Goal: Task Accomplishment & Management: Manage account settings

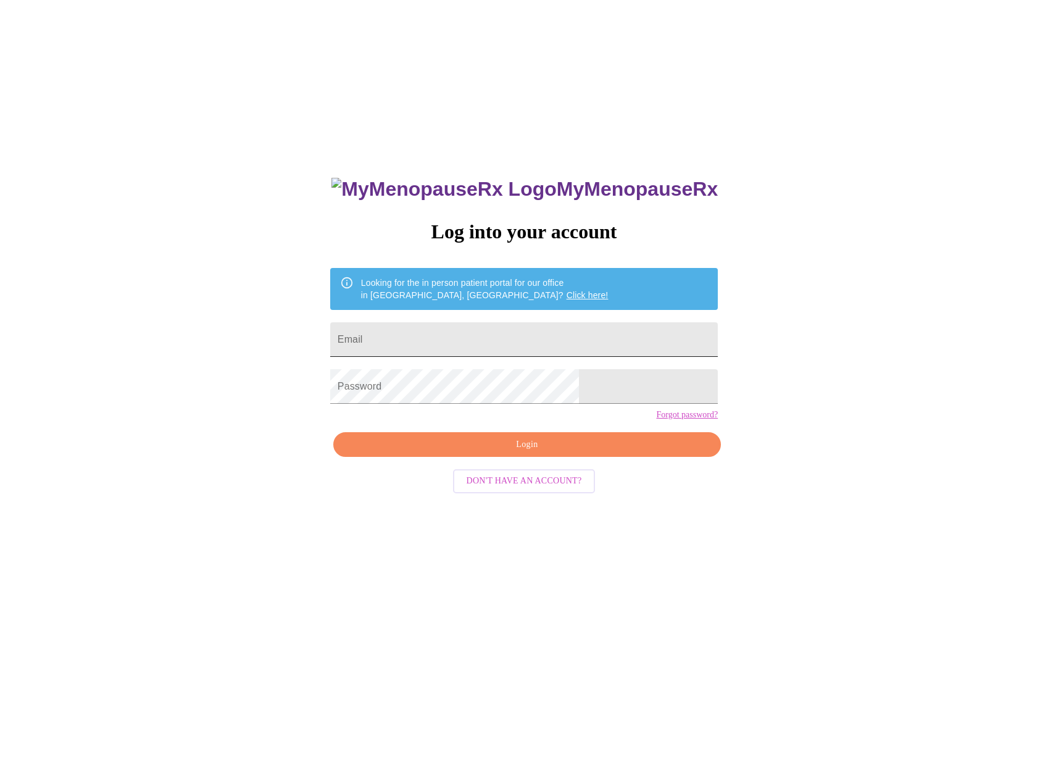
click at [502, 330] on input "Email" at bounding box center [524, 339] width 388 height 35
type input "[EMAIL_ADDRESS][DOMAIN_NAME]"
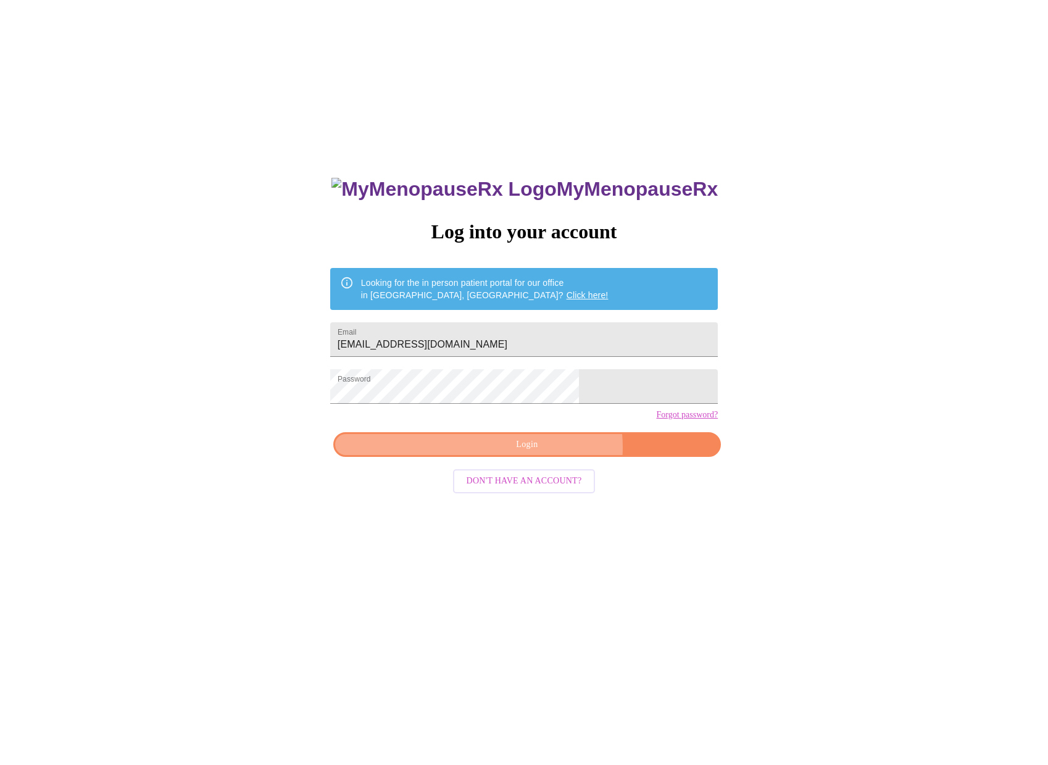
click at [547, 452] on span "Login" at bounding box center [526, 444] width 359 height 15
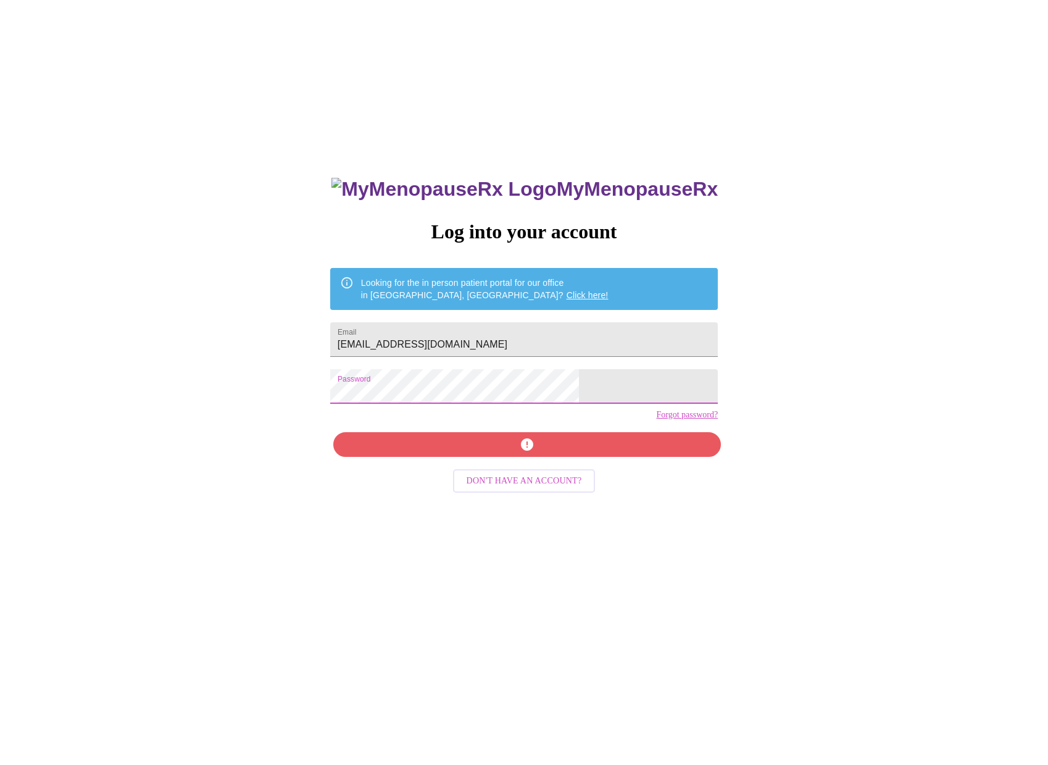
click at [355, 397] on div "MyMenopauseRx Log into your account Looking for the in person patient portal fo…" at bounding box center [524, 464] width 1038 height 918
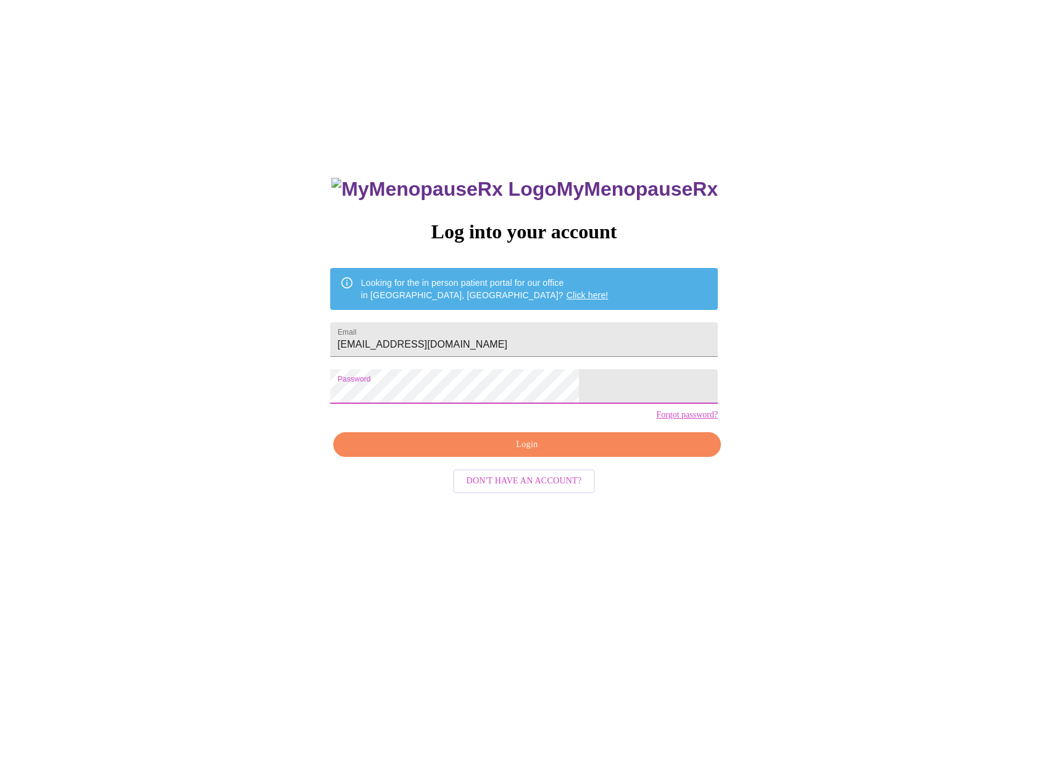
click at [465, 450] on div "MyMenopauseRx Log into your account Looking for the in person patient portal fo…" at bounding box center [524, 540] width 412 height 765
click at [470, 452] on span "Login" at bounding box center [526, 444] width 359 height 15
click at [656, 420] on link "Forgot password?" at bounding box center [687, 415] width 62 height 10
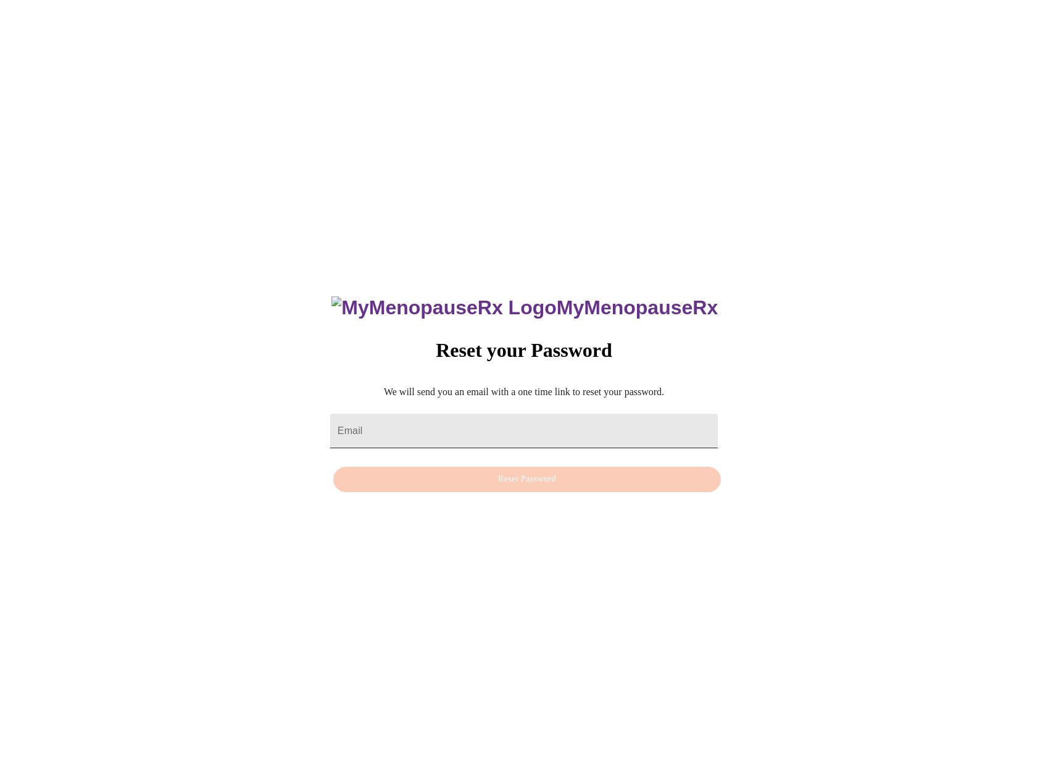
click at [451, 432] on input "Email" at bounding box center [524, 430] width 388 height 35
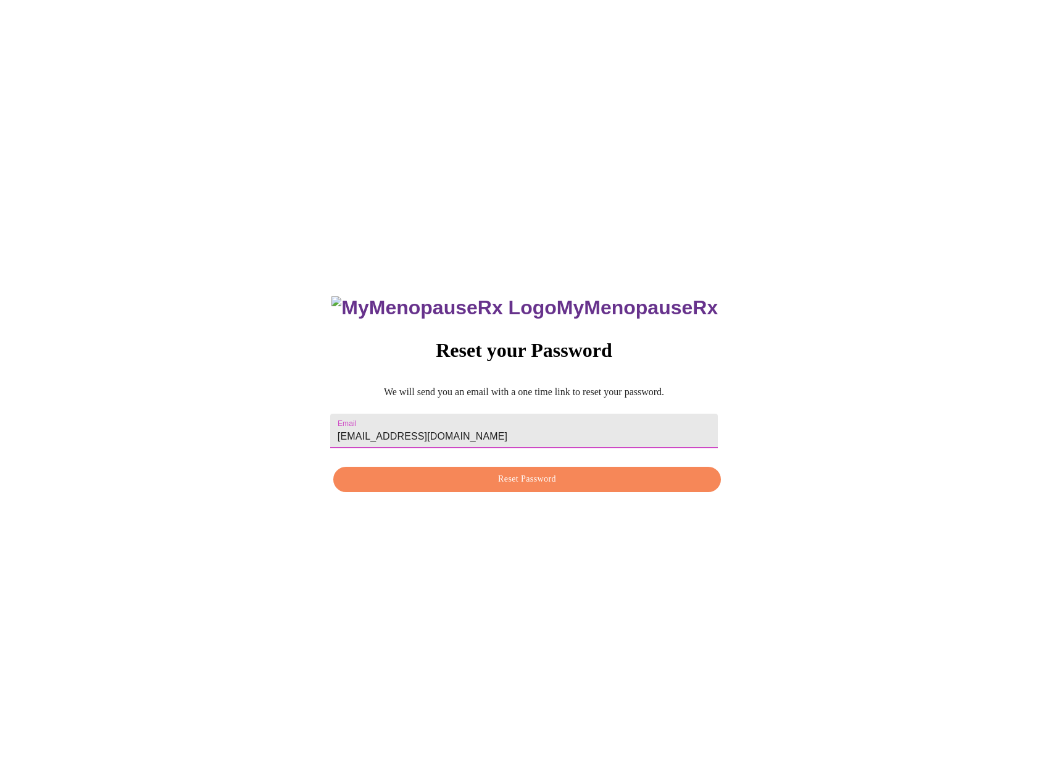
type input "[EMAIL_ADDRESS][DOMAIN_NAME]"
click at [460, 479] on span "Reset Password" at bounding box center [526, 478] width 359 height 15
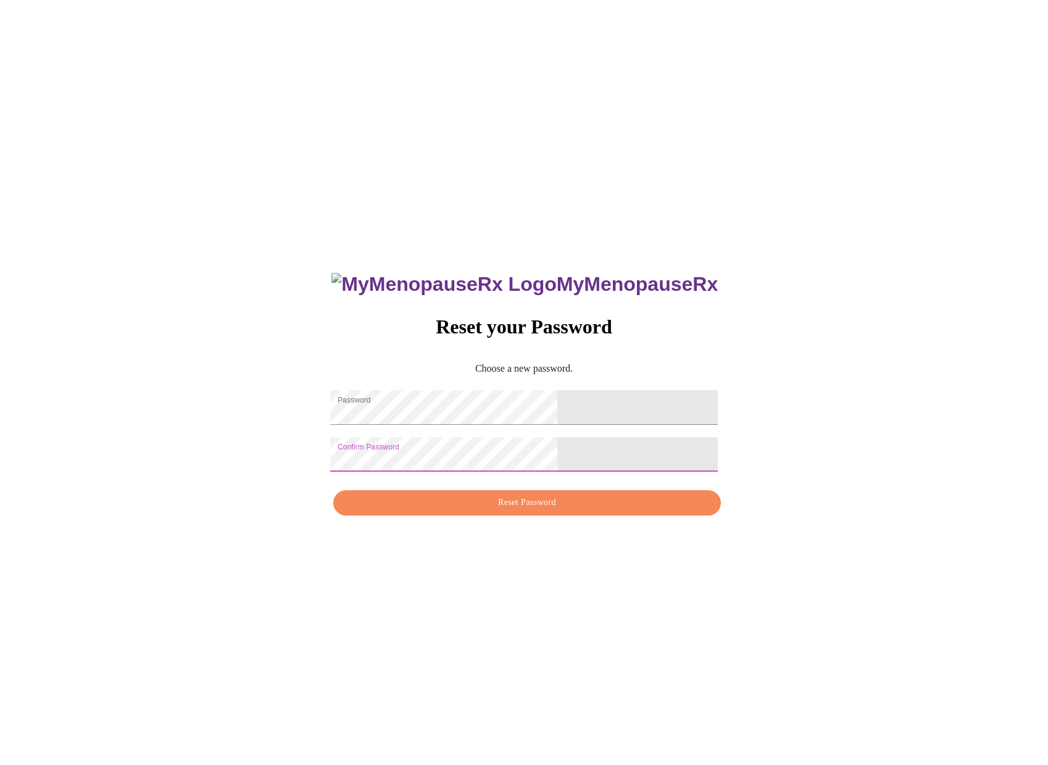
click at [557, 510] on span "Reset Password" at bounding box center [526, 502] width 359 height 15
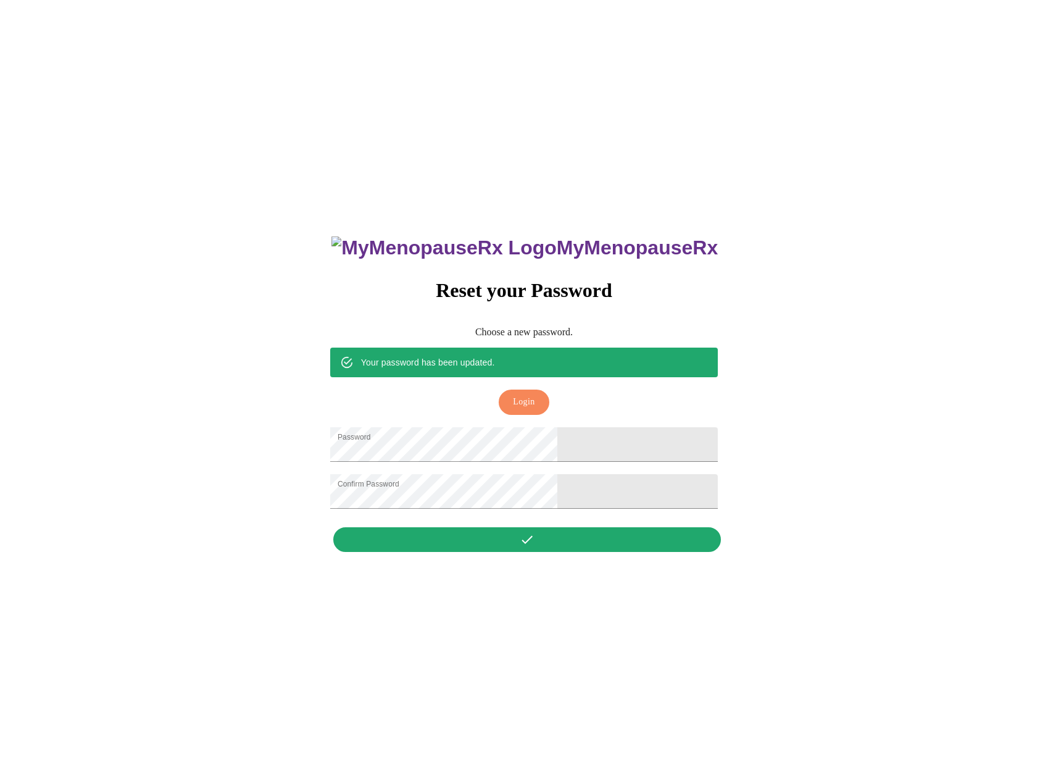
click at [535, 399] on div "Your password has been updated. Login" at bounding box center [524, 383] width 388 height 73
click at [534, 394] on span "Login" at bounding box center [524, 401] width 22 height 15
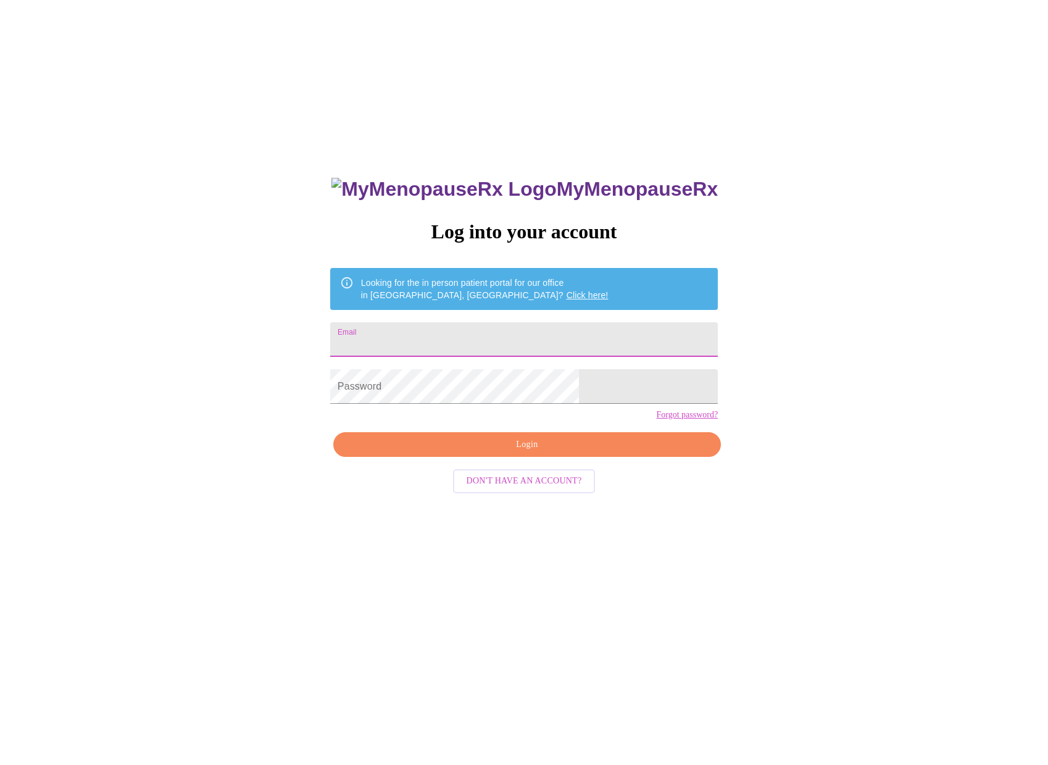
click at [489, 336] on input "Email" at bounding box center [524, 339] width 388 height 35
type input "meldixson1973@gmail.com"
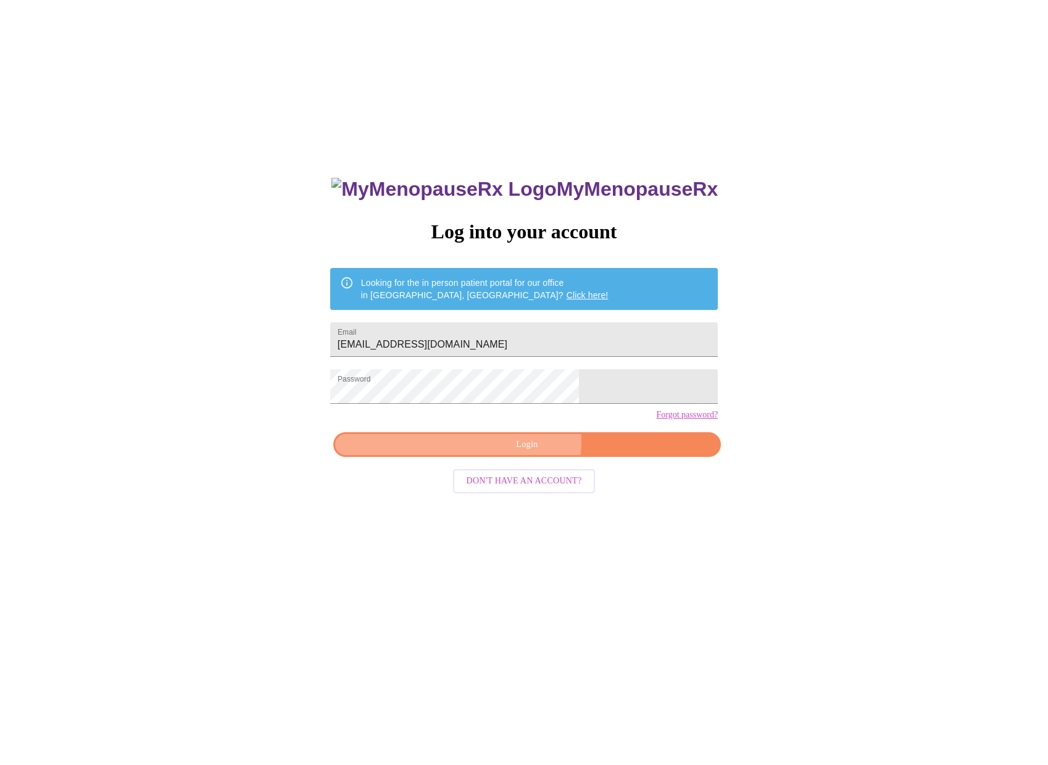
click at [473, 452] on span "Login" at bounding box center [526, 444] width 359 height 15
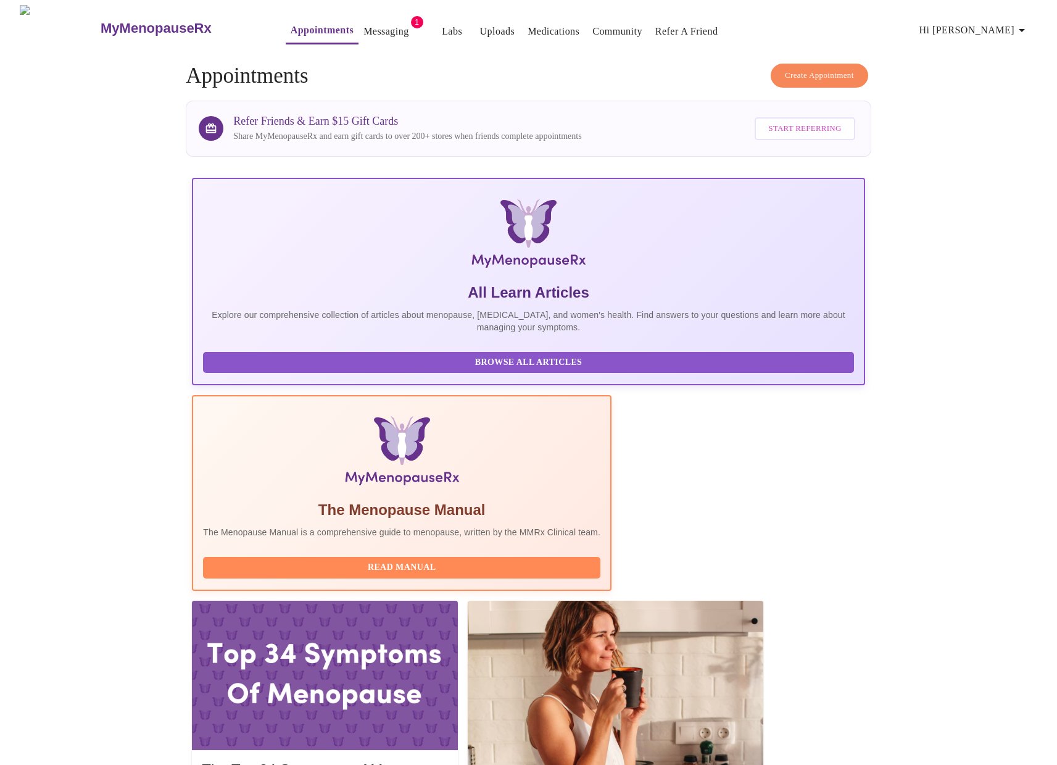
click at [363, 26] on link "Messaging" at bounding box center [385, 31] width 45 height 17
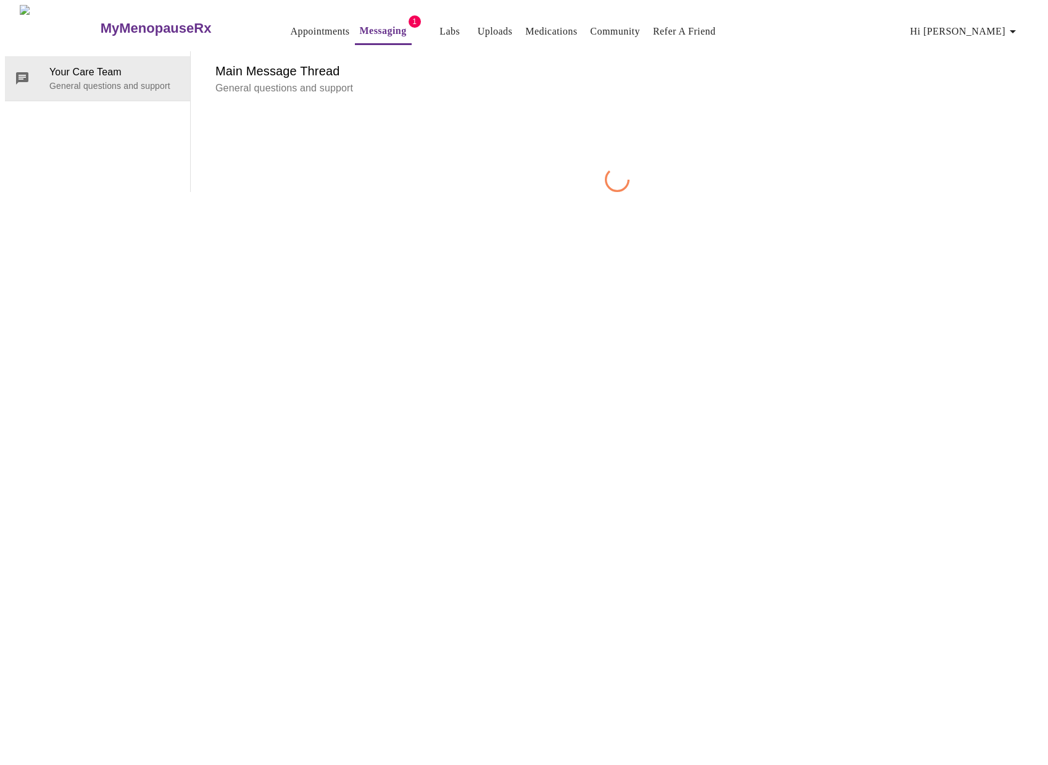
scroll to position [46, 0]
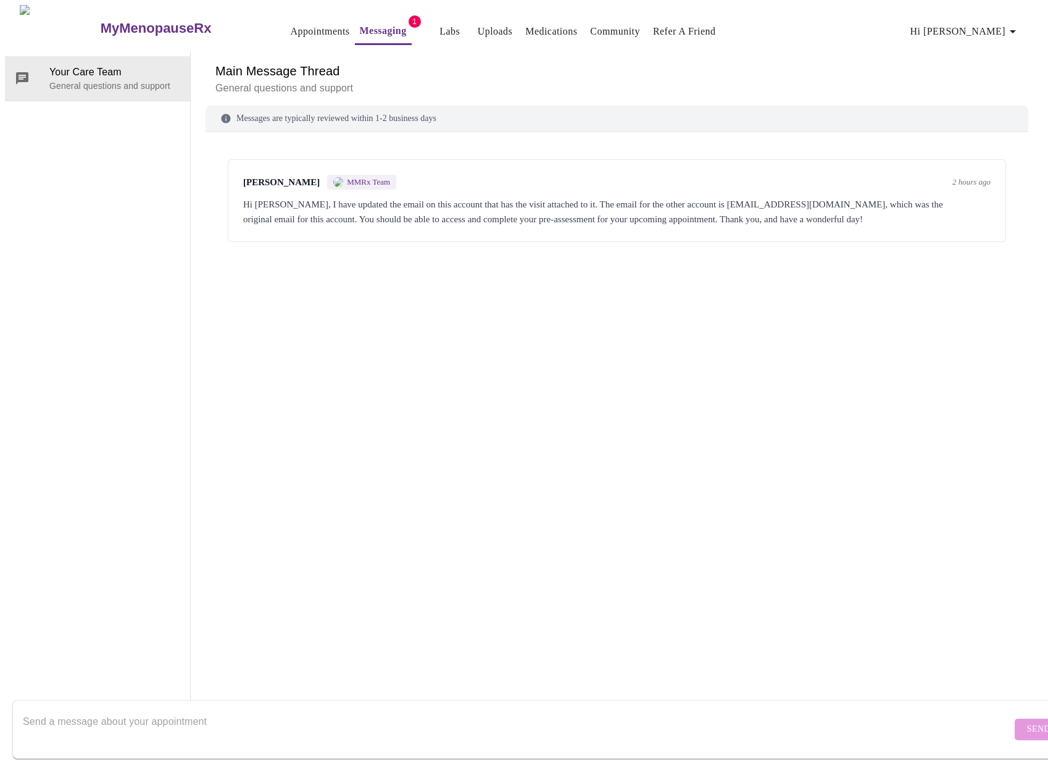
click at [186, 709] on textarea "Send a message about your appointment" at bounding box center [517, 728] width 989 height 39
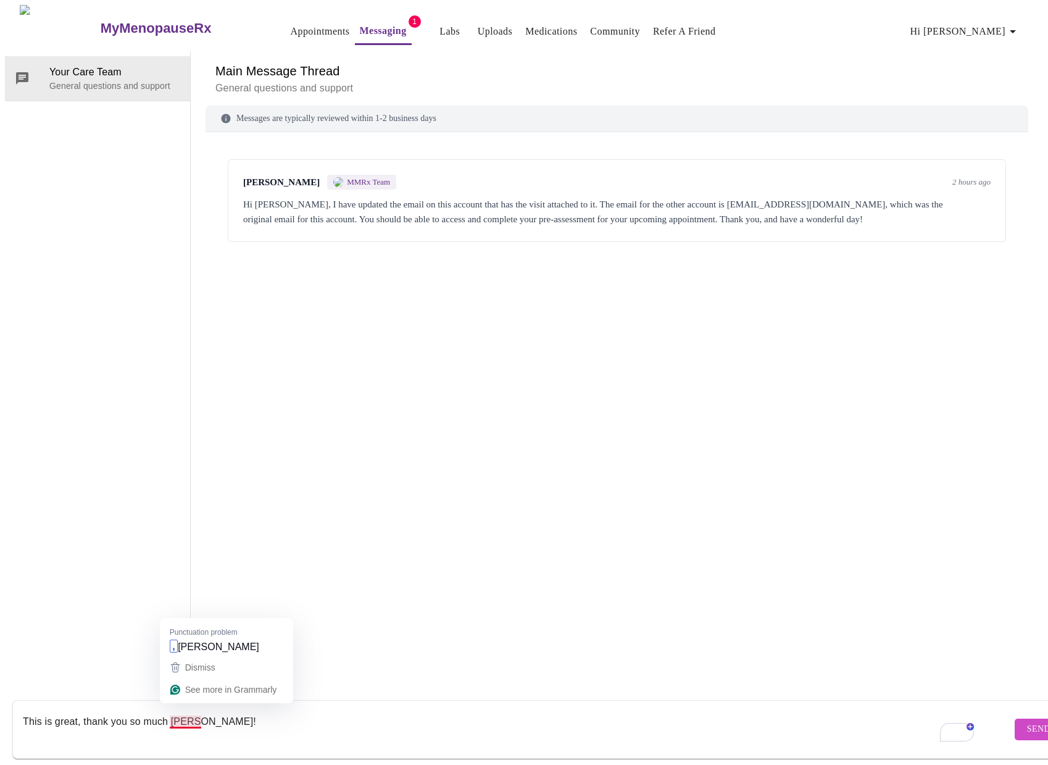
click at [180, 709] on textarea "This is great, thank you so much Kirsten!" at bounding box center [517, 728] width 989 height 39
type textarea "This is great, thank you so much, Kirsten!"
click at [1027, 721] on span "Send" at bounding box center [1038, 728] width 23 height 15
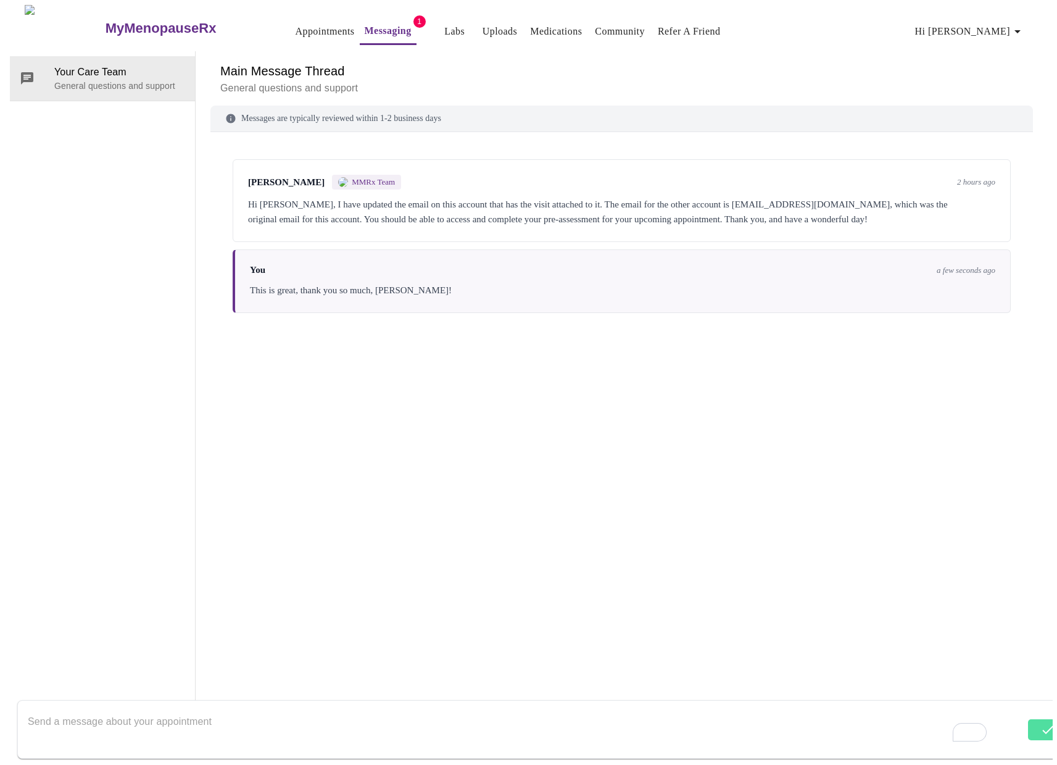
scroll to position [0, 0]
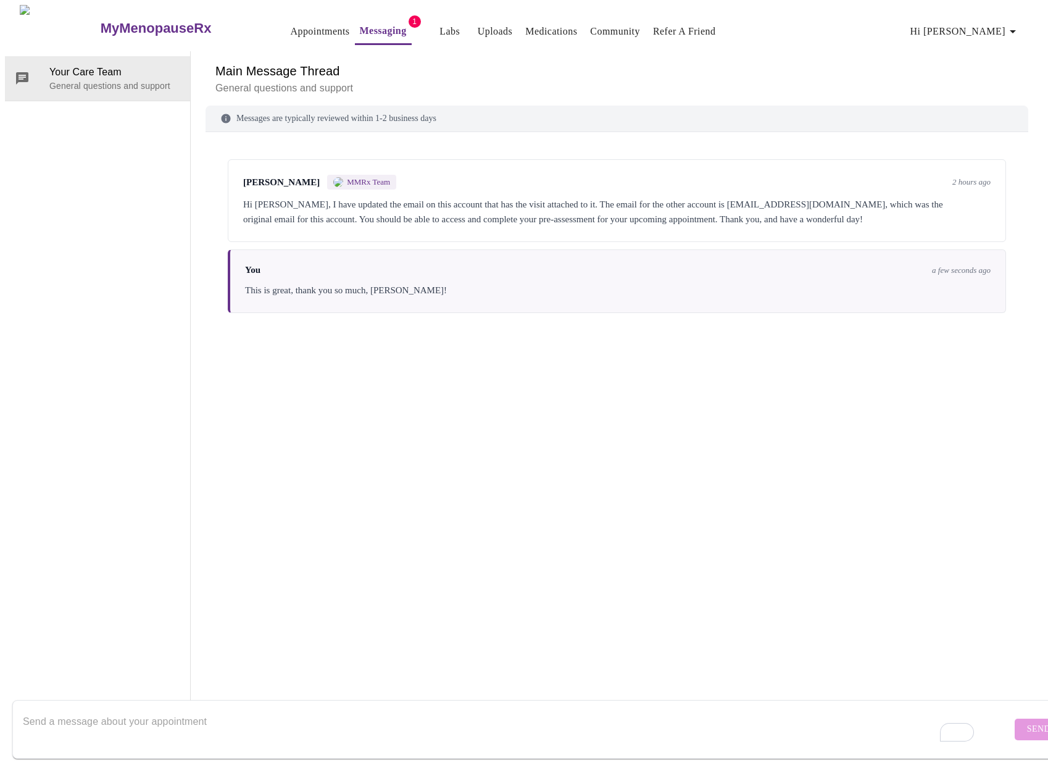
click at [301, 27] on link "Appointments" at bounding box center [319, 31] width 59 height 17
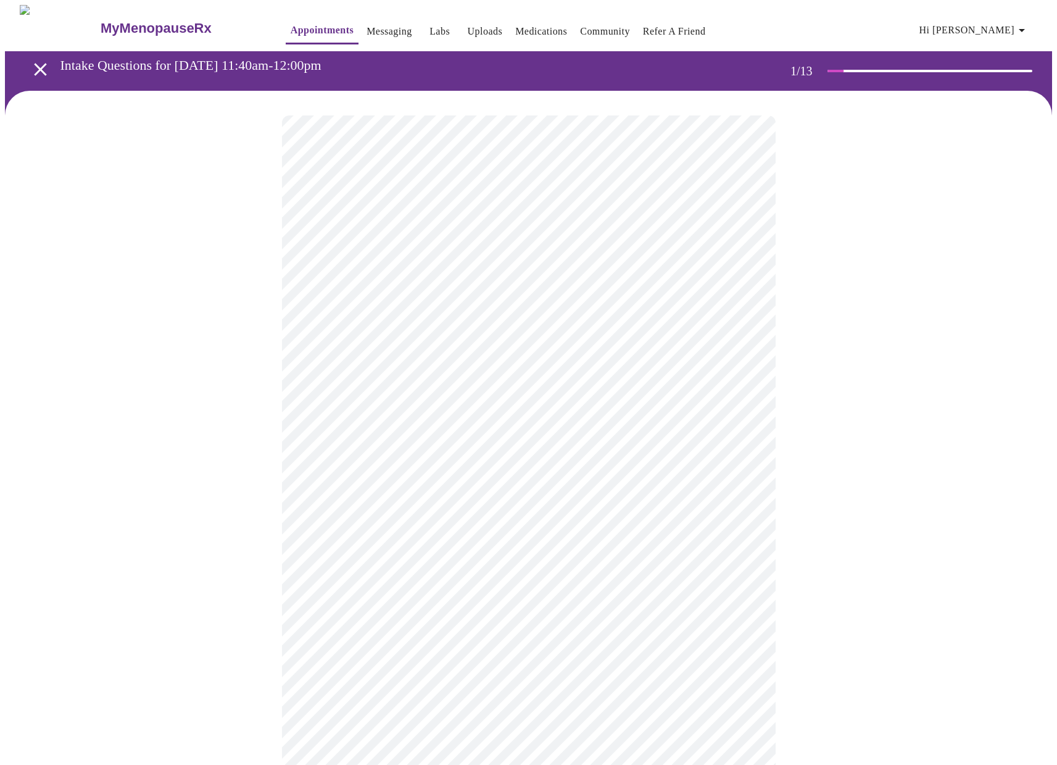
click at [716, 260] on body "MyMenopauseRx Appointments Messaging Labs Uploads Medications Community Refer a…" at bounding box center [528, 572] width 1047 height 1135
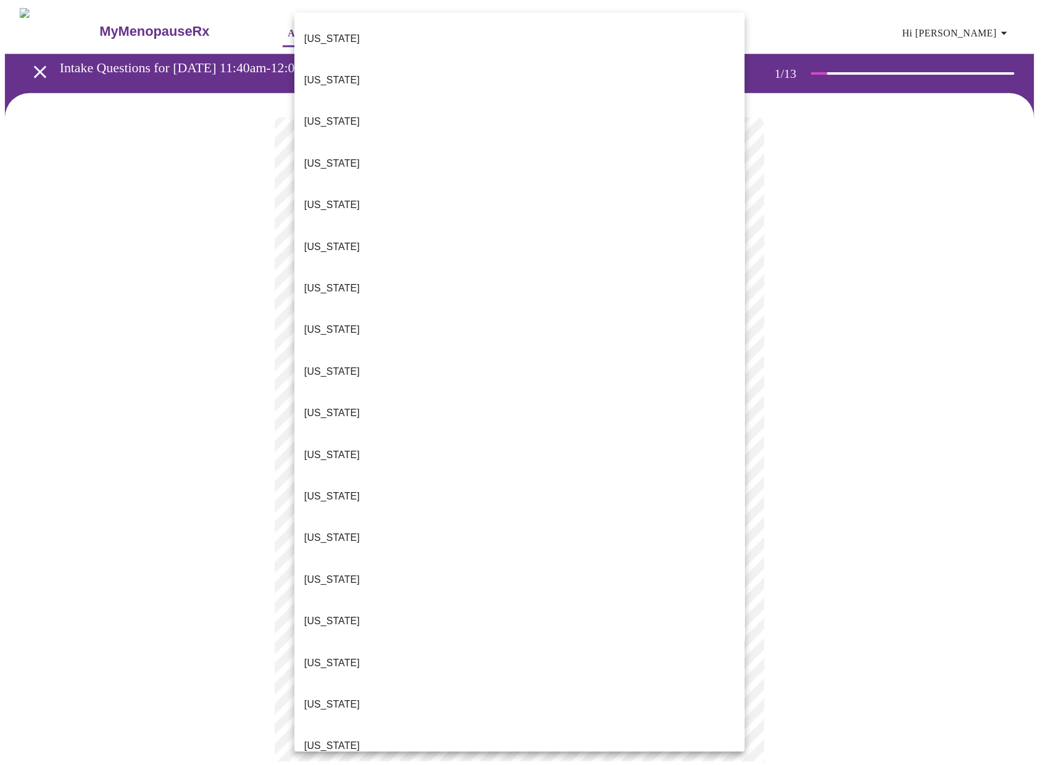
scroll to position [869, 0]
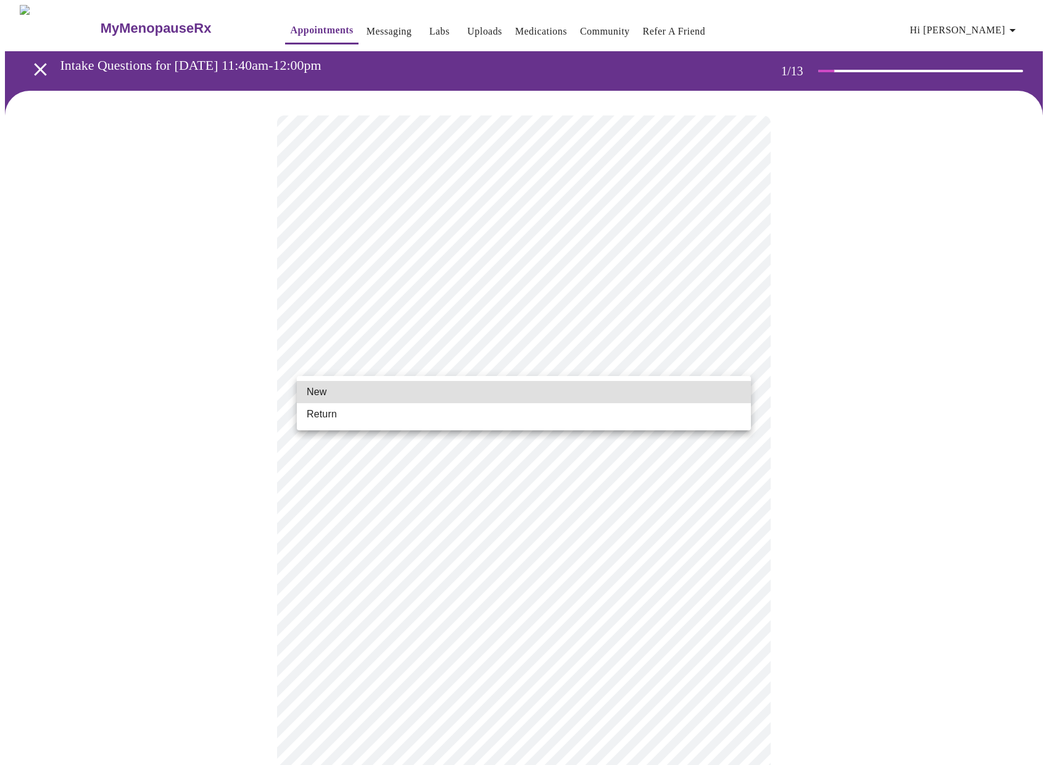
click at [569, 368] on body "MyMenopauseRx Appointments Messaging Labs Uploads Medications Community Refer a…" at bounding box center [528, 568] width 1047 height 1127
click at [526, 389] on li "New" at bounding box center [524, 392] width 454 height 22
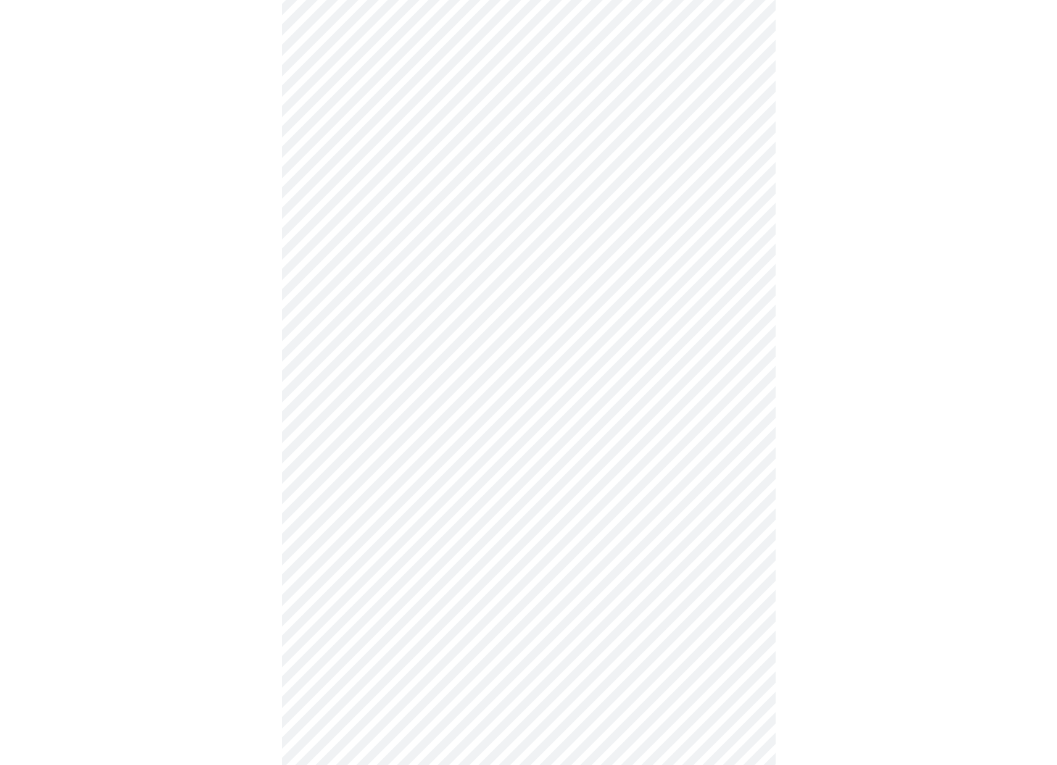
scroll to position [346, 0]
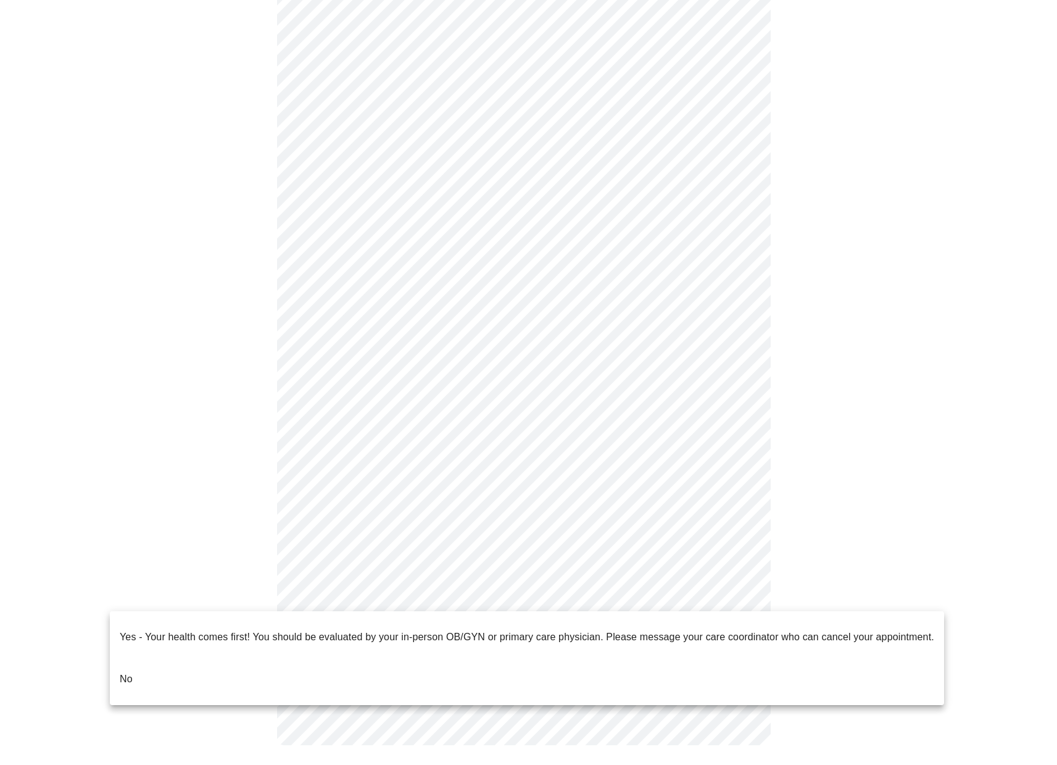
click at [708, 596] on body "MyMenopauseRx Appointments Messaging Labs Uploads Medications Community Refer a…" at bounding box center [528, 214] width 1047 height 1110
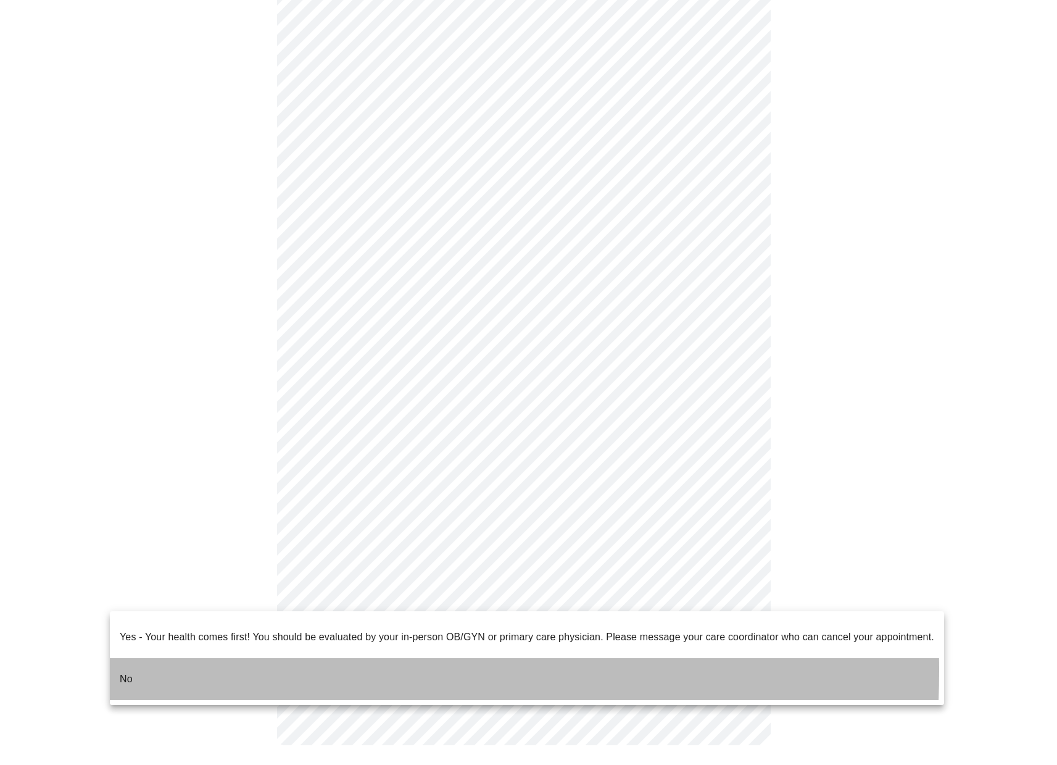
click at [125, 671] on p "No" at bounding box center [126, 678] width 13 height 15
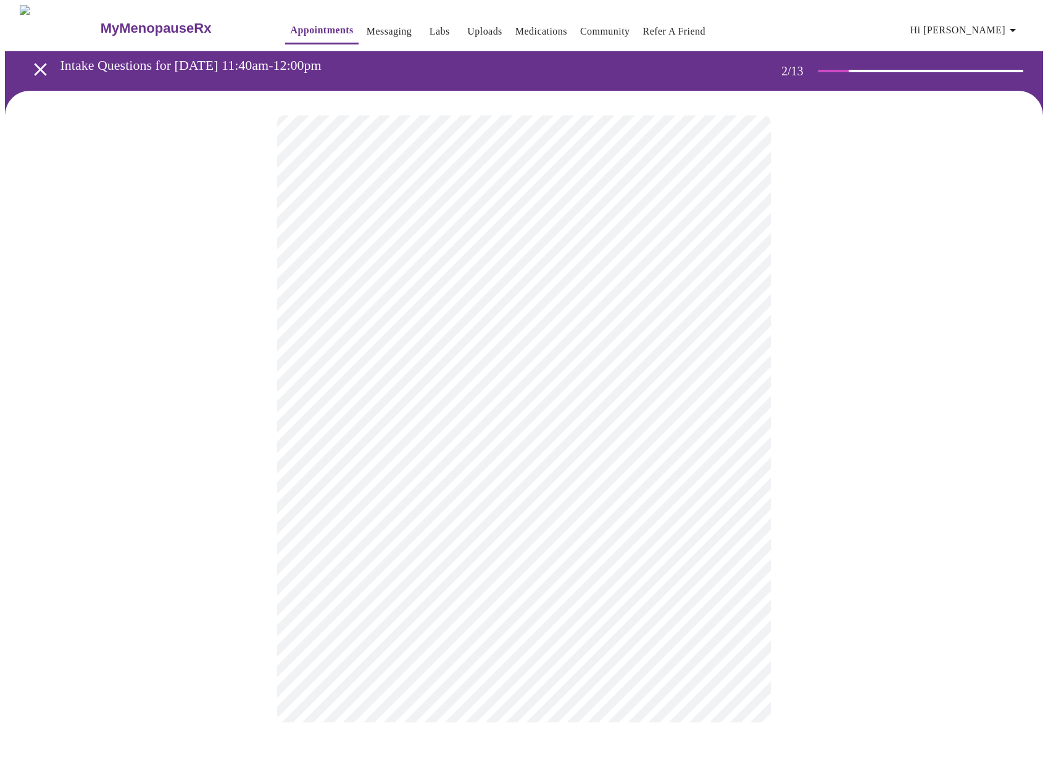
scroll to position [0, 0]
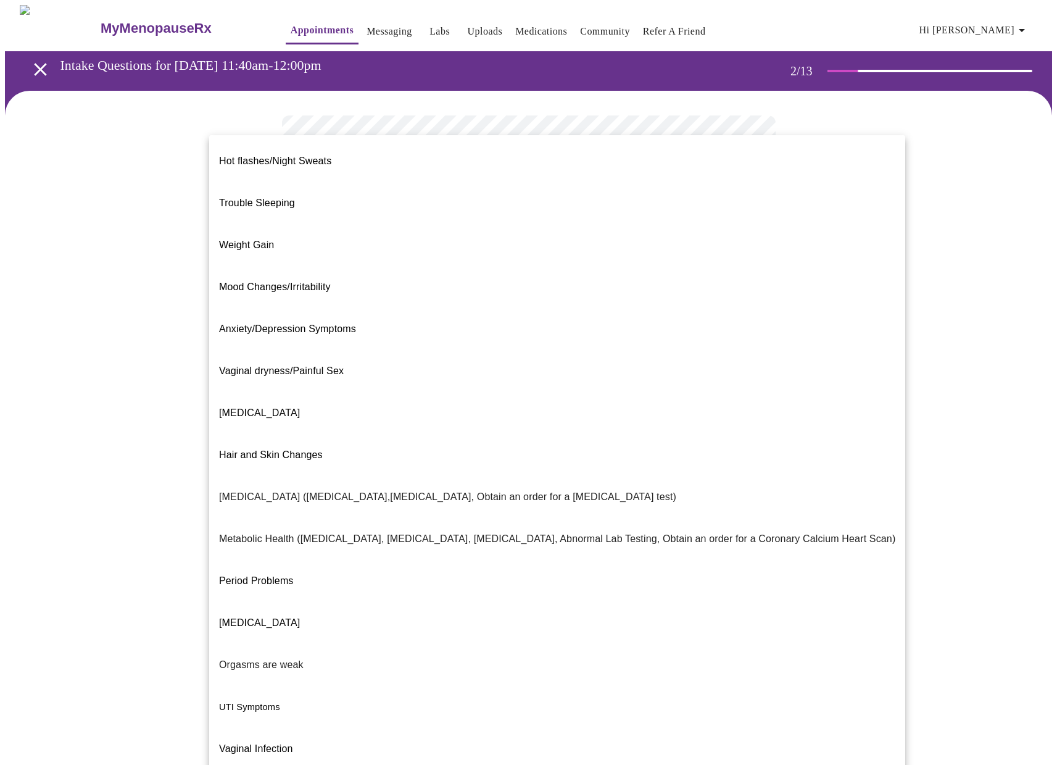
click at [732, 259] on body "MyMenopauseRx Appointments Messaging Labs Uploads Medications Community Refer a…" at bounding box center [528, 376] width 1047 height 742
click at [234, 238] on p "Weight Gain" at bounding box center [246, 245] width 55 height 15
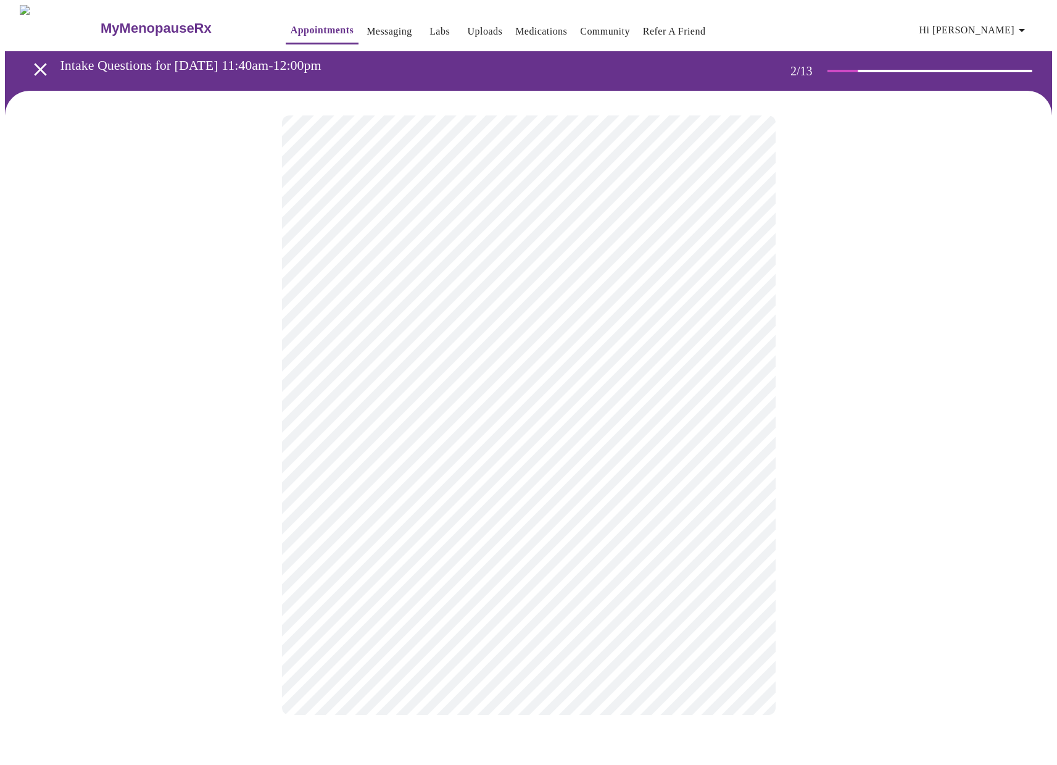
click at [526, 376] on body "MyMenopauseRx Appointments Messaging Labs Uploads Medications Community Refer a…" at bounding box center [528, 372] width 1047 height 734
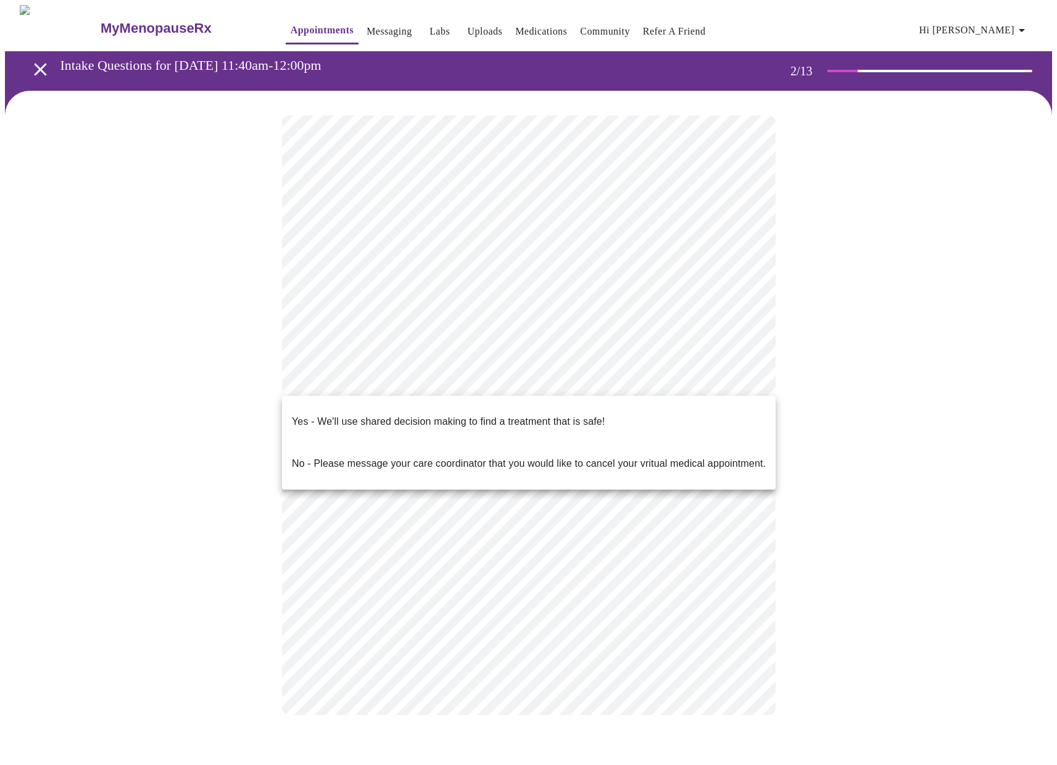
click at [526, 414] on p "Yes - We'll use shared decision making to find a treatment that is safe!" at bounding box center [448, 421] width 313 height 15
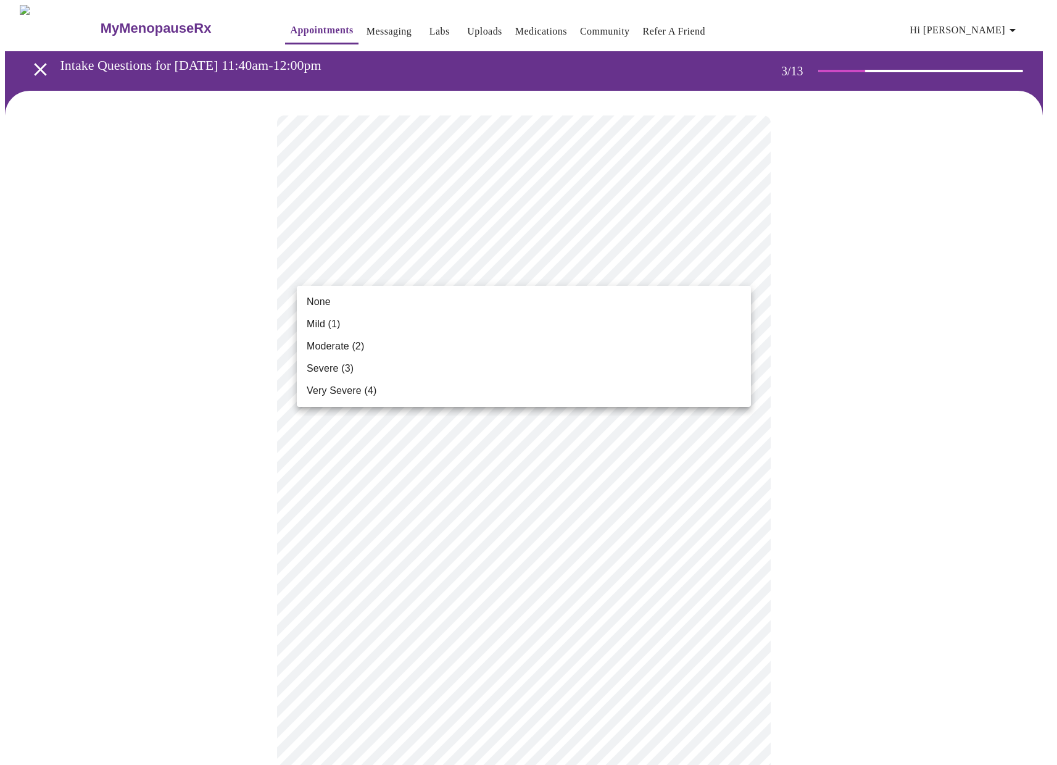
click at [454, 344] on li "Moderate (2)" at bounding box center [524, 346] width 454 height 22
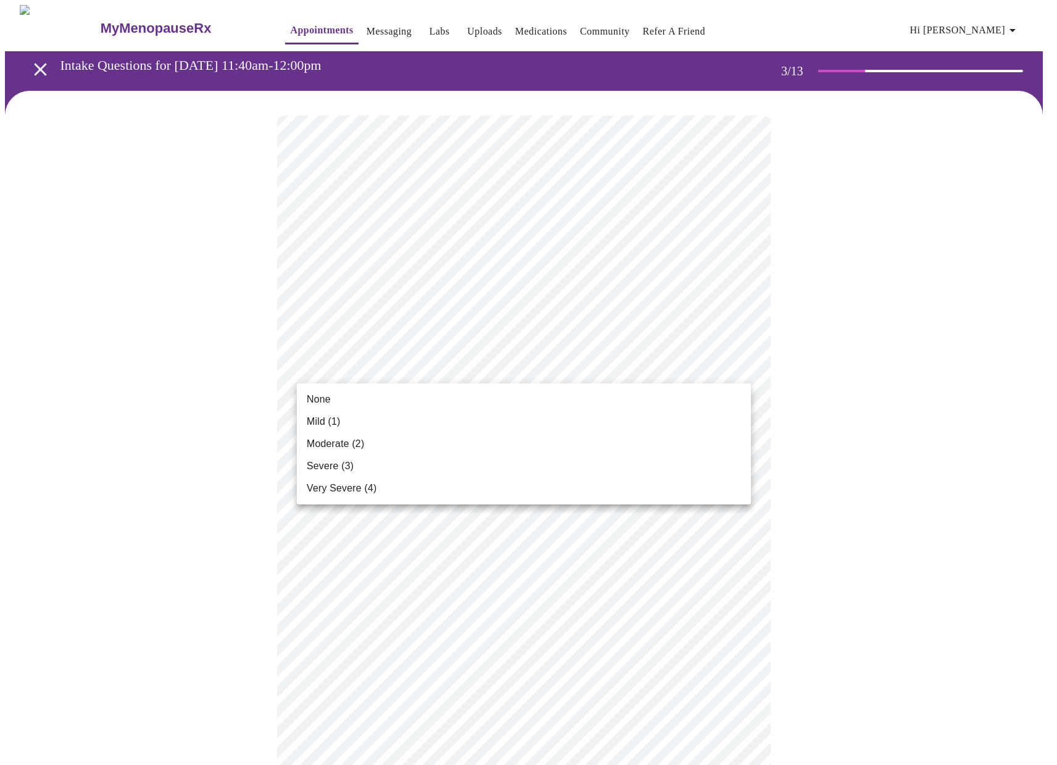
click at [329, 418] on span "Mild (1)" at bounding box center [324, 421] width 34 height 15
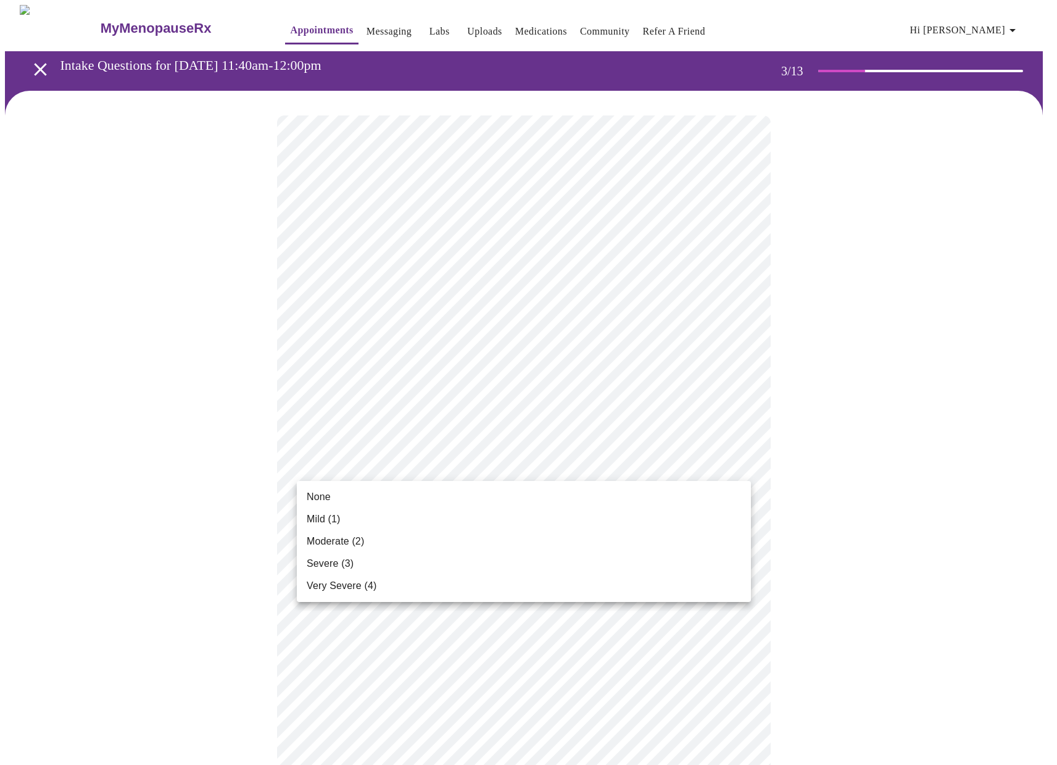
click at [339, 565] on span "Severe (3)" at bounding box center [330, 563] width 47 height 15
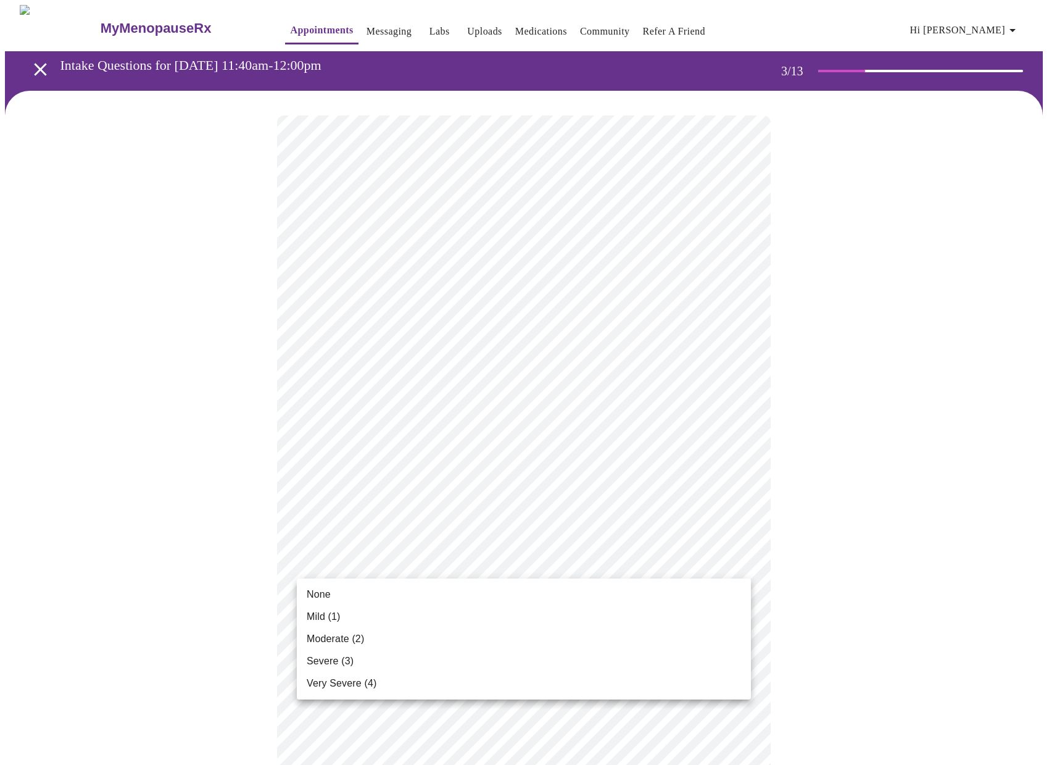
click at [496, 617] on li "Mild (1)" at bounding box center [524, 616] width 454 height 22
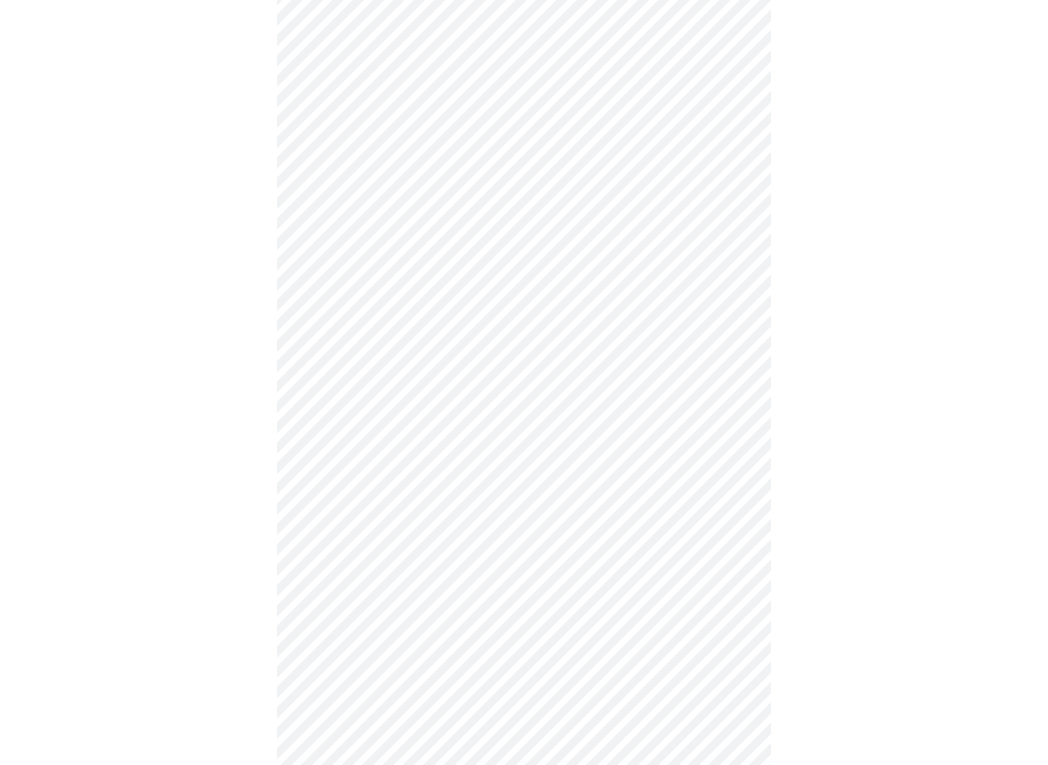
scroll to position [250, 0]
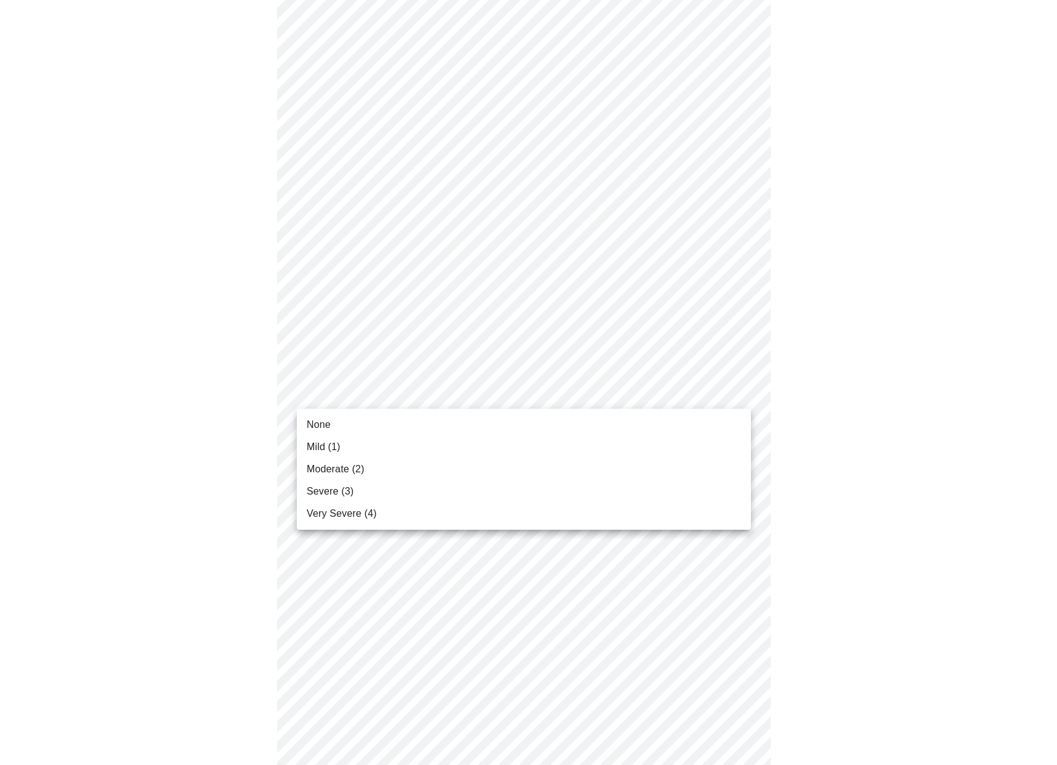
click at [641, 396] on body "MyMenopauseRx Appointments Messaging Labs Uploads Medications Community Refer a…" at bounding box center [528, 541] width 1047 height 1572
click at [509, 462] on li "Moderate (2)" at bounding box center [524, 469] width 454 height 22
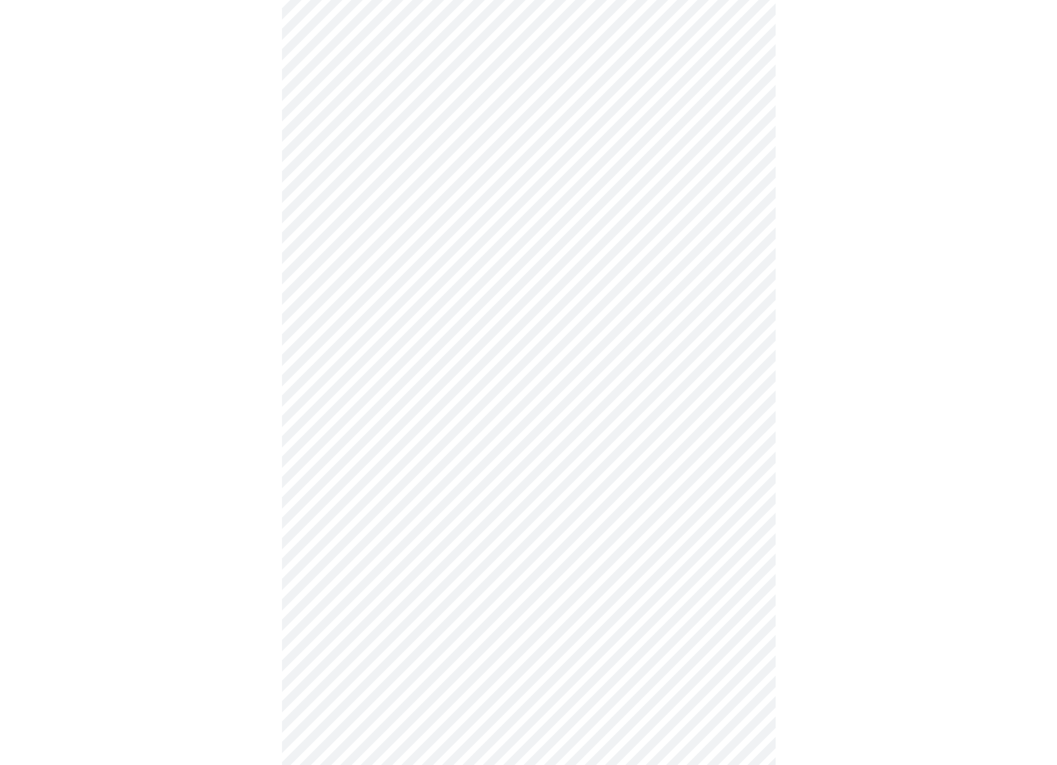
click at [677, 478] on body "MyMenopauseRx Appointments Messaging Labs Uploads Medications Community Refer a…" at bounding box center [528, 532] width 1047 height 1555
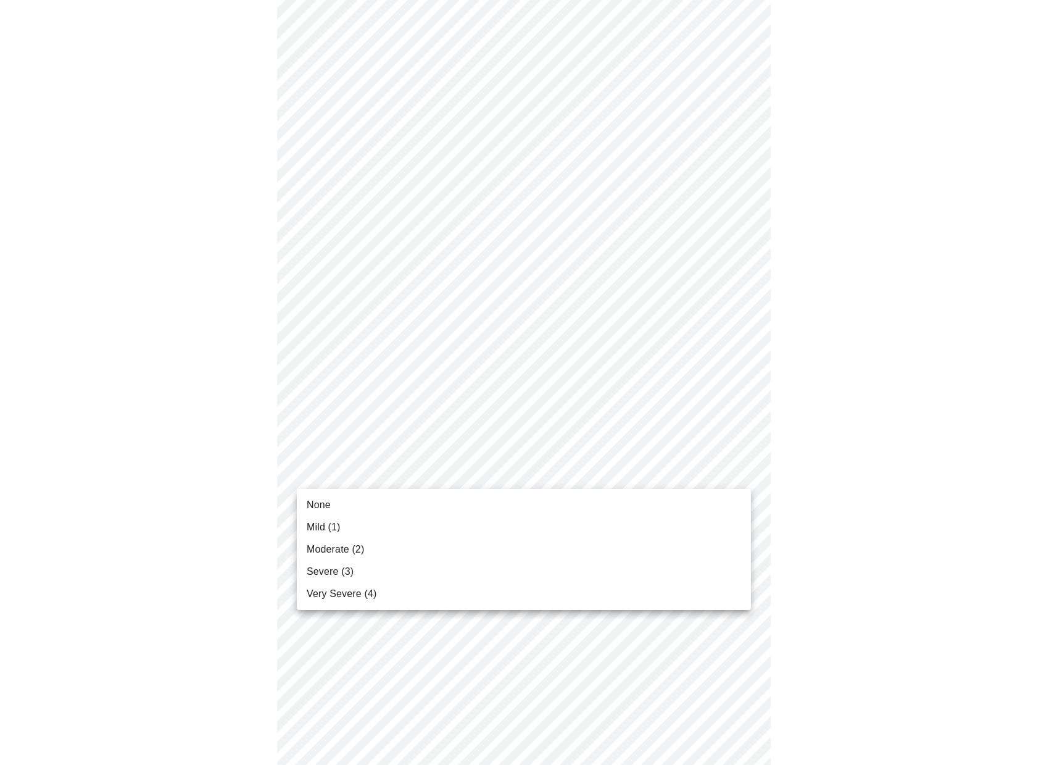
click at [454, 553] on li "Moderate (2)" at bounding box center [524, 549] width 454 height 22
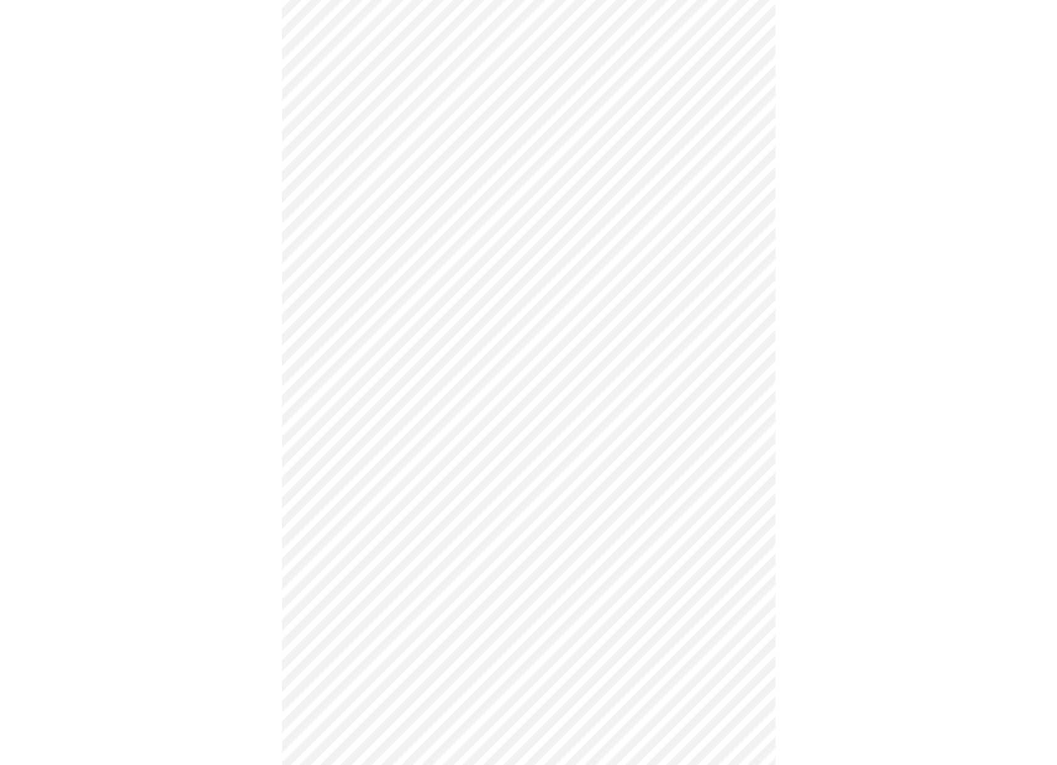
click at [657, 565] on body "MyMenopauseRx Appointments Messaging Labs Uploads Medications Community Refer a…" at bounding box center [528, 524] width 1047 height 1538
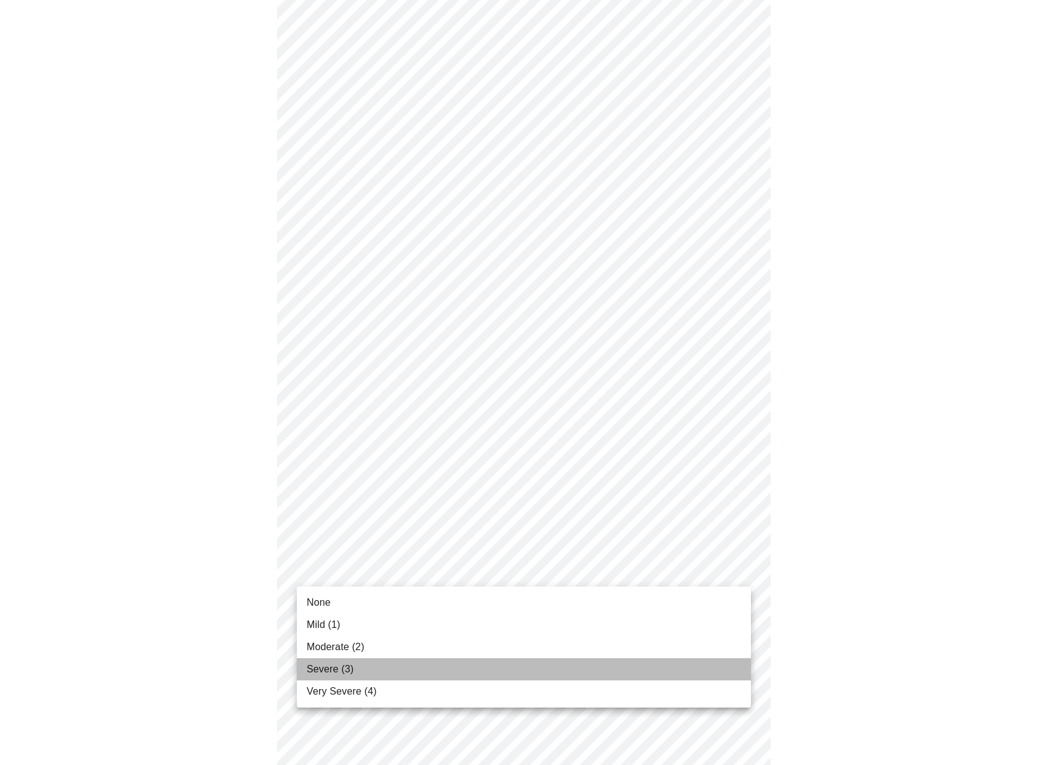
click at [419, 679] on li "Severe (3)" at bounding box center [524, 669] width 454 height 22
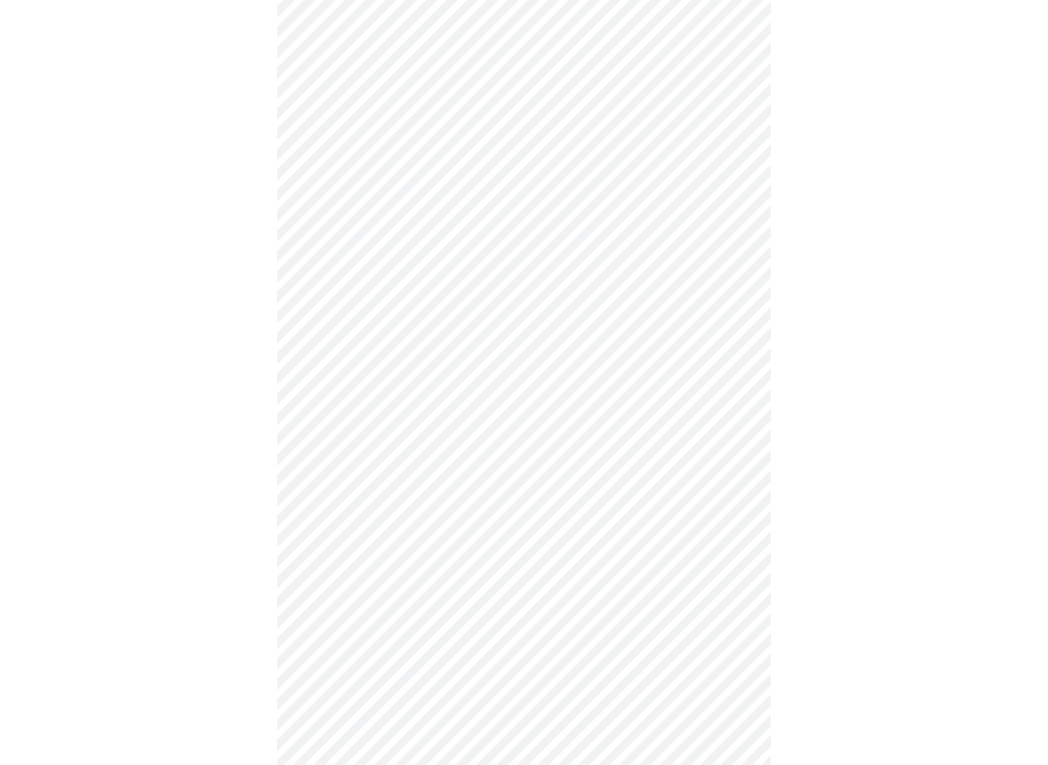
scroll to position [478, 0]
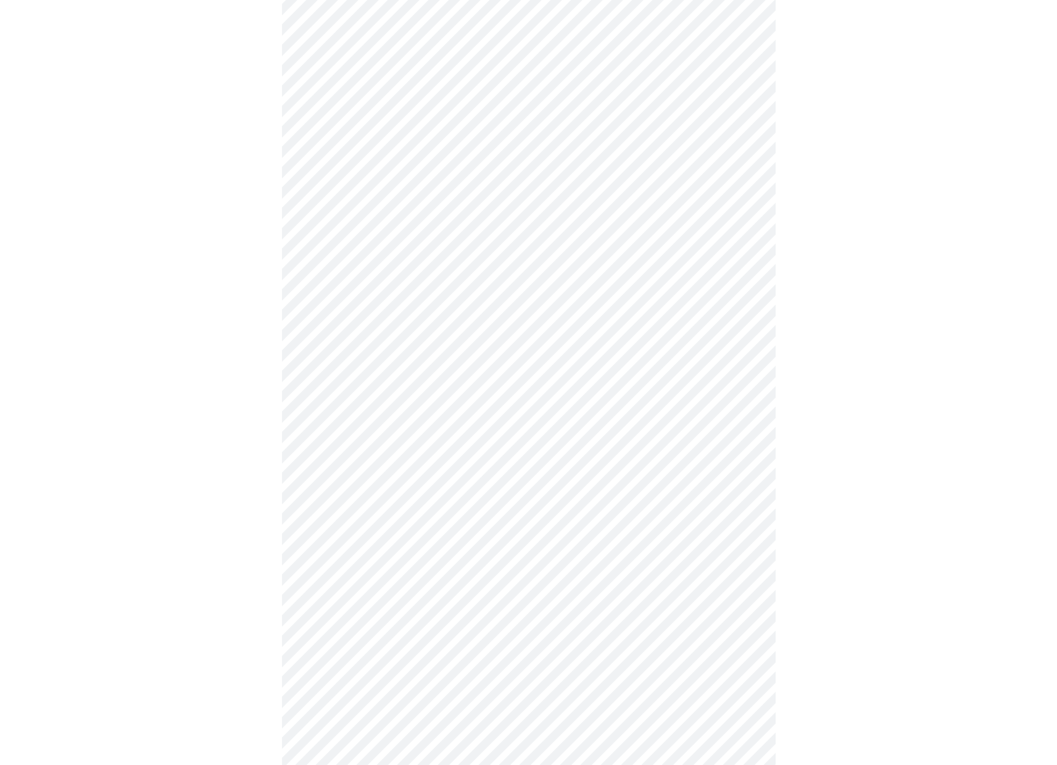
click at [562, 449] on body "MyMenopauseRx Appointments Messaging Labs Uploads Medications Community Refer a…" at bounding box center [528, 287] width 1047 height 1520
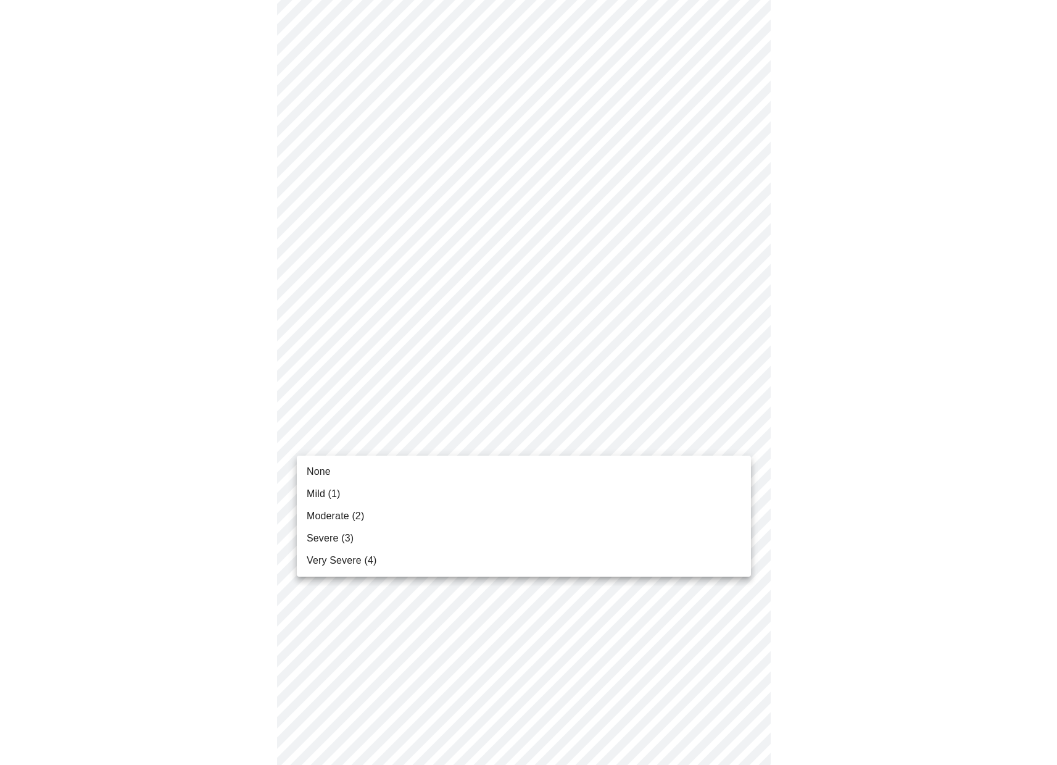
click at [570, 510] on li "Moderate (2)" at bounding box center [524, 516] width 454 height 22
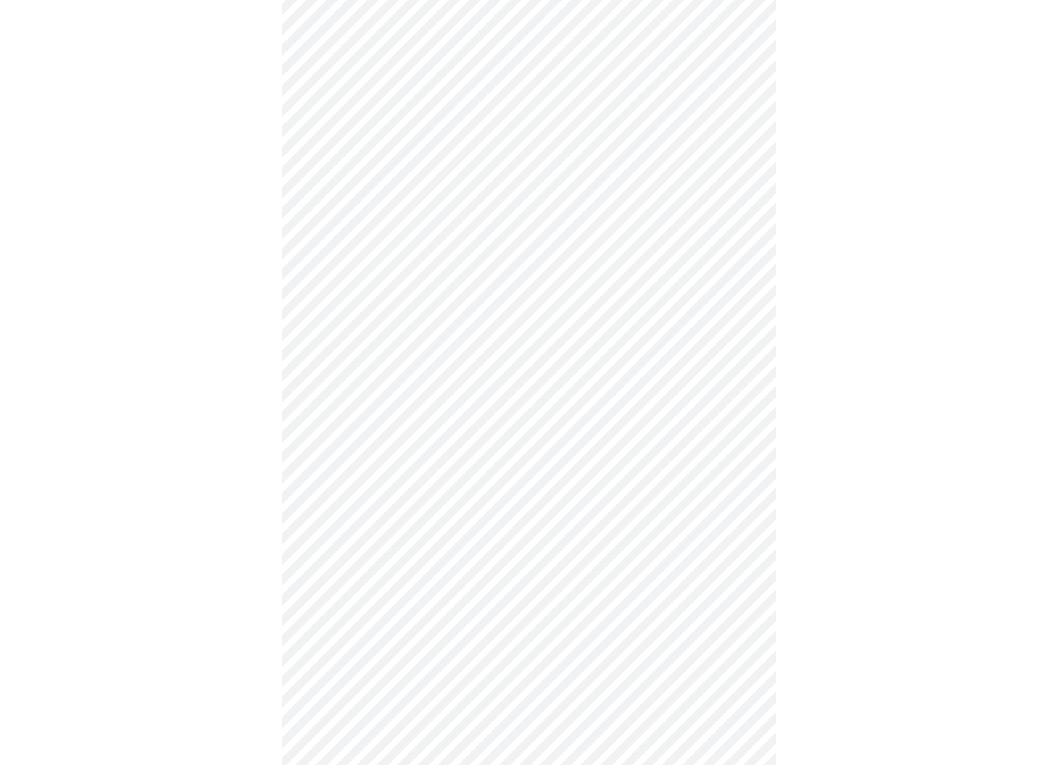
click at [703, 536] on body "MyMenopauseRx Appointments Messaging Labs Uploads Medications Community Refer a…" at bounding box center [528, 278] width 1047 height 1503
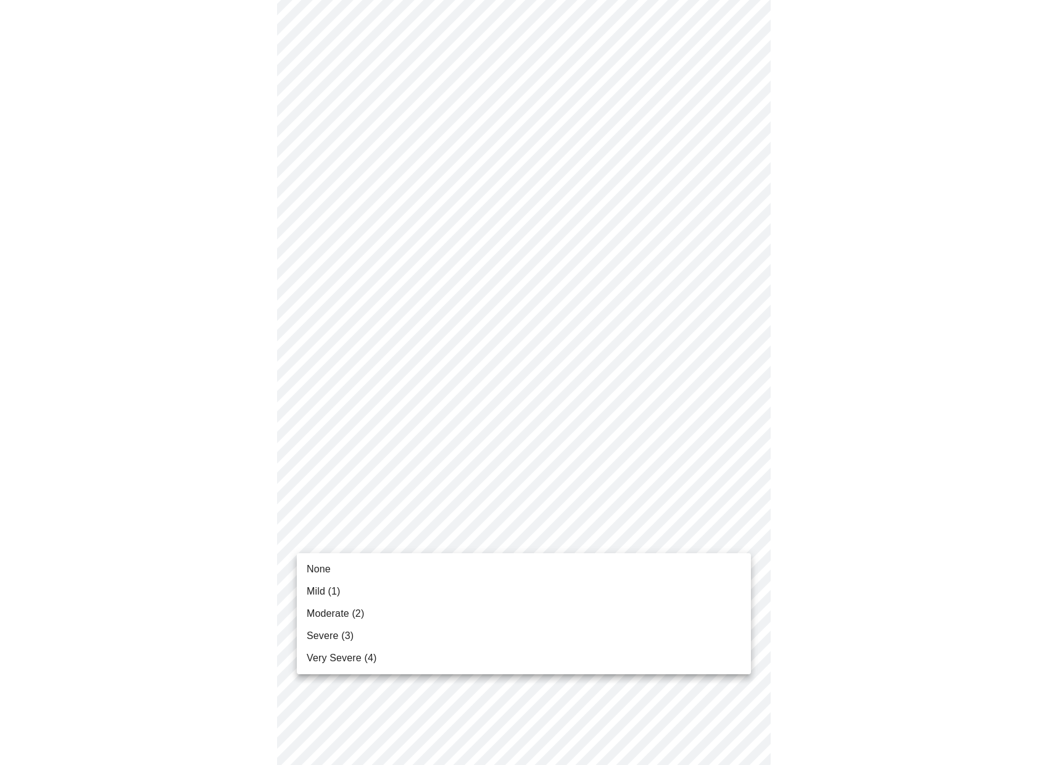
click at [683, 592] on li "Mild (1)" at bounding box center [524, 591] width 454 height 22
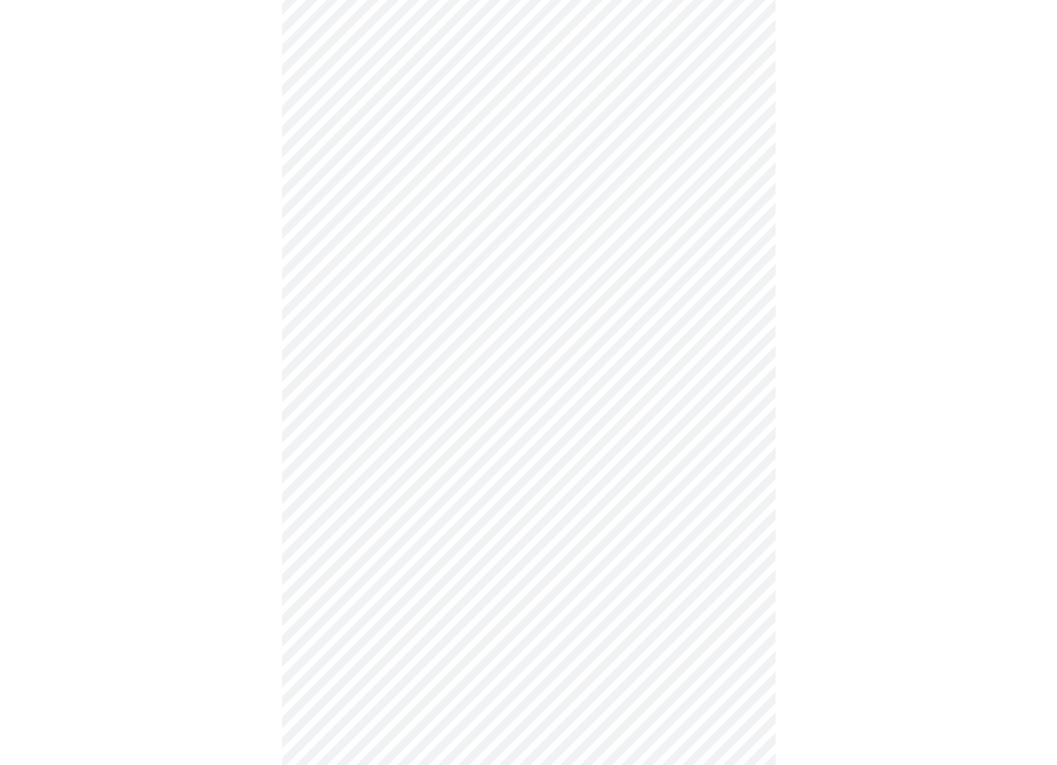
click at [681, 640] on body "MyMenopauseRx Appointments Messaging Labs Uploads Medications Community Refer a…" at bounding box center [528, 270] width 1047 height 1486
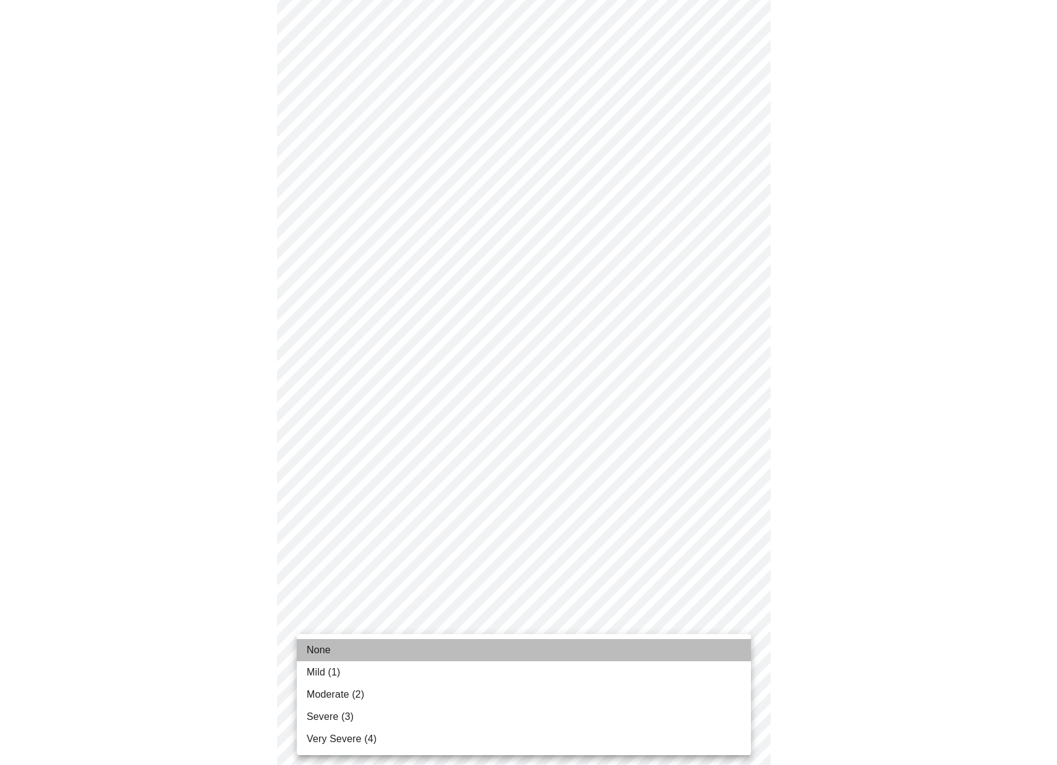
click at [677, 652] on li "None" at bounding box center [524, 650] width 454 height 22
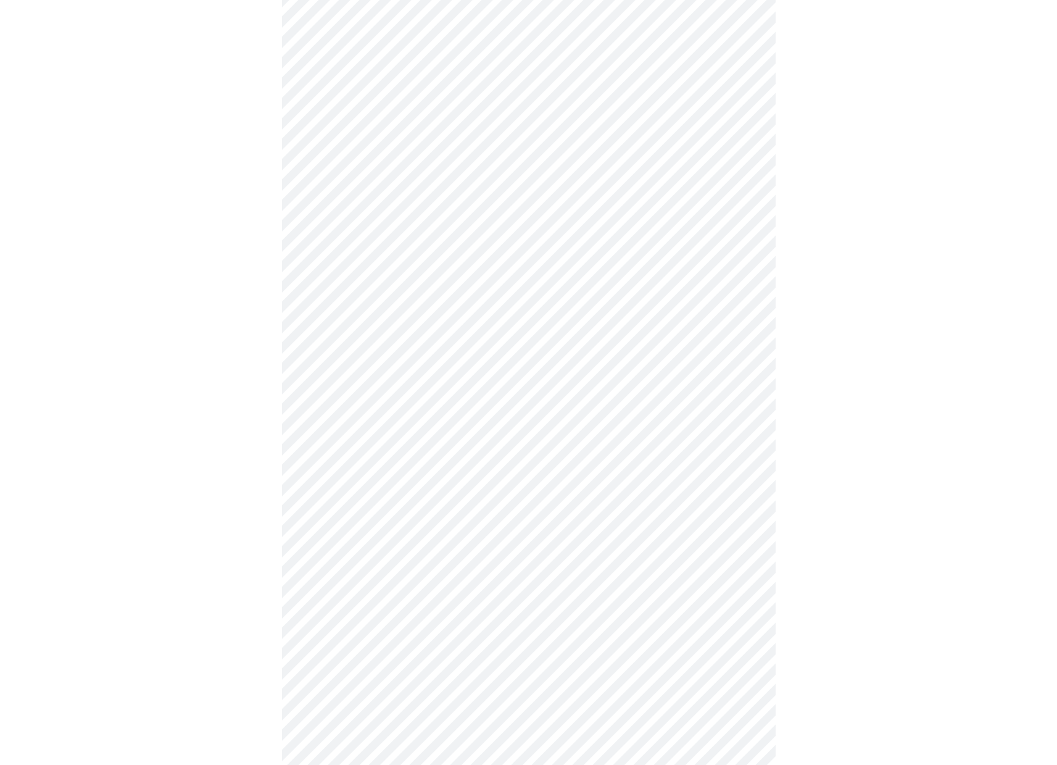
scroll to position [704, 0]
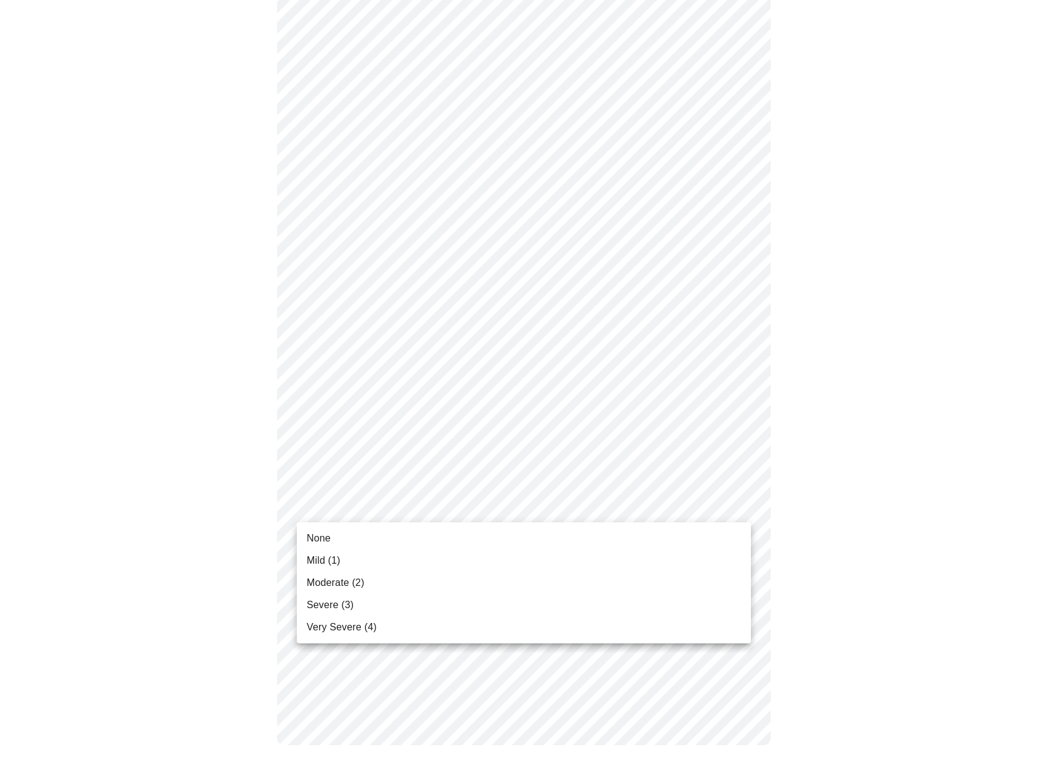
click at [697, 501] on body "MyMenopauseRx Appointments Messaging Labs Uploads Medications Community Refer a…" at bounding box center [528, 35] width 1047 height 1469
click at [586, 615] on li "Severe (3)" at bounding box center [524, 605] width 454 height 22
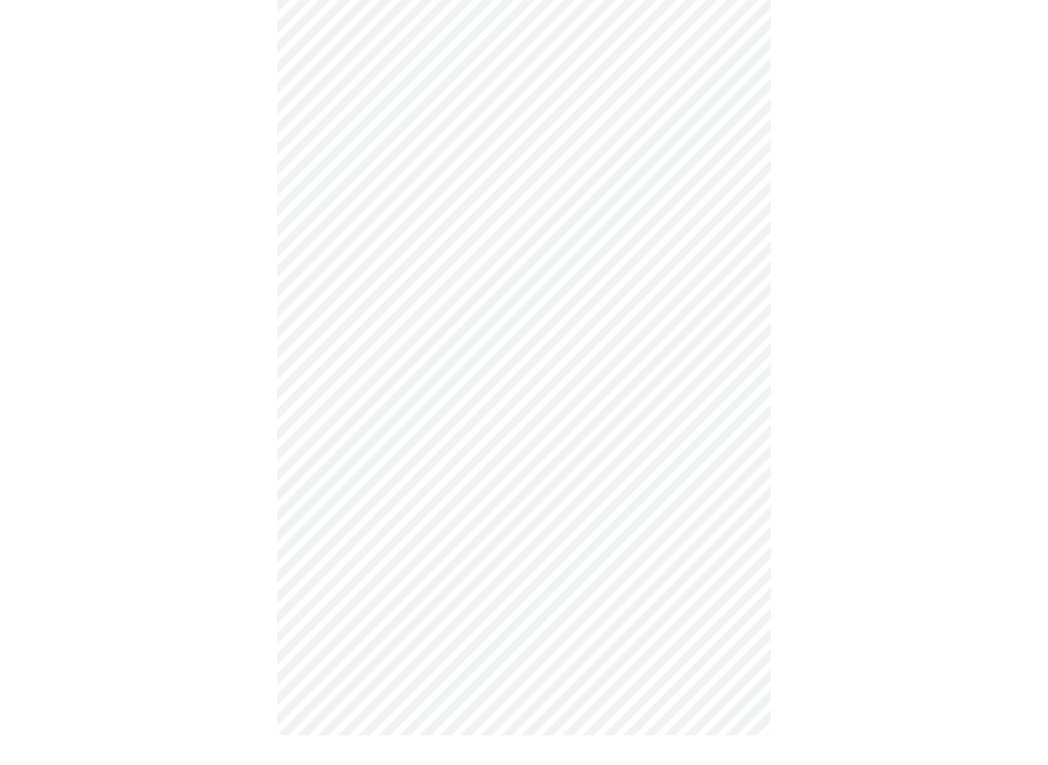
scroll to position [0, 0]
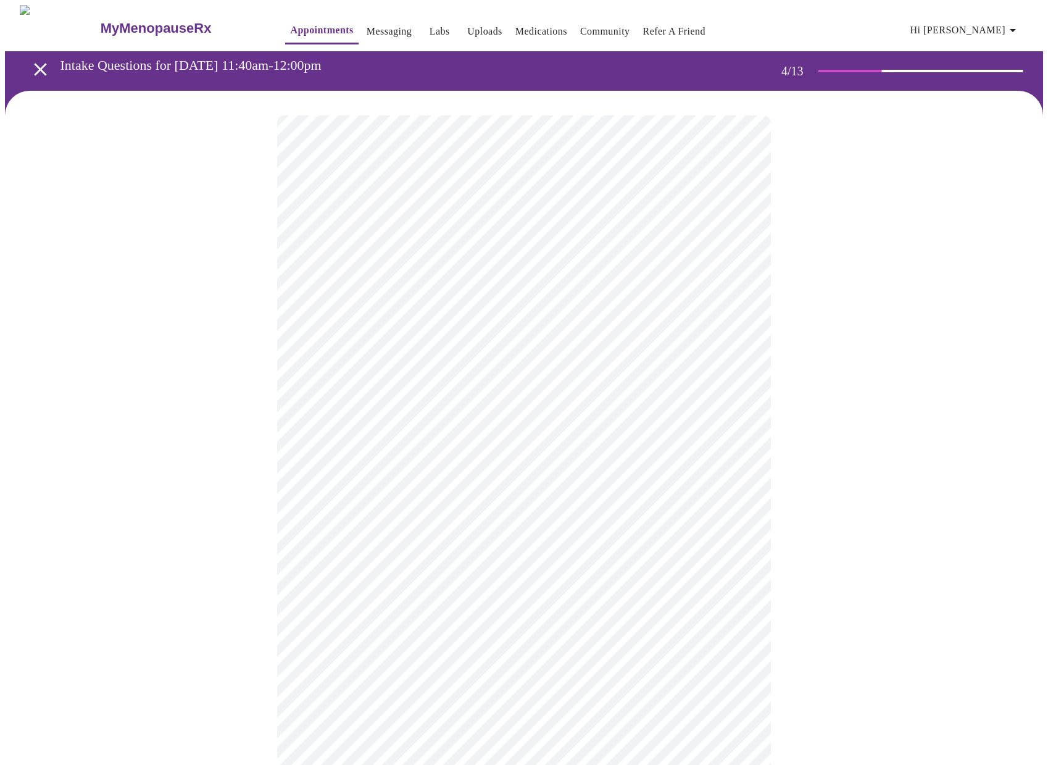
click at [789, 352] on div at bounding box center [524, 632] width 1038 height 1082
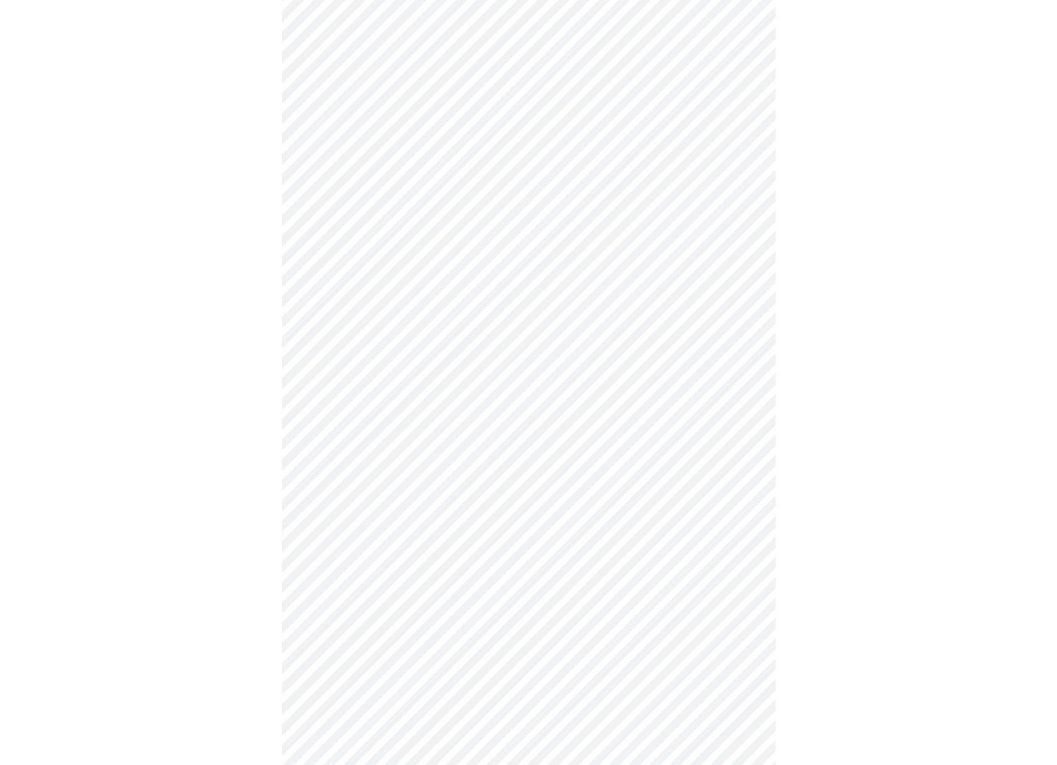
scroll to position [375, 0]
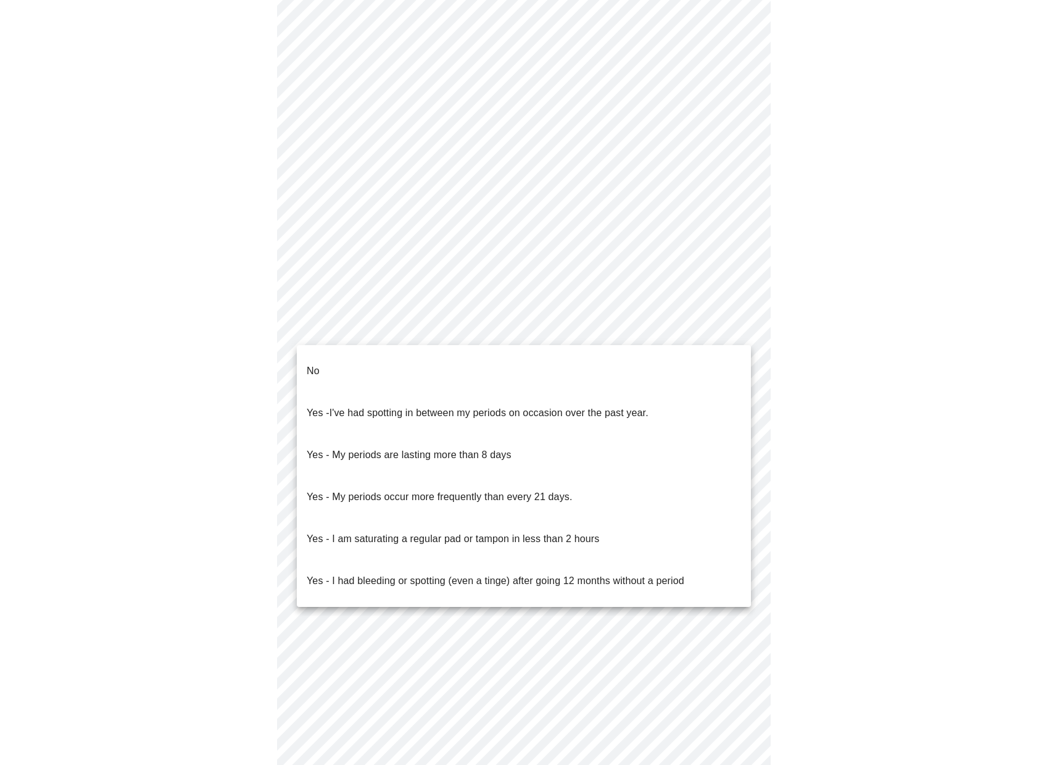
click at [512, 329] on body "MyMenopauseRx Appointments Messaging Labs Uploads Medications Community Refer a…" at bounding box center [528, 214] width 1047 height 1168
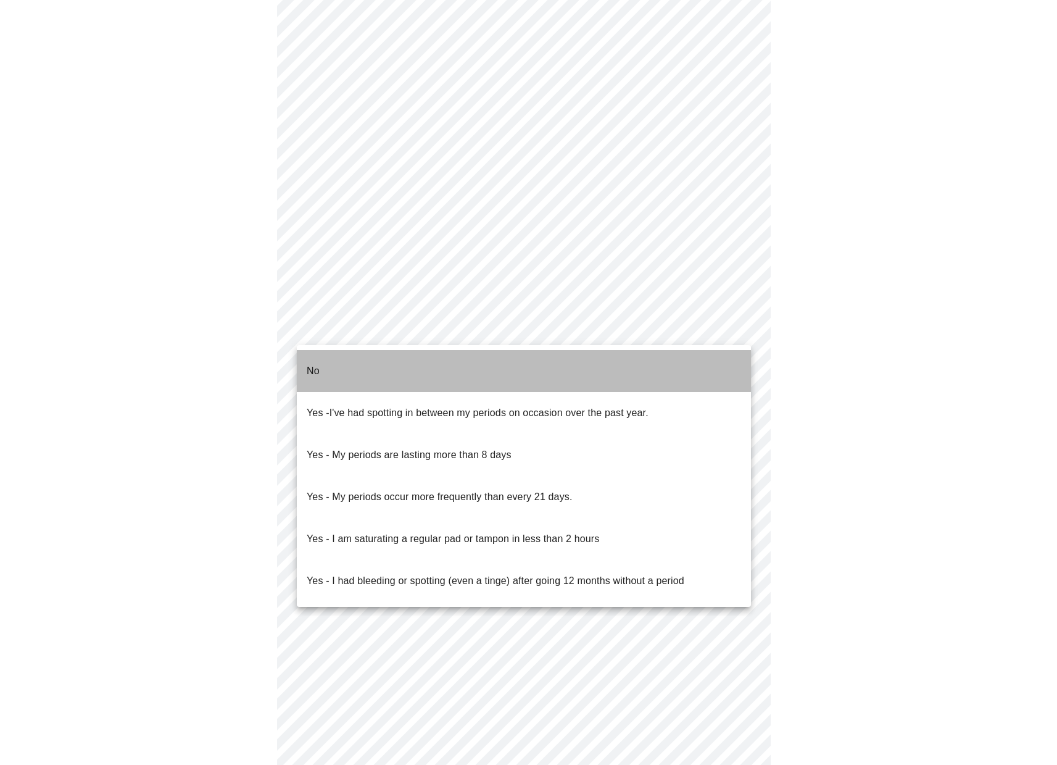
click at [408, 365] on li "No" at bounding box center [524, 371] width 454 height 42
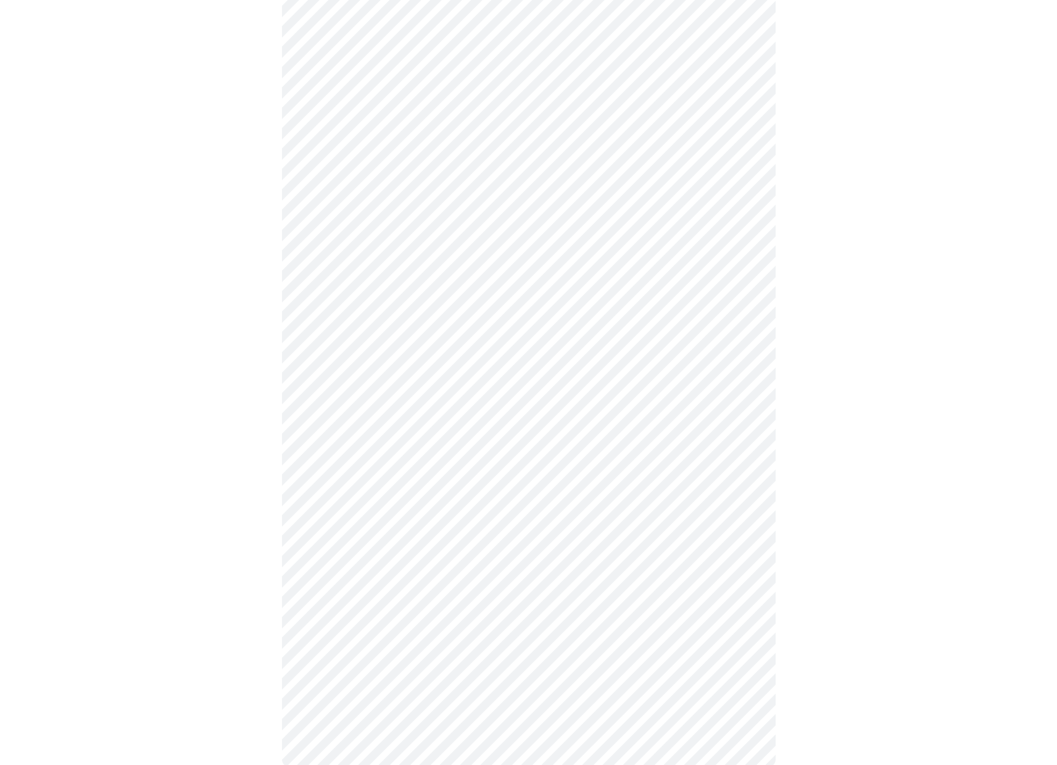
click at [544, 418] on body "MyMenopauseRx Appointments Messaging Labs Uploads Medications Community Refer a…" at bounding box center [528, 210] width 1047 height 1161
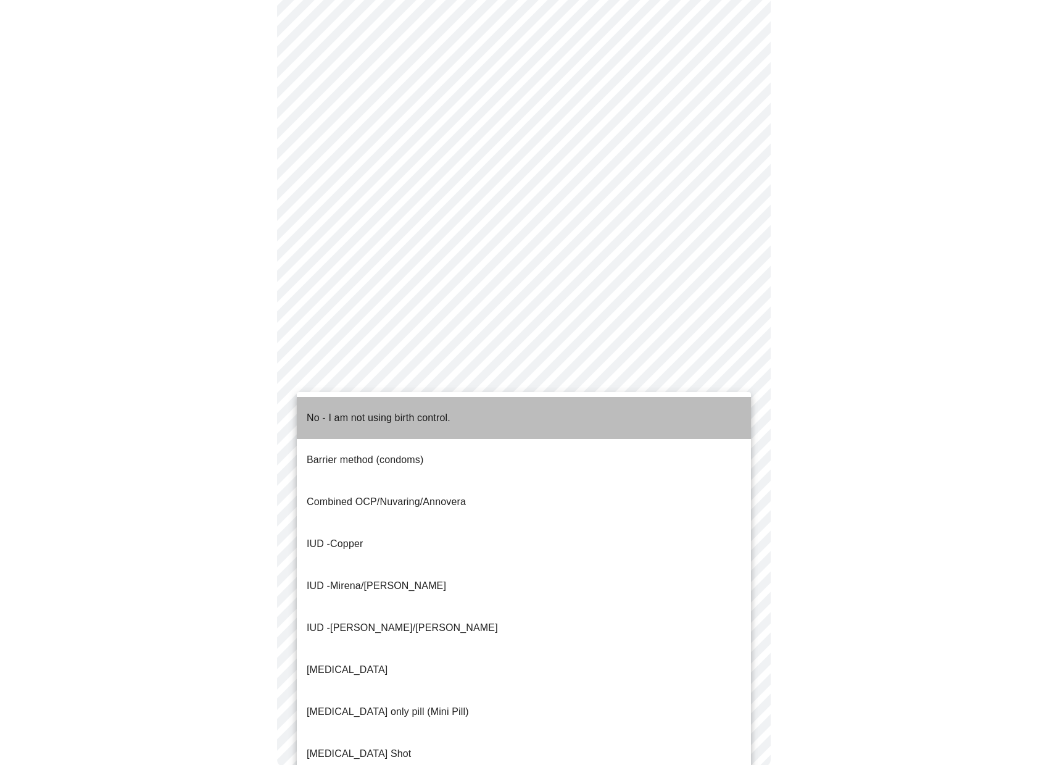
click at [412, 414] on p "No - I am not using birth control." at bounding box center [379, 417] width 144 height 15
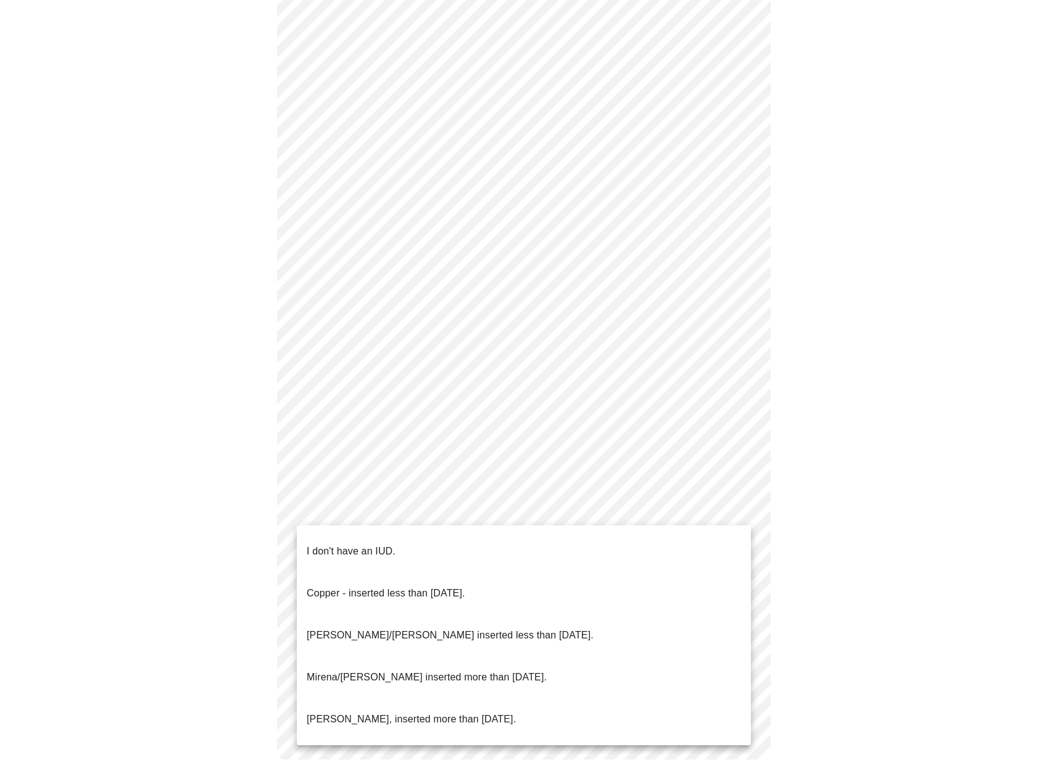
click at [542, 503] on body "MyMenopauseRx Appointments Messaging Labs Uploads Medications Community Refer a…" at bounding box center [528, 206] width 1047 height 1153
click at [526, 537] on li "I don't have an IUD." at bounding box center [524, 551] width 454 height 42
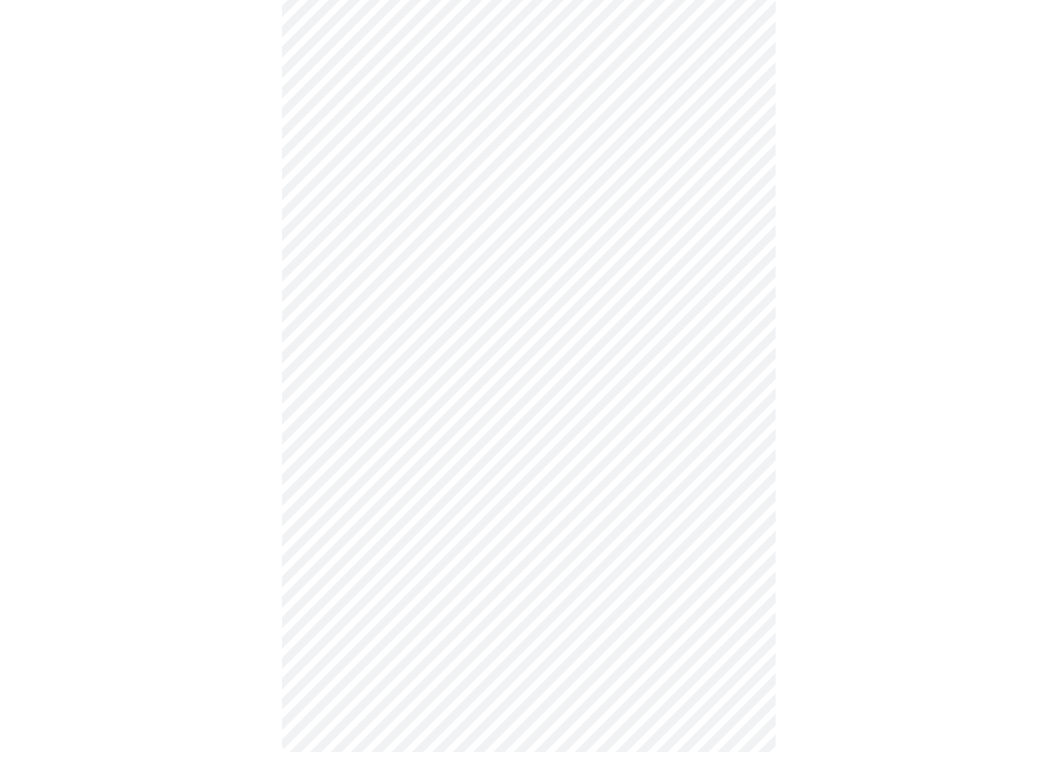
click at [566, 604] on body "MyMenopauseRx Appointments Messaging Labs Uploads Medications Community Refer a…" at bounding box center [528, 203] width 1047 height 1146
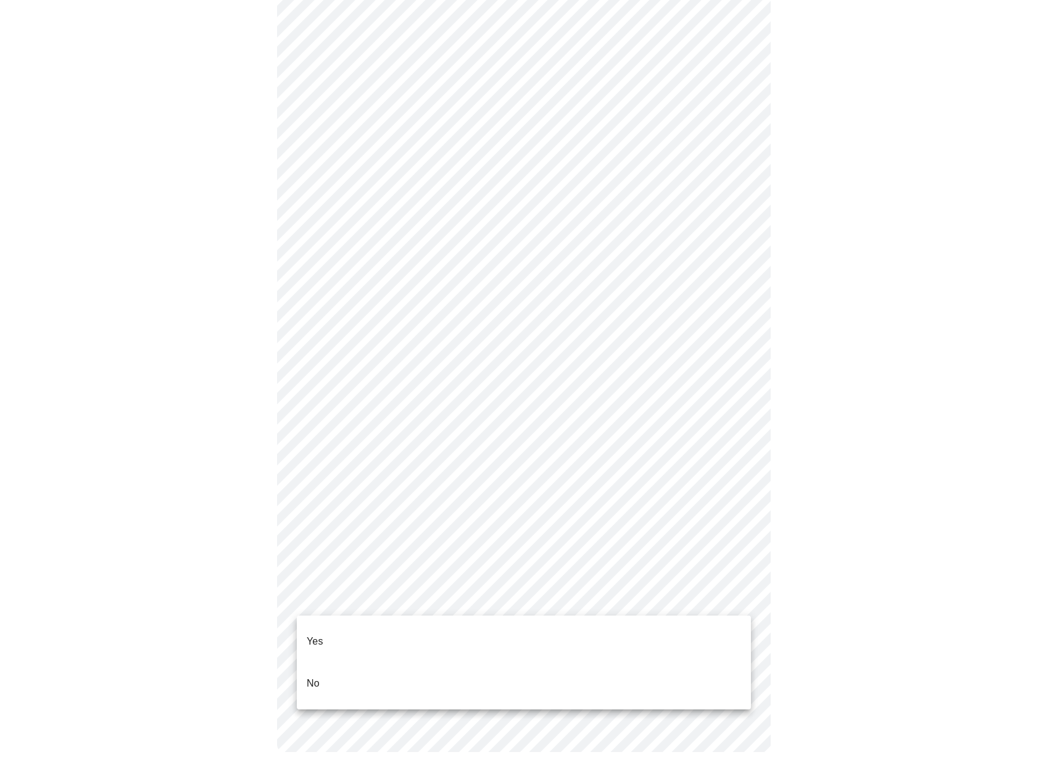
click at [443, 634] on li "Yes" at bounding box center [524, 641] width 454 height 42
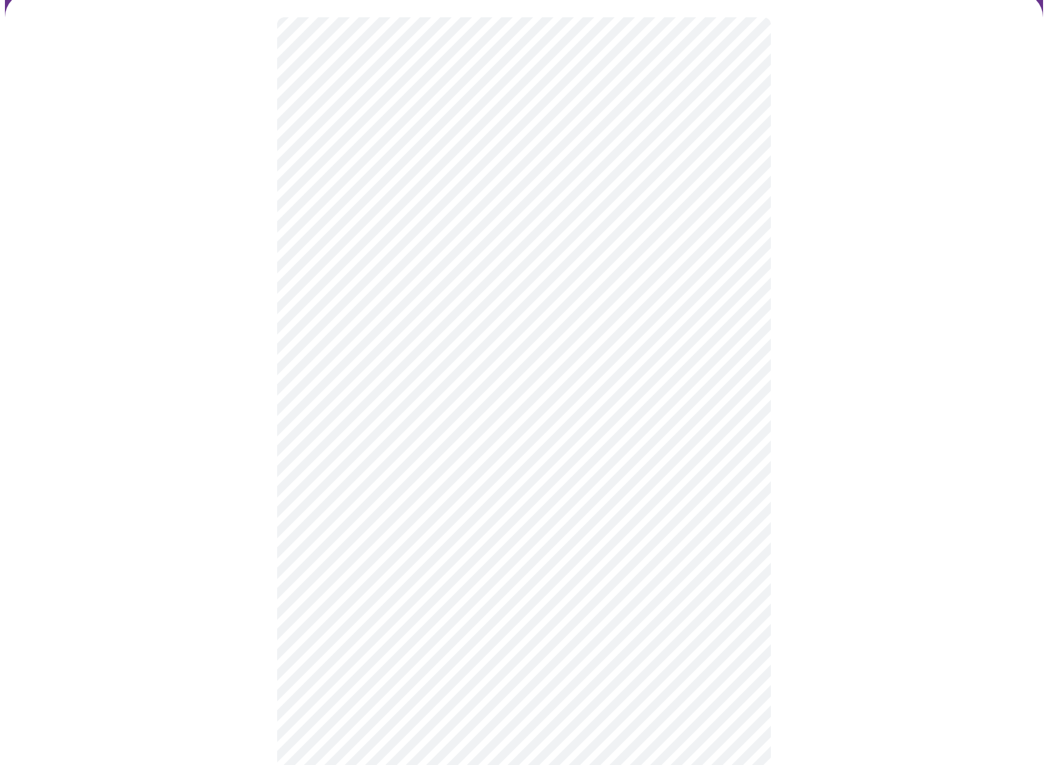
scroll to position [0, 0]
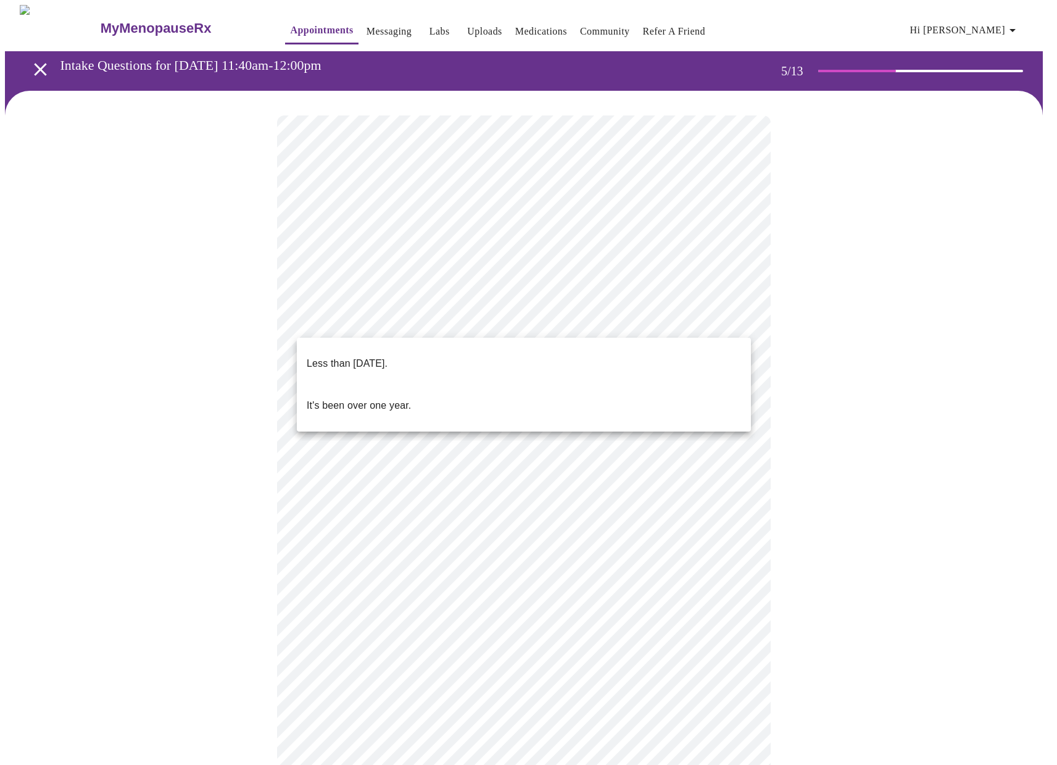
click at [614, 323] on body "MyMenopauseRx Appointments Messaging Labs Uploads Medications Community Refer a…" at bounding box center [528, 505] width 1047 height 1000
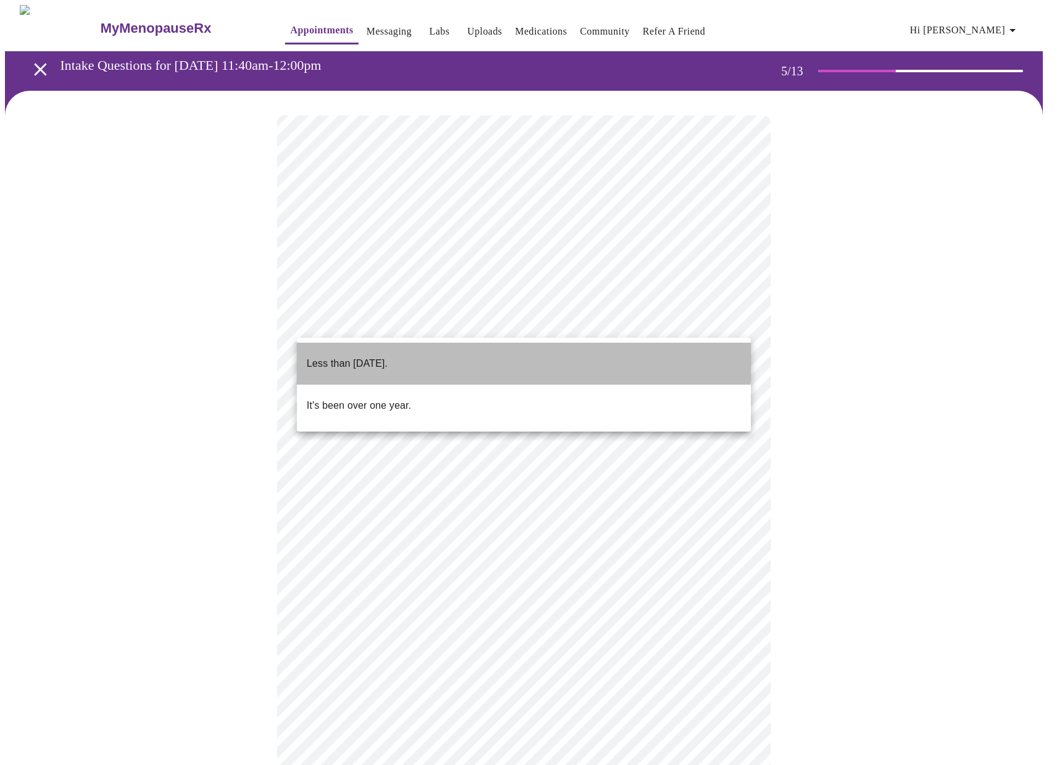
click at [388, 356] on p "Less than one year ago." at bounding box center [347, 363] width 81 height 15
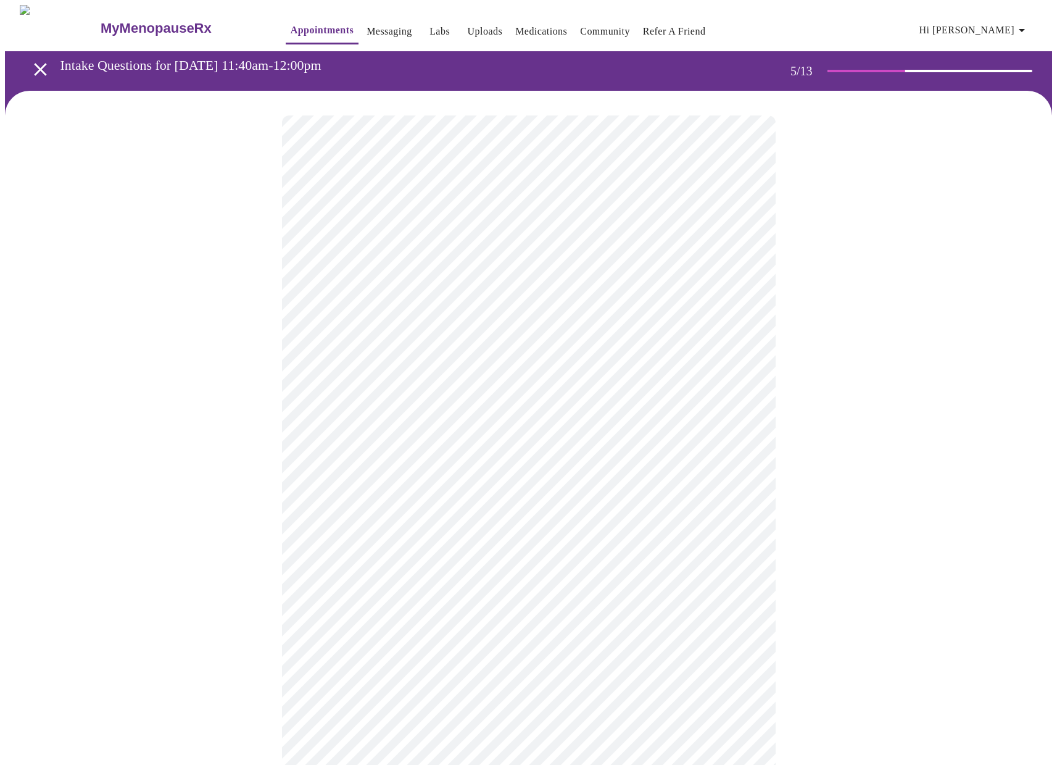
click at [687, 430] on body "MyMenopauseRx Appointments Messaging Labs Uploads Medications Community Refer a…" at bounding box center [528, 501] width 1047 height 992
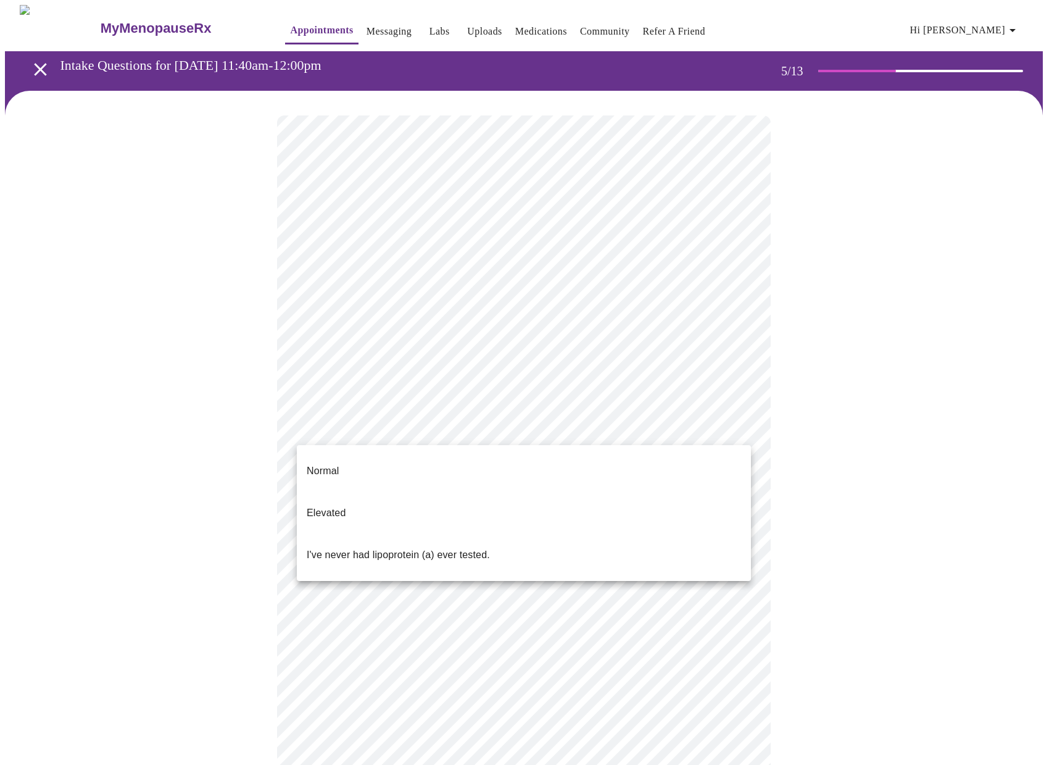
click at [687, 431] on div at bounding box center [528, 382] width 1057 height 765
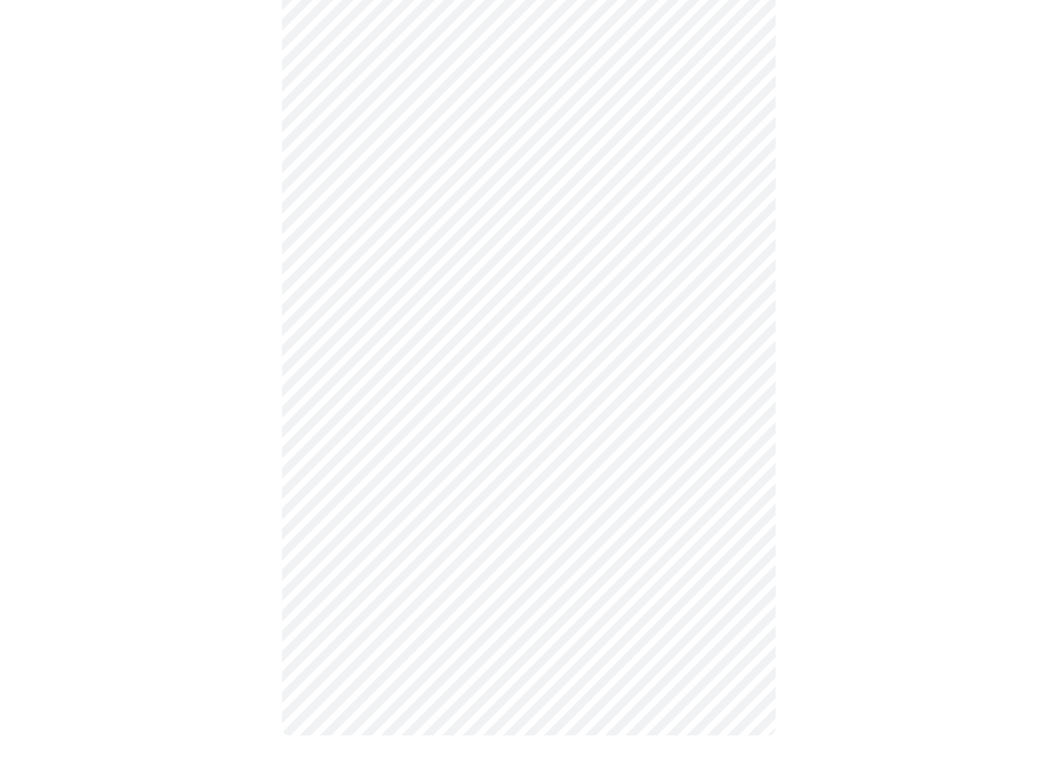
scroll to position [147, 0]
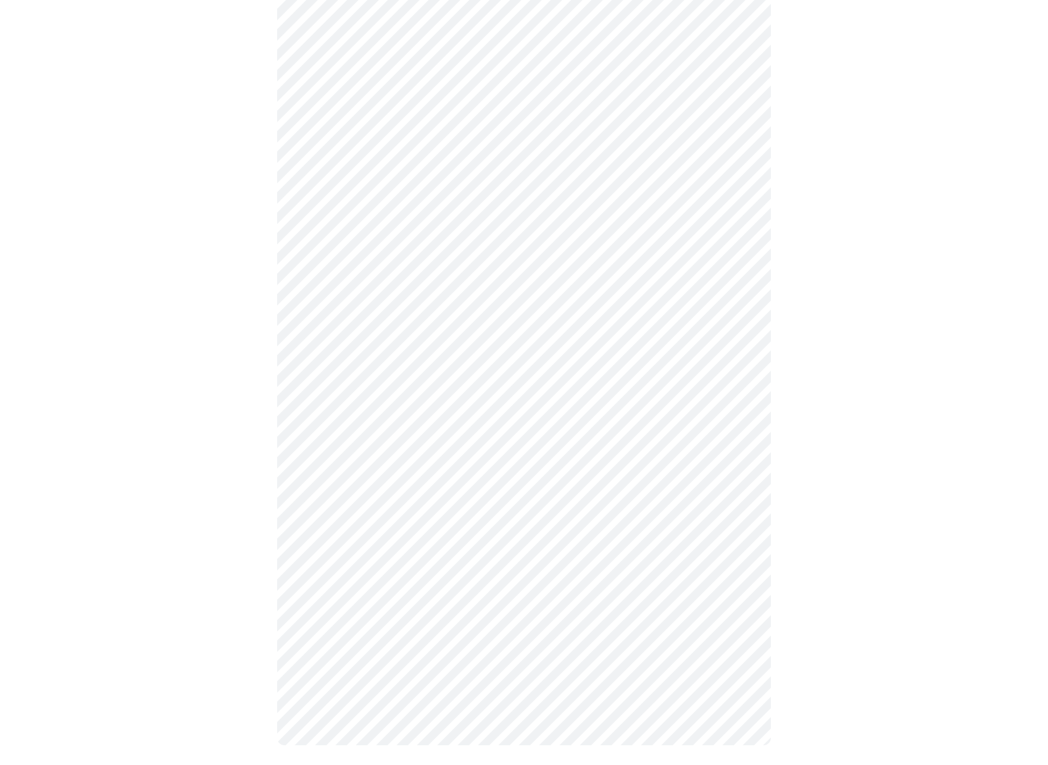
click at [690, 280] on body "MyMenopauseRx Appointments Messaging Labs Uploads Medications Community Refer a…" at bounding box center [524, 313] width 1038 height 912
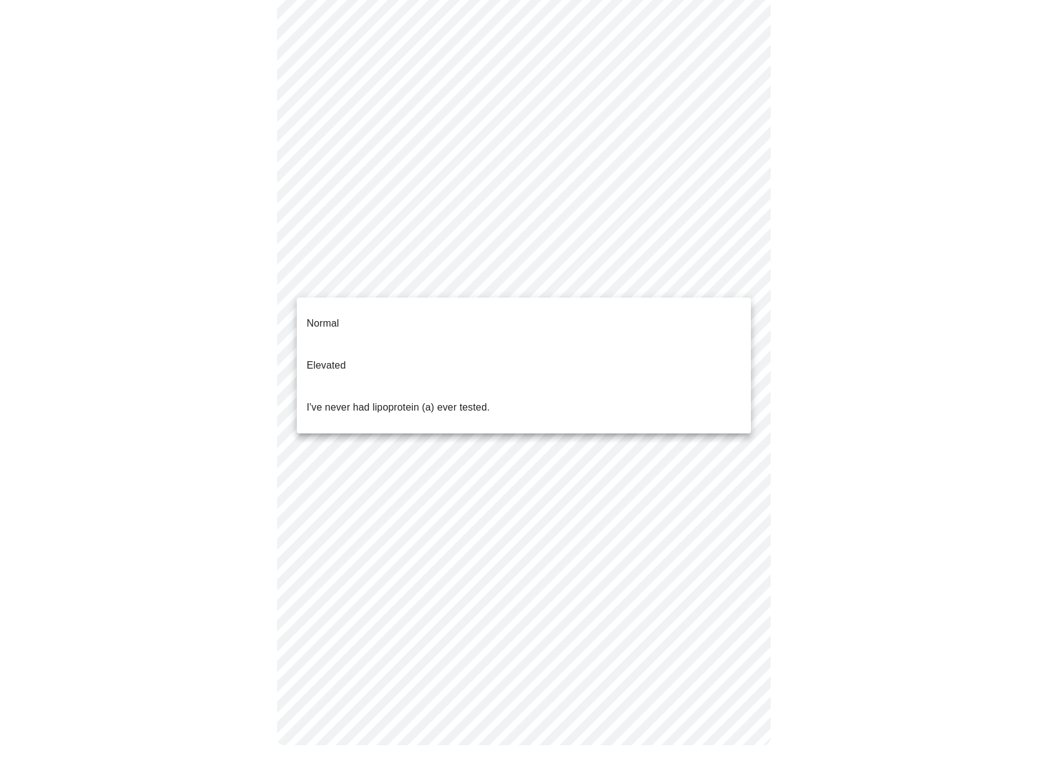
click at [690, 280] on div at bounding box center [528, 382] width 1057 height 765
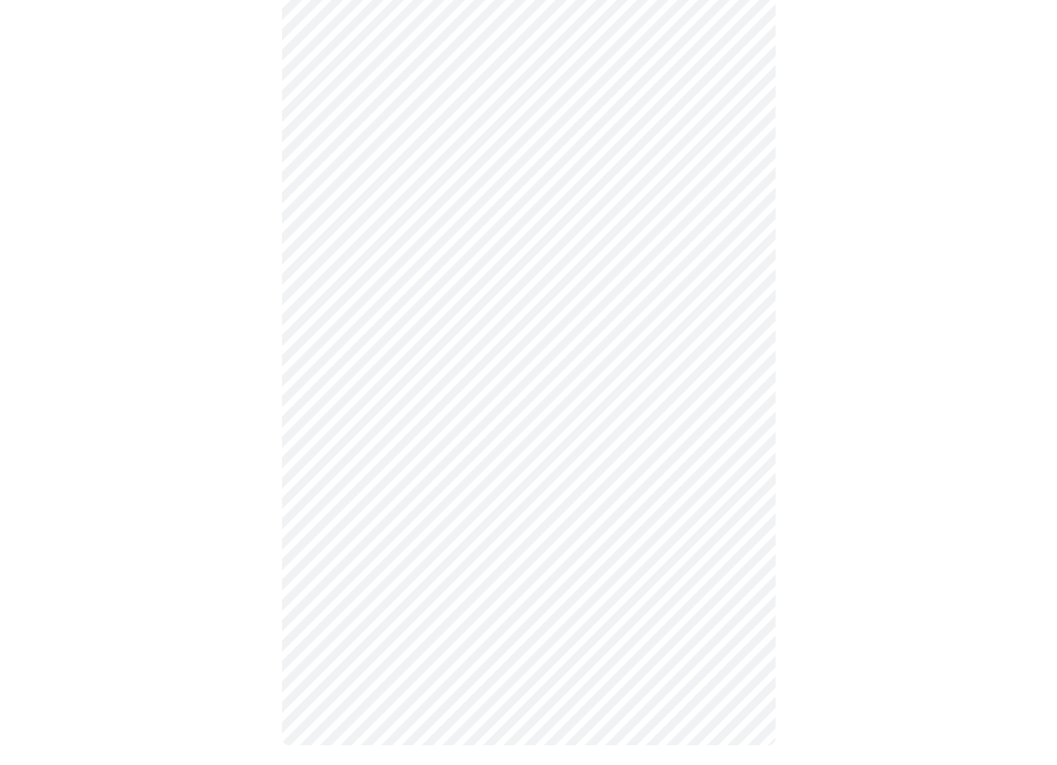
click at [690, 280] on body "MyMenopauseRx Appointments Messaging Labs Uploads Medications Community Refer a…" at bounding box center [528, 313] width 1047 height 912
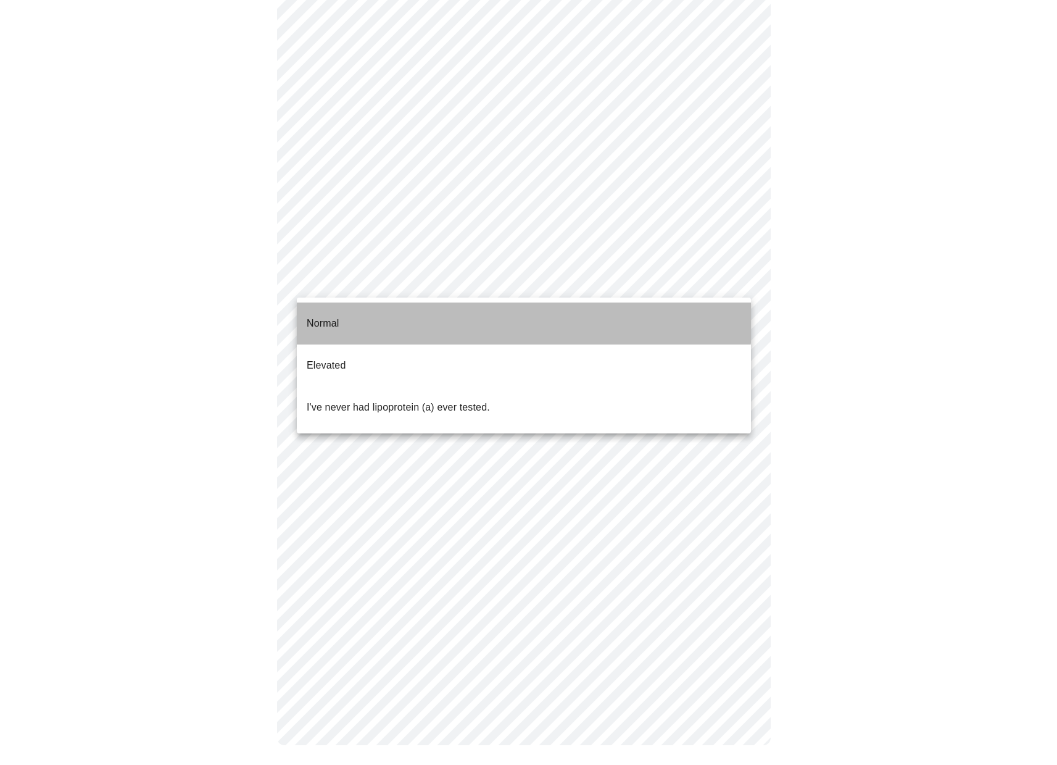
click at [323, 316] on p "Normal" at bounding box center [323, 323] width 32 height 15
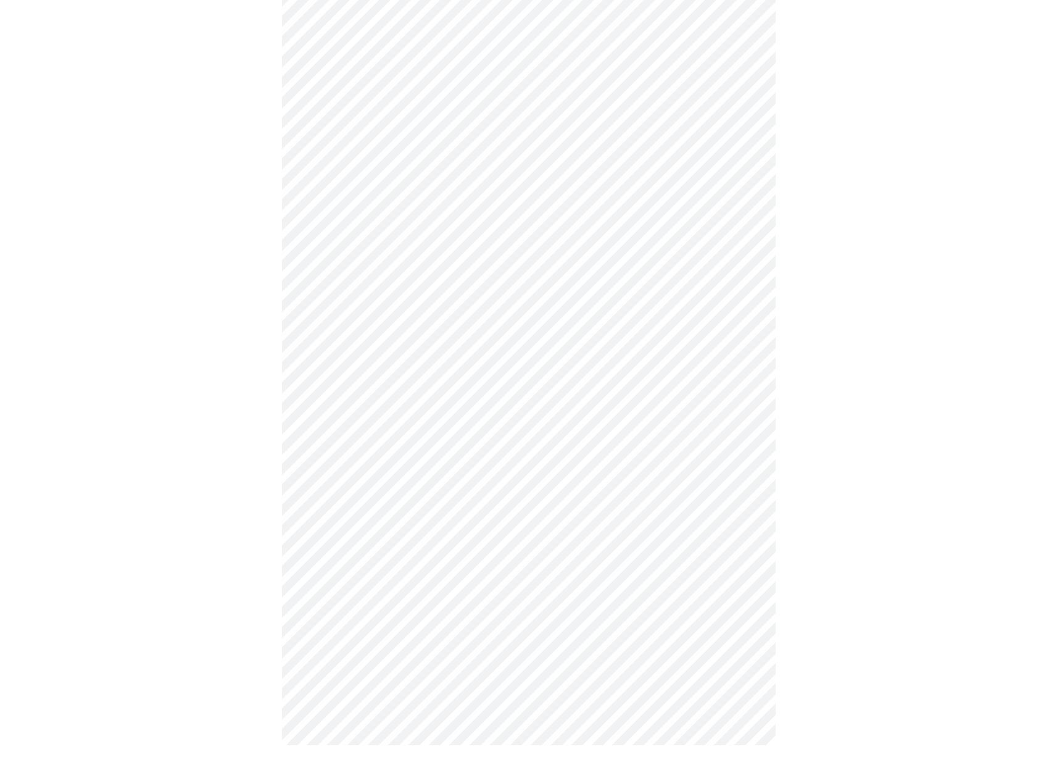
scroll to position [0, 0]
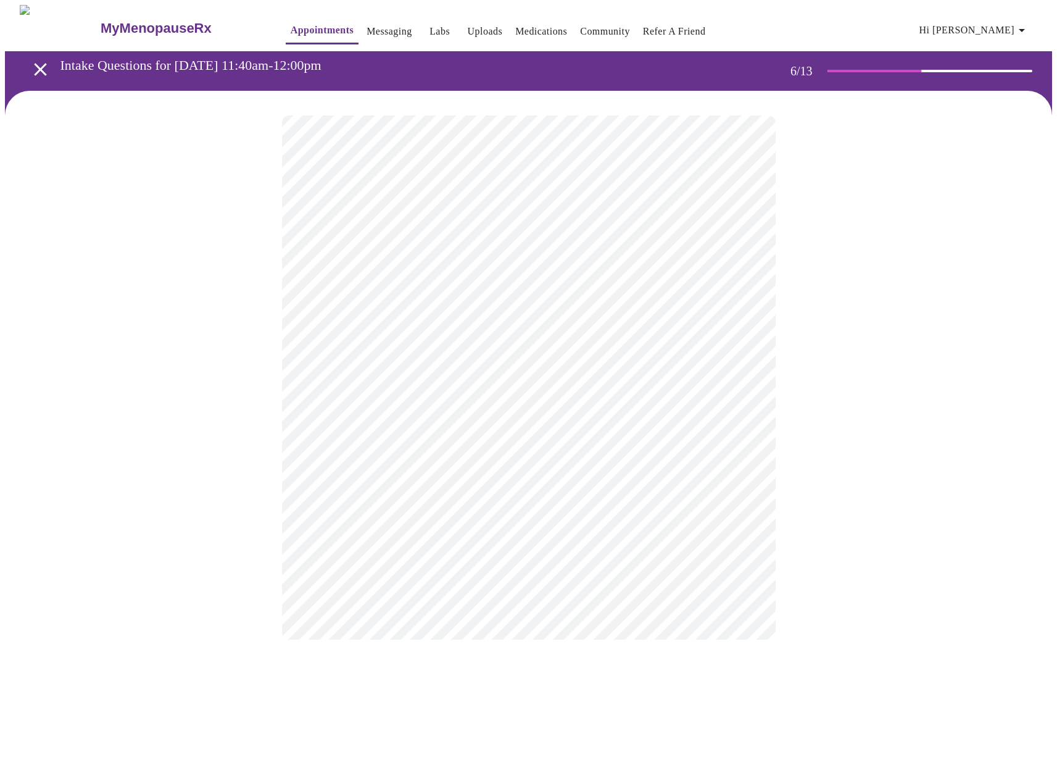
click at [460, 361] on body "MyMenopauseRx Appointments Messaging Labs Uploads Medications Community Refer a…" at bounding box center [528, 334] width 1047 height 659
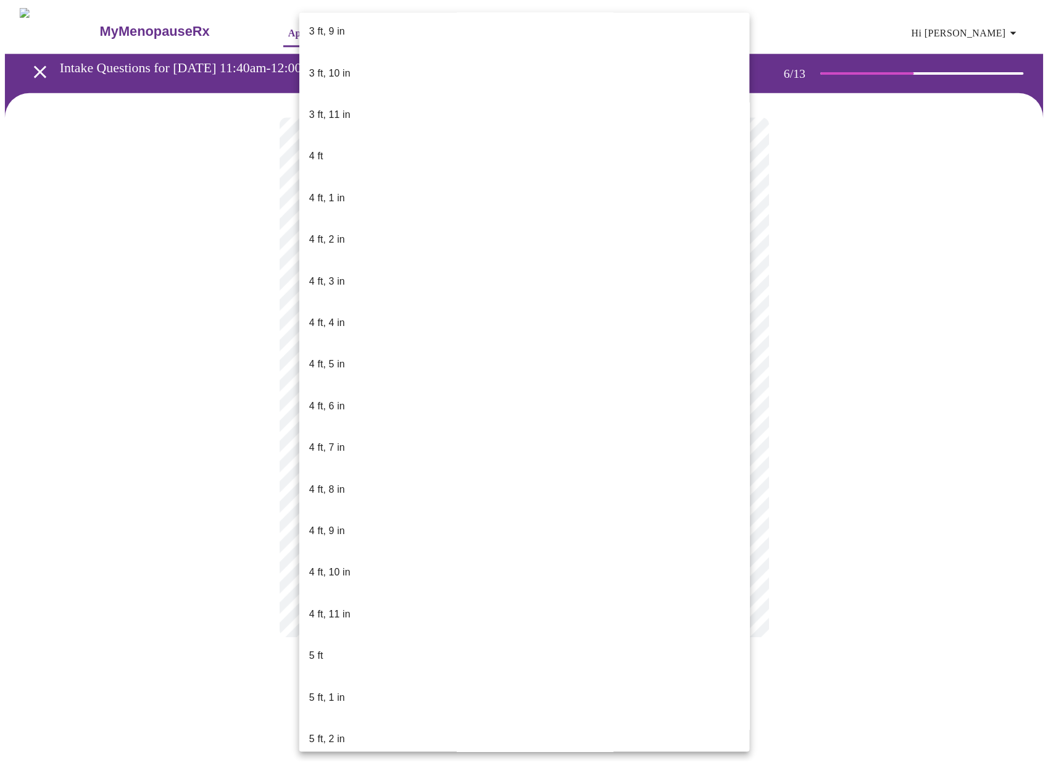
scroll to position [392, 0]
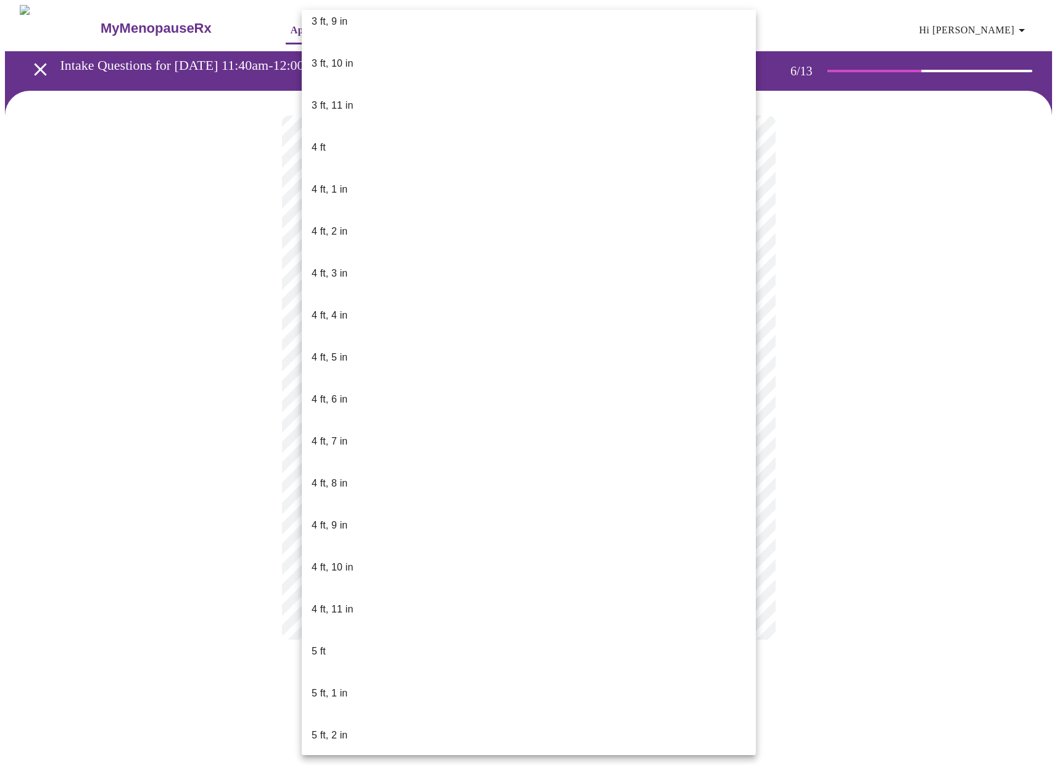
click at [365, 756] on li "5 ft, 3 in" at bounding box center [529, 777] width 454 height 42
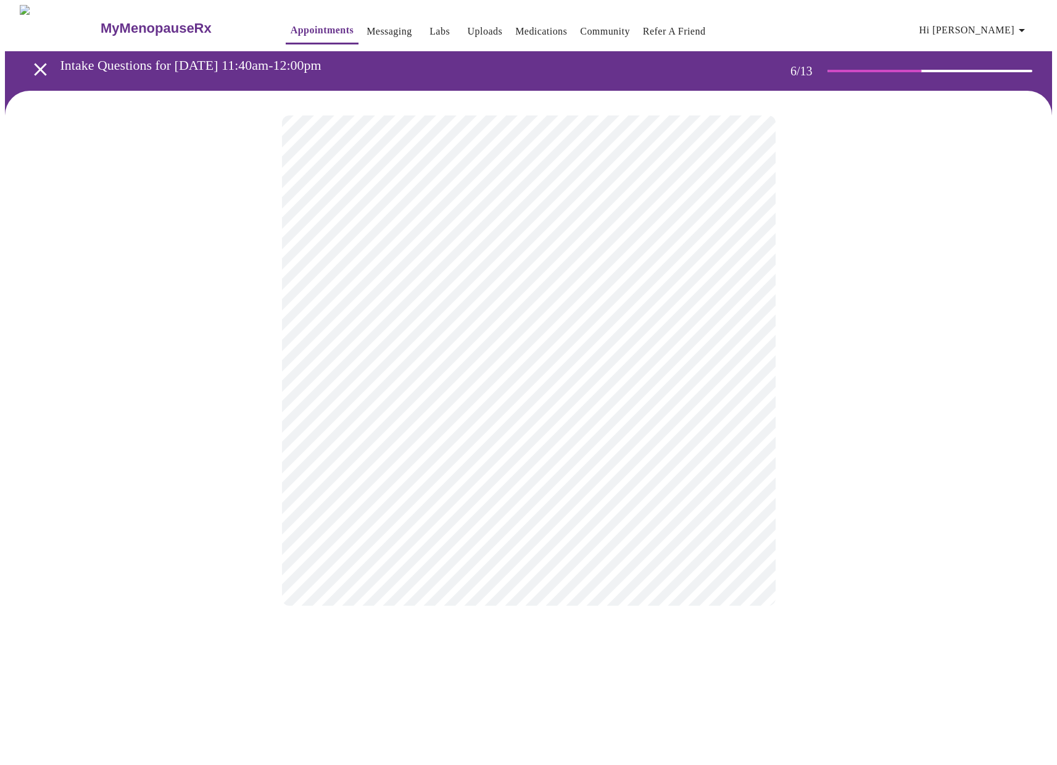
click at [805, 491] on div at bounding box center [528, 360] width 1047 height 539
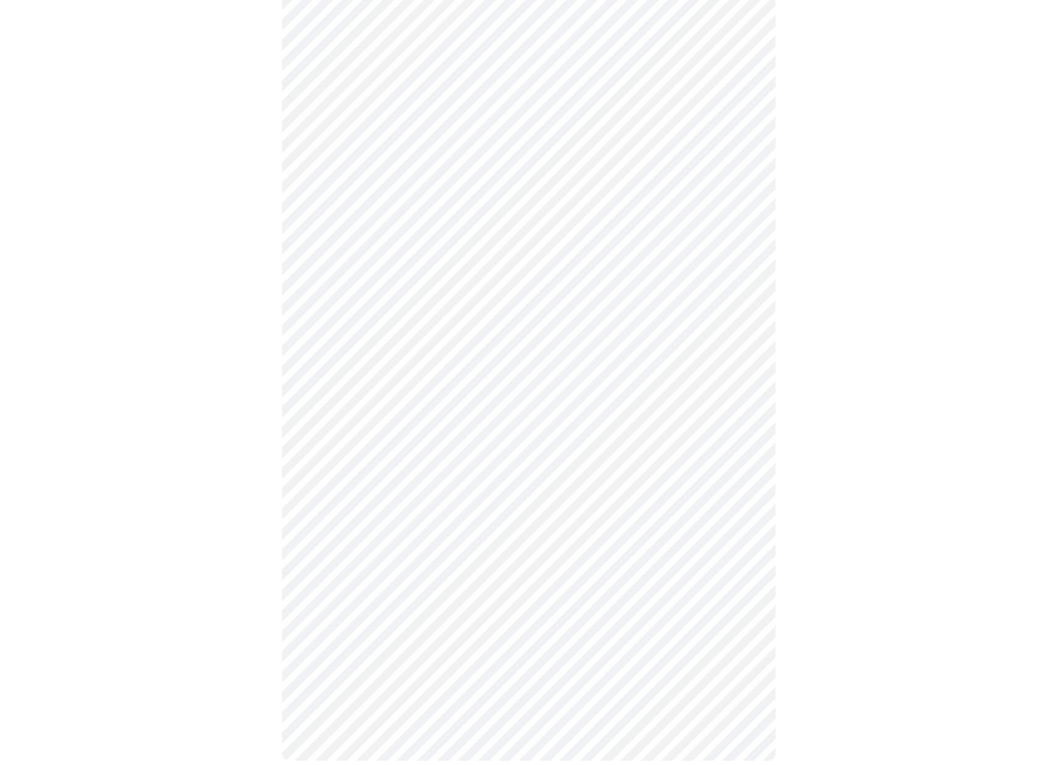
scroll to position [3166, 0]
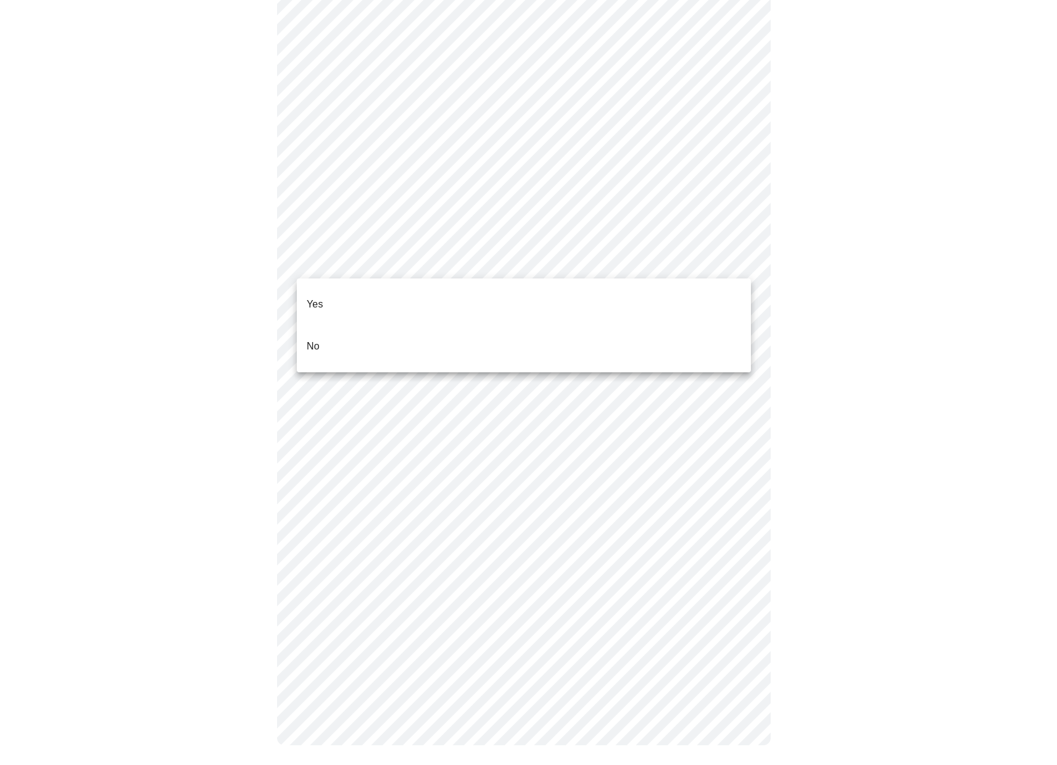
click at [325, 330] on li "No" at bounding box center [524, 346] width 454 height 42
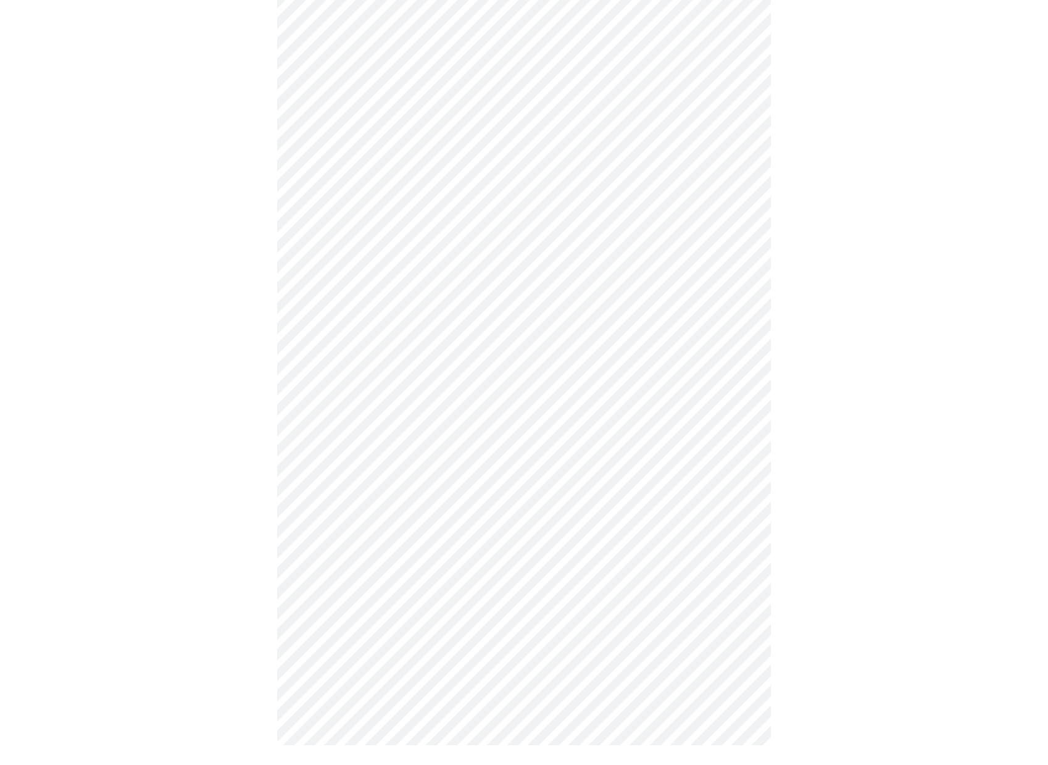
scroll to position [3106, 0]
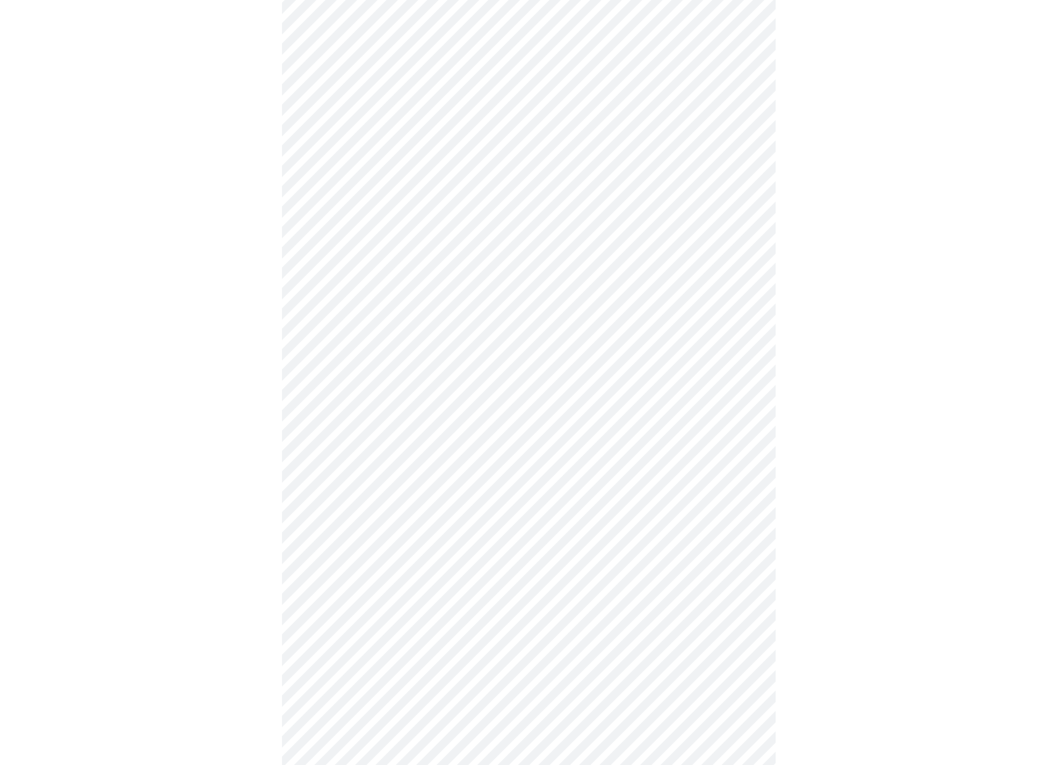
scroll to position [441, 0]
click at [575, 595] on body "MyMenopauseRx Appointments Messaging Labs Uploads Medications Community Refer a…" at bounding box center [528, 166] width 1047 height 1205
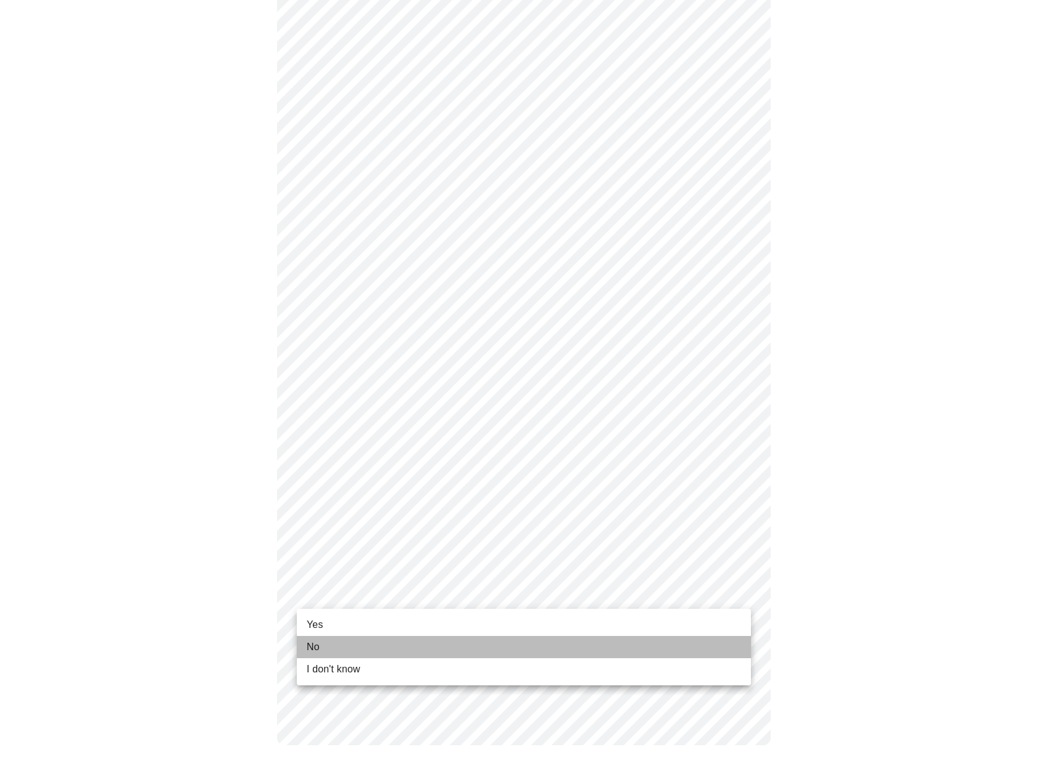
click at [431, 642] on li "No" at bounding box center [524, 647] width 454 height 22
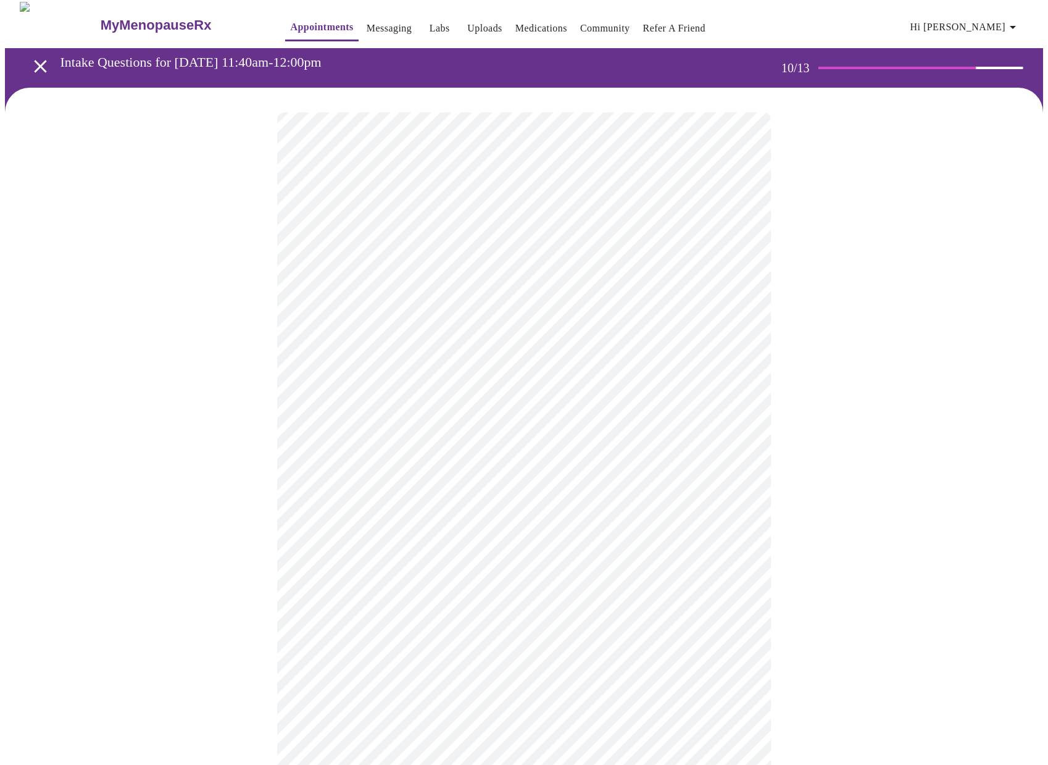
scroll to position [7, 0]
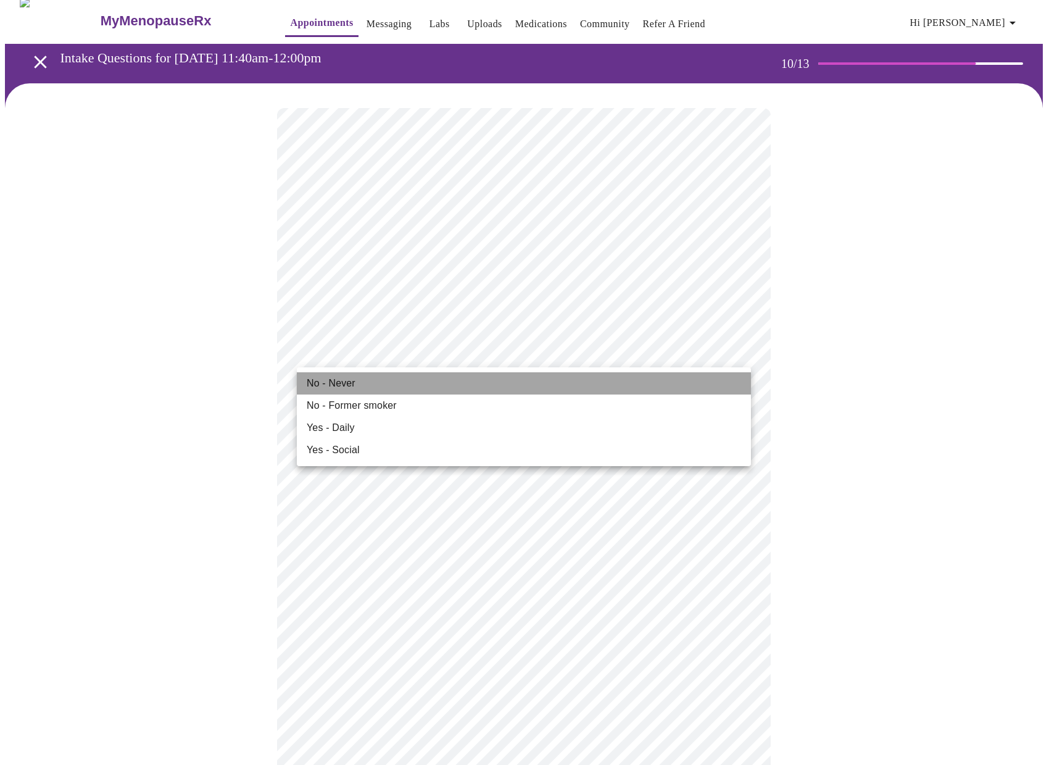
click at [349, 378] on span "No - Never" at bounding box center [331, 383] width 49 height 15
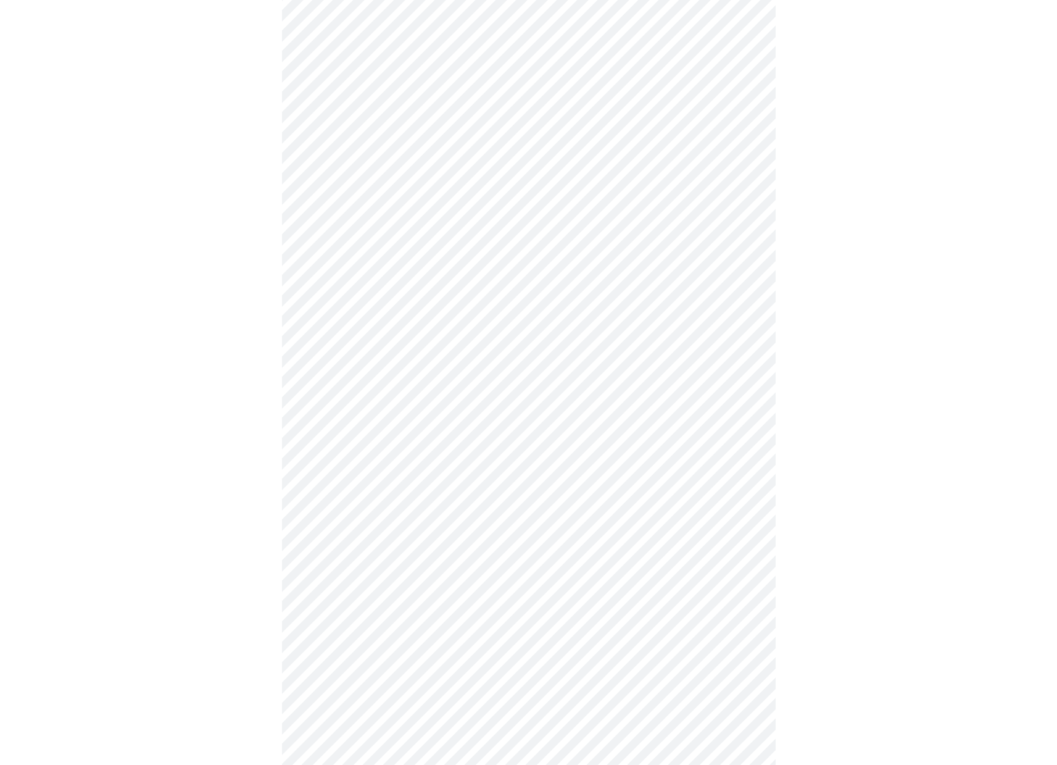
scroll to position [852, 0]
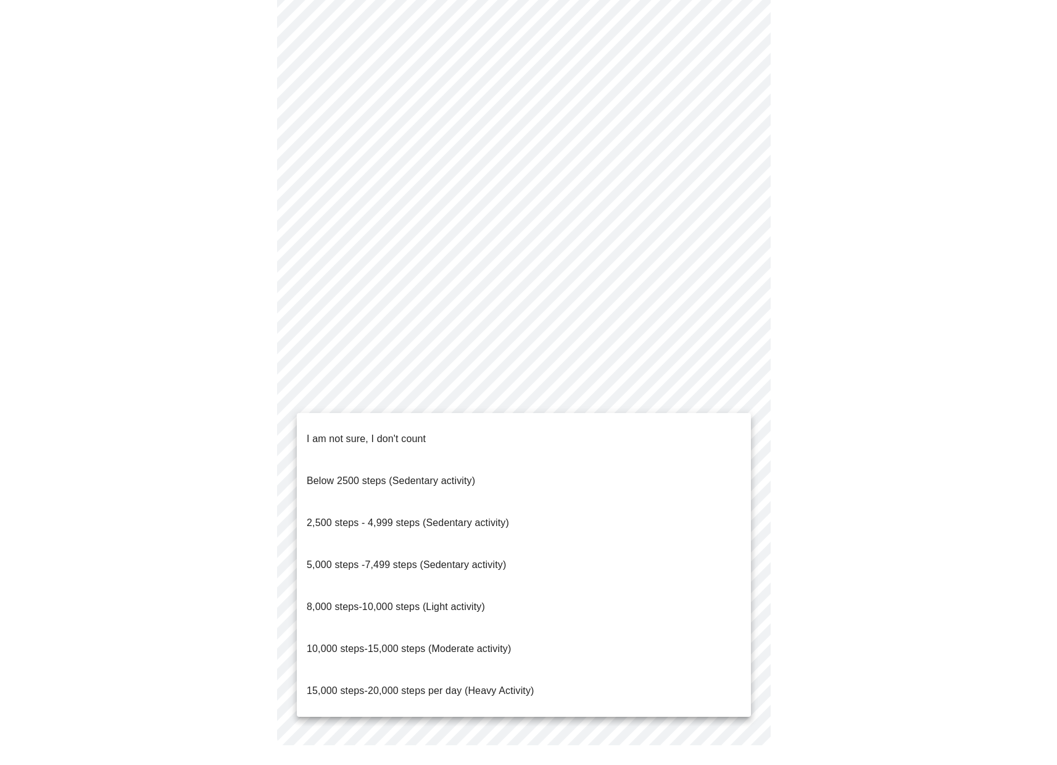
click at [552, 586] on li "8,000 steps-10,000 steps (Light activity)" at bounding box center [524, 607] width 454 height 42
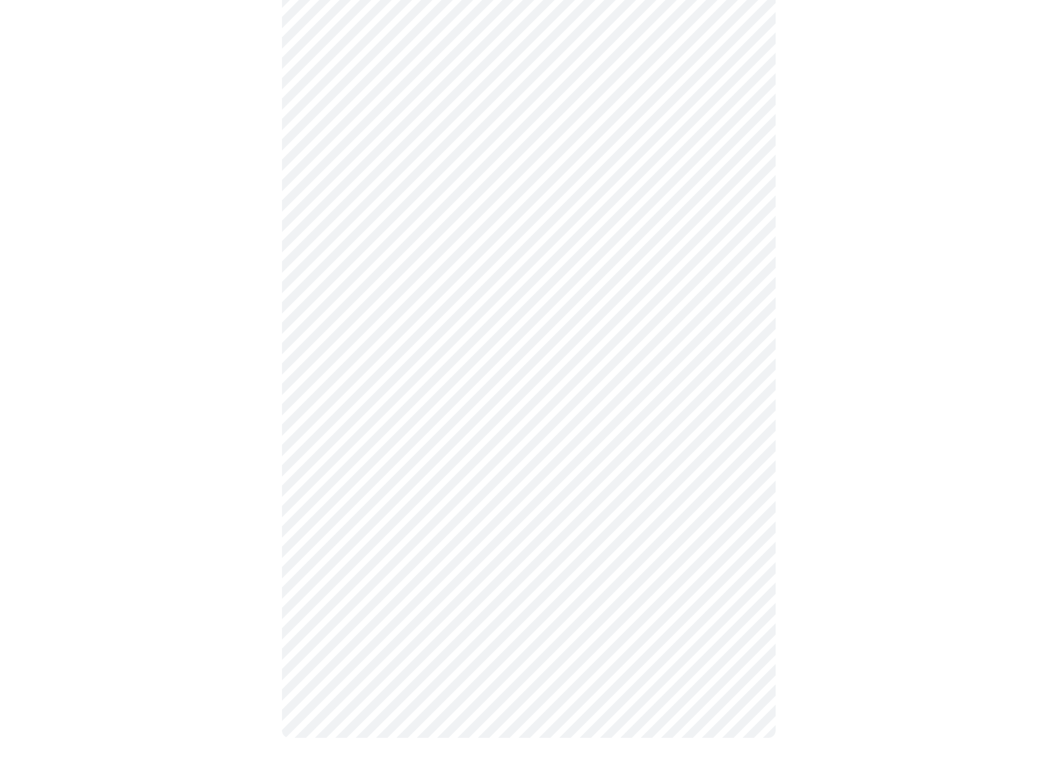
scroll to position [845, 0]
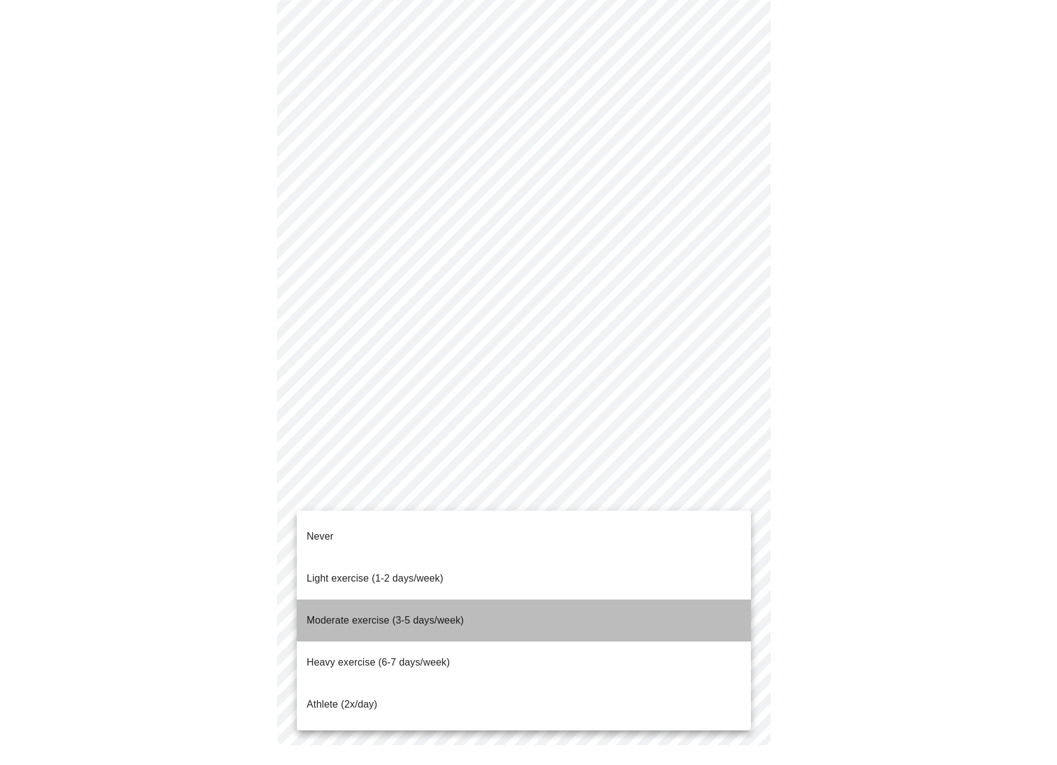
click at [615, 599] on li "Moderate exercise (3-5 days/week)" at bounding box center [524, 620] width 454 height 42
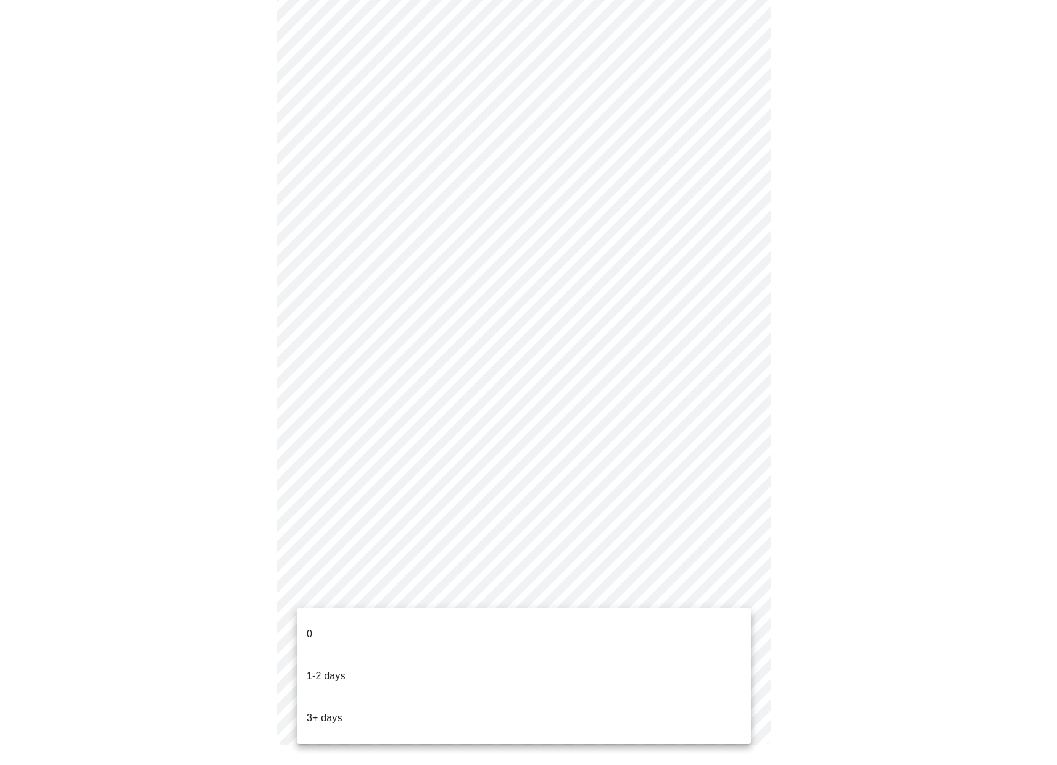
click at [587, 663] on li "1-2 days" at bounding box center [524, 676] width 454 height 42
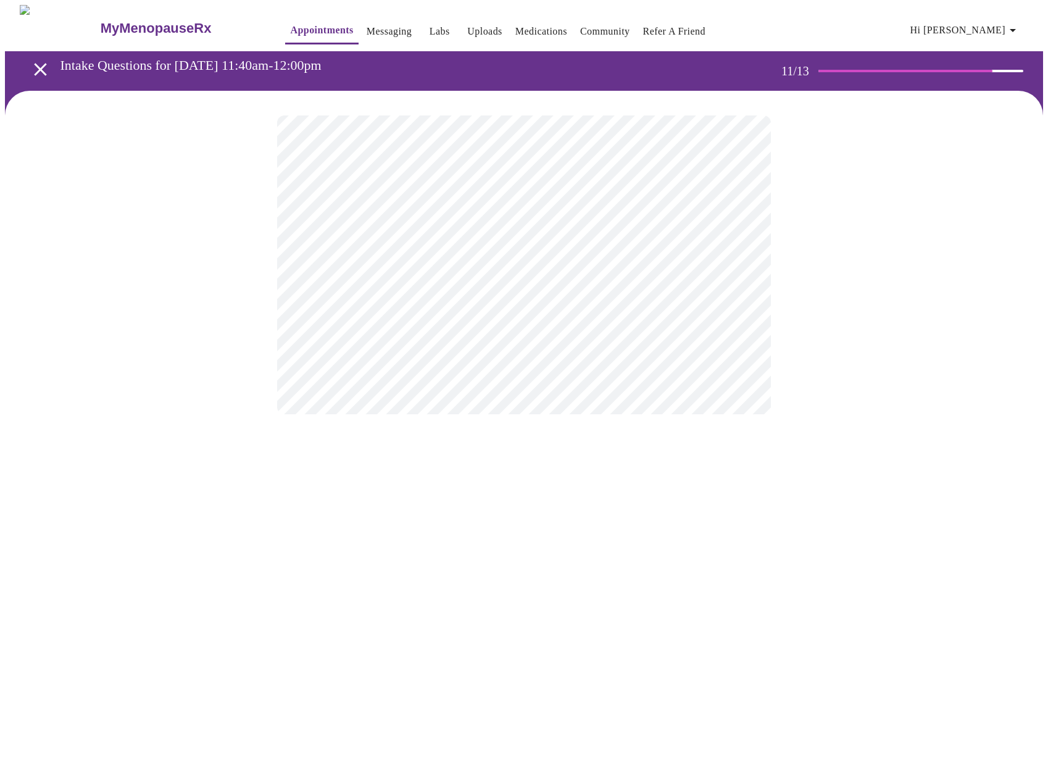
scroll to position [0, 0]
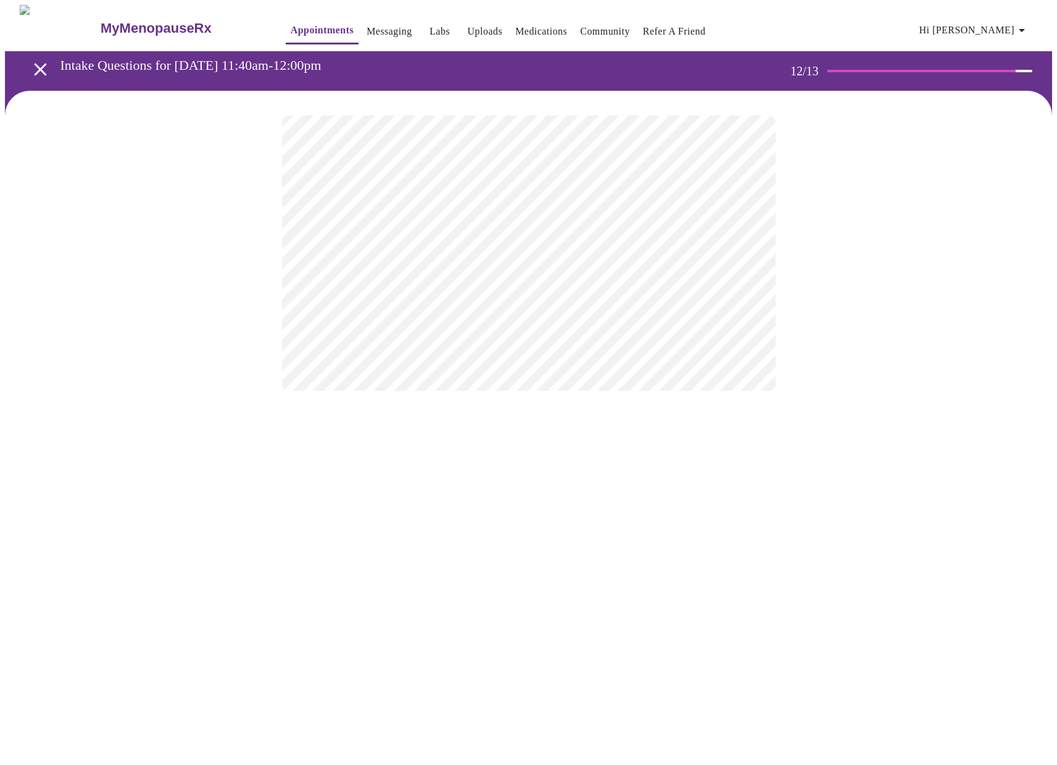
click at [536, 254] on body "MyMenopauseRx Appointments Messaging Labs Uploads Medications Community Refer a…" at bounding box center [528, 210] width 1047 height 410
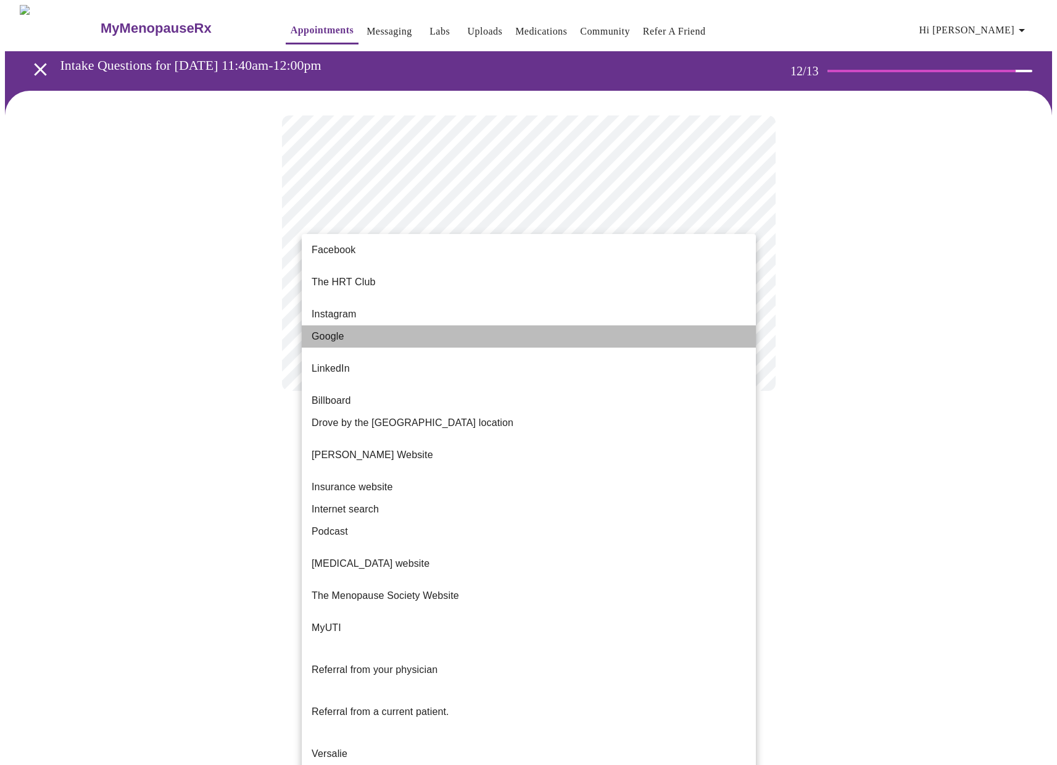
click at [412, 334] on li "Google" at bounding box center [529, 336] width 454 height 22
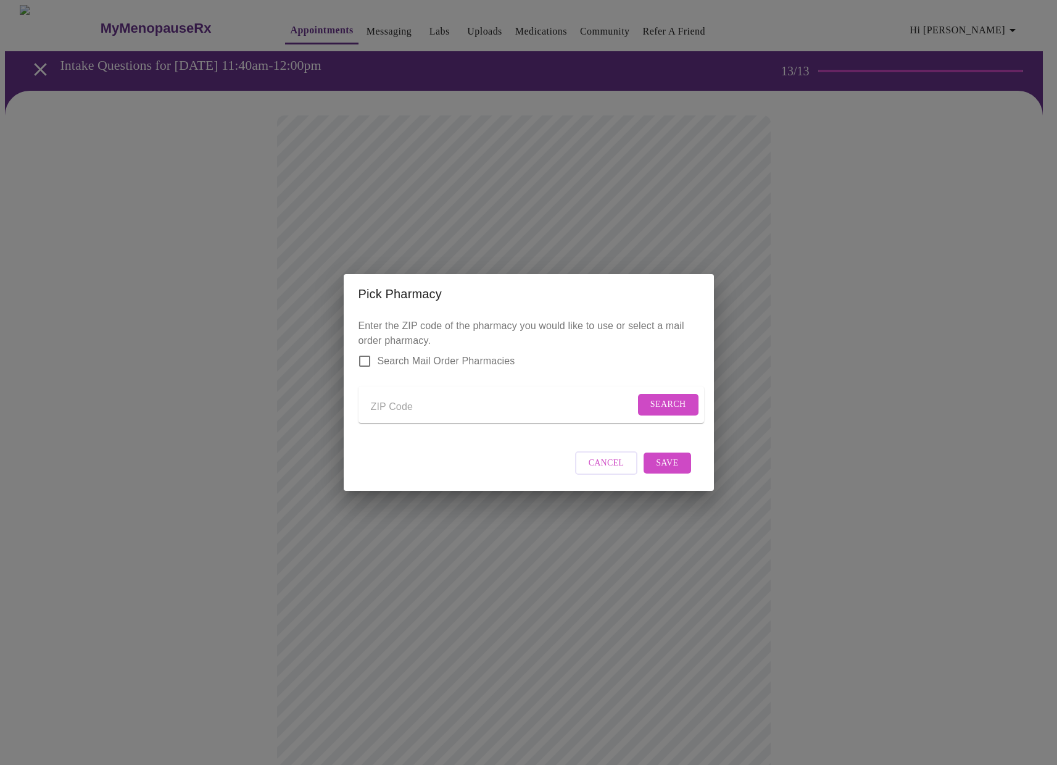
click at [412, 417] on form "Search" at bounding box center [532, 404] width 346 height 36
click at [420, 404] on input "Send a message to your care team" at bounding box center [503, 407] width 264 height 20
type input "37918"
click at [661, 397] on span "Search" at bounding box center [668, 404] width 36 height 15
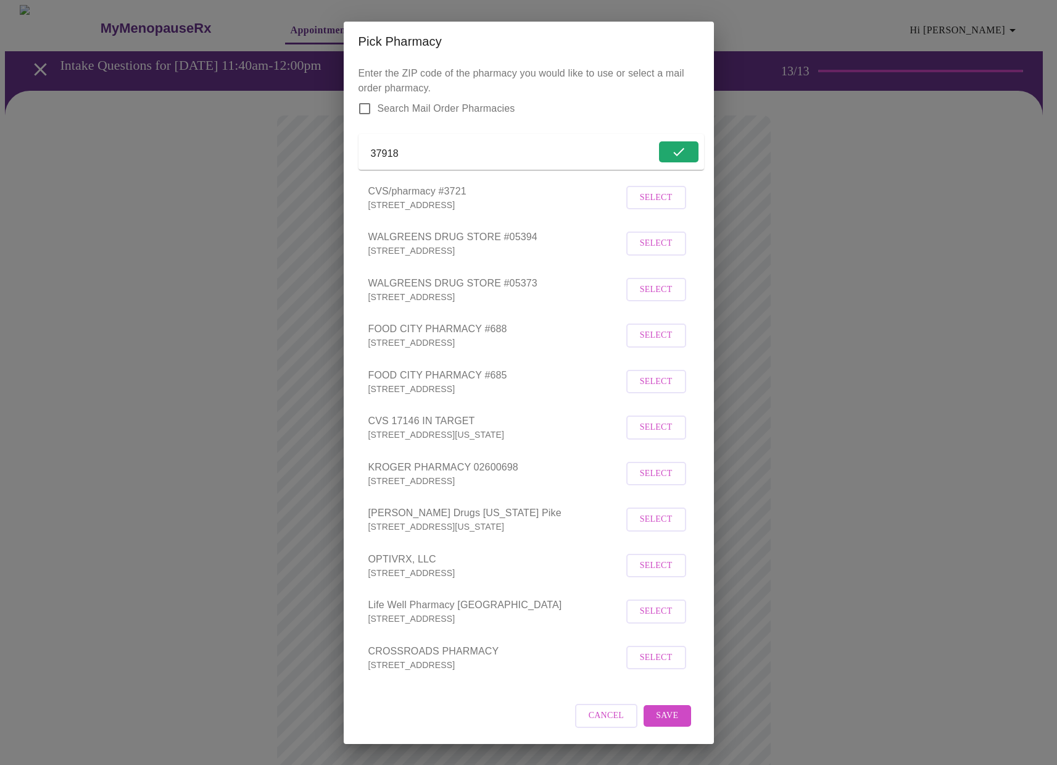
click at [660, 481] on span "Select" at bounding box center [656, 473] width 33 height 15
click at [665, 723] on span "Save" at bounding box center [667, 714] width 22 height 15
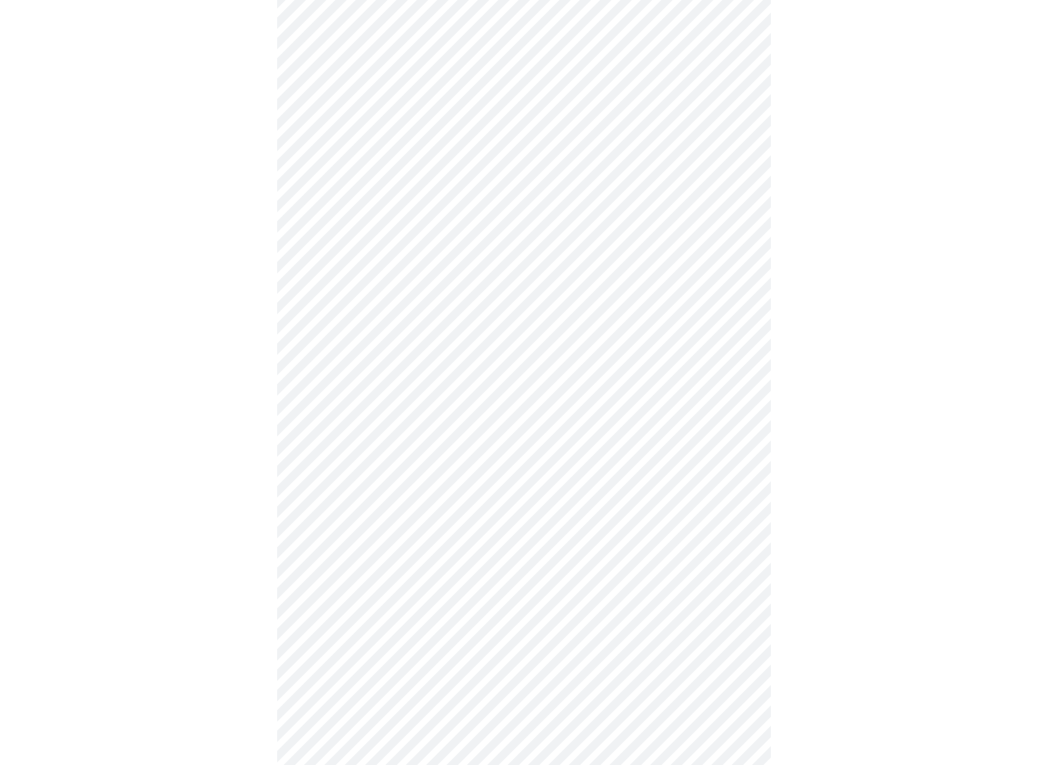
scroll to position [164, 0]
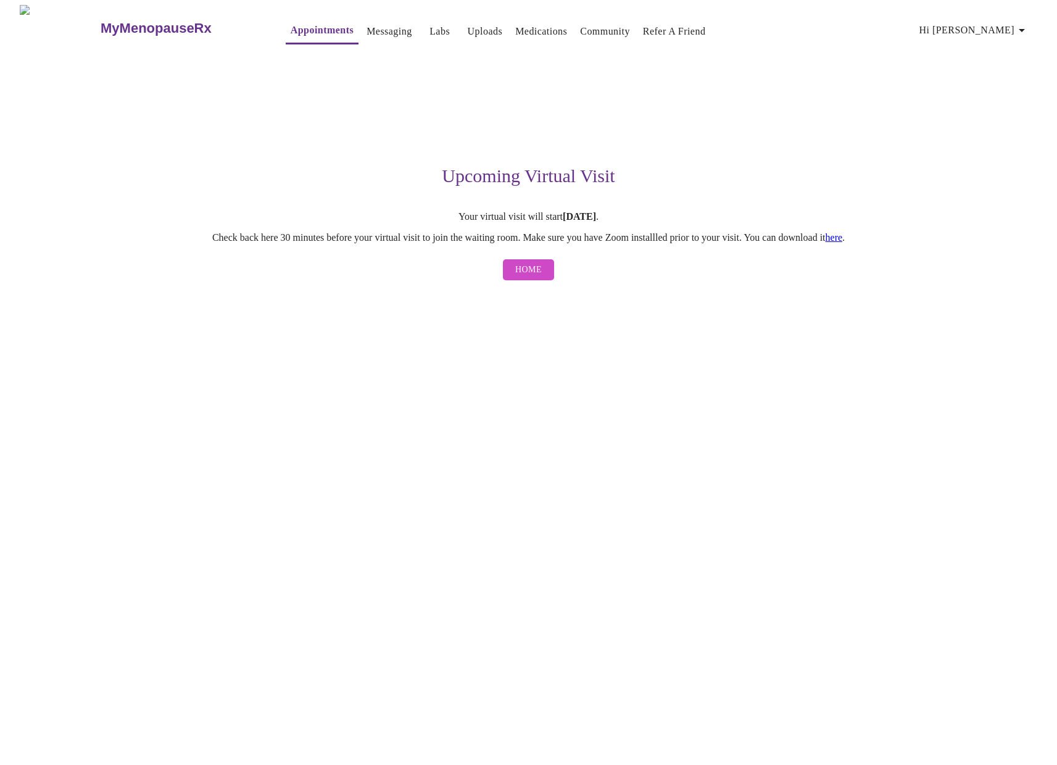
click at [528, 278] on span "Home" at bounding box center [528, 269] width 27 height 15
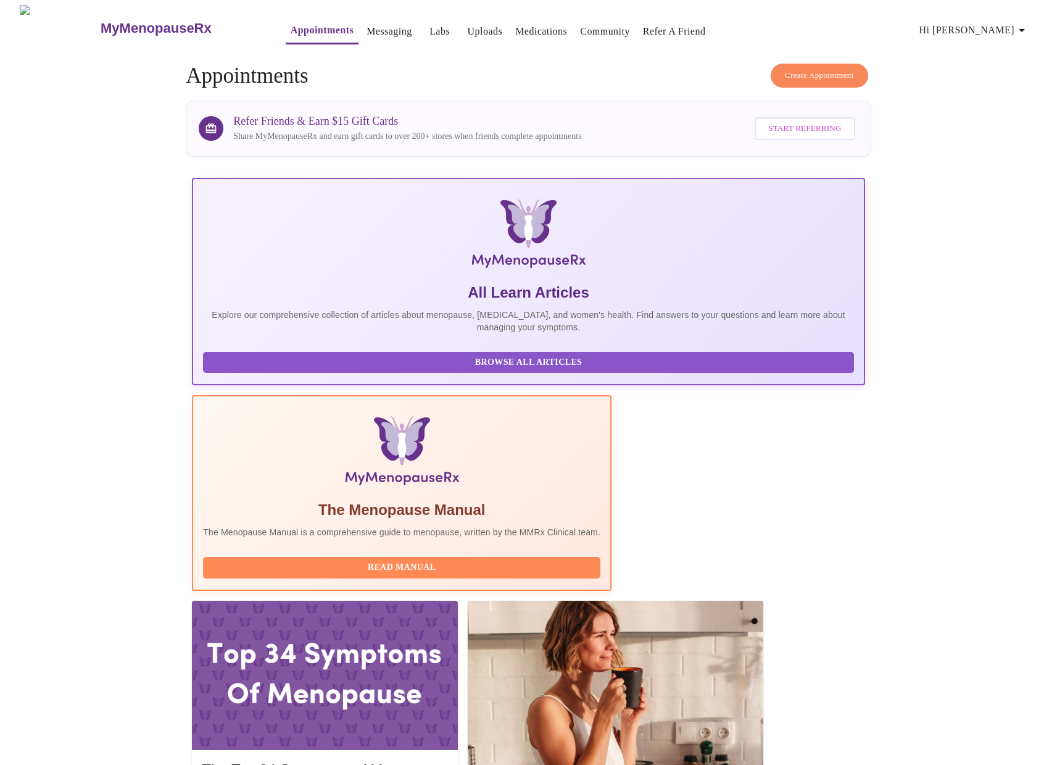
click at [468, 25] on link "Uploads" at bounding box center [485, 31] width 35 height 17
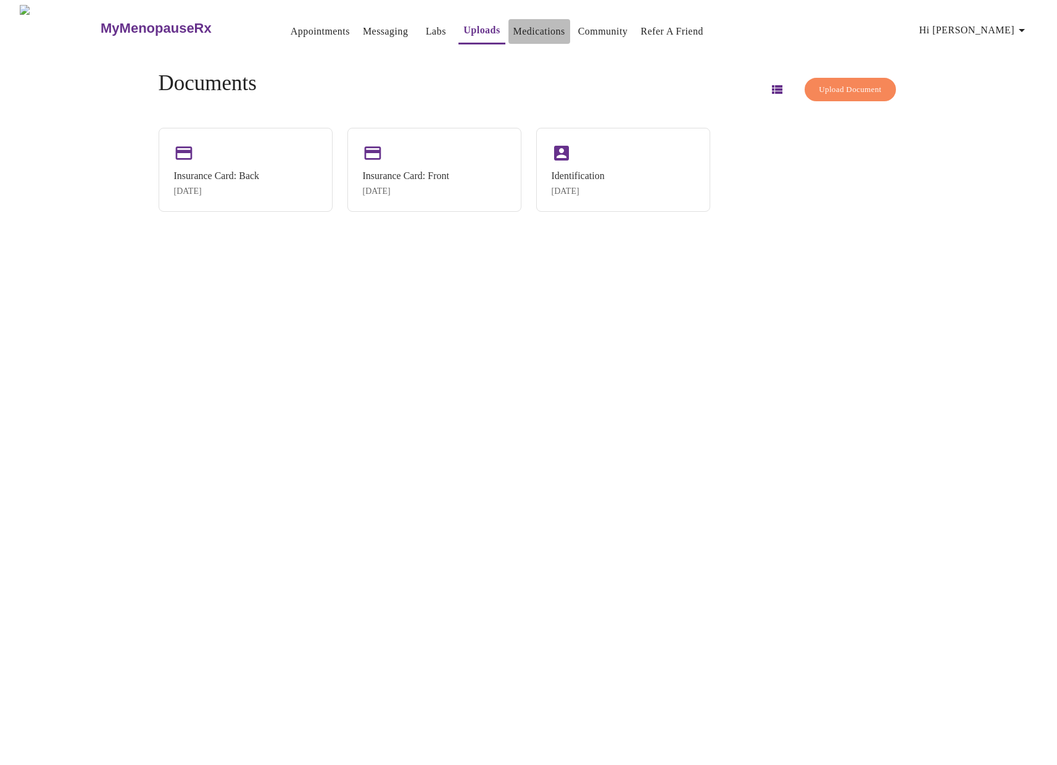
click at [516, 27] on link "Medications" at bounding box center [539, 31] width 52 height 17
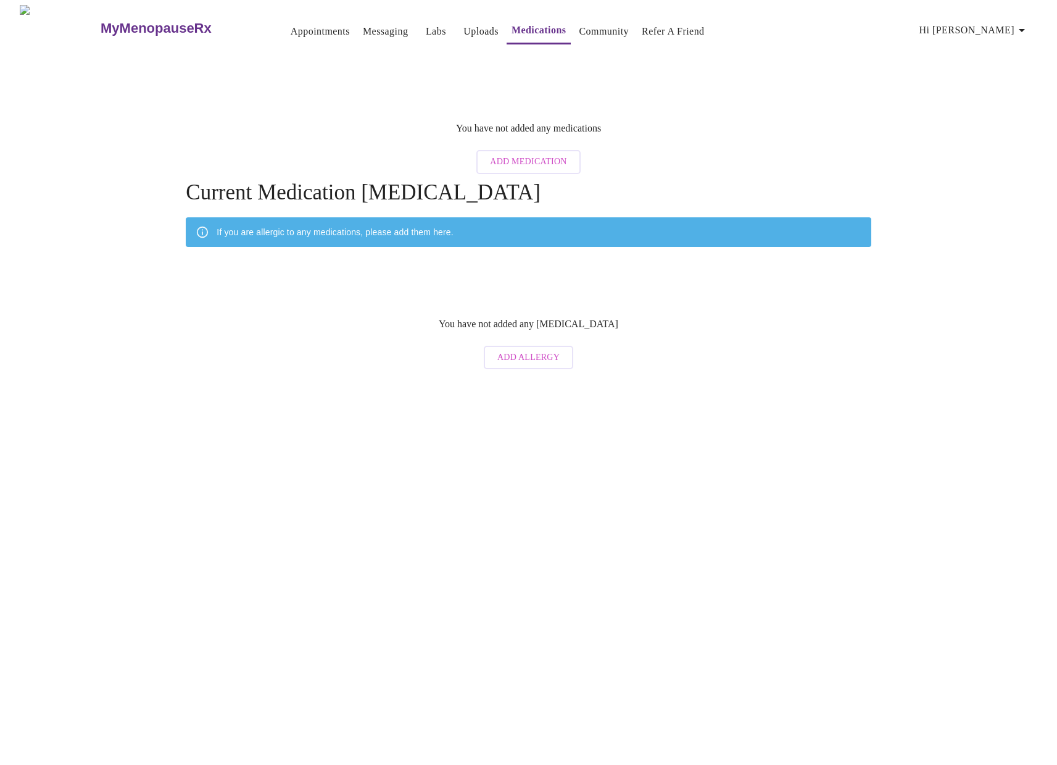
click at [519, 154] on span "Add Medication" at bounding box center [528, 161] width 77 height 15
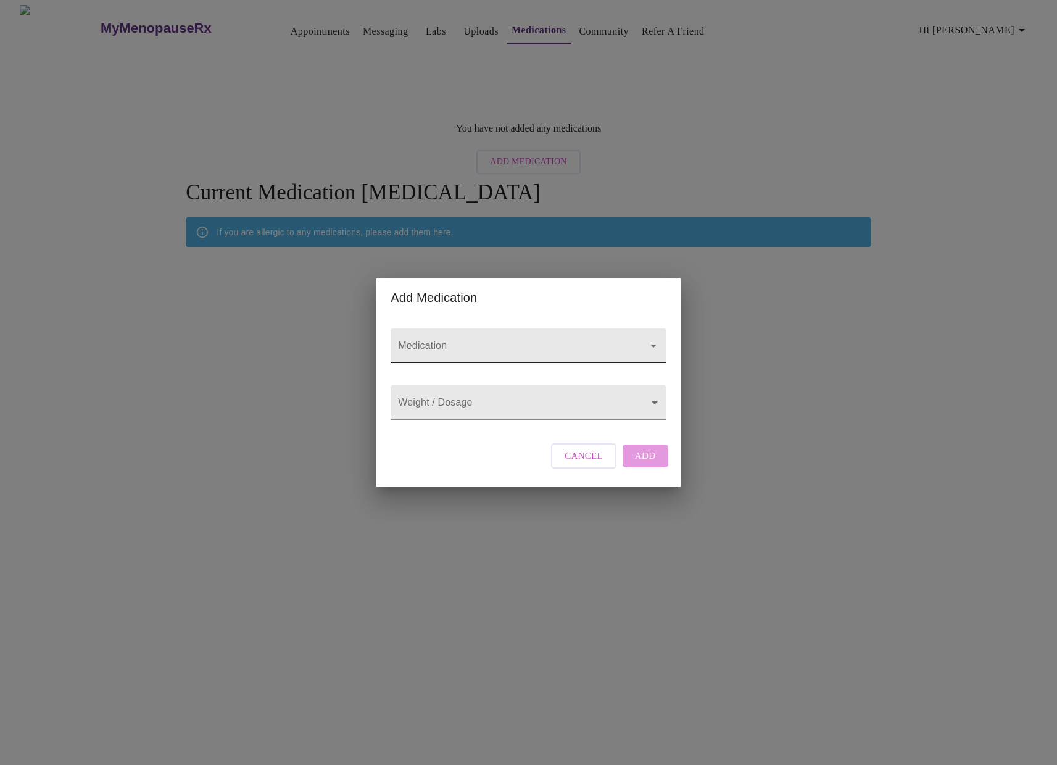
click at [516, 340] on input "Medication" at bounding box center [511, 351] width 230 height 23
click at [411, 379] on li "Auvi-Q Injection Solution Auto-injector" at bounding box center [527, 369] width 271 height 22
type input "Auvi-Q Injection Solution Auto-injector"
click at [426, 375] on body "MyMenopauseRx Appointments Messaging Labs Uploads Medications Community Refer a…" at bounding box center [528, 190] width 1047 height 370
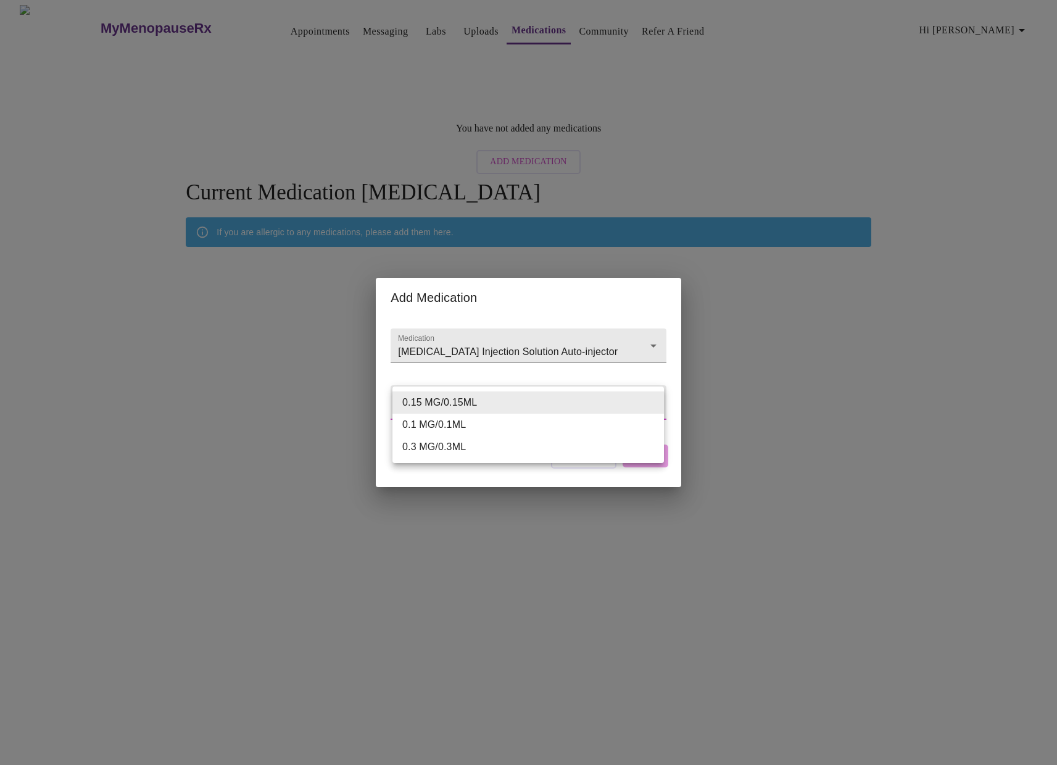
click at [432, 440] on li "0.3 MG/0.3ML" at bounding box center [527, 447] width 271 height 22
type input "0.3 MG/0.3ML"
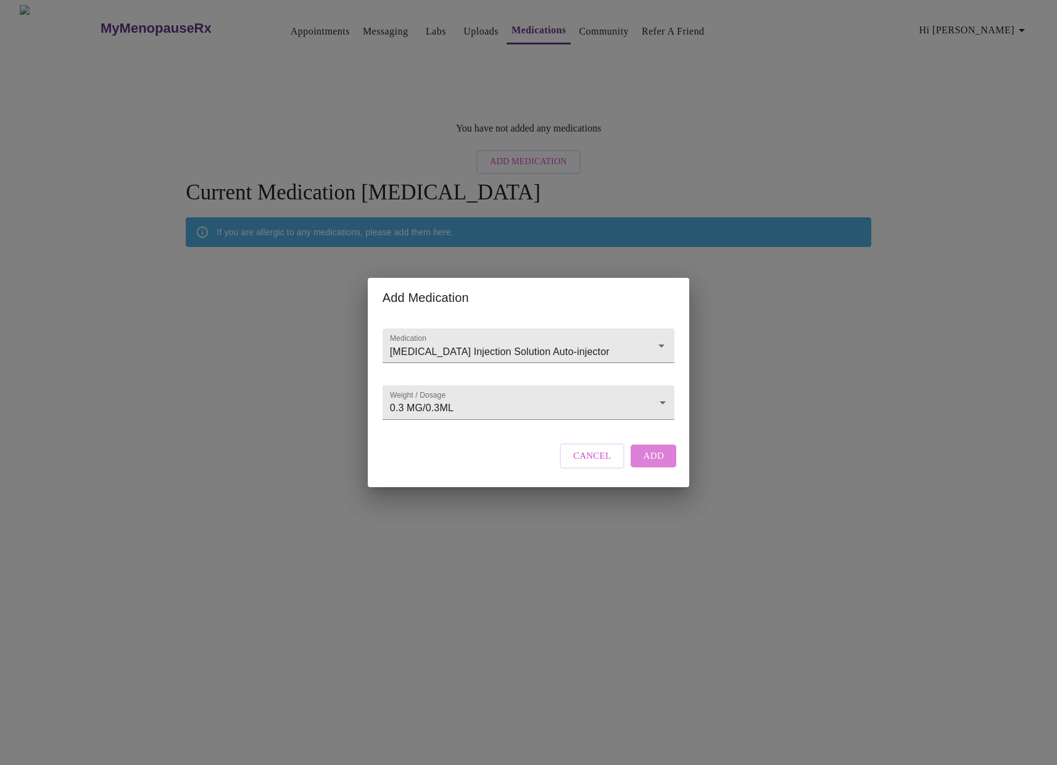
click at [657, 463] on span "Add" at bounding box center [653, 455] width 21 height 16
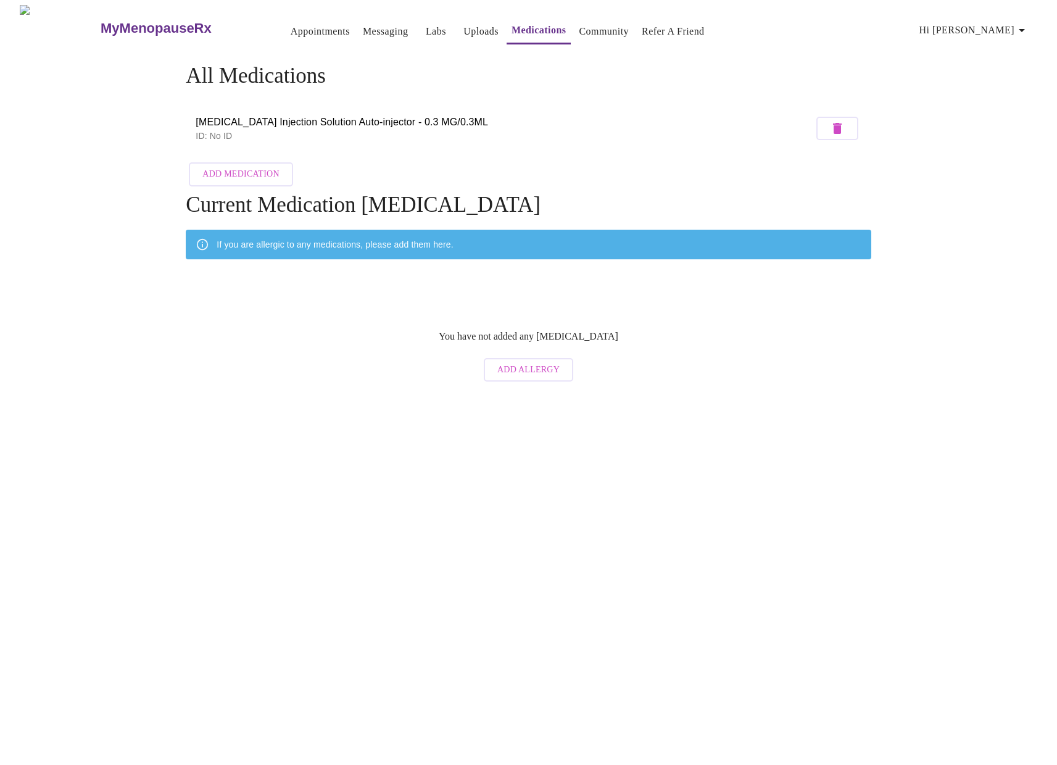
click at [256, 170] on span "Add Medication" at bounding box center [240, 174] width 77 height 15
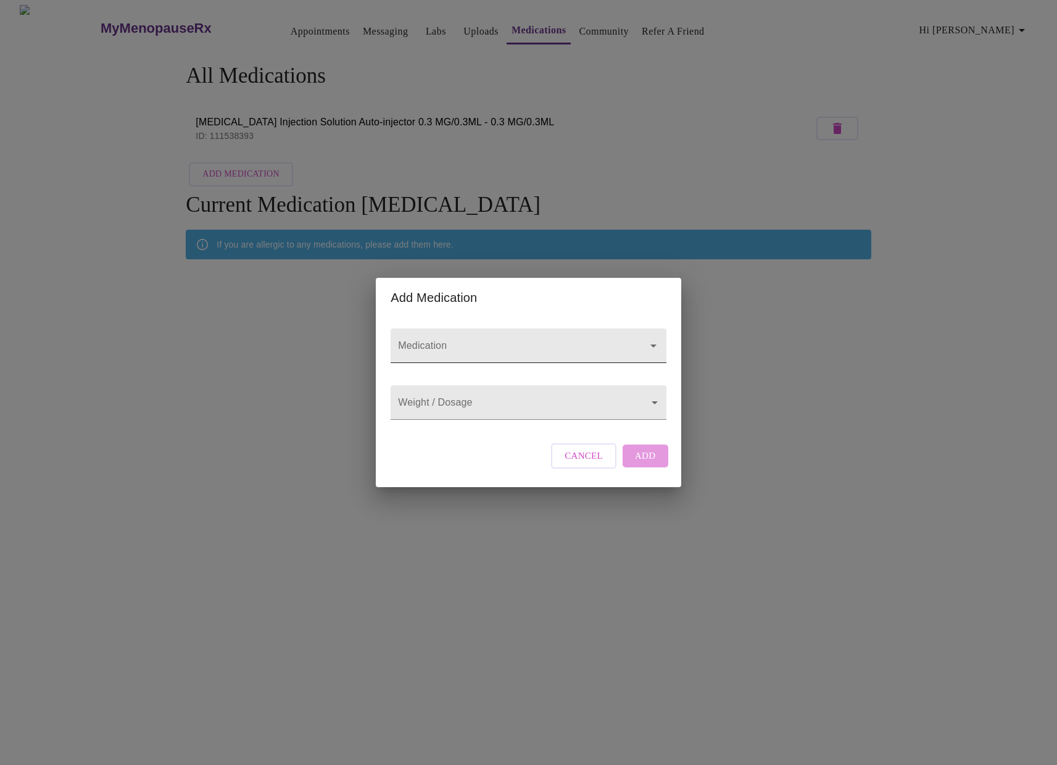
click at [446, 340] on input "Medication" at bounding box center [511, 351] width 230 height 23
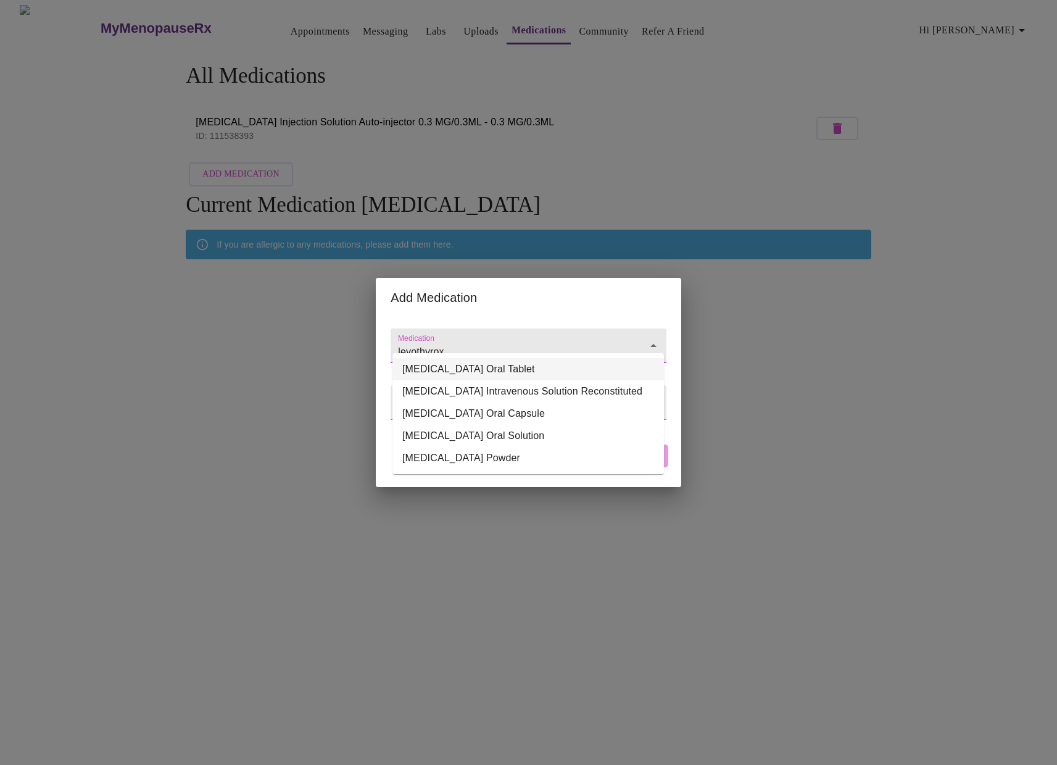
click at [423, 374] on li "Levothyroxine Sodium Oral Tablet" at bounding box center [527, 369] width 271 height 22
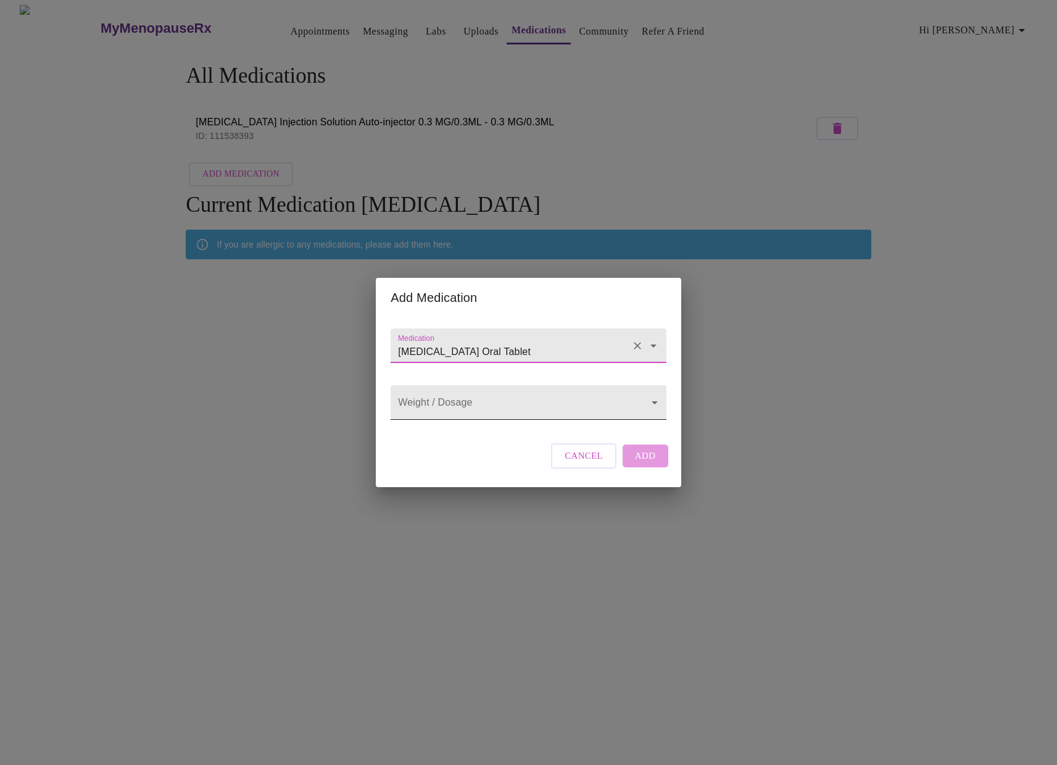
type input "Levothyroxine Sodium Oral Tablet"
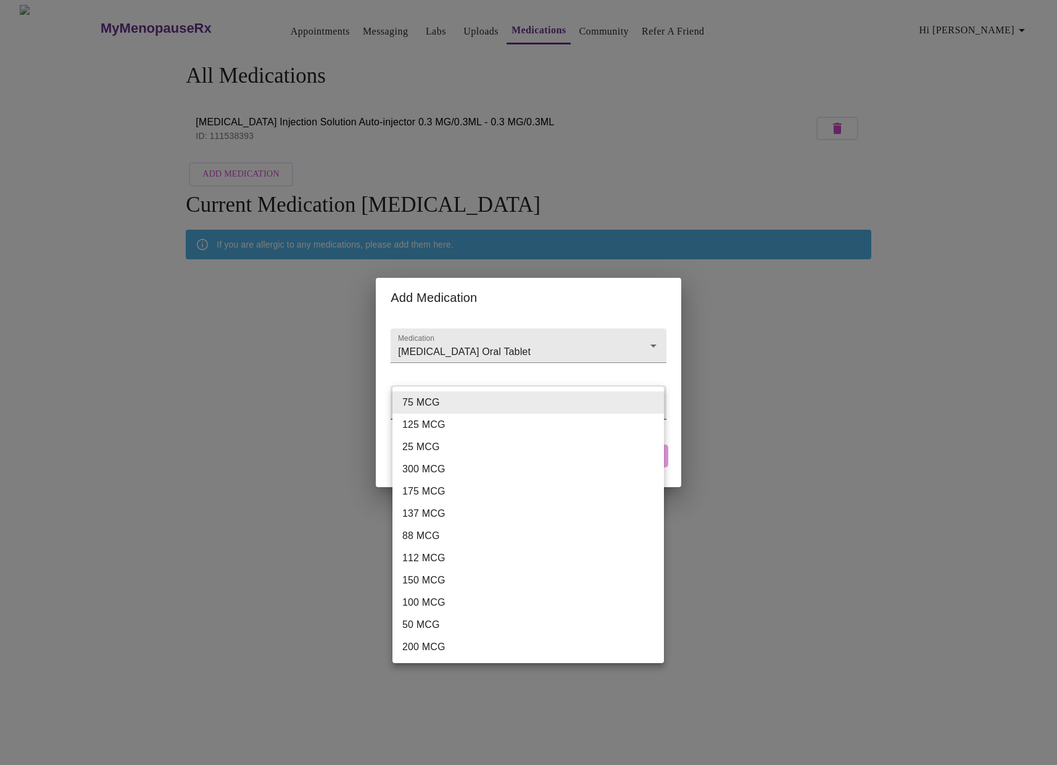
click at [454, 388] on body "MyMenopauseRx Appointments Messaging Labs Uploads Medications Community Refer a…" at bounding box center [528, 196] width 1047 height 383
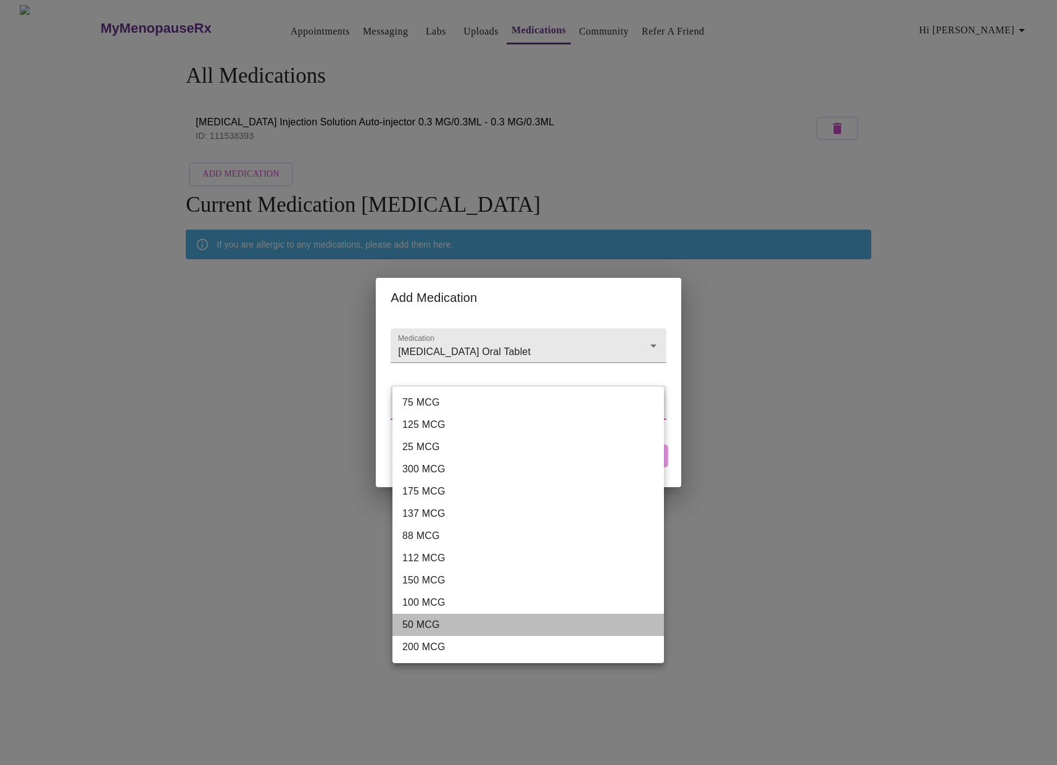
click at [430, 622] on li "50 MCG" at bounding box center [527, 624] width 271 height 22
type input "50 MCG"
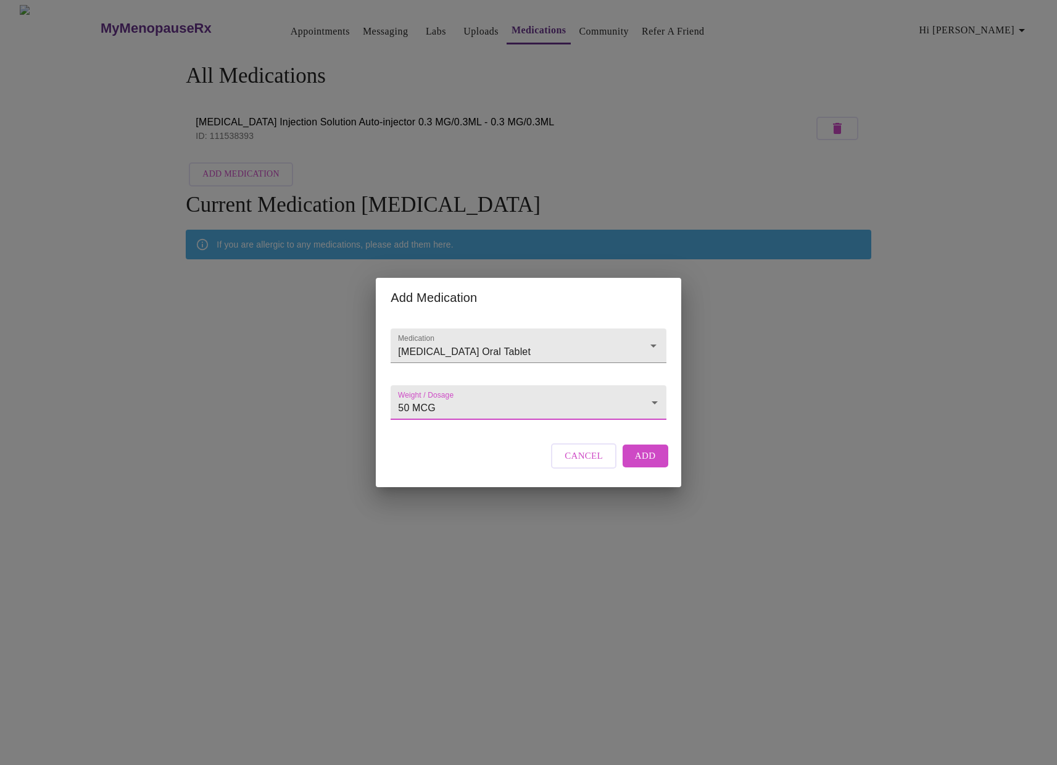
click at [643, 463] on span "Add" at bounding box center [645, 455] width 21 height 16
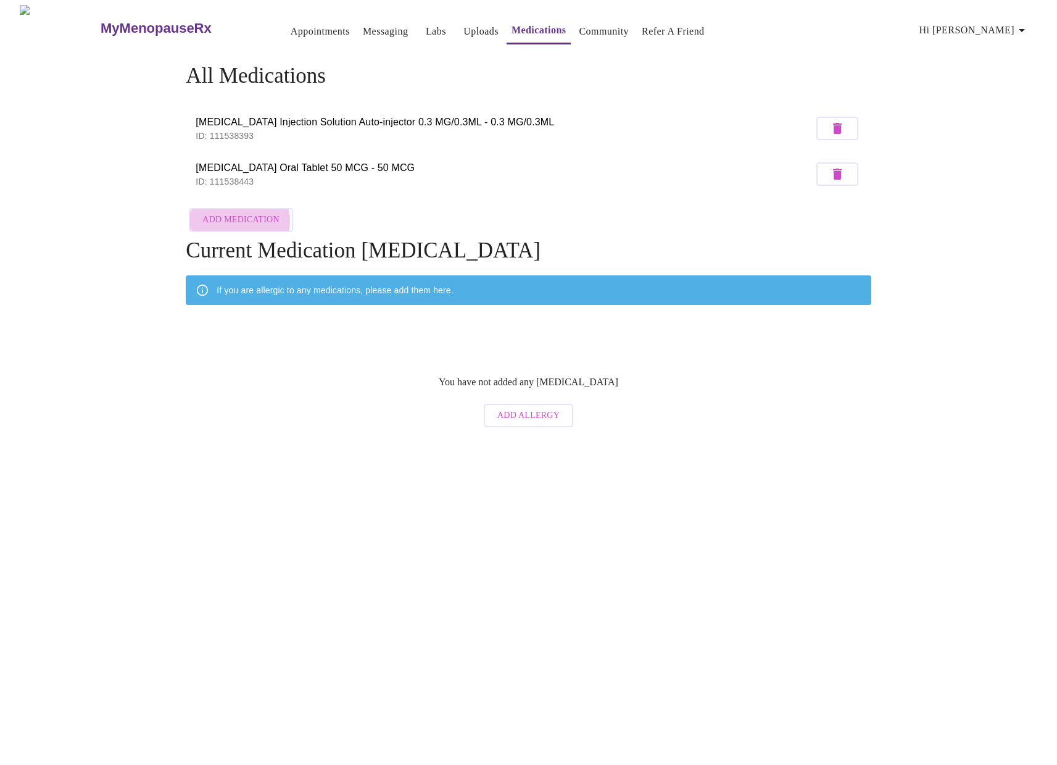
click at [239, 217] on span "Add Medication" at bounding box center [240, 219] width 77 height 15
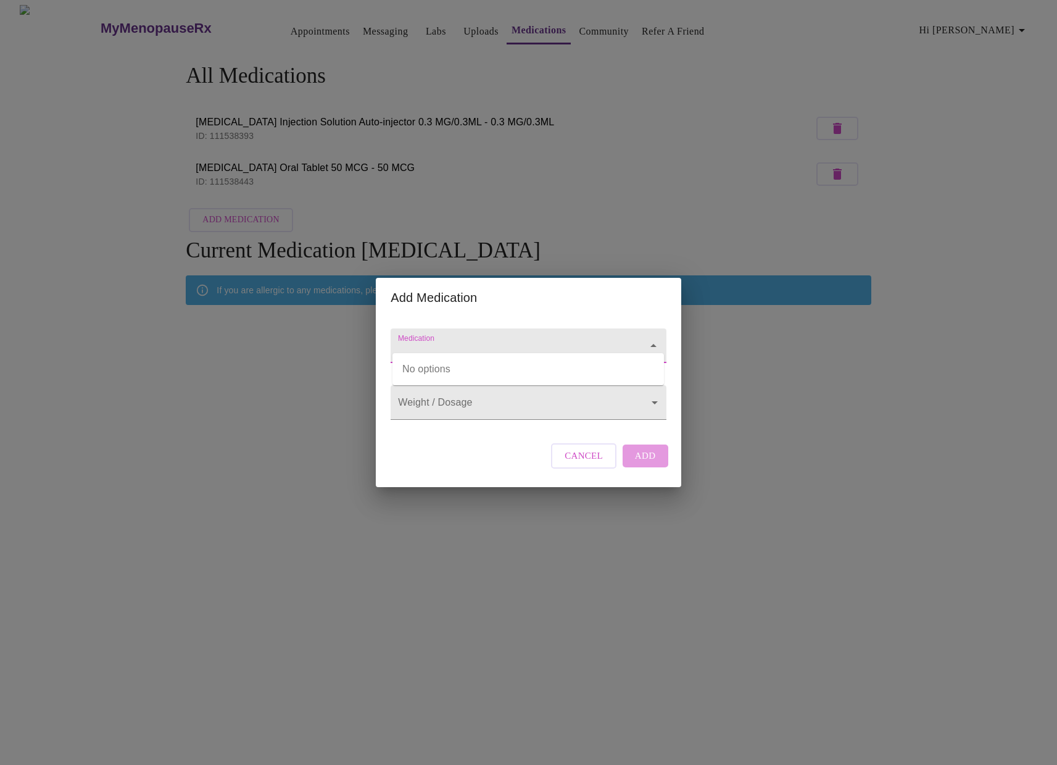
click at [598, 340] on input "Medication" at bounding box center [511, 351] width 230 height 23
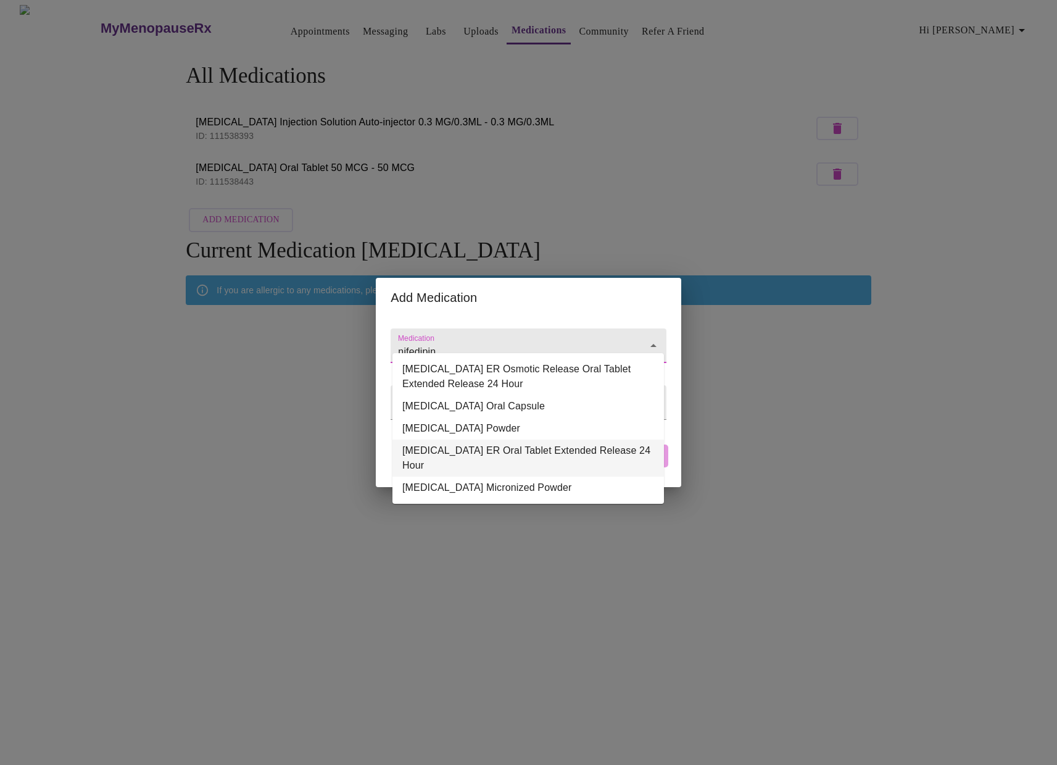
drag, startPoint x: 424, startPoint y: 452, endPoint x: 624, endPoint y: 434, distance: 201.3
click at [615, 434] on ul "NIFEdipine ER Osmotic Release Oral Tablet Extended Release 24 Hour NIFEdipine O…" at bounding box center [527, 428] width 271 height 151
click at [615, 454] on li "NIFEdipine ER Oral Tablet Extended Release 24 Hour" at bounding box center [527, 457] width 271 height 37
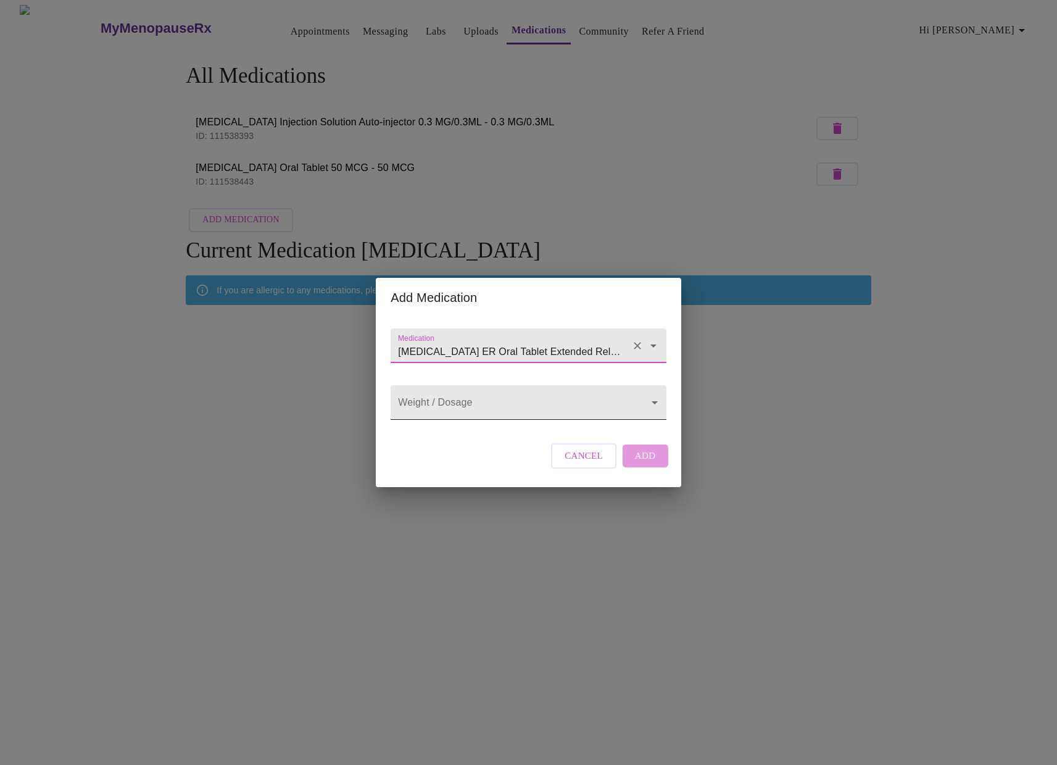
type input "NIFEdipine ER Oral Tablet Extended Release 24 Hour"
click at [498, 410] on body "MyMenopauseRx Appointments Messaging Labs Uploads Medications Community Refer a…" at bounding box center [528, 219] width 1047 height 428
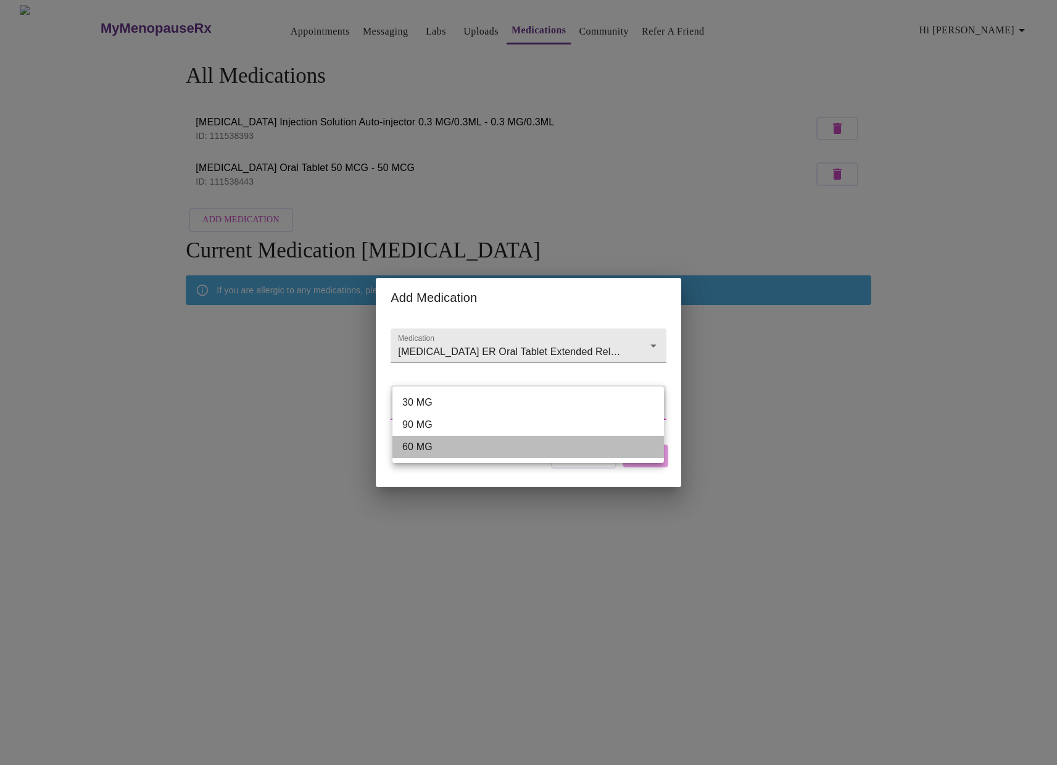
click at [412, 445] on li "60 MG" at bounding box center [527, 447] width 271 height 22
type input "60 MG"
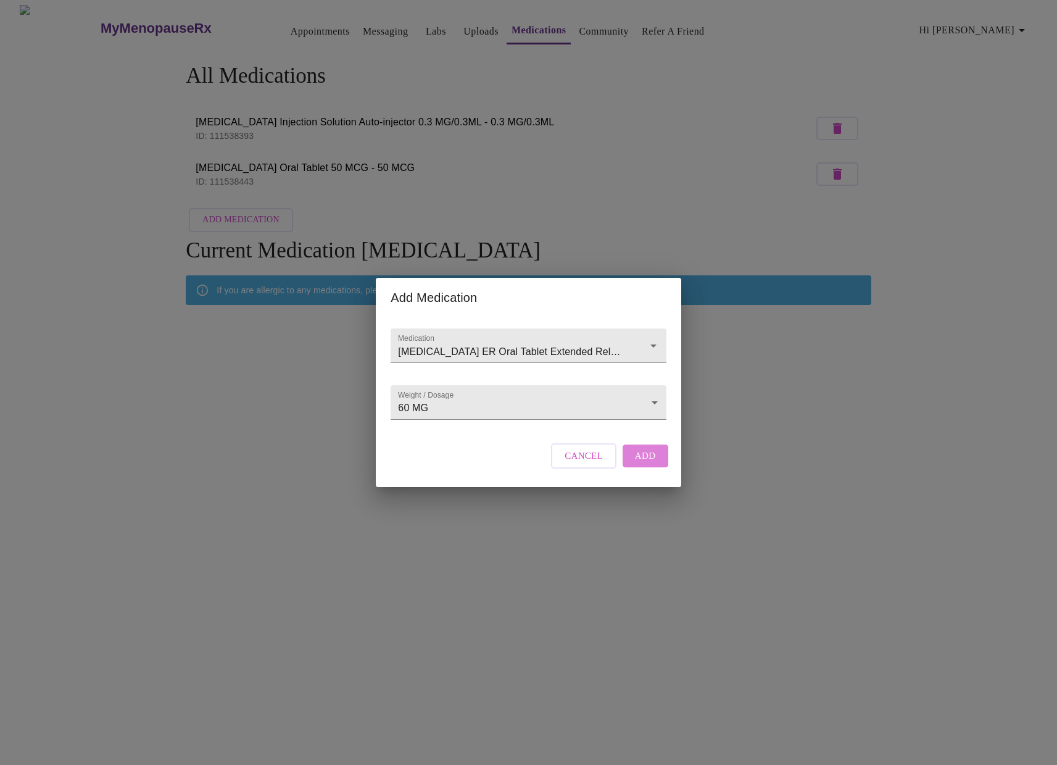
click at [638, 463] on span "Add" at bounding box center [645, 455] width 21 height 16
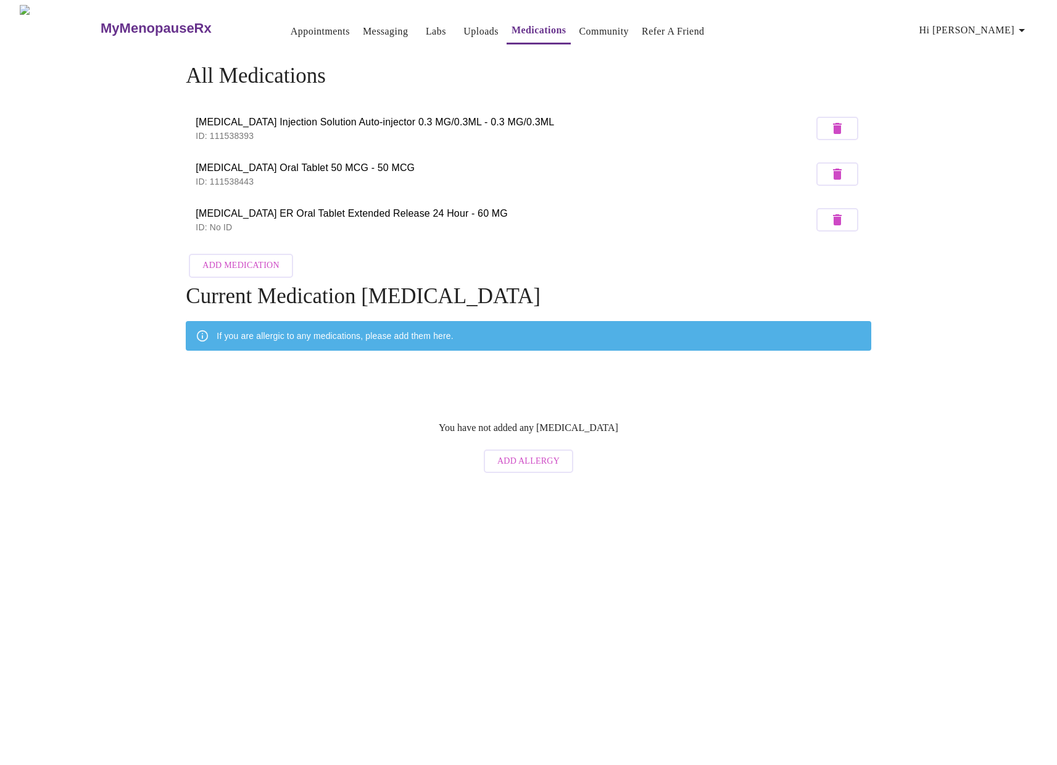
click at [259, 259] on span "Add Medication" at bounding box center [240, 265] width 77 height 15
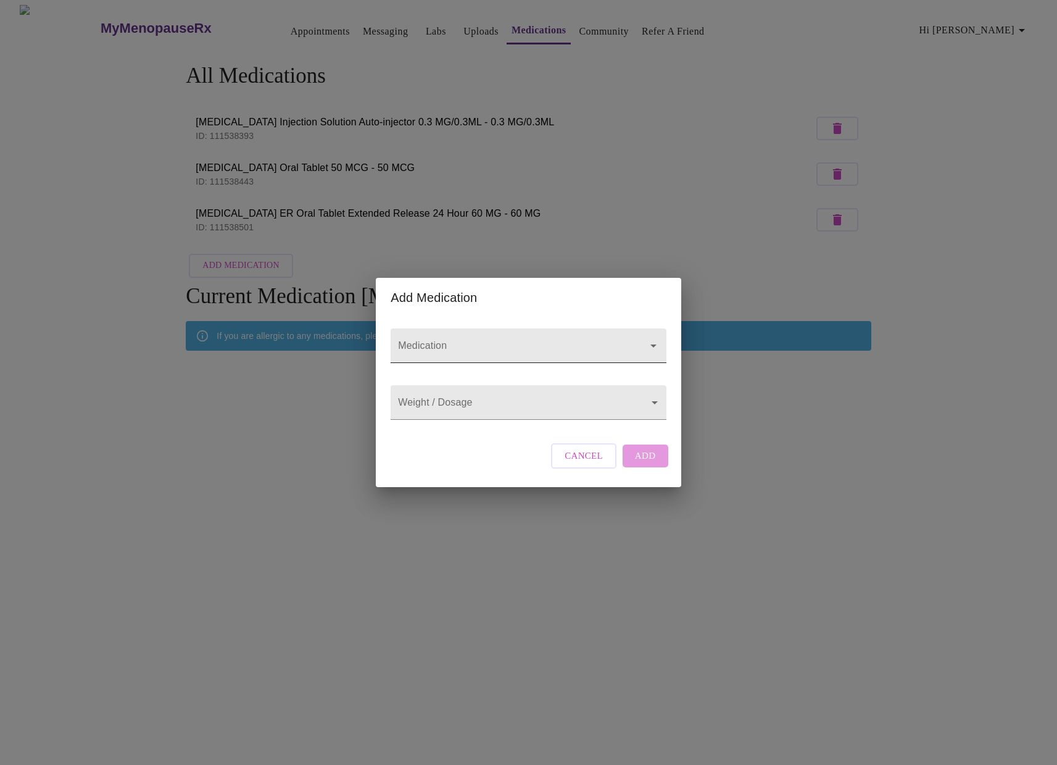
click at [446, 340] on input "Medication" at bounding box center [511, 351] width 230 height 23
click at [449, 367] on li "Cevimeline HCl Oral Capsule" at bounding box center [527, 369] width 271 height 22
type input "Cevimeline HCl Oral Capsule"
click at [458, 408] on body "MyMenopauseRx Appointments Messaging Labs Uploads Medications Community Refer a…" at bounding box center [528, 242] width 1047 height 474
click at [458, 408] on li "30 MG" at bounding box center [527, 402] width 271 height 22
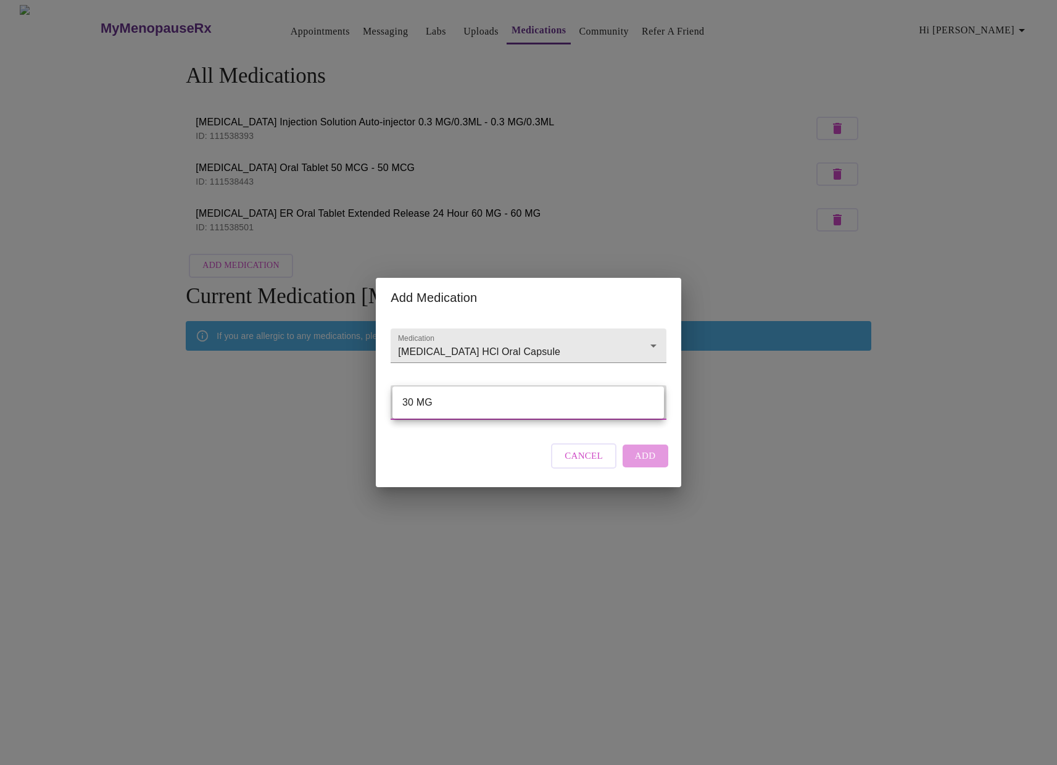
type input "30 MG"
click at [643, 463] on span "Add" at bounding box center [645, 455] width 21 height 16
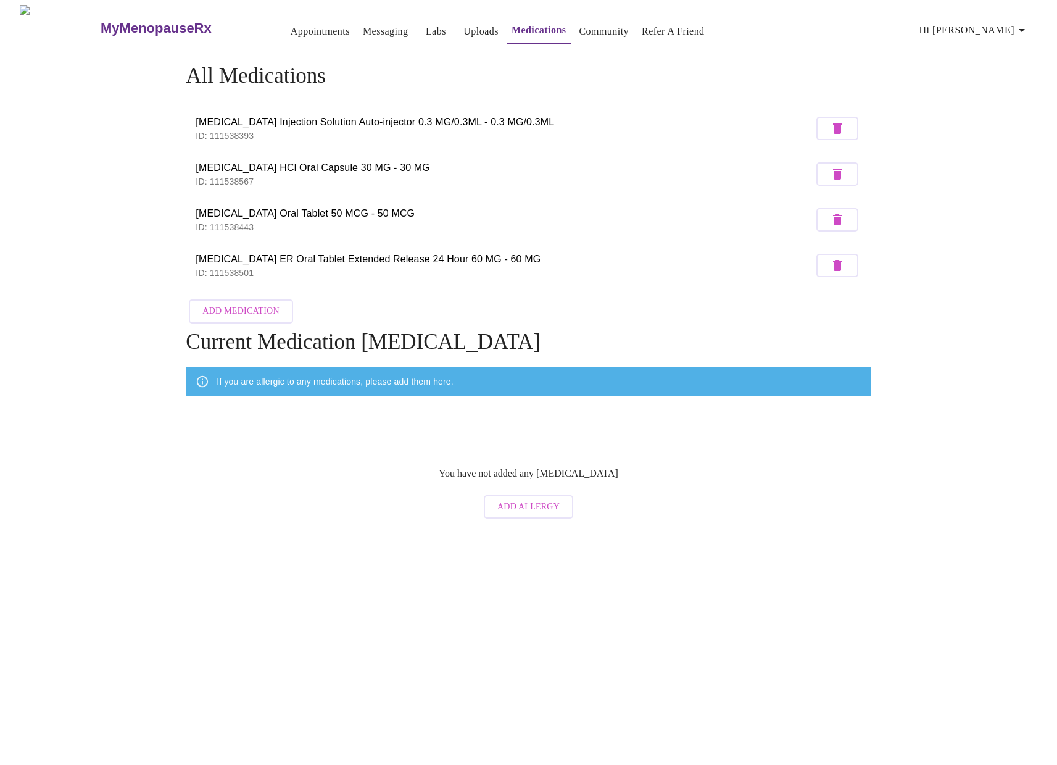
click at [235, 307] on span "Add Medication" at bounding box center [240, 311] width 77 height 15
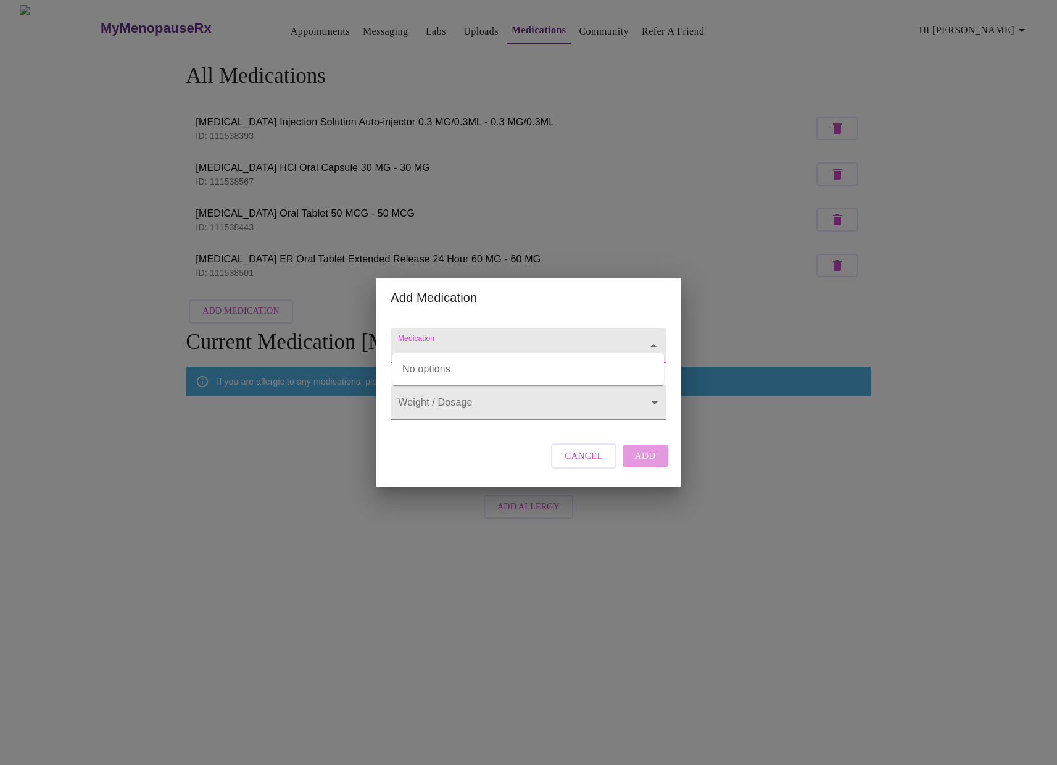
click at [430, 340] on input "Medication" at bounding box center [511, 351] width 230 height 23
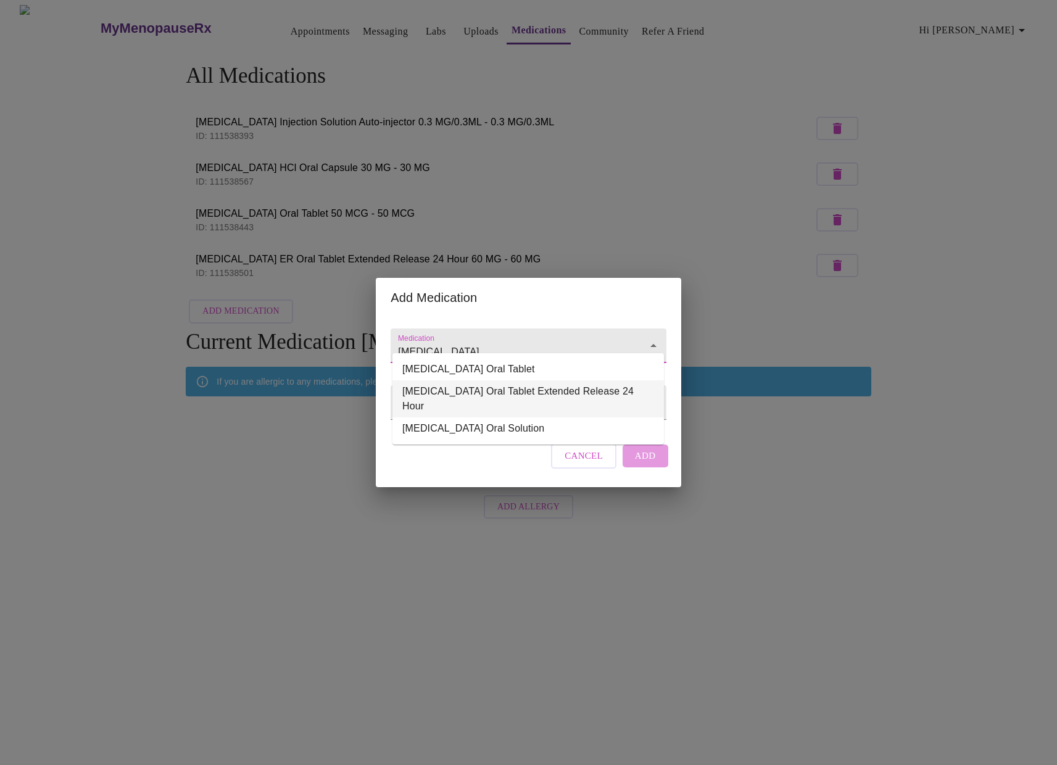
click at [446, 396] on li "Xeljanz XR Oral Tablet Extended Release 24 Hour" at bounding box center [527, 398] width 271 height 37
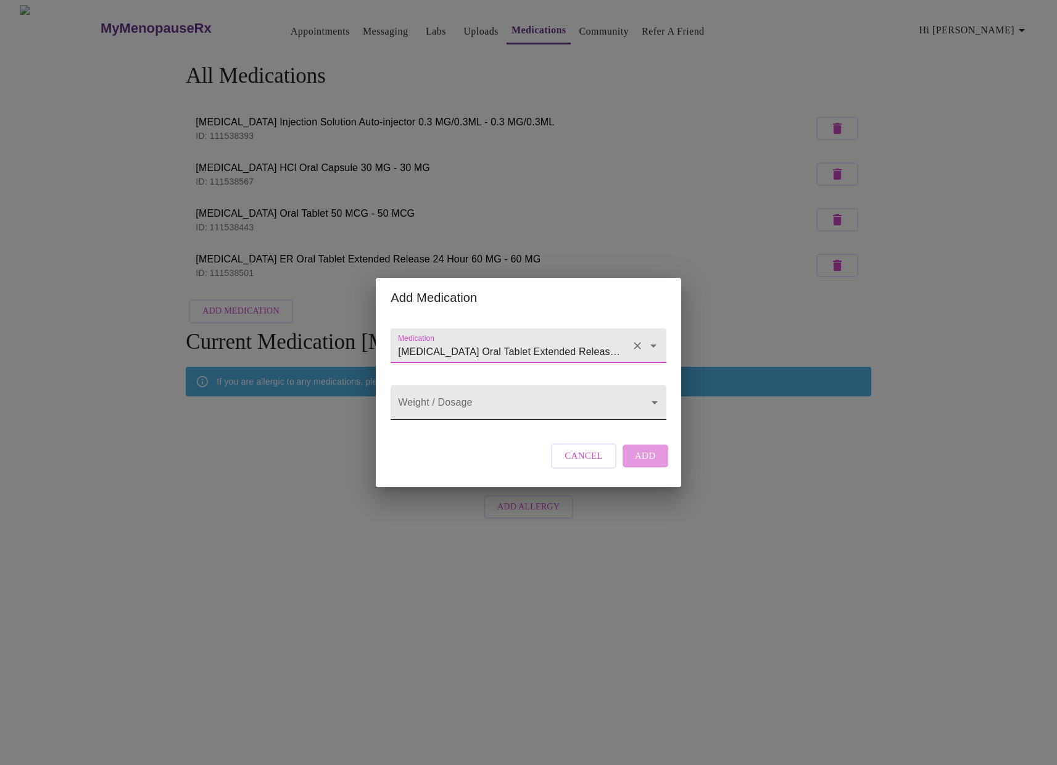
type input "Xeljanz XR Oral Tablet Extended Release 24 Hour"
click at [558, 409] on body "MyMenopauseRx Appointments Messaging Labs Uploads Medications Community Refer a…" at bounding box center [528, 265] width 1047 height 520
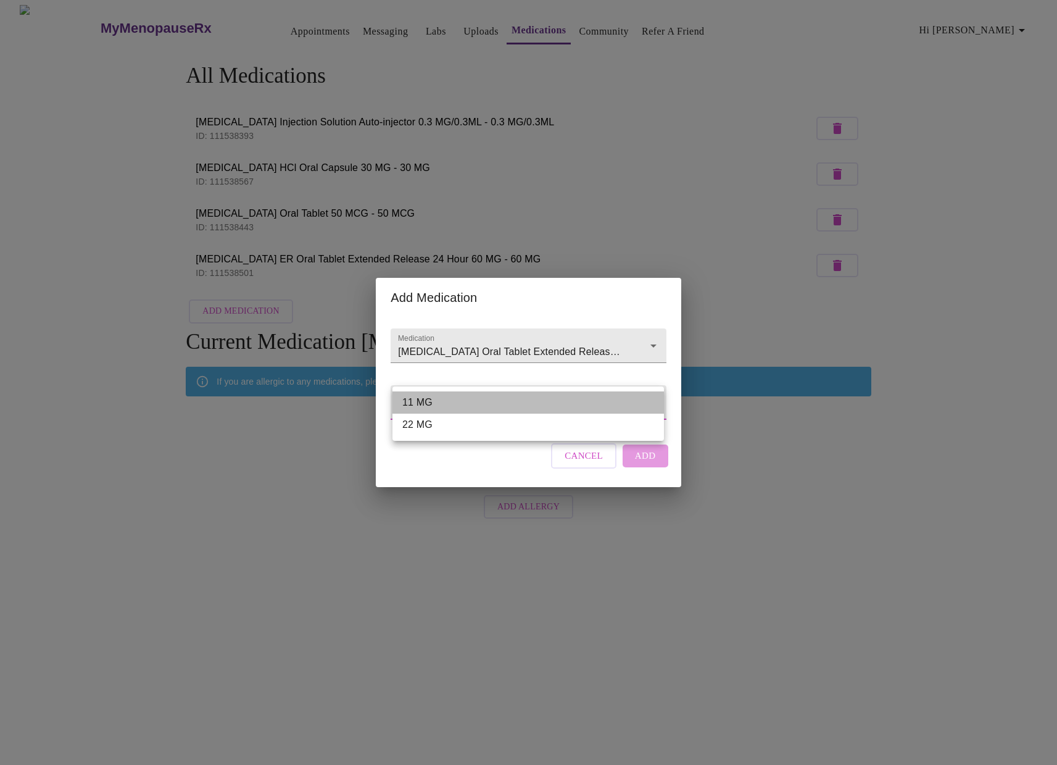
click at [489, 407] on li "11 MG" at bounding box center [527, 402] width 271 height 22
type input "11 MG"
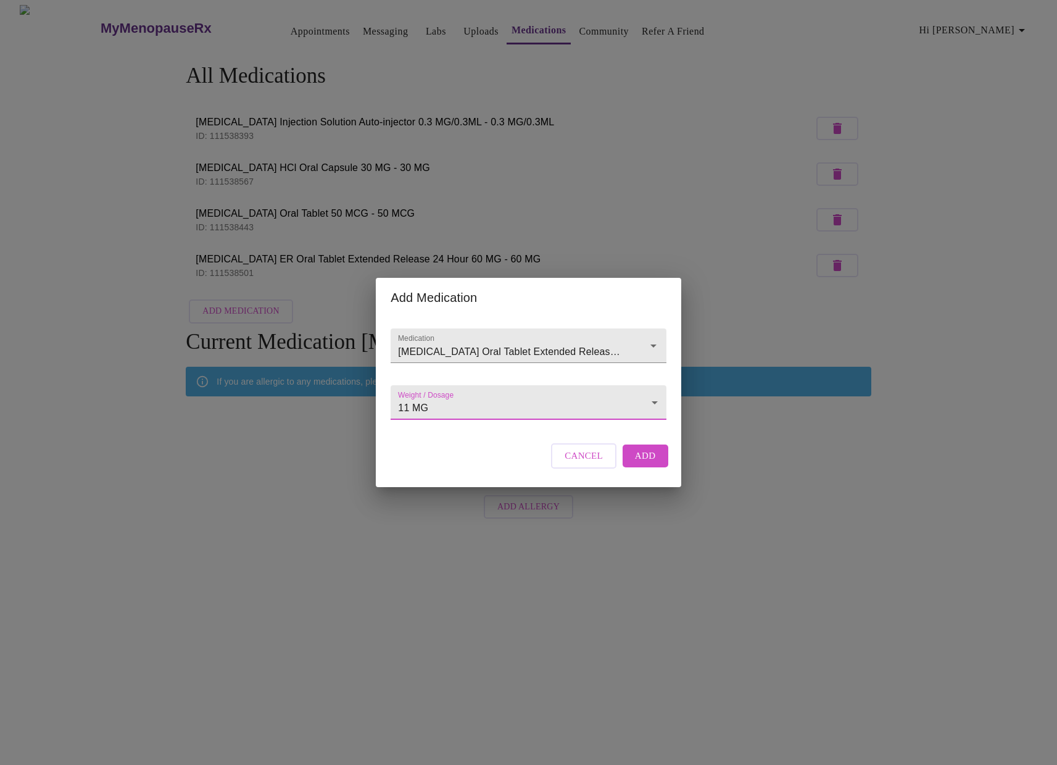
click at [660, 465] on button "Add" at bounding box center [646, 455] width 46 height 22
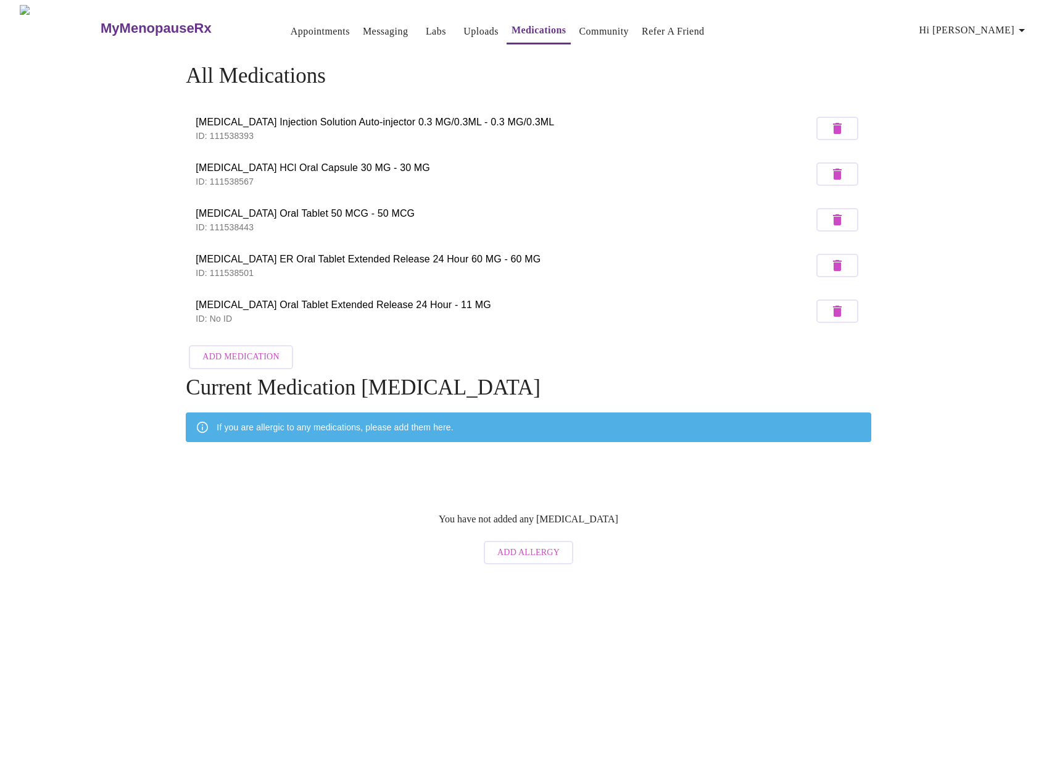
click at [220, 349] on span "Add Medication" at bounding box center [240, 356] width 77 height 15
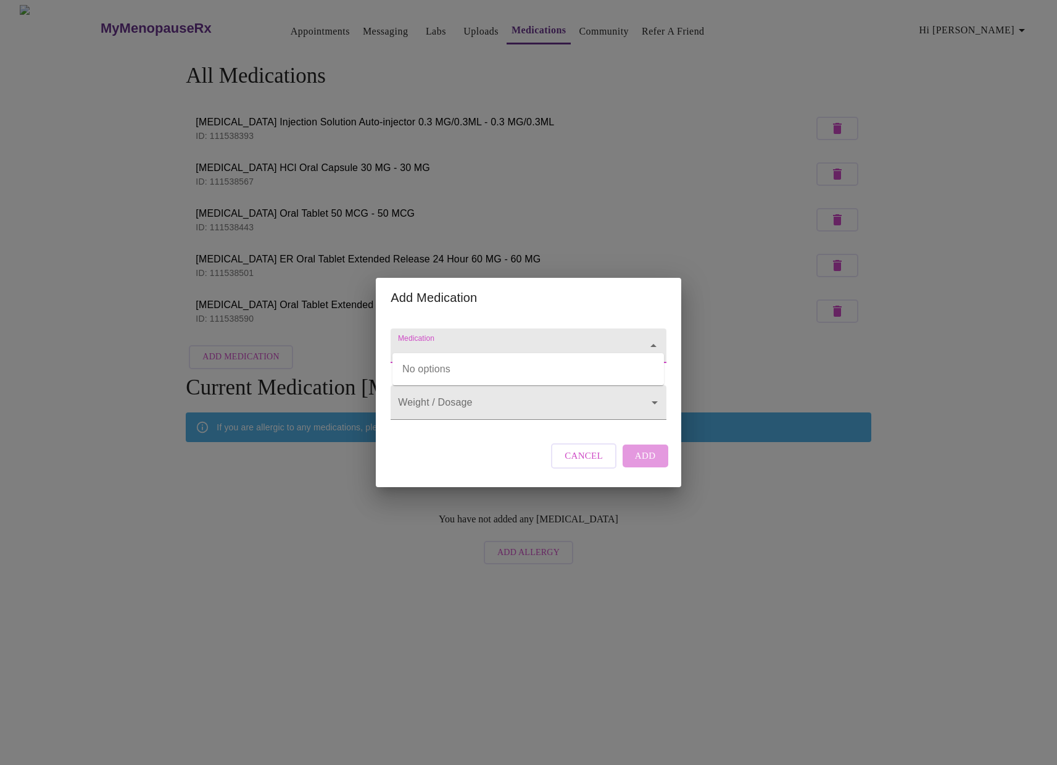
click at [428, 341] on input "Medication" at bounding box center [511, 351] width 230 height 23
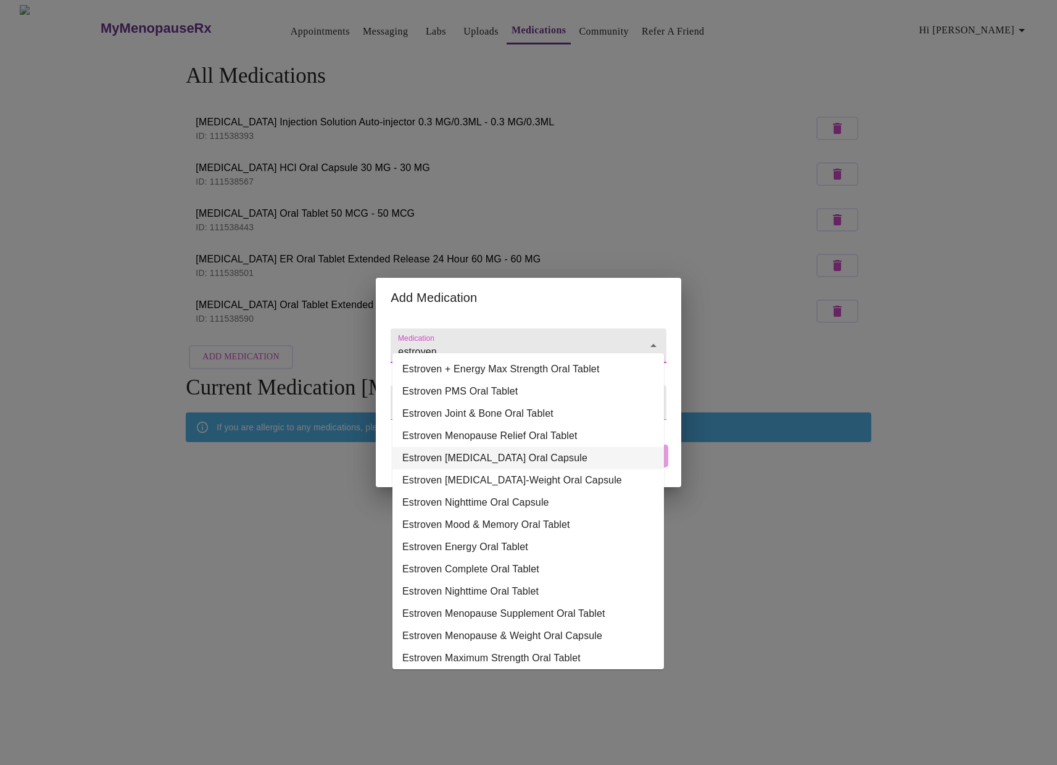
click at [575, 454] on li "Estroven Weight Management Oral Capsule" at bounding box center [527, 458] width 271 height 22
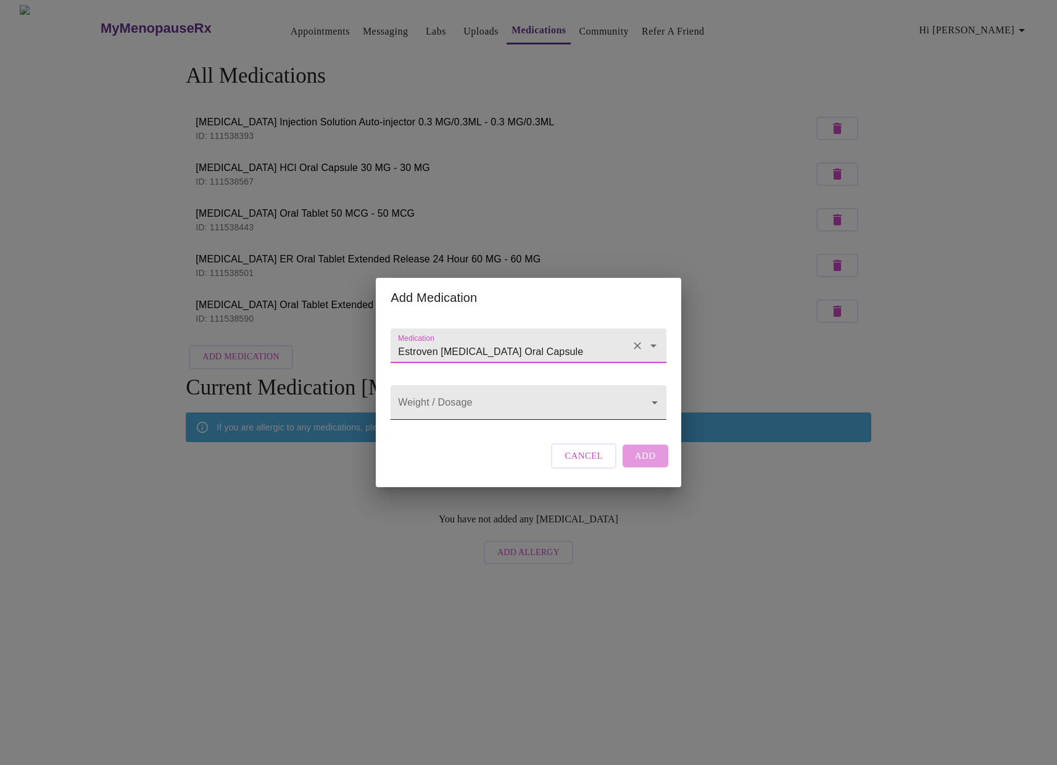
type input "Estroven Weight Management Oral Capsule"
click at [518, 407] on body "MyMenopauseRx Appointments Messaging Labs Uploads Medications Community Refer a…" at bounding box center [528, 287] width 1047 height 565
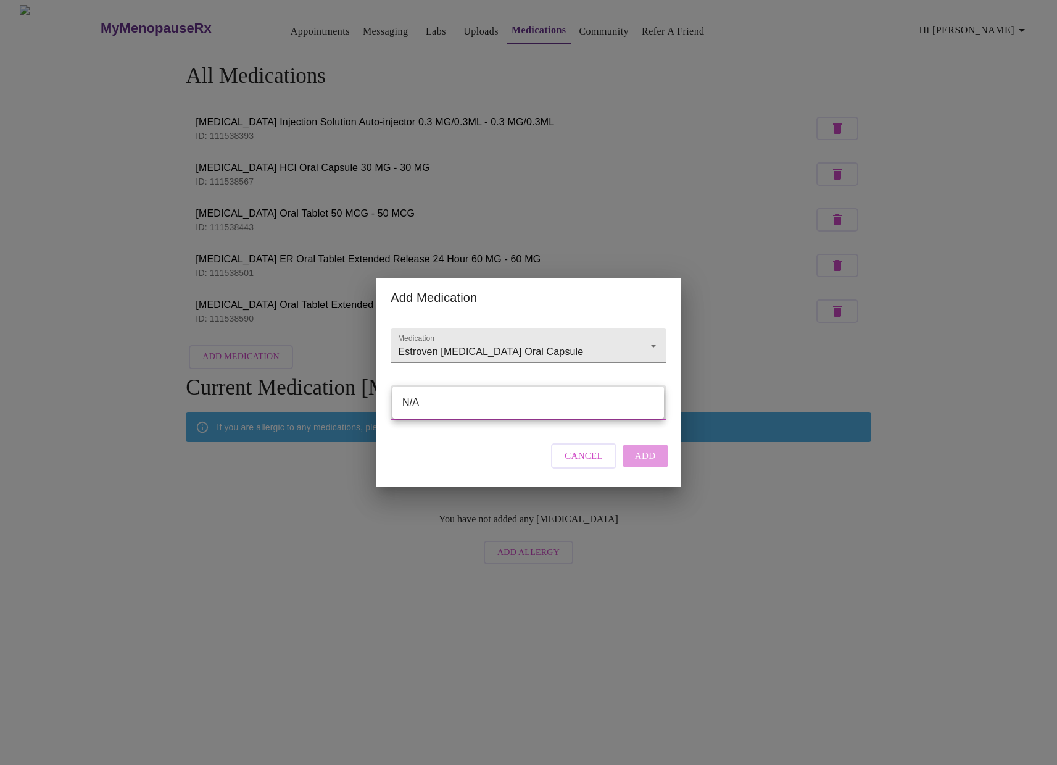
click at [518, 407] on li "N/A" at bounding box center [527, 402] width 271 height 22
type input "N/A"
click at [653, 463] on span "Add" at bounding box center [645, 455] width 21 height 16
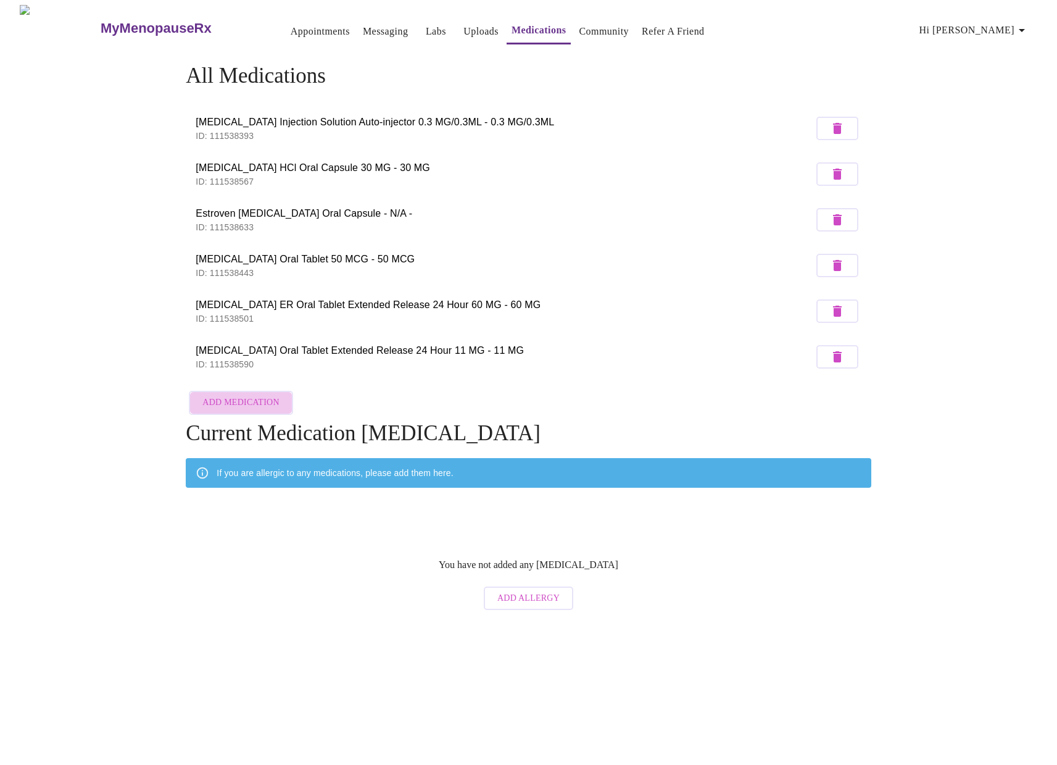
click at [262, 402] on span "Add Medication" at bounding box center [240, 402] width 77 height 15
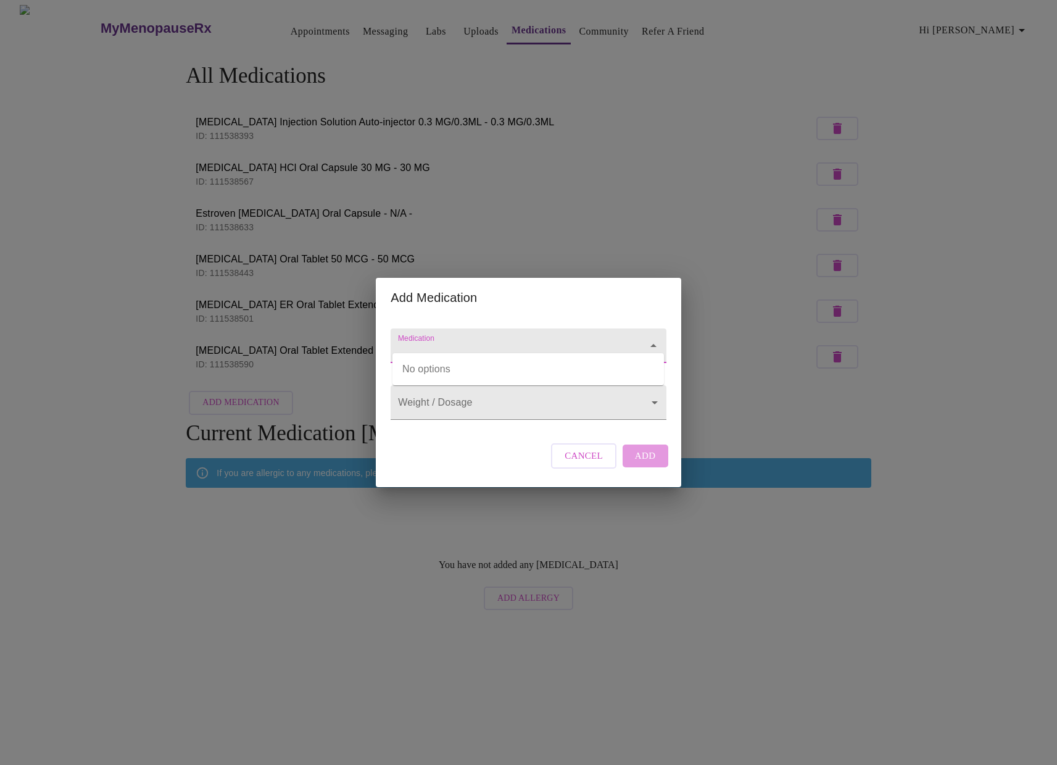
click at [488, 341] on input "Medication" at bounding box center [511, 351] width 230 height 23
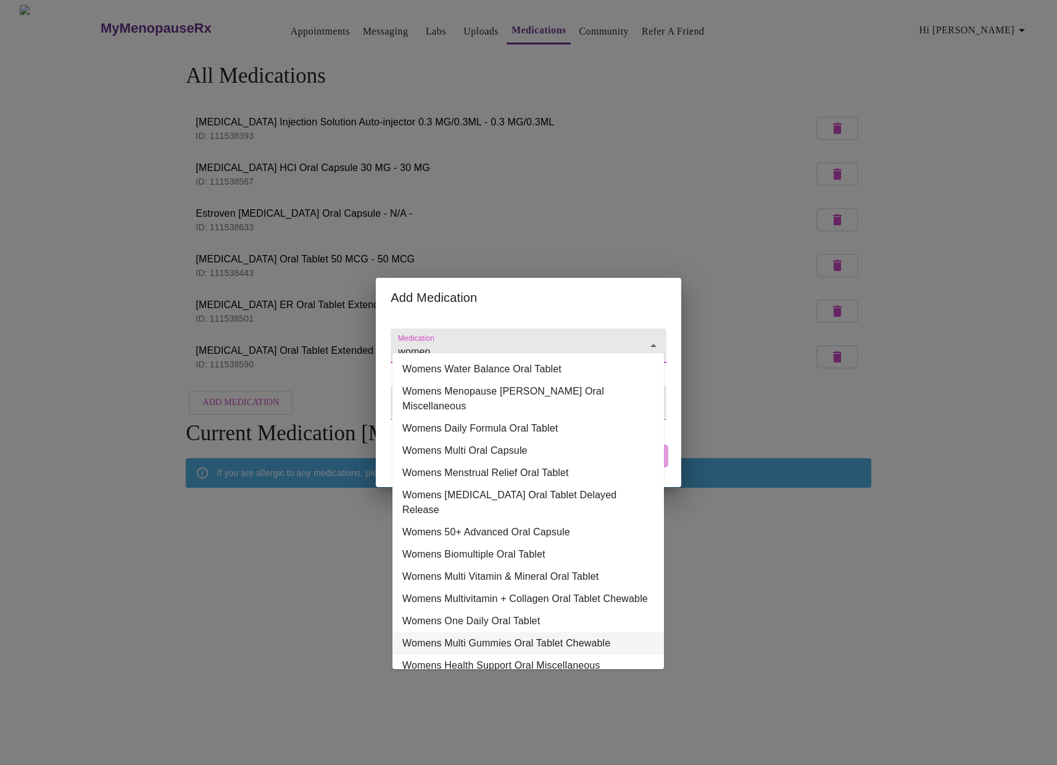
click at [488, 632] on li "Womens Multi Gummies Oral Tablet Chewable" at bounding box center [527, 643] width 271 height 22
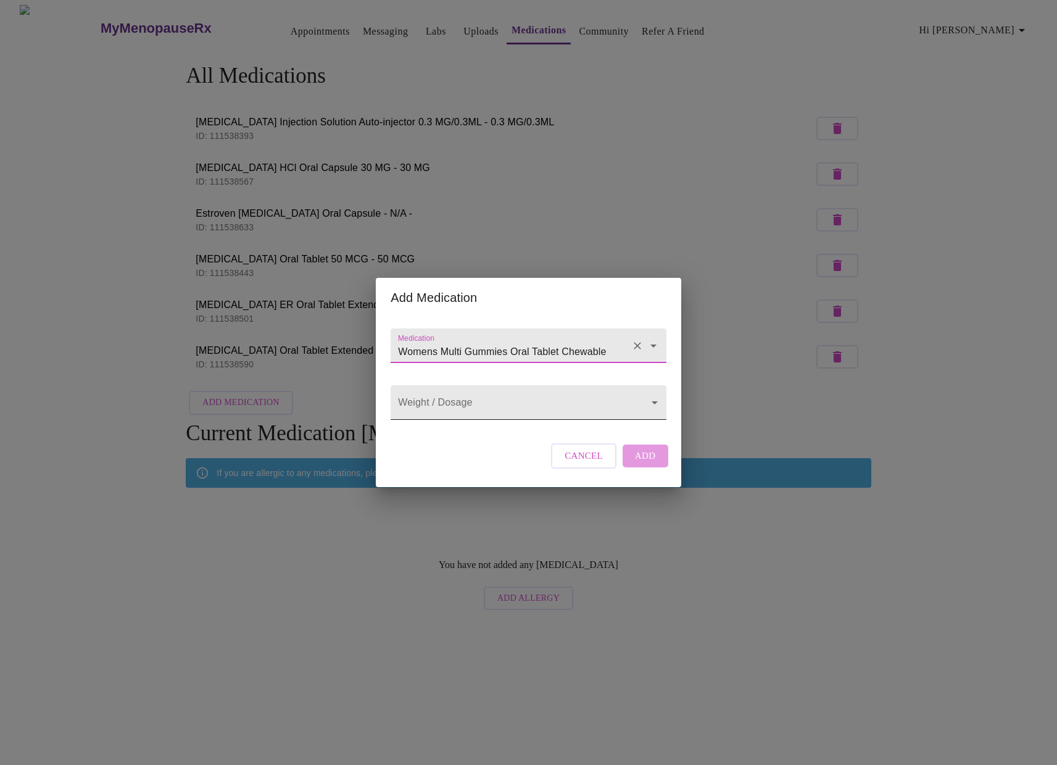
type input "Womens Multi Gummies Oral Tablet Chewable"
click at [603, 404] on body "MyMenopauseRx Appointments Messaging Labs Uploads Medications Community Refer a…" at bounding box center [528, 310] width 1047 height 611
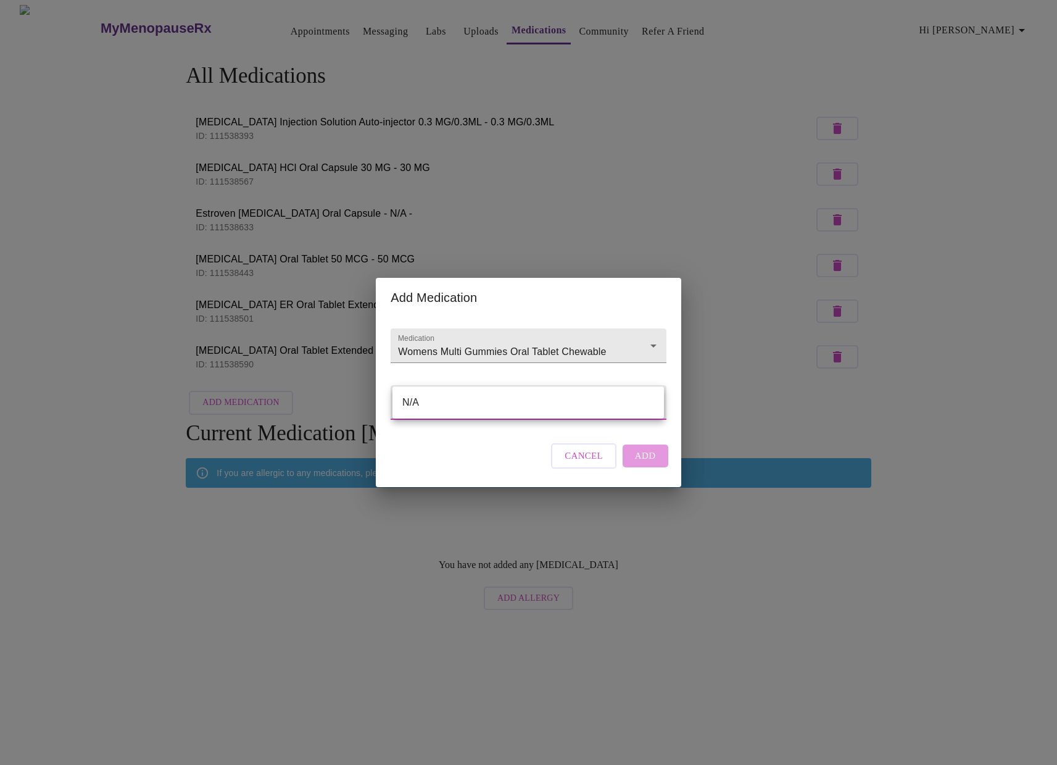
click at [603, 404] on li "N/A" at bounding box center [527, 402] width 271 height 22
type input "N/A"
click at [651, 466] on button "Add" at bounding box center [646, 455] width 46 height 22
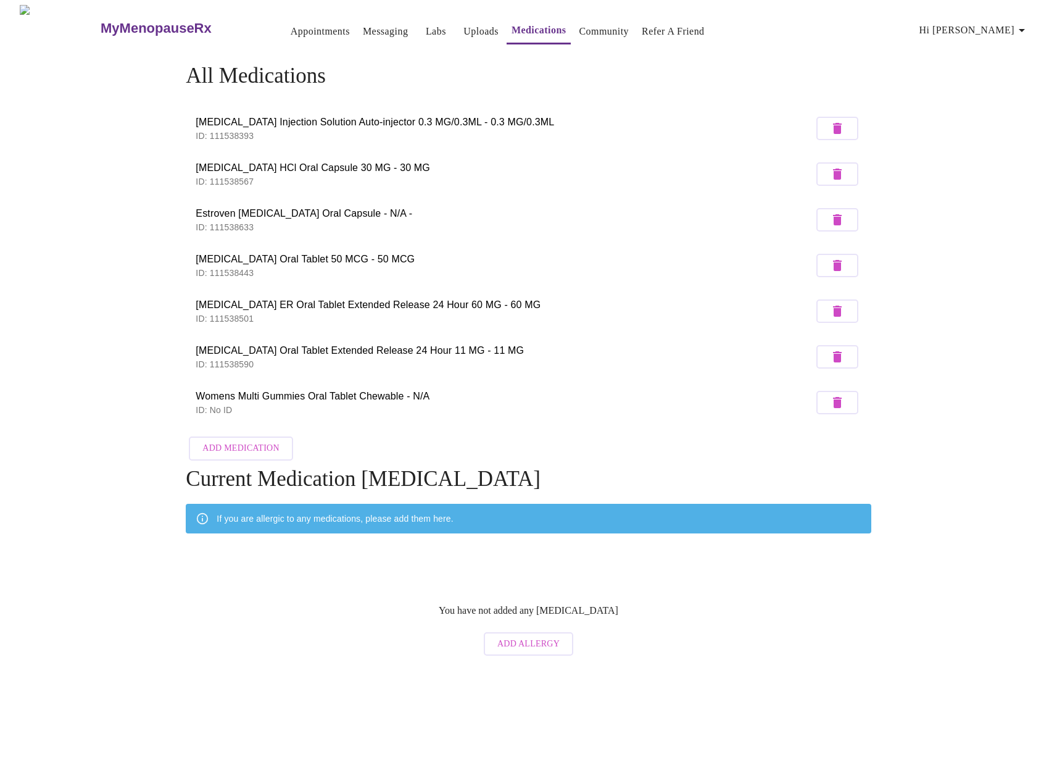
click at [253, 445] on span "Add Medication" at bounding box center [240, 448] width 77 height 15
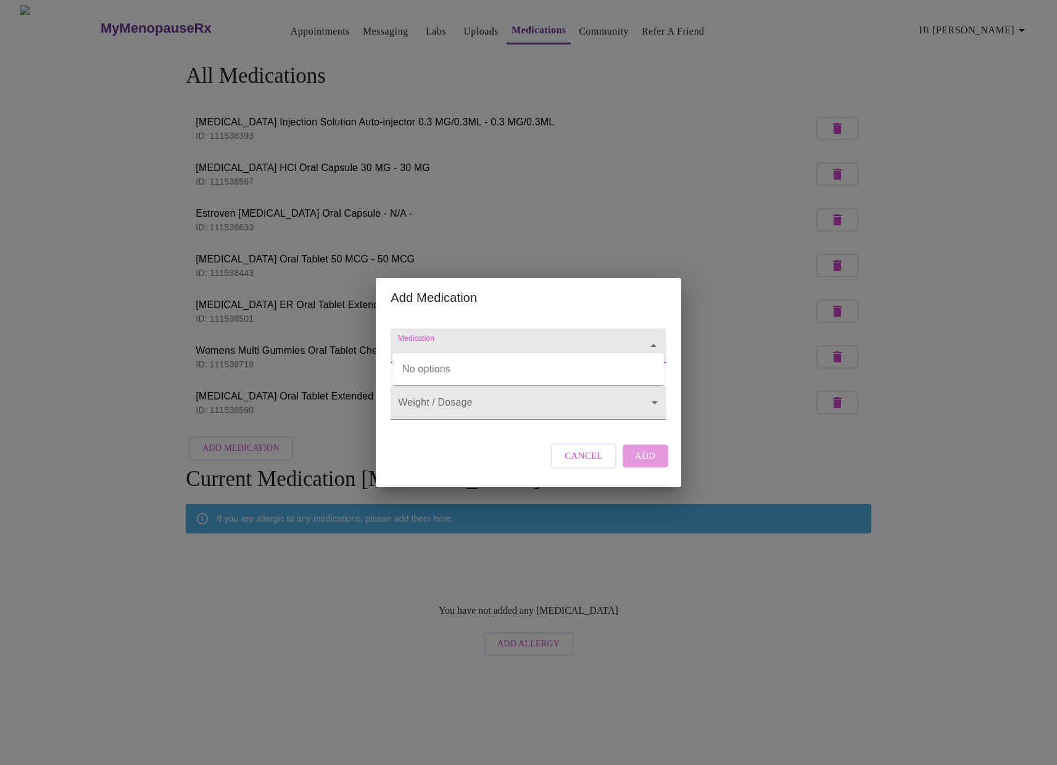
click at [468, 340] on input "Medication" at bounding box center [511, 351] width 230 height 23
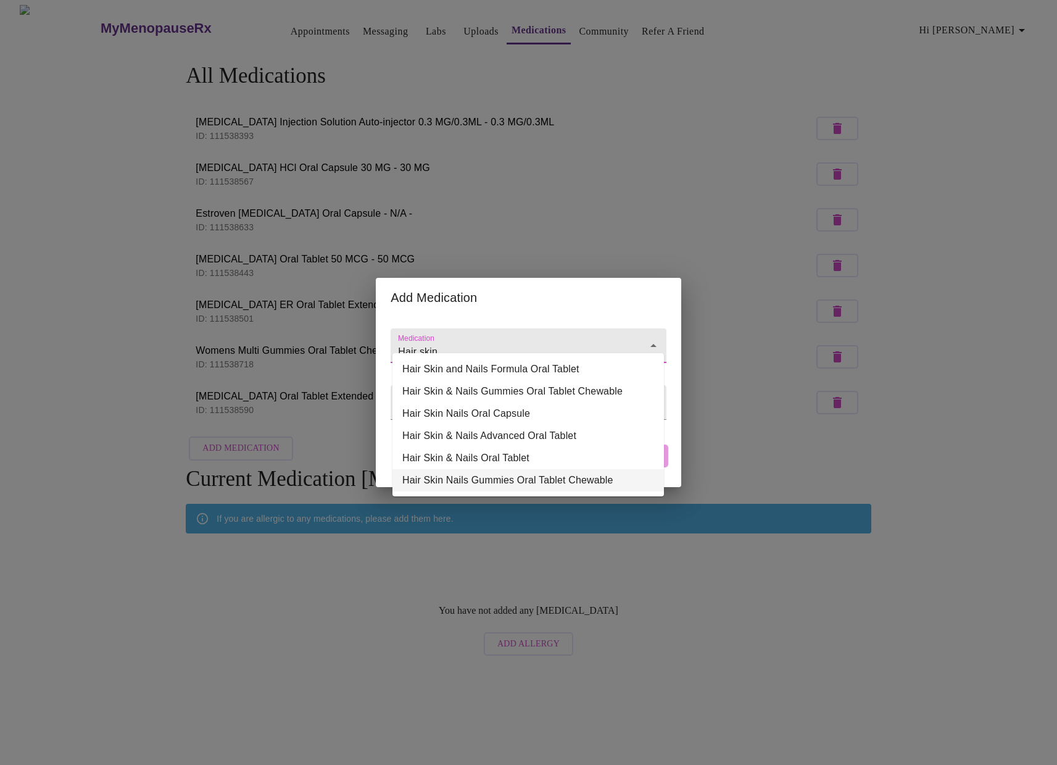
click at [485, 479] on li "Hair Skin Nails Gummies Oral Tablet Chewable" at bounding box center [527, 480] width 271 height 22
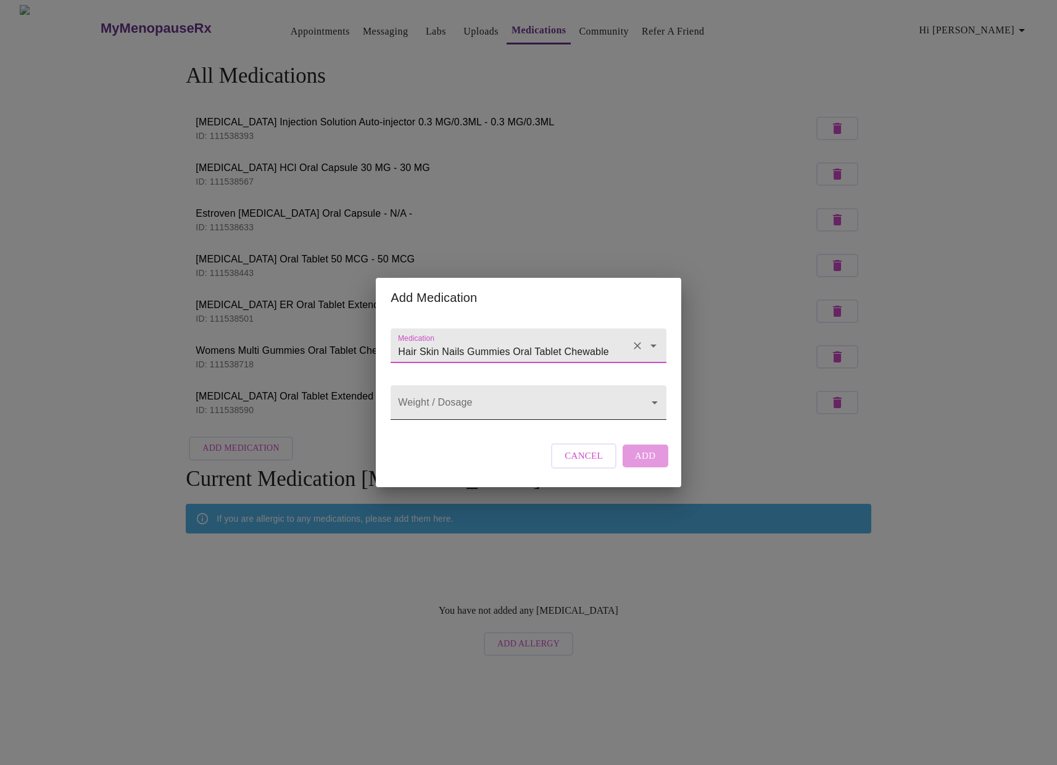
type input "Hair Skin Nails Gummies Oral Tablet Chewable"
click at [599, 409] on body "MyMenopauseRx Appointments Messaging Labs Uploads Medications Community Refer a…" at bounding box center [528, 333] width 1047 height 657
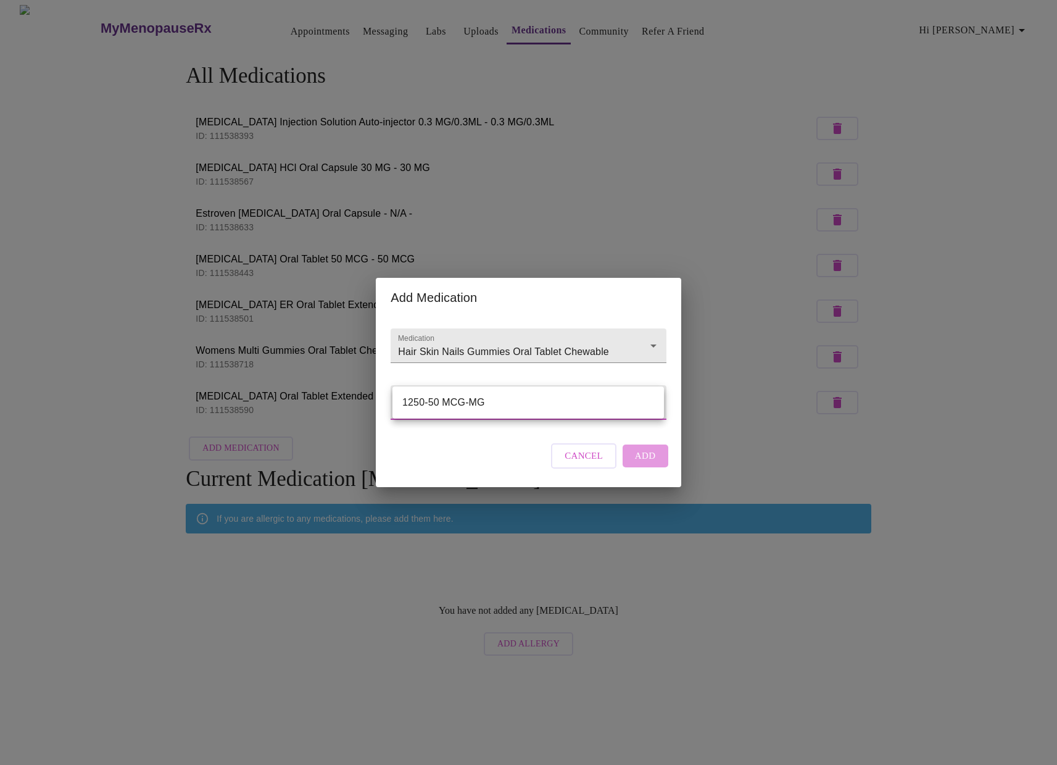
click at [599, 409] on li "1250-50 MCG-MG" at bounding box center [527, 402] width 271 height 22
type input "1250-50 MCG-MG"
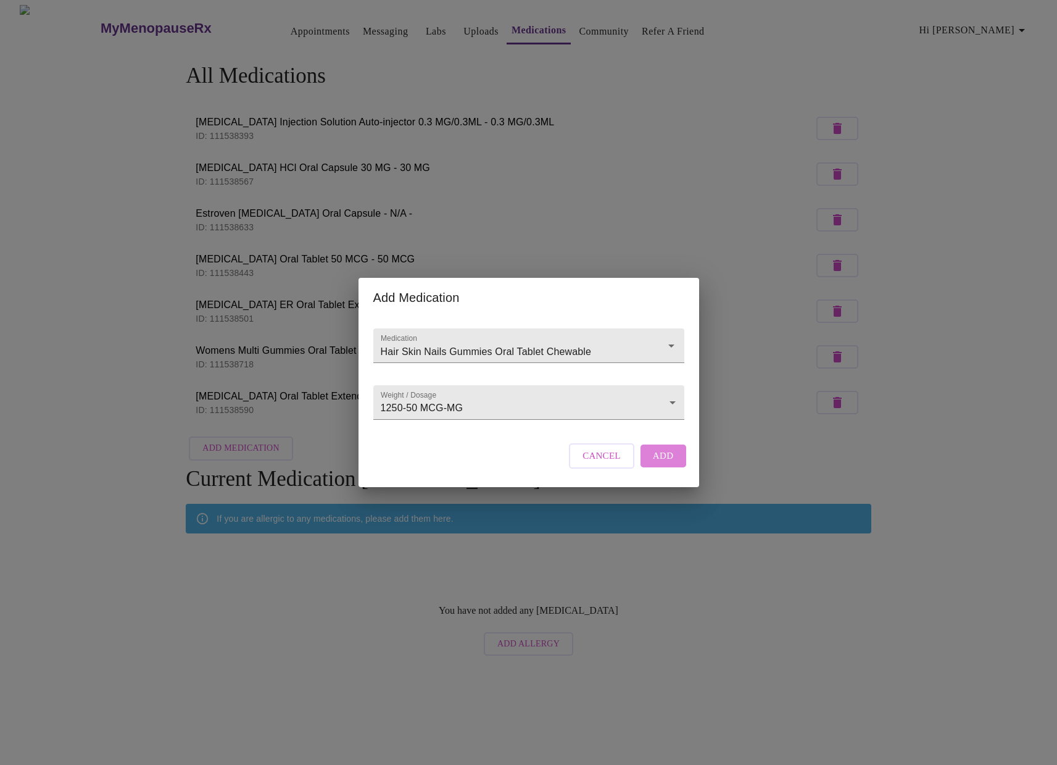
click at [660, 463] on span "Add" at bounding box center [663, 455] width 21 height 16
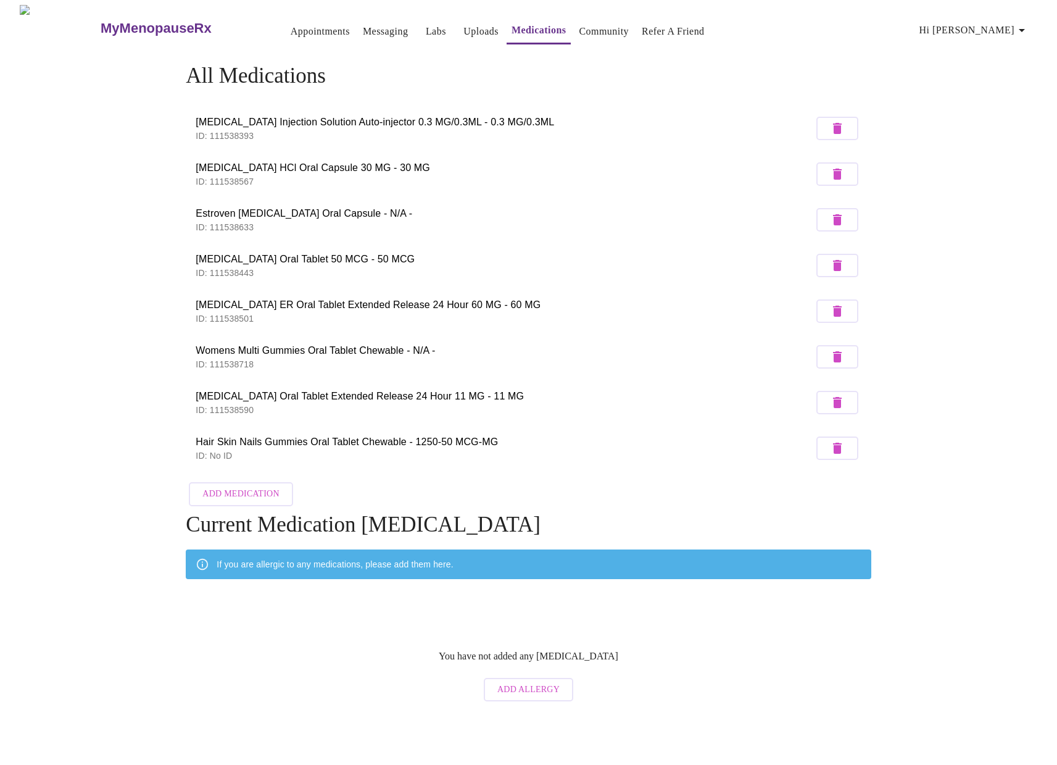
click at [243, 487] on span "Add Medication" at bounding box center [240, 493] width 77 height 15
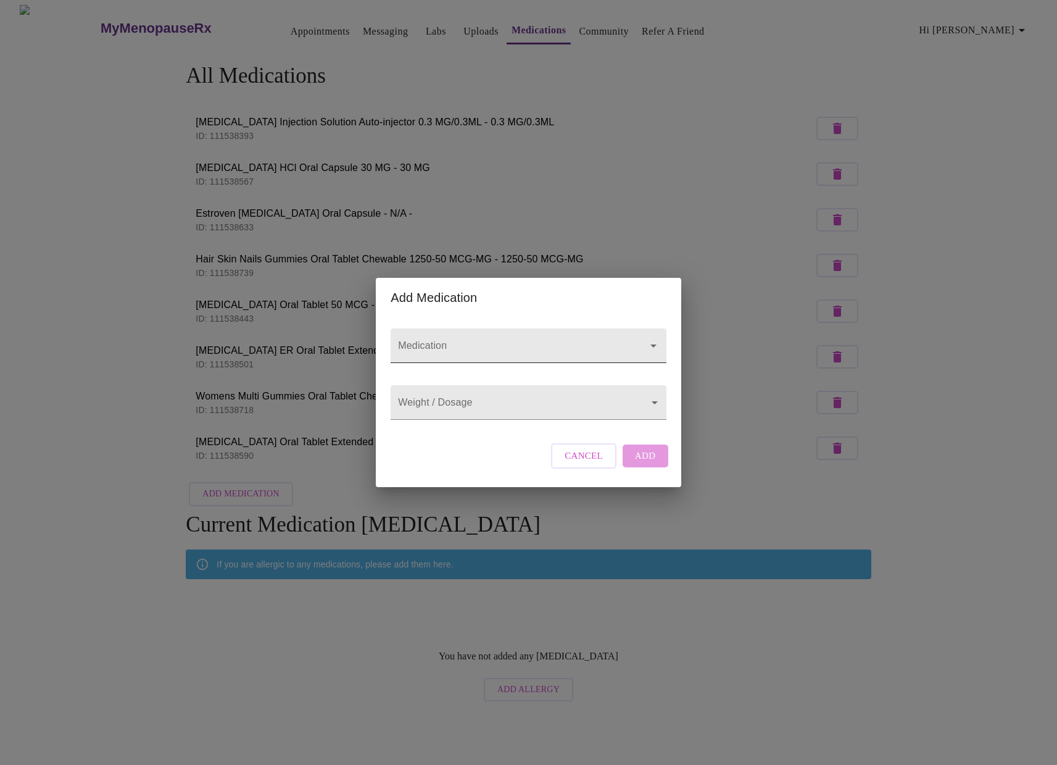
click at [491, 341] on input "Medication" at bounding box center [511, 351] width 230 height 23
type input "b"
type input "B12"
click at [483, 346] on input "Medication" at bounding box center [511, 351] width 230 height 23
type input "D3"
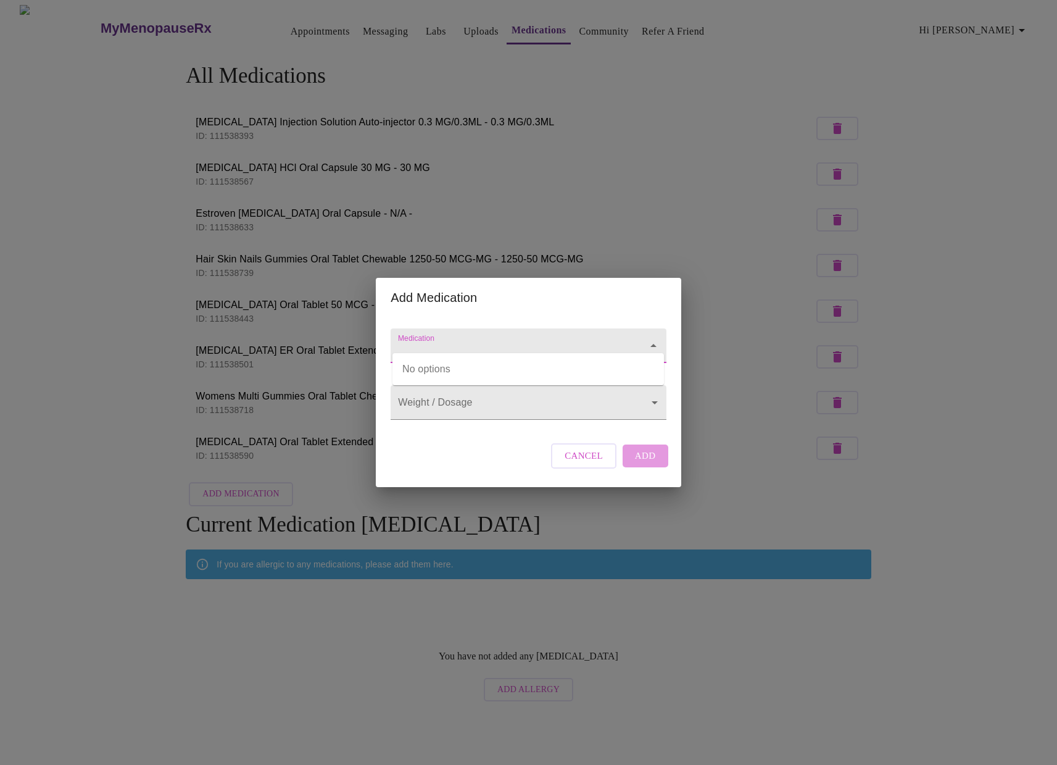
click at [468, 342] on input "Medication" at bounding box center [511, 351] width 230 height 23
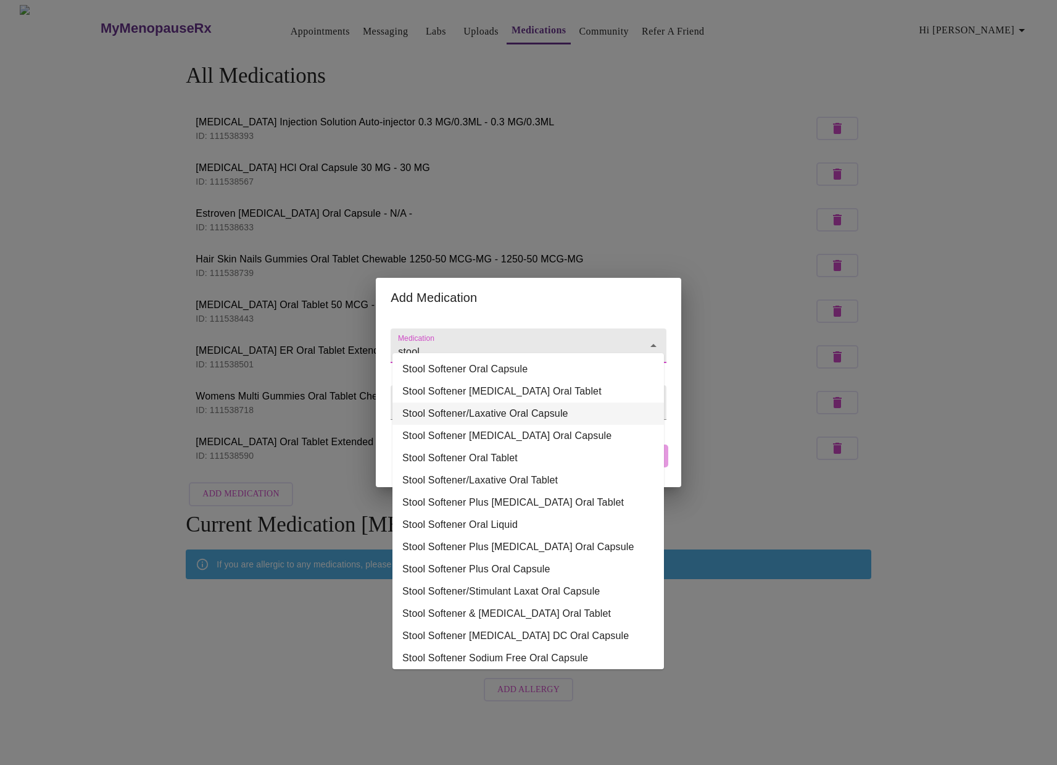
click at [466, 419] on li "Stool Softener/Laxative Oral Capsule" at bounding box center [527, 413] width 271 height 22
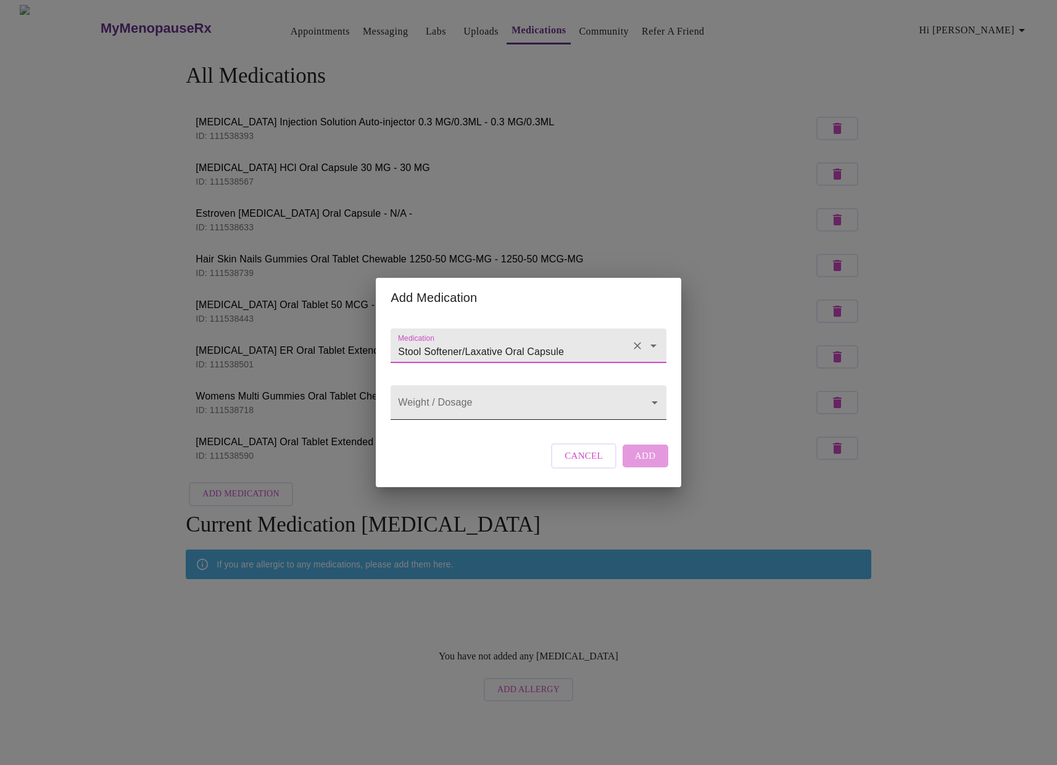
type input "Stool Softener/Laxative Oral Capsule"
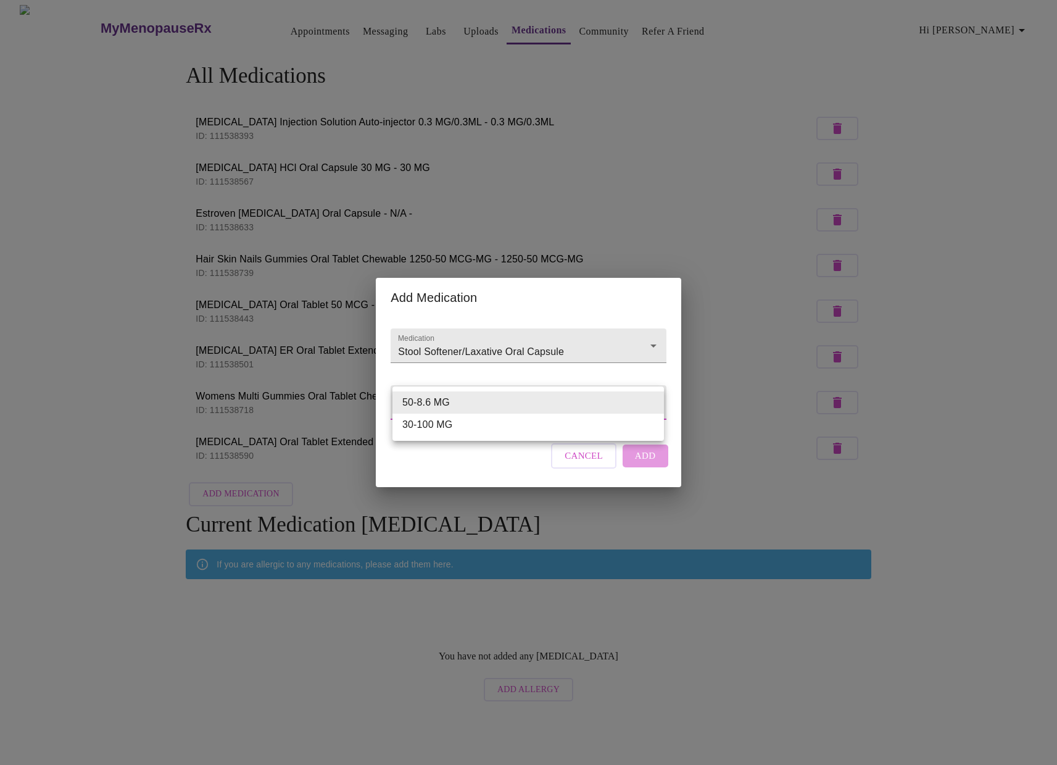
click at [470, 407] on body "MyMenopauseRx Appointments Messaging Labs Uploads Medications Community Refer a…" at bounding box center [528, 356] width 1047 height 702
click at [641, 464] on div at bounding box center [528, 382] width 1057 height 765
click at [614, 405] on body "MyMenopauseRx Appointments Messaging Labs Uploads Medications Community Refer a…" at bounding box center [528, 356] width 1047 height 702
click at [509, 407] on li "50-8.6 MG" at bounding box center [527, 402] width 271 height 22
type input "50-8.6 MG"
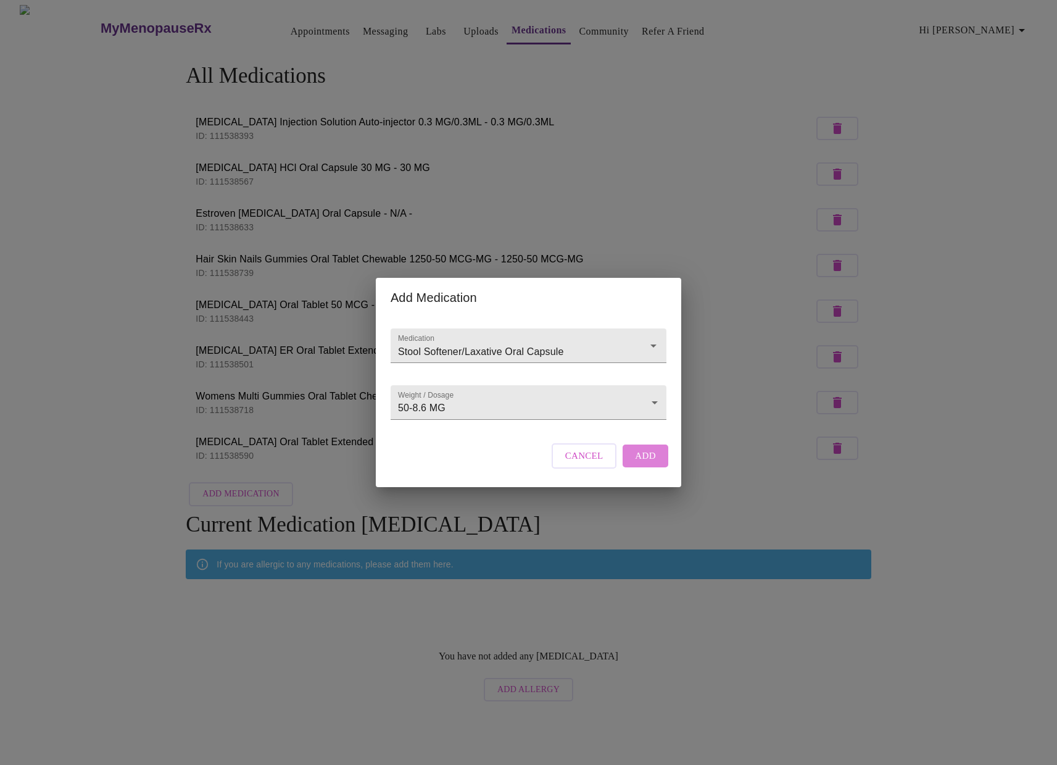
click at [657, 466] on button "Add" at bounding box center [646, 455] width 46 height 22
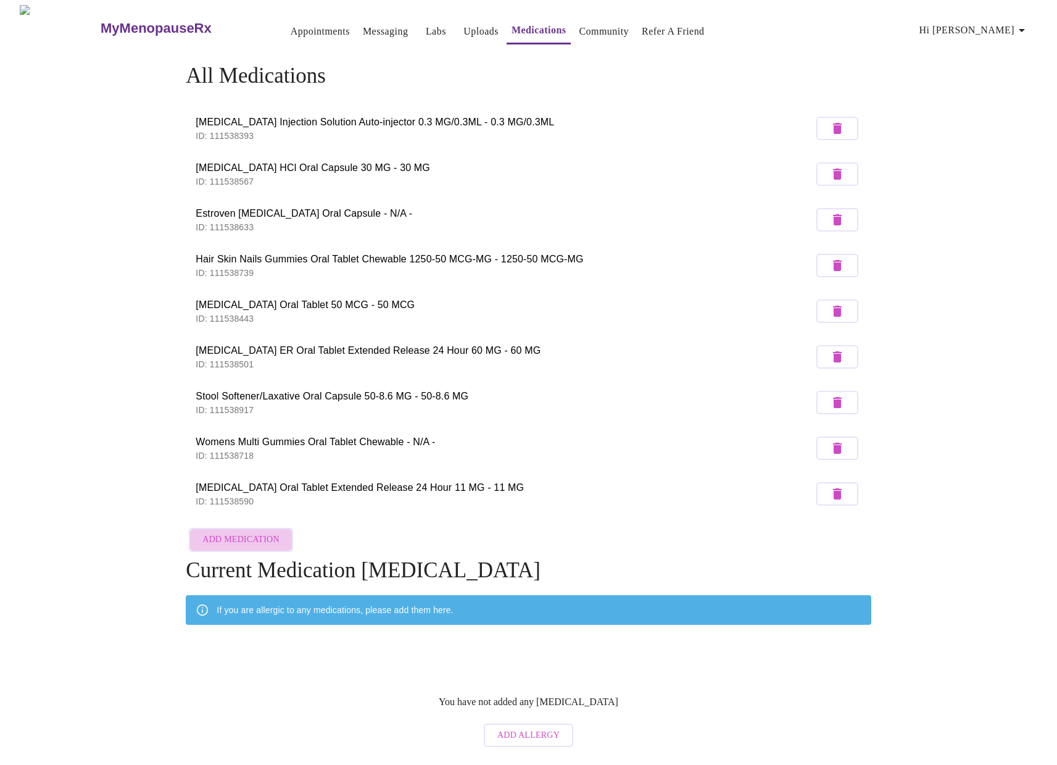
click at [251, 543] on button "Add Medication" at bounding box center [241, 540] width 104 height 24
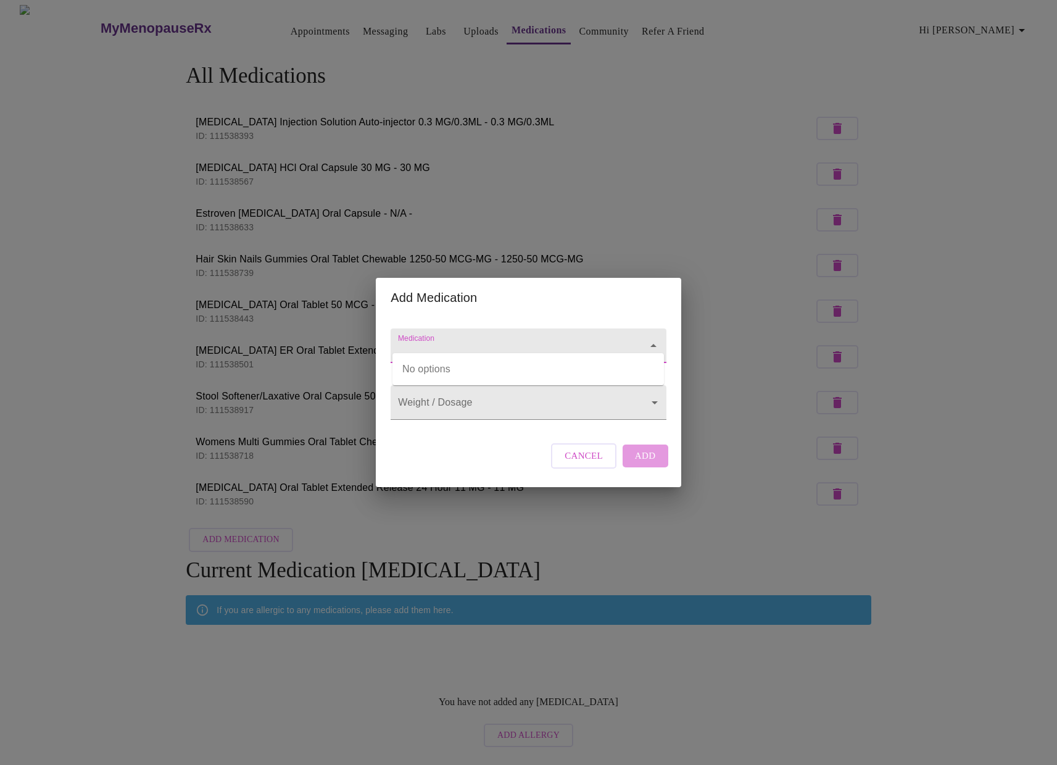
click at [436, 342] on input "Medication" at bounding box center [511, 351] width 230 height 23
type input "vitamin"
click at [444, 340] on input "Medication" at bounding box center [511, 351] width 230 height 23
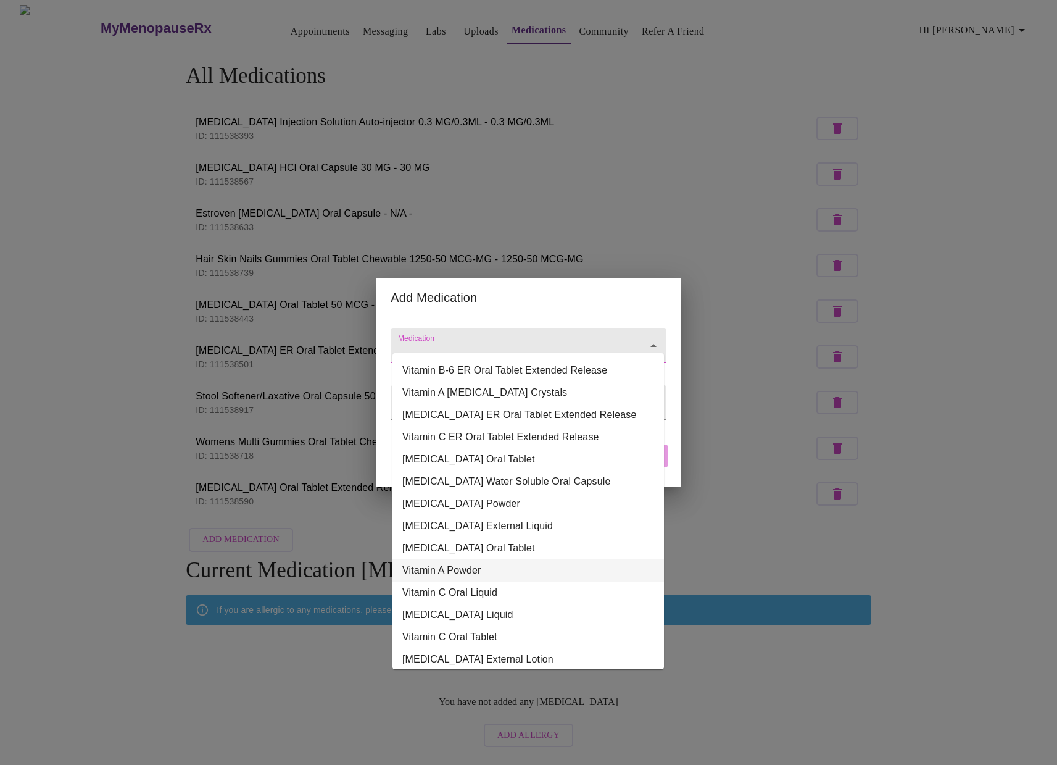
scroll to position [62, 0]
click at [440, 418] on li "Vitamin B-12 ER Oral Tablet Extended Release" at bounding box center [527, 418] width 271 height 22
type input "Vitamin B-12 ER Oral Tablet Extended Release"
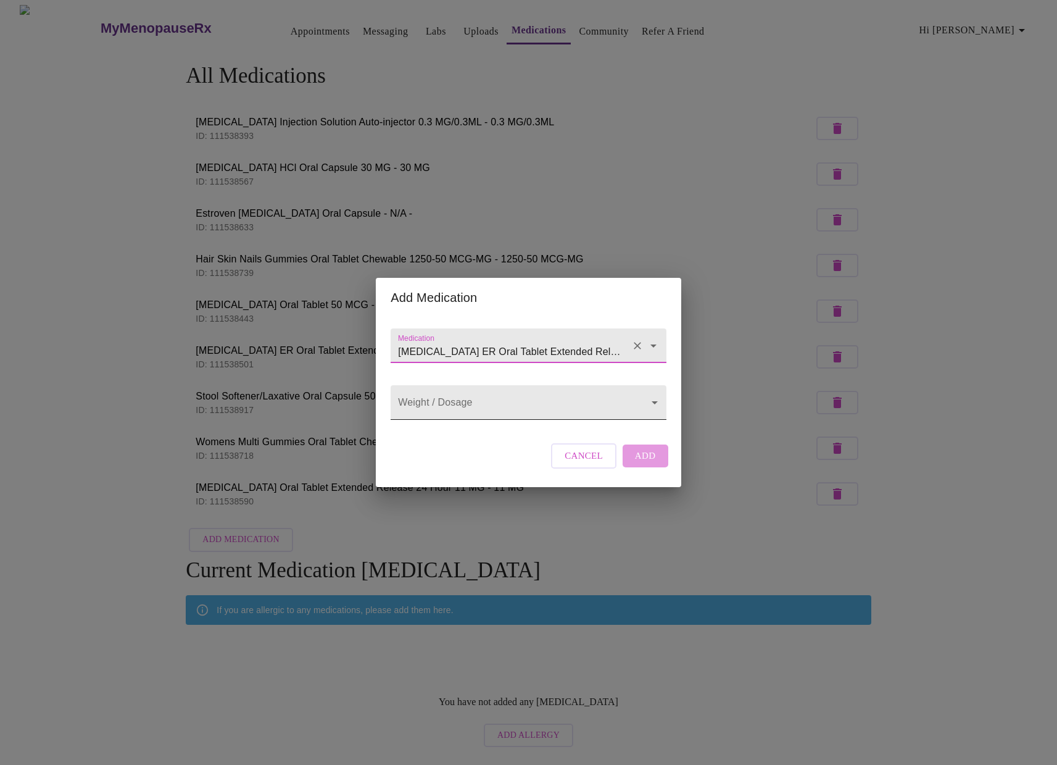
click at [553, 413] on body "MyMenopauseRx Appointments Messaging Labs Uploads Medications Community Refer a…" at bounding box center [528, 379] width 1047 height 748
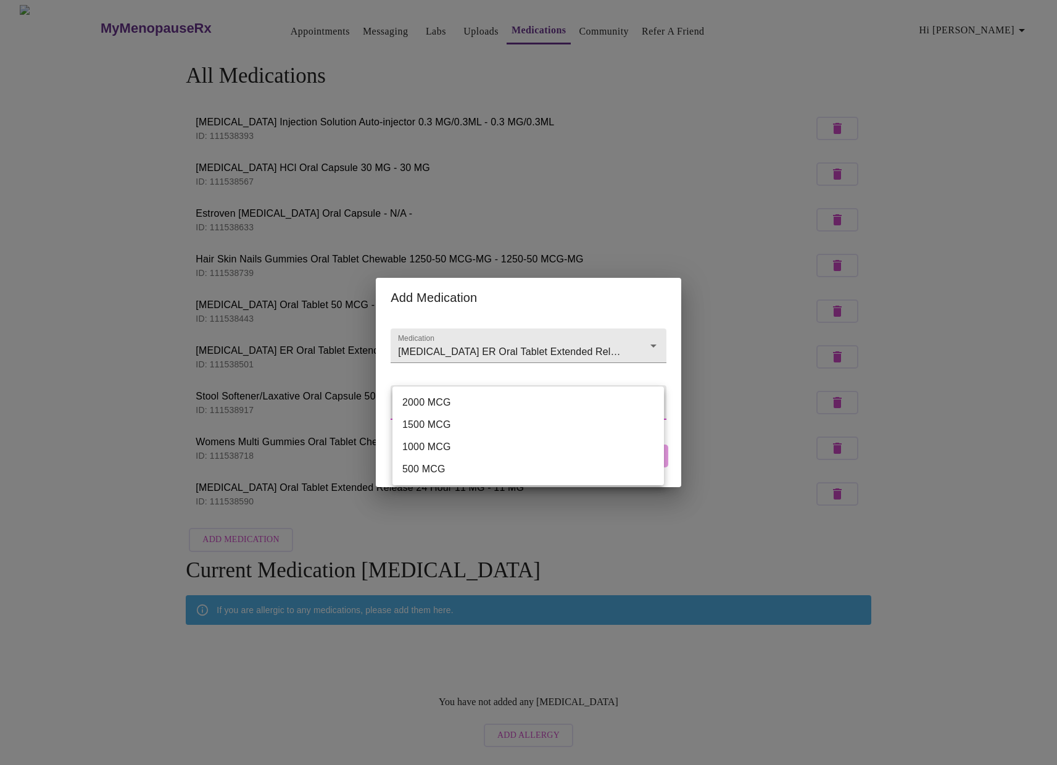
click at [508, 448] on li "1000 MCG" at bounding box center [527, 447] width 271 height 22
type input "1000 MCG"
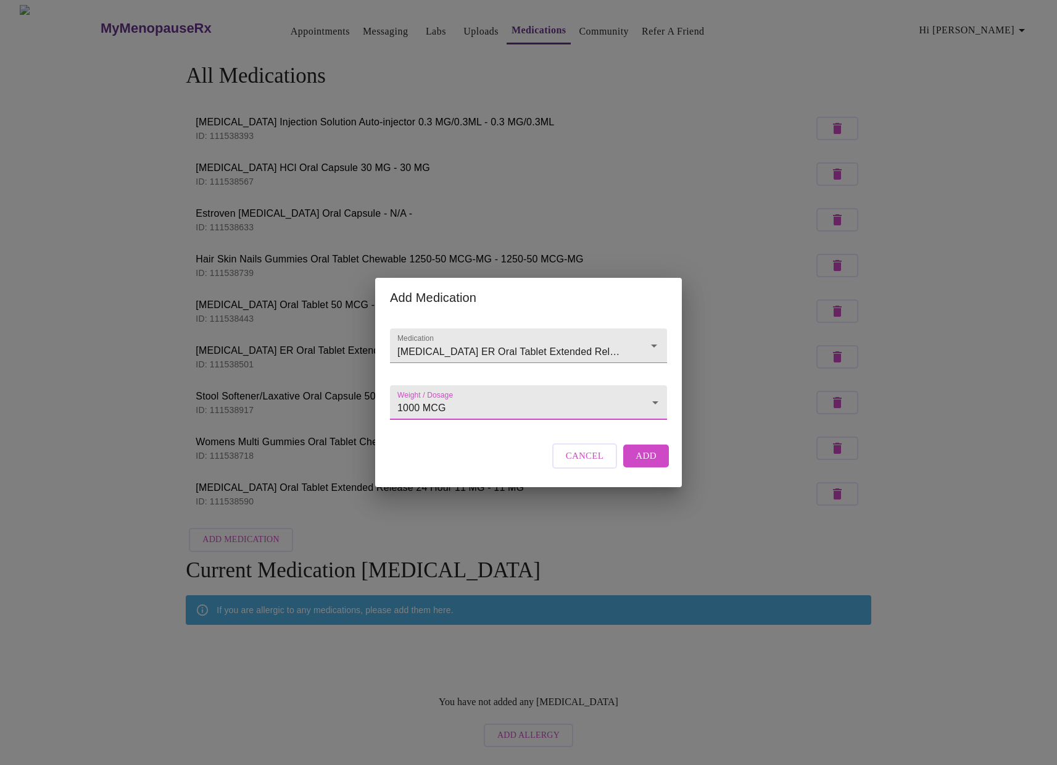
click at [643, 463] on span "Add" at bounding box center [646, 455] width 21 height 16
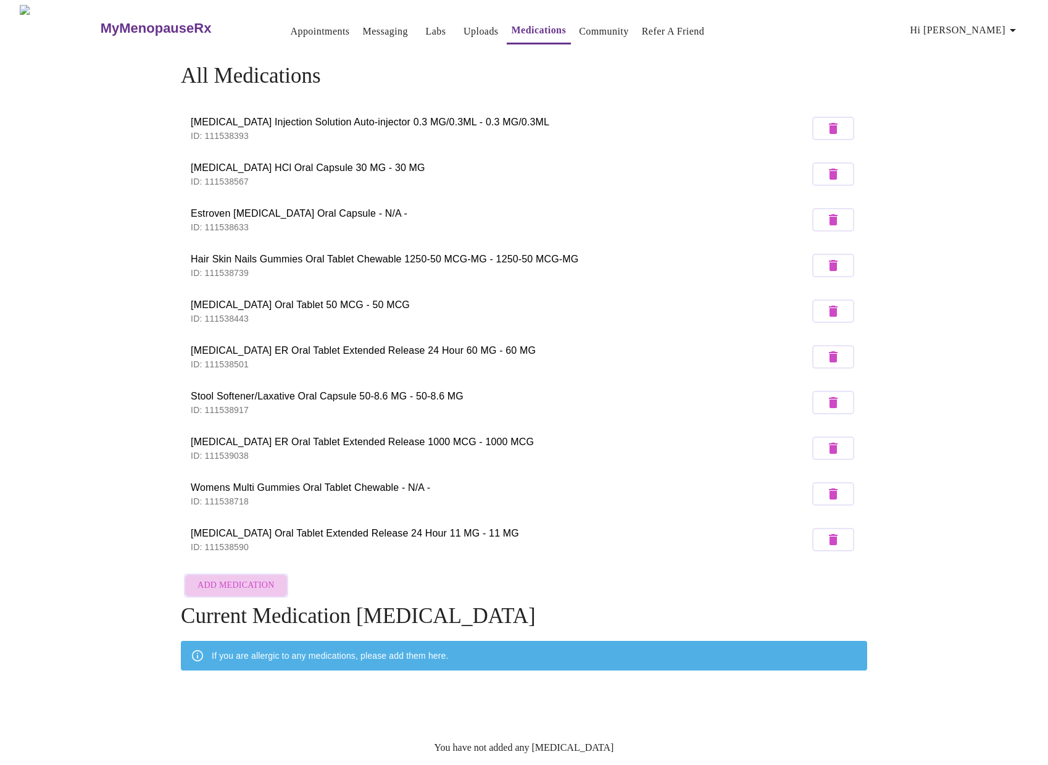
click at [252, 581] on span "Add Medication" at bounding box center [235, 585] width 77 height 15
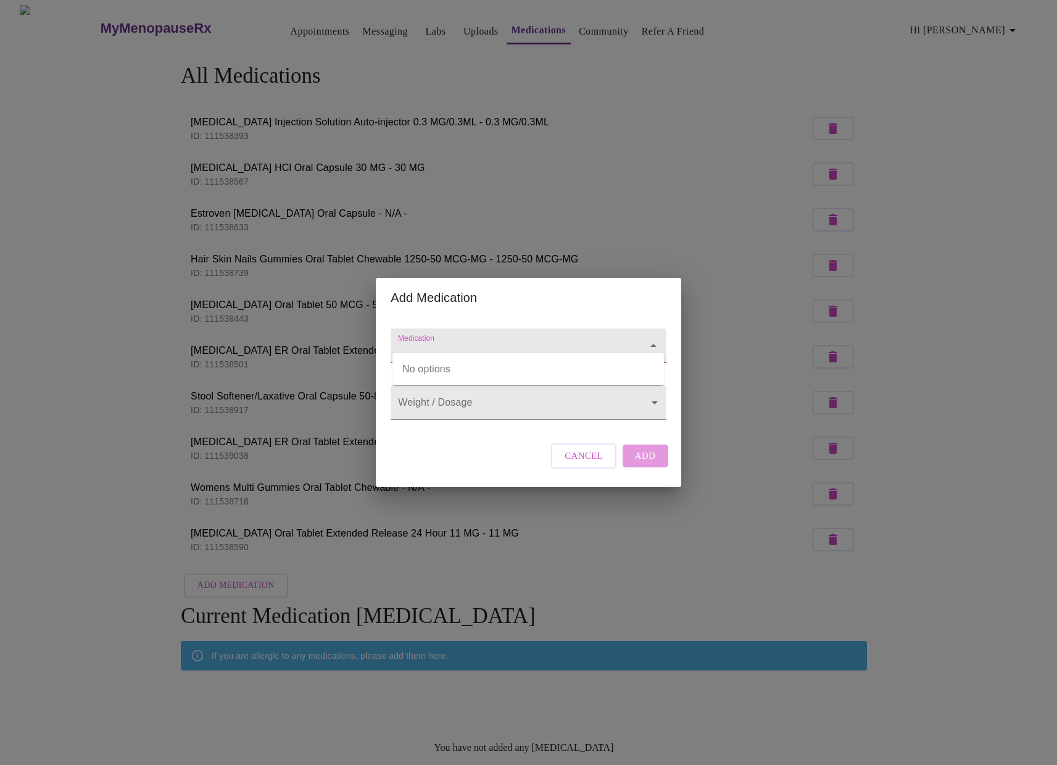
click at [453, 340] on input "Medication" at bounding box center [511, 351] width 230 height 23
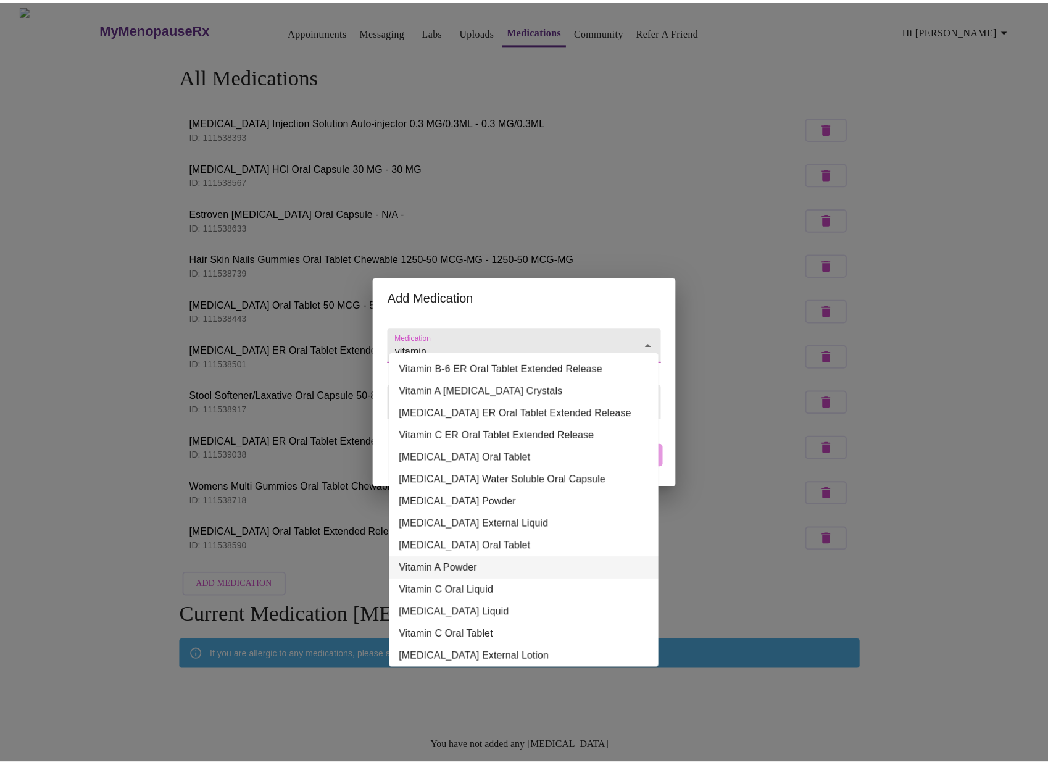
scroll to position [56, 0]
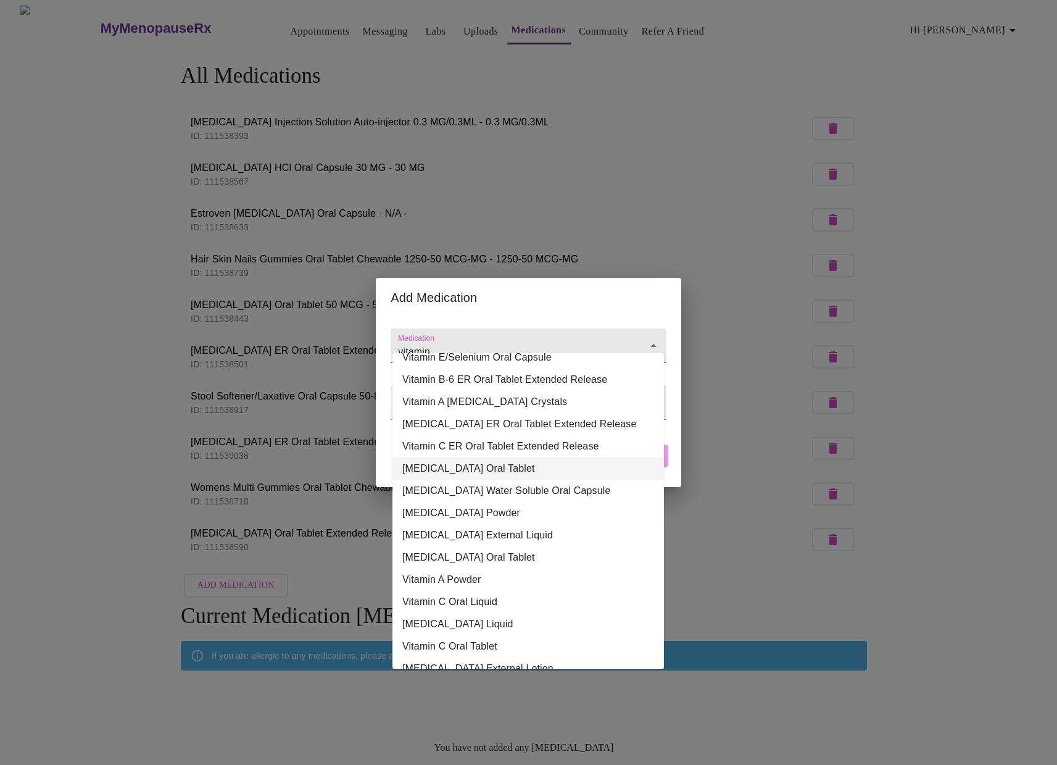
click at [431, 466] on li "Vitamin E Oral Tablet" at bounding box center [527, 468] width 271 height 22
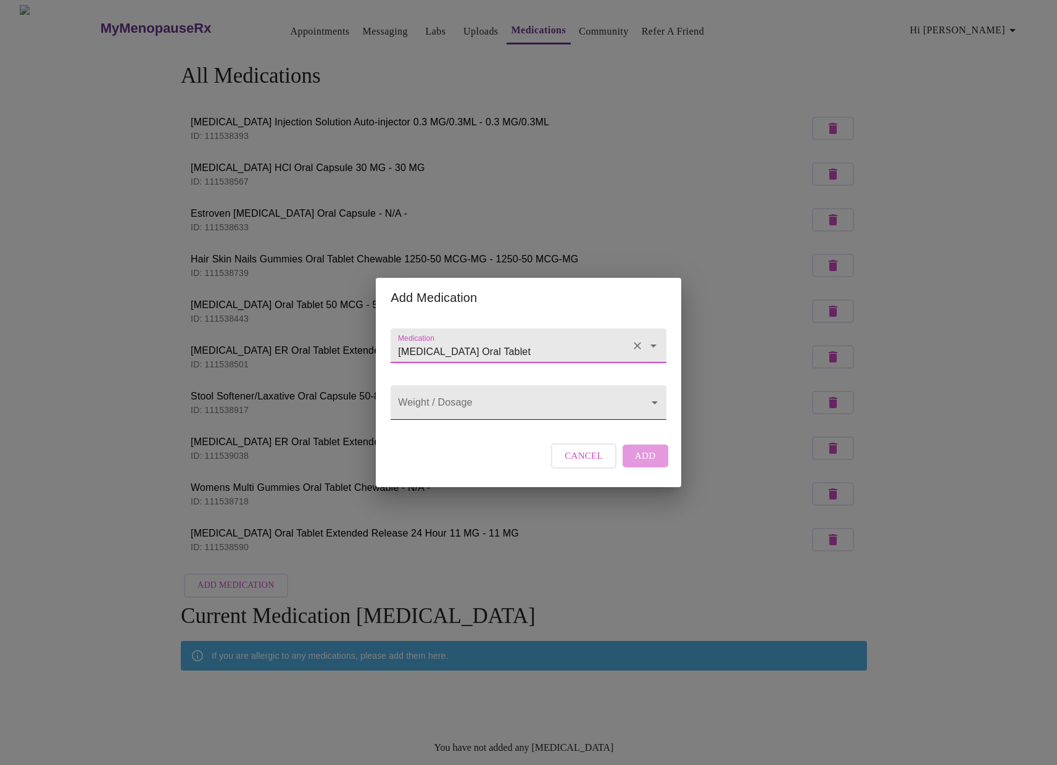
type input "Vitamin E Oral Tablet"
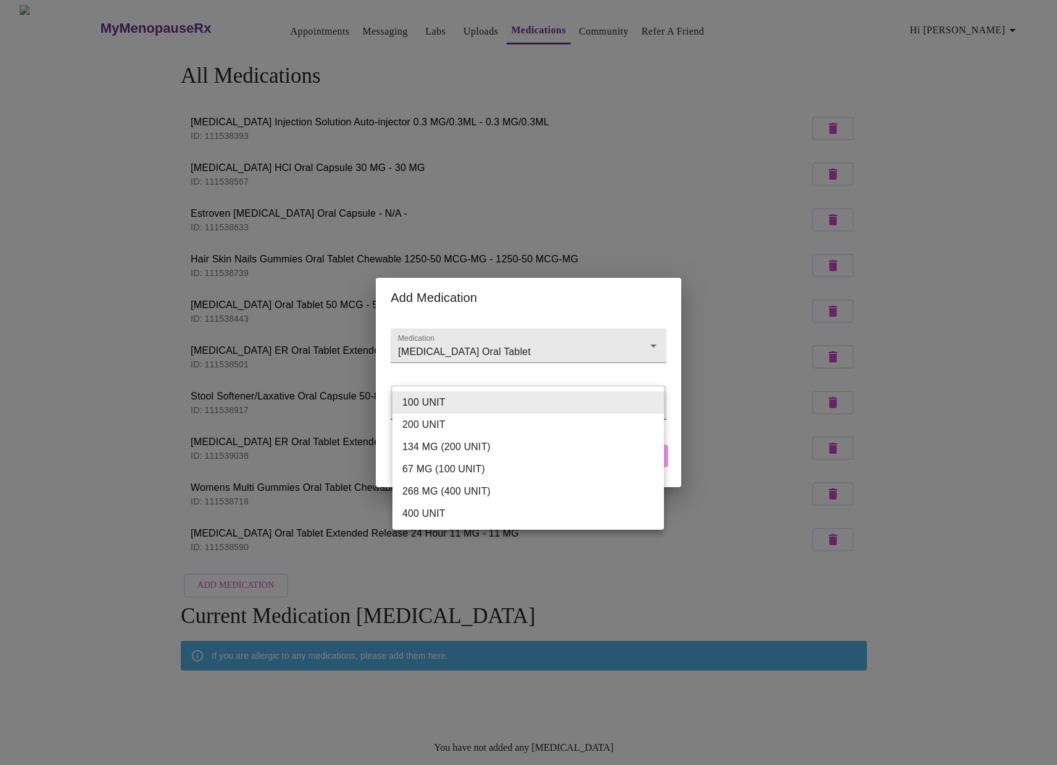
click at [542, 394] on body "MyMenopauseRx Appointments Messaging Labs Uploads Medications Community Refer a…" at bounding box center [528, 402] width 1047 height 794
click at [467, 487] on li "268 MG (400 UNIT)" at bounding box center [527, 491] width 271 height 22
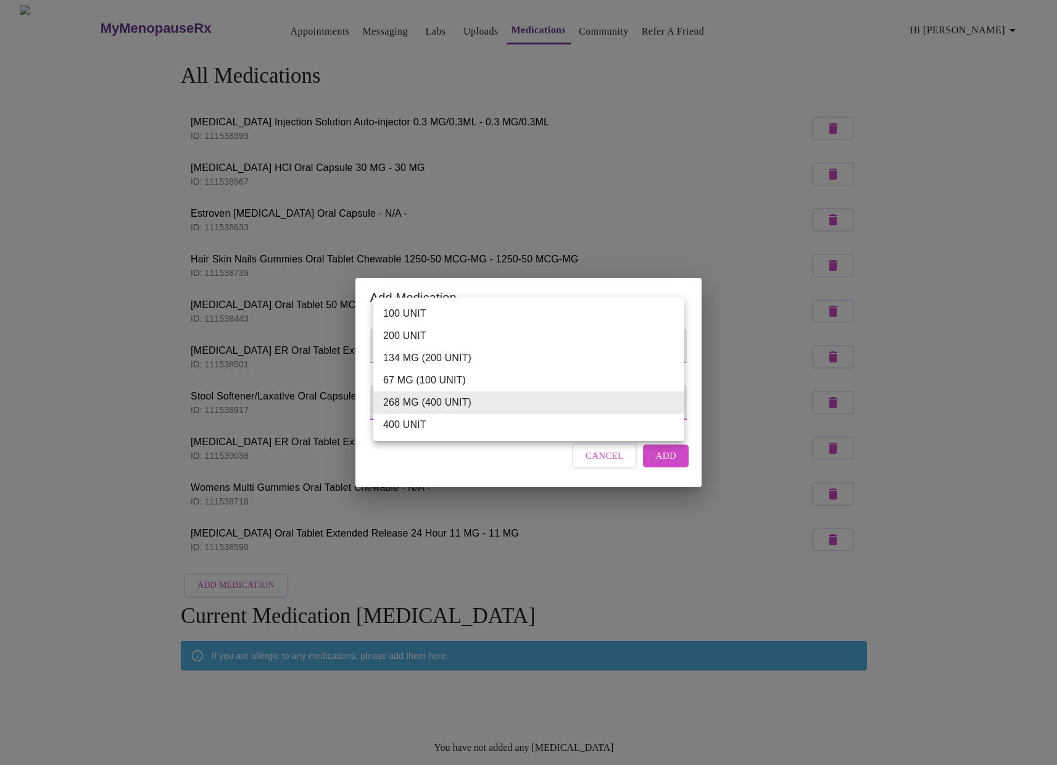
click at [576, 404] on body "MyMenopauseRx Appointments Messaging Labs Uploads Medications Community Refer a…" at bounding box center [528, 402] width 1047 height 794
click at [521, 428] on li "400 UNIT" at bounding box center [528, 424] width 311 height 22
type input "400 UNIT"
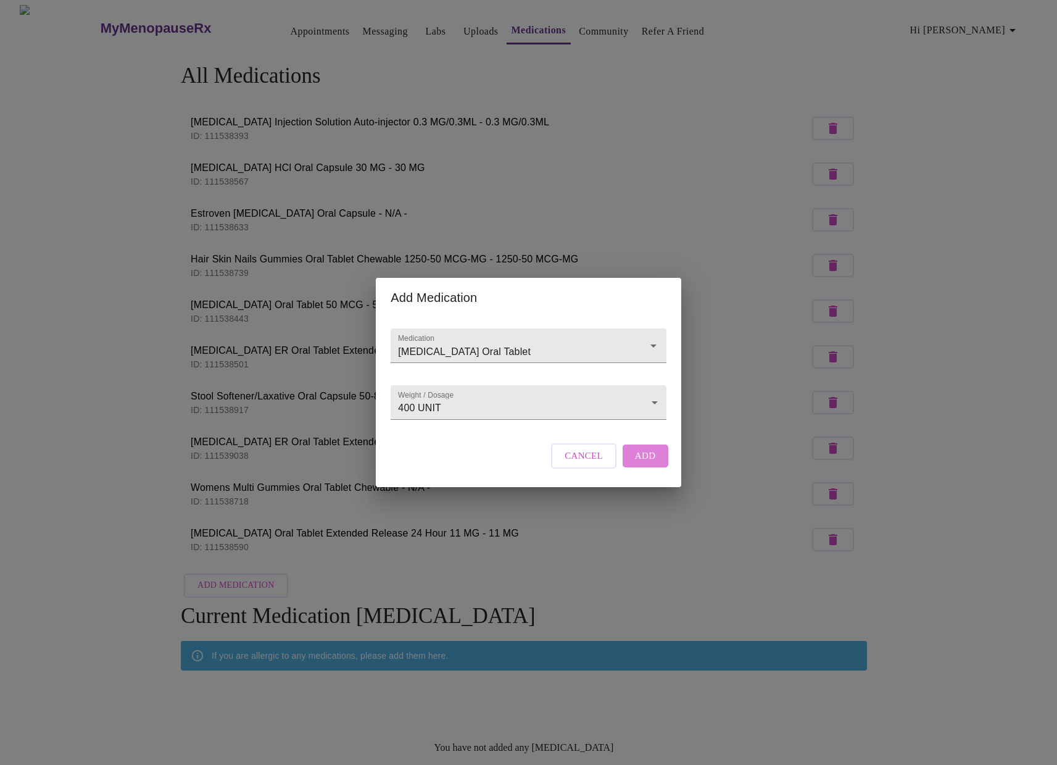
click at [647, 463] on span "Add" at bounding box center [645, 455] width 21 height 16
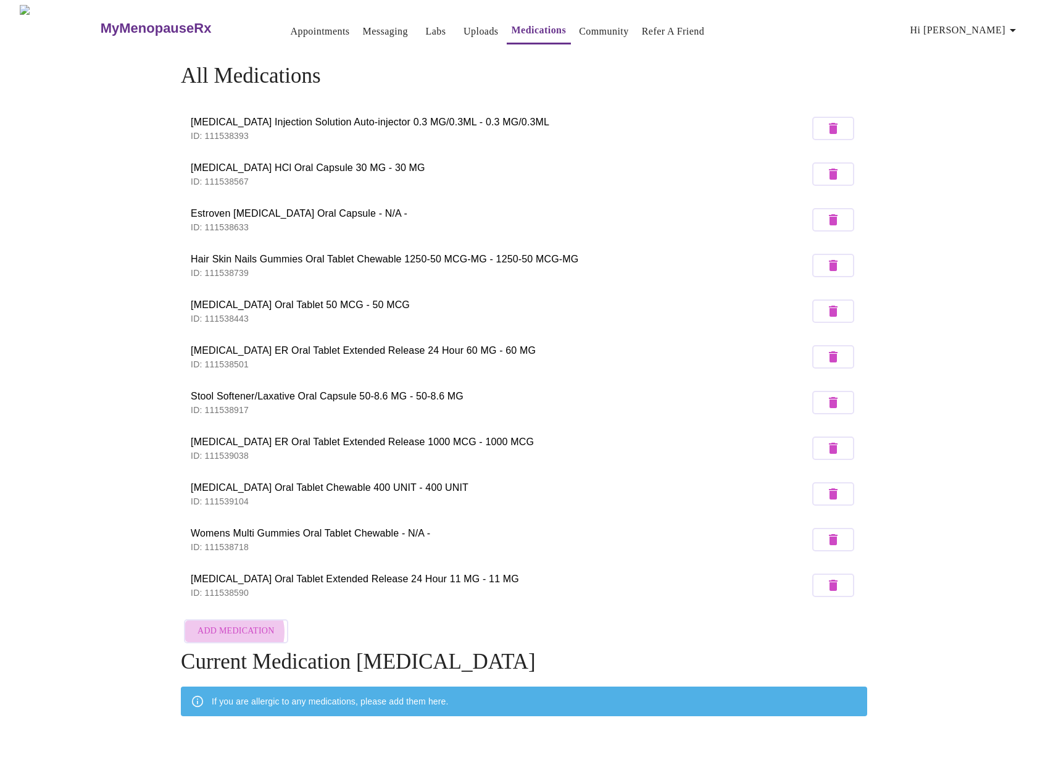
click at [233, 628] on span "Add Medication" at bounding box center [235, 630] width 77 height 15
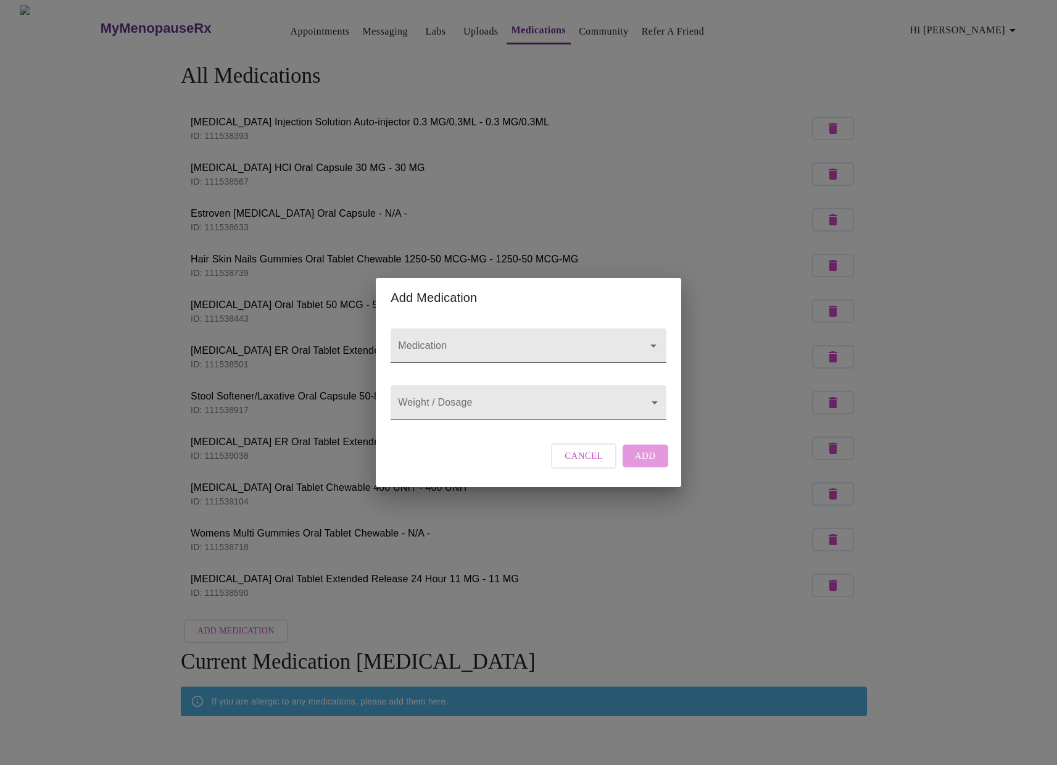
click at [515, 340] on input "Medication" at bounding box center [511, 351] width 230 height 23
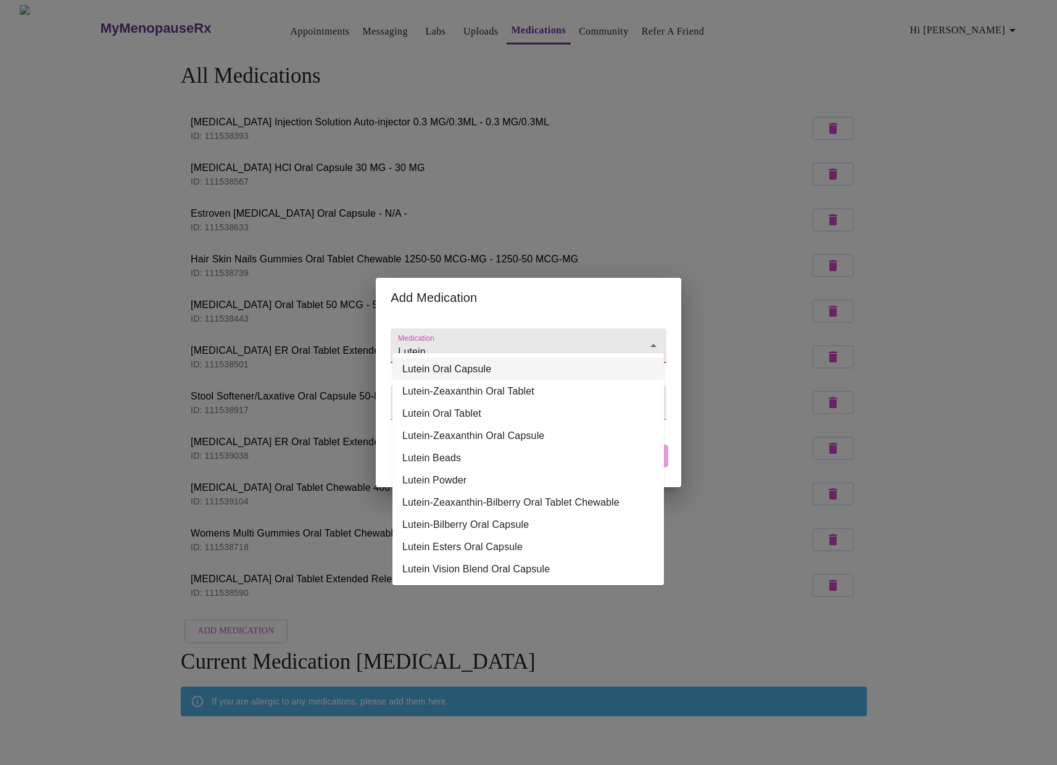
click at [492, 375] on li "Lutein Oral Capsule" at bounding box center [527, 369] width 271 height 22
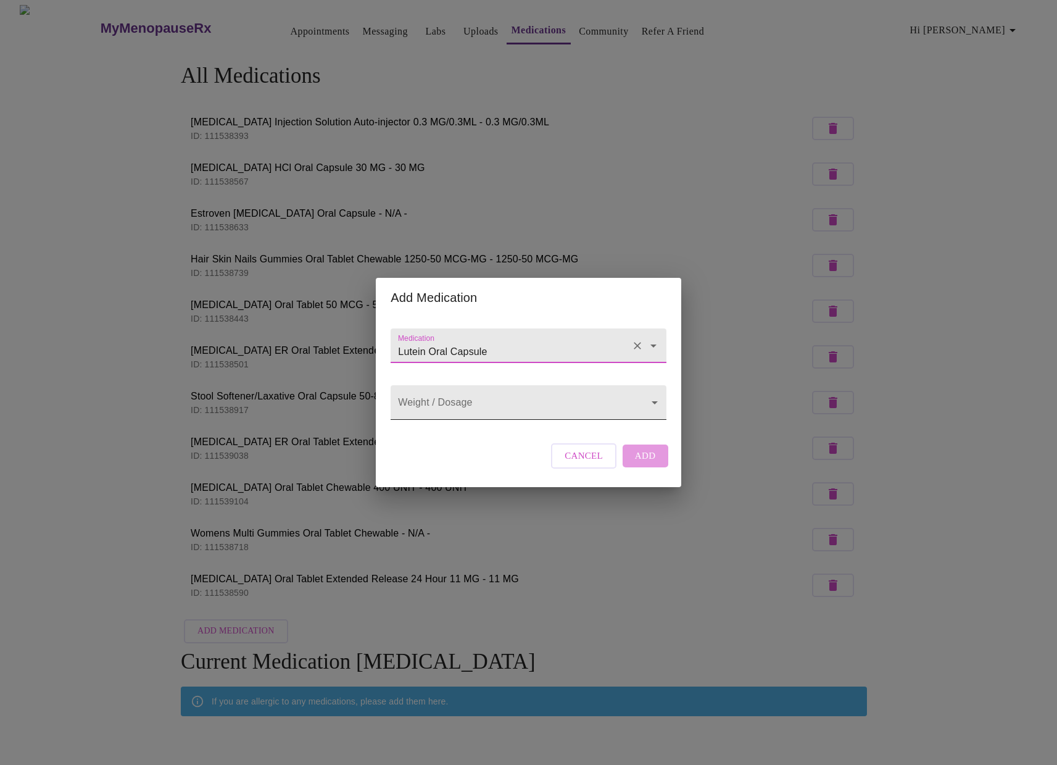
type input "Lutein Oral Capsule"
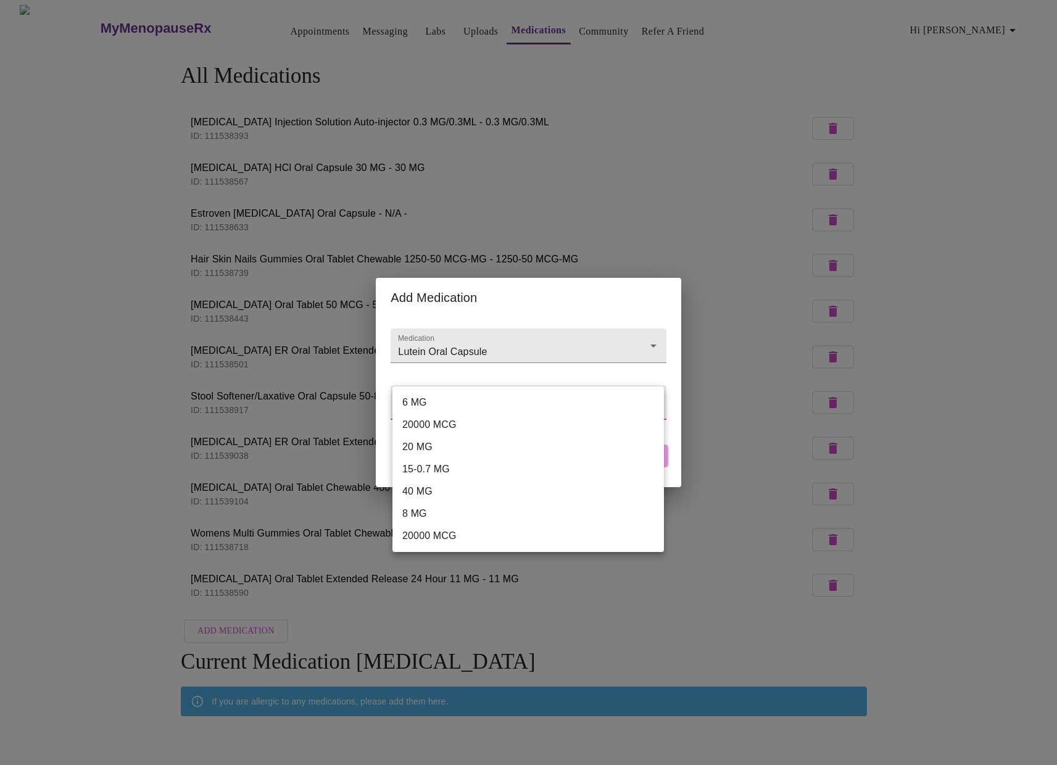
click at [502, 402] on body "MyMenopauseRx Appointments Messaging Labs Uploads Medications Community Refer a…" at bounding box center [528, 424] width 1047 height 839
click at [421, 400] on li "6 MG" at bounding box center [527, 402] width 271 height 22
type input "6 MG"
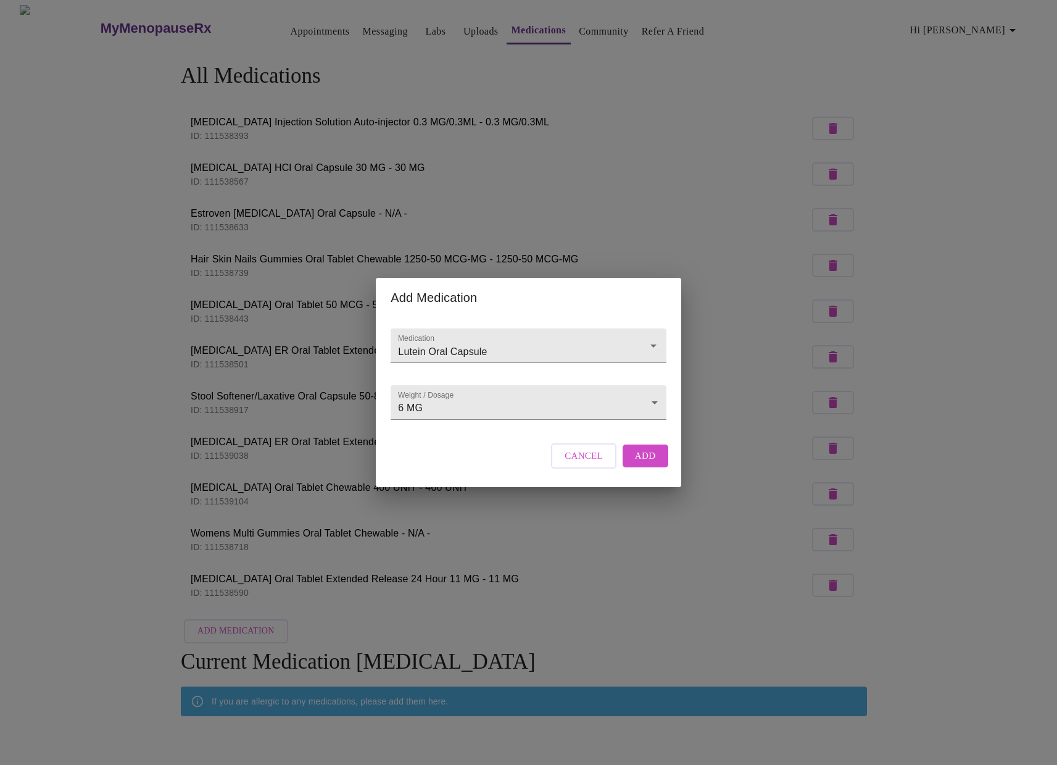
click at [671, 470] on div "Medication Lutein Oral Capsule Weight / Dosage 6 MG 6 MG Cancel Add" at bounding box center [528, 401] width 305 height 169
click at [650, 463] on span "Add" at bounding box center [645, 455] width 21 height 16
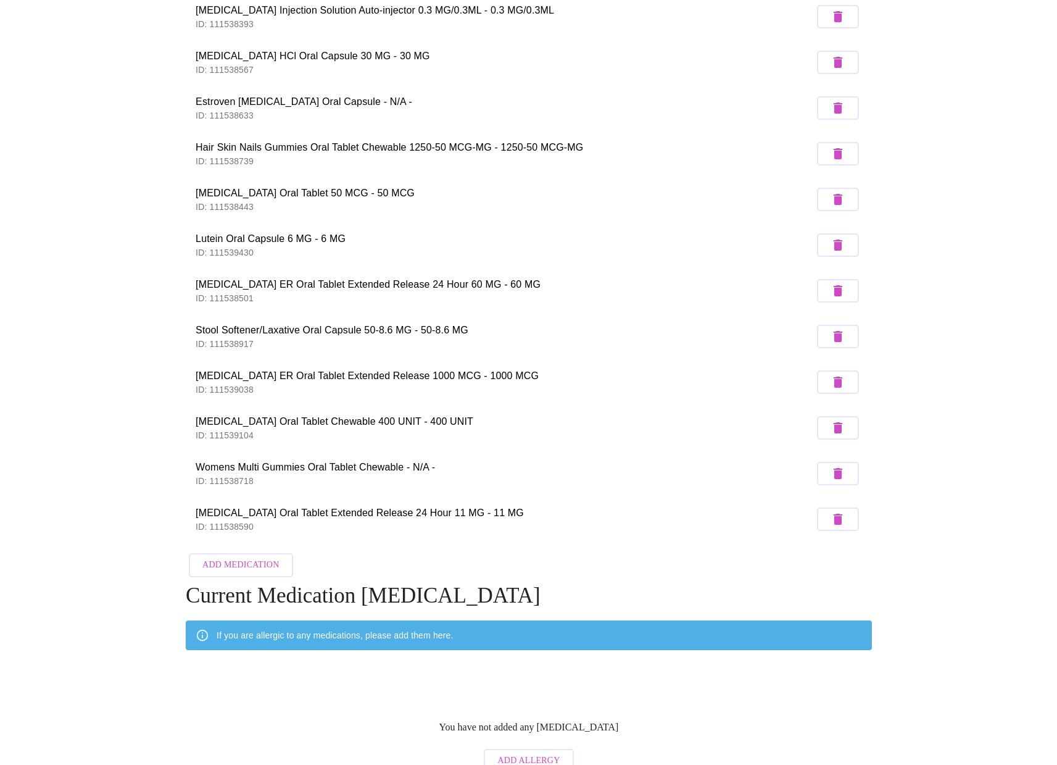
scroll to position [114, 0]
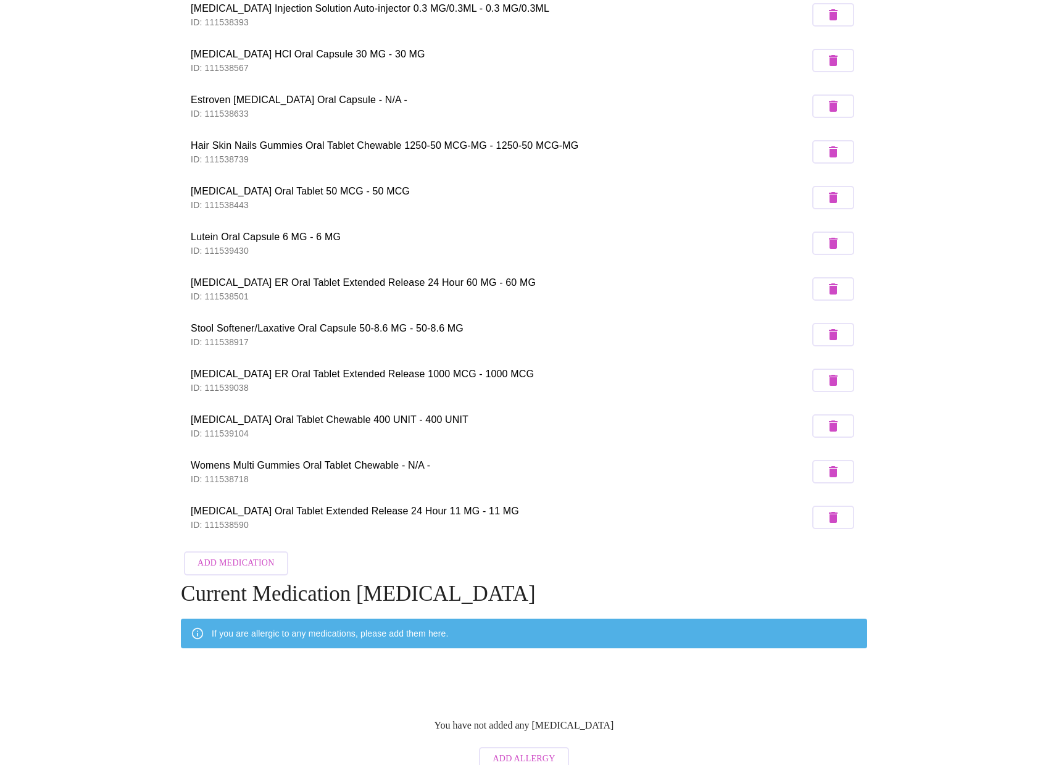
click at [241, 560] on span "Add Medication" at bounding box center [235, 562] width 77 height 15
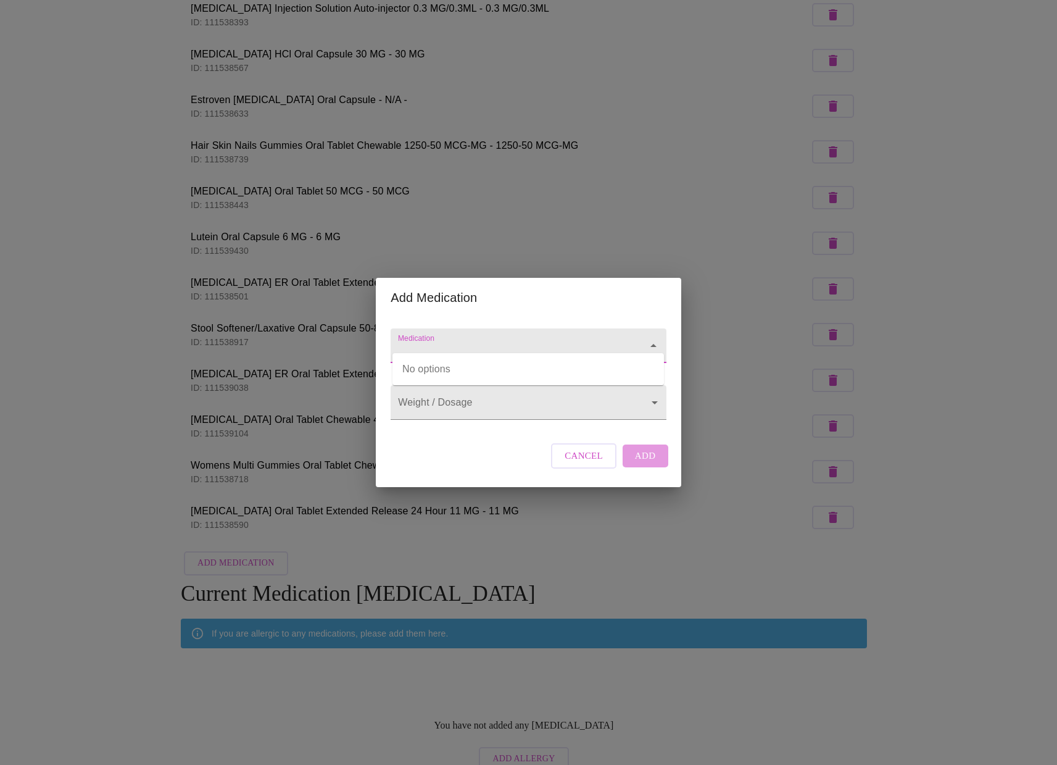
click at [436, 340] on input "Medication" at bounding box center [511, 351] width 230 height 23
type input "d3"
click at [434, 340] on input "Medication" at bounding box center [511, 351] width 230 height 23
type input "vitamin"
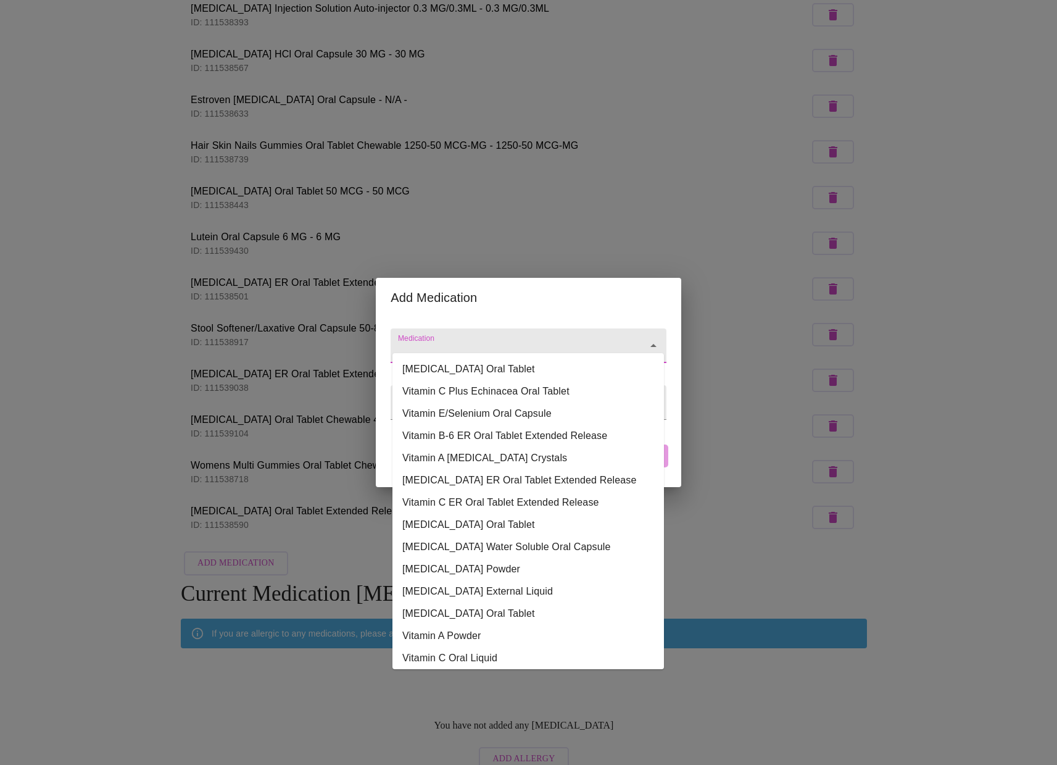
click at [443, 342] on input "Medication" at bounding box center [511, 351] width 230 height 23
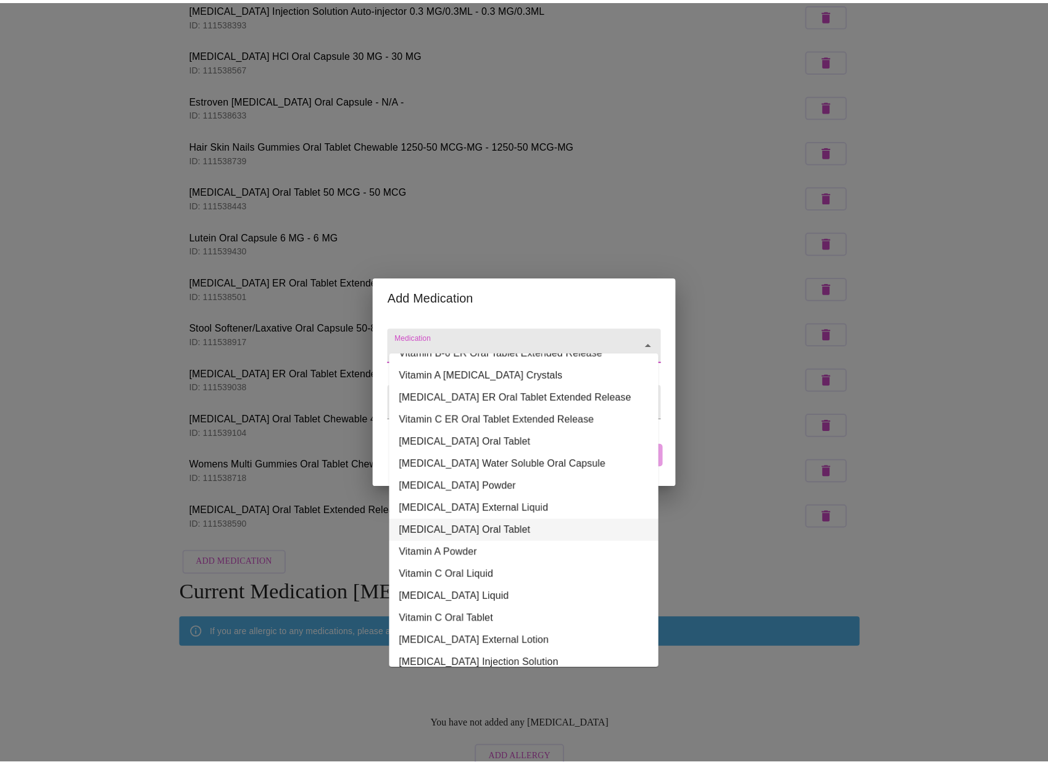
scroll to position [0, 0]
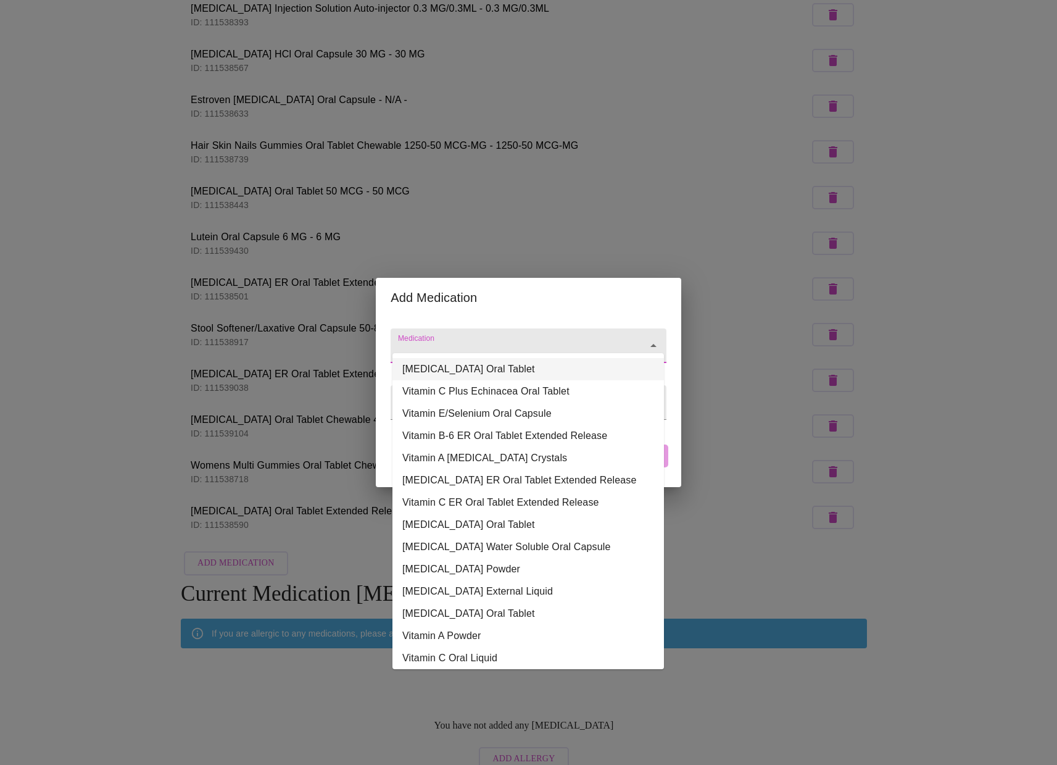
click at [458, 340] on input "Medication" at bounding box center [511, 351] width 230 height 23
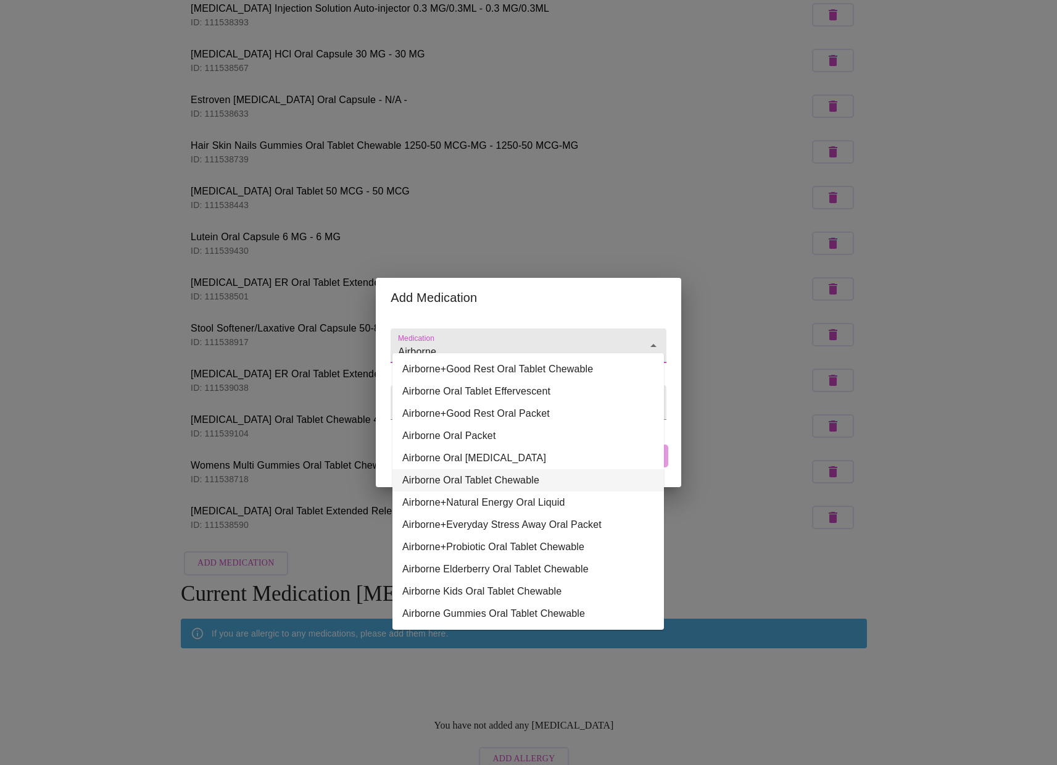
click at [442, 478] on li "Airborne Oral Tablet Chewable" at bounding box center [527, 480] width 271 height 22
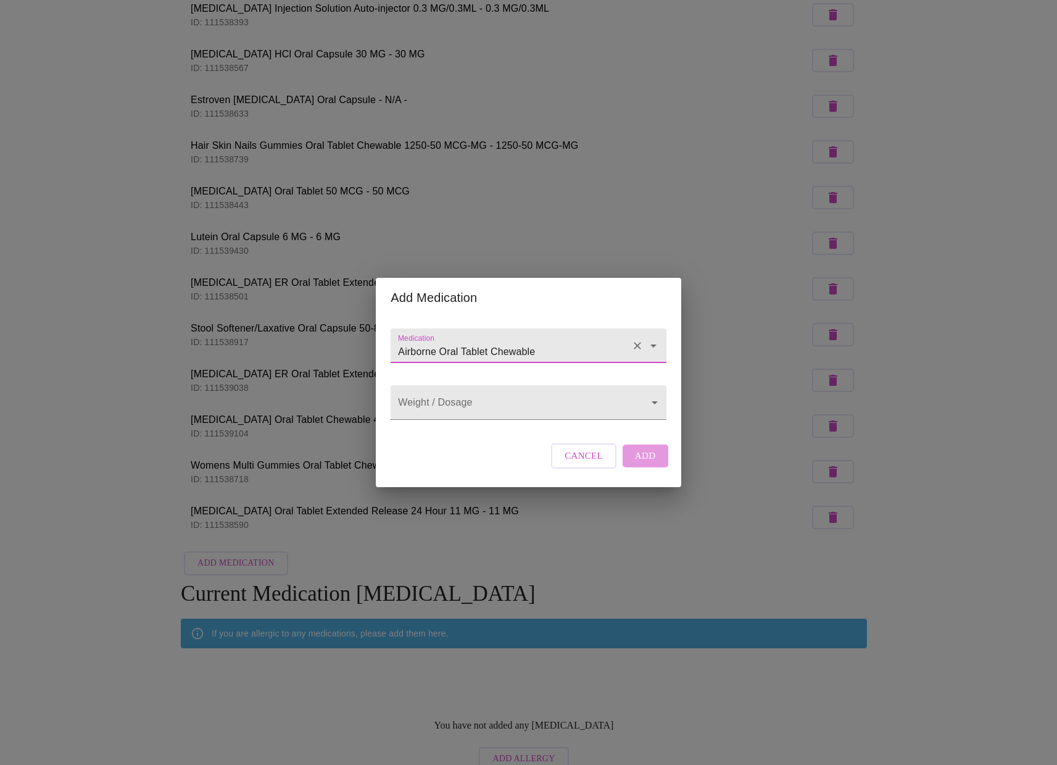
type input "Airborne Oral Tablet Chewable"
click at [591, 420] on div "Weight / Dosage ​" at bounding box center [528, 399] width 285 height 51
click at [592, 405] on body "MyMenopauseRx Appointments Messaging Labs Uploads Medications Community Refer a…" at bounding box center [528, 333] width 1047 height 885
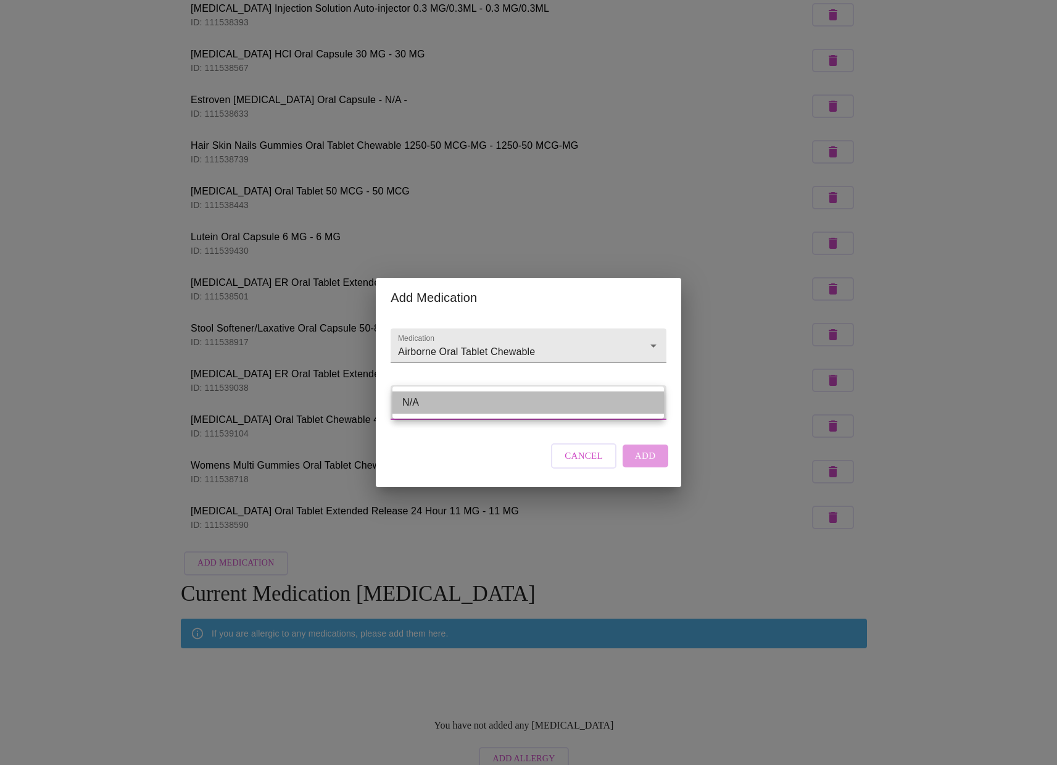
drag, startPoint x: 592, startPoint y: 405, endPoint x: 603, endPoint y: 420, distance: 18.5
click at [592, 405] on li "N/A" at bounding box center [527, 402] width 271 height 22
type input "N/A"
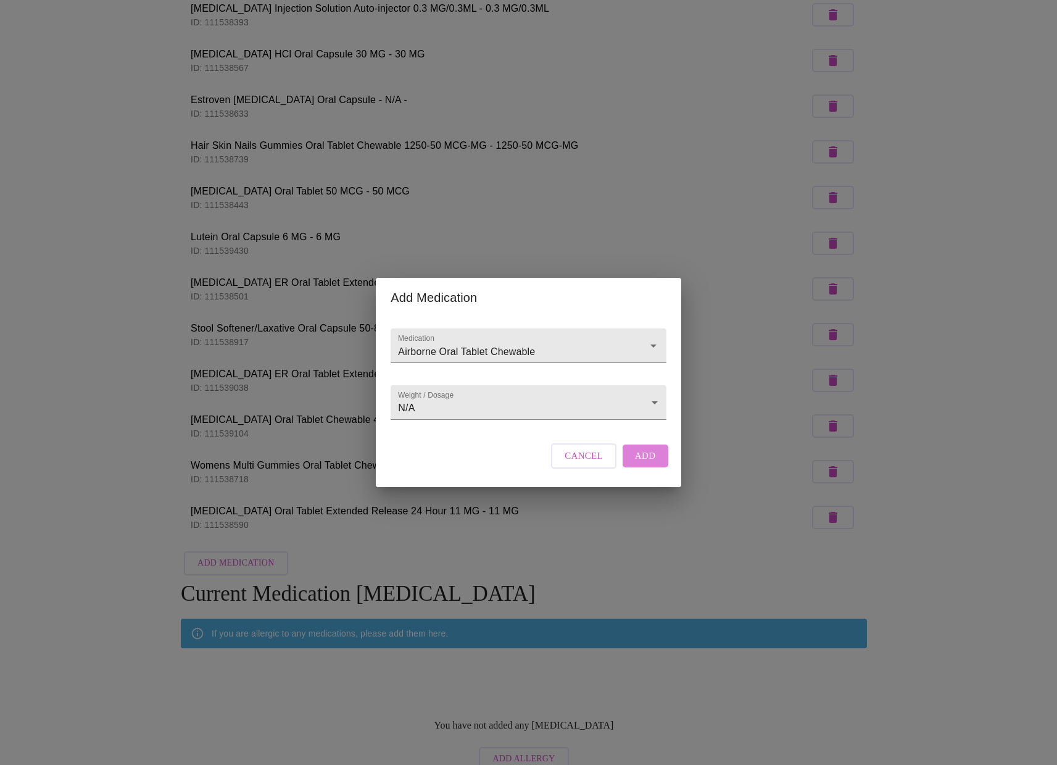
click at [643, 463] on span "Add" at bounding box center [645, 455] width 21 height 16
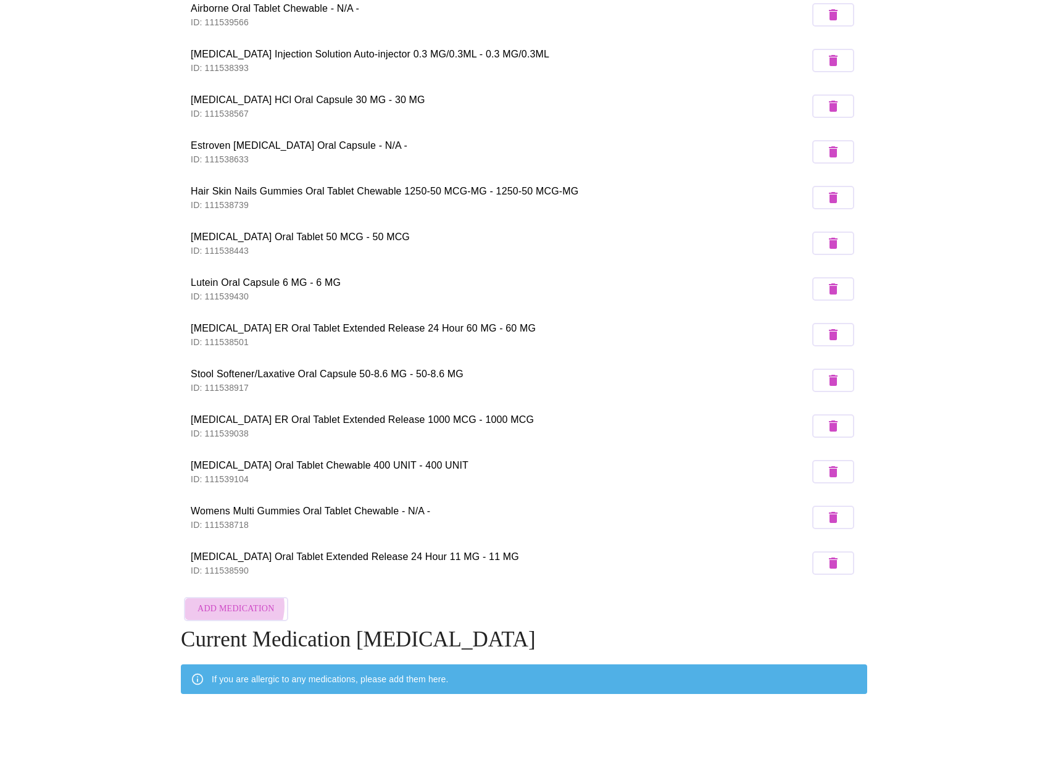
click at [233, 602] on span "Add Medication" at bounding box center [235, 608] width 77 height 15
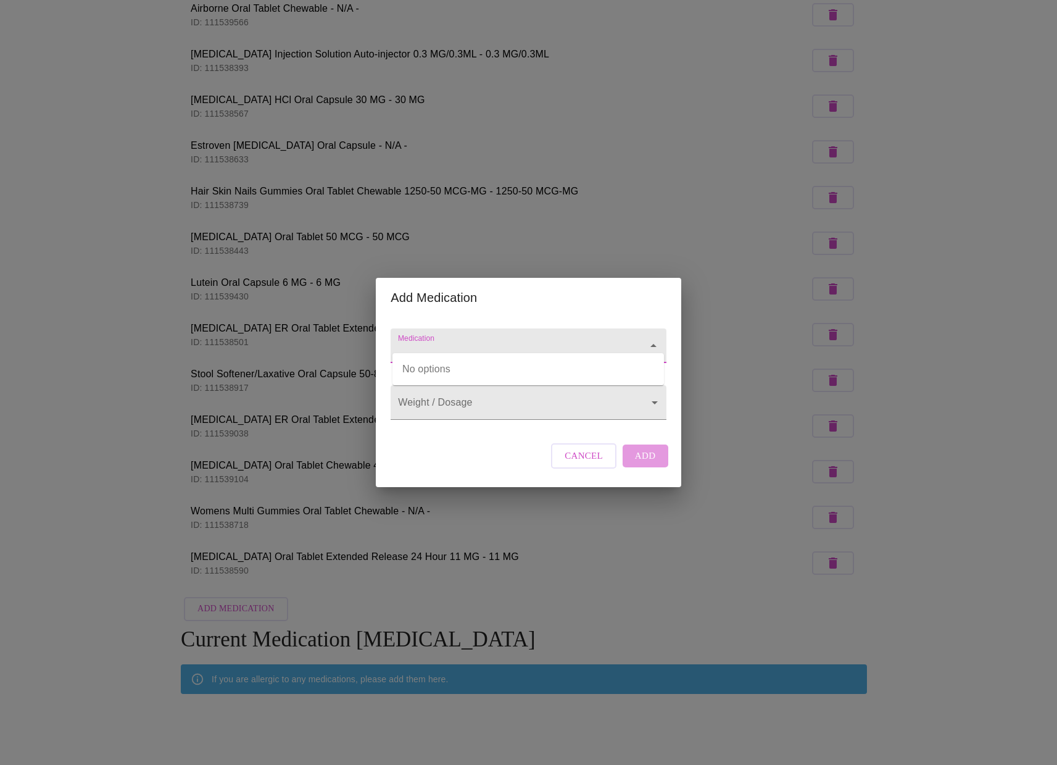
click at [428, 340] on input "Medication" at bounding box center [511, 351] width 230 height 23
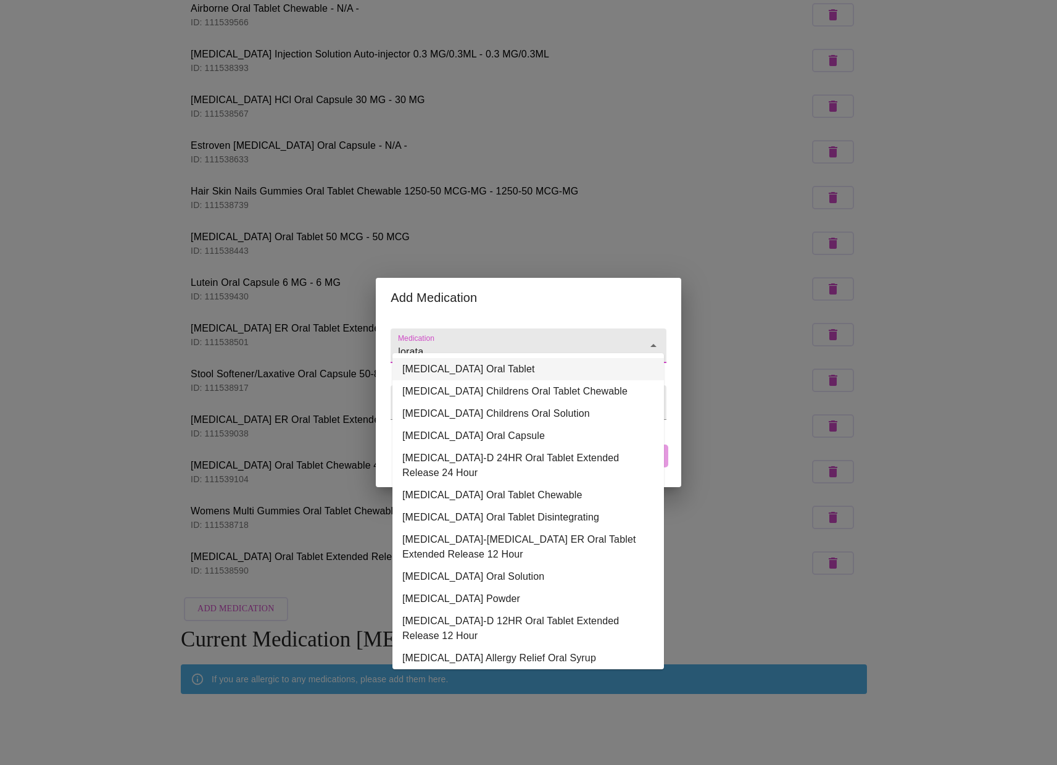
click at [414, 368] on li "Loratadine Oral Tablet" at bounding box center [527, 369] width 271 height 22
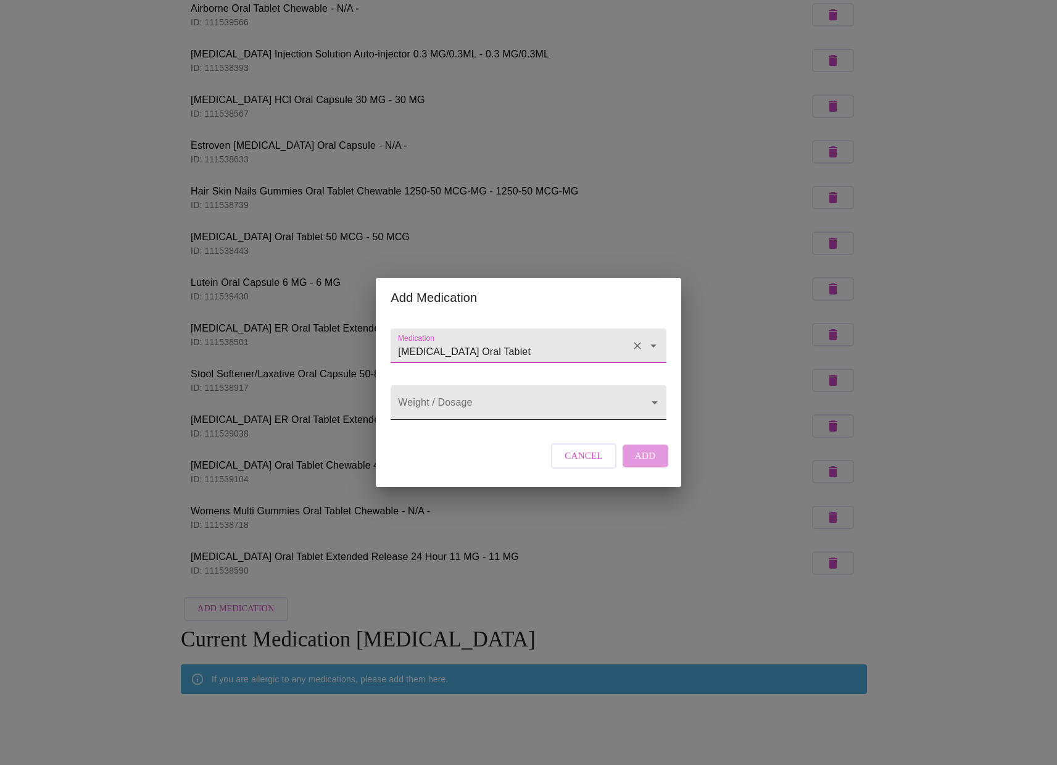
type input "Loratadine Oral Tablet"
click at [468, 402] on body "MyMenopauseRx Appointments Messaging Labs Uploads Medications Community Refer a…" at bounding box center [528, 356] width 1047 height 931
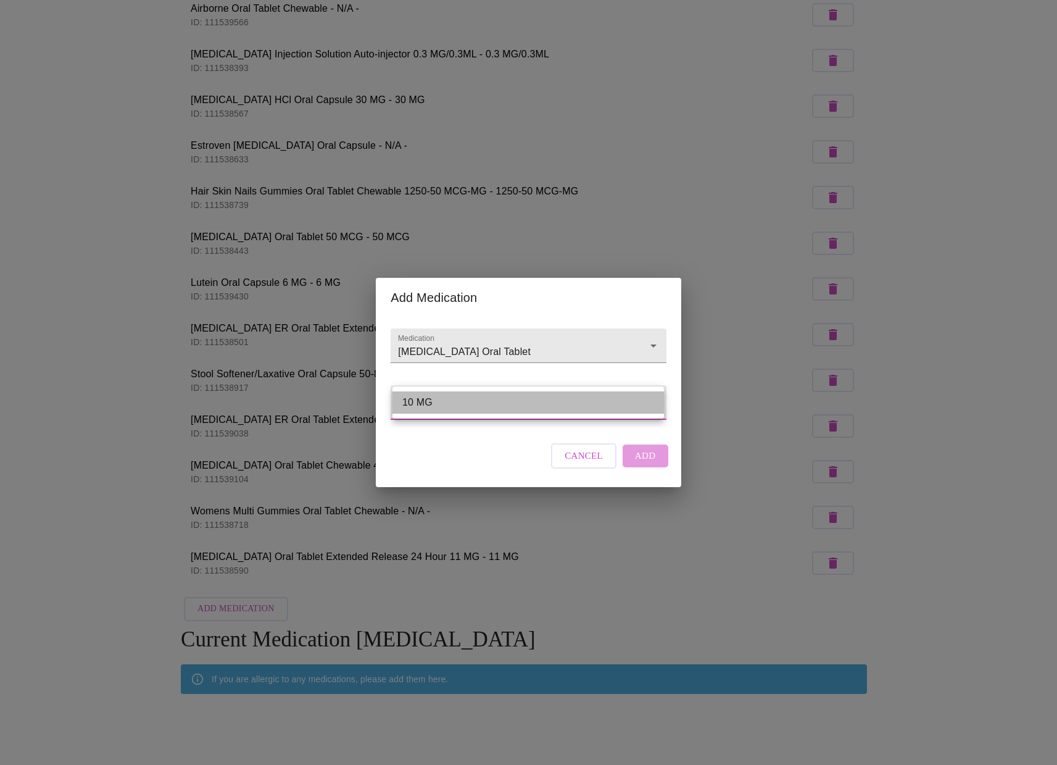
click at [468, 402] on li "10 MG" at bounding box center [527, 402] width 271 height 22
type input "10 MG"
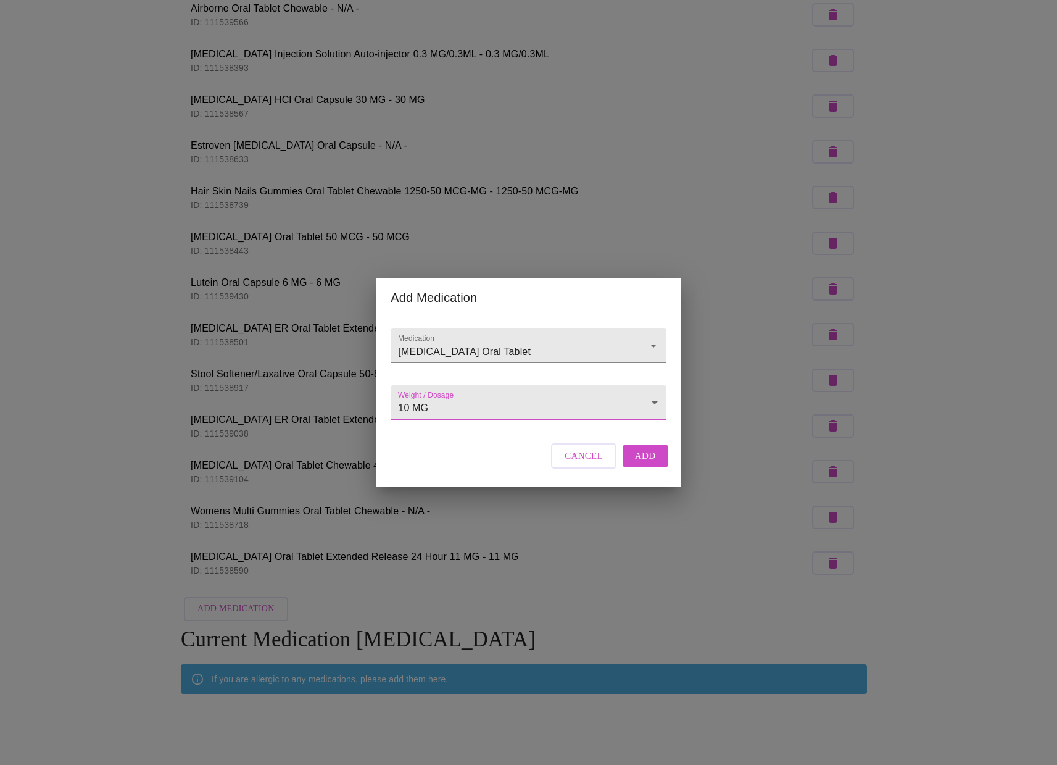
click at [630, 466] on button "Add" at bounding box center [646, 455] width 46 height 22
click at [244, 602] on div "Add Medication Medication Loratadine Oral Tablet Weight / Dosage 10 MG 10 MG Ca…" at bounding box center [528, 382] width 1057 height 765
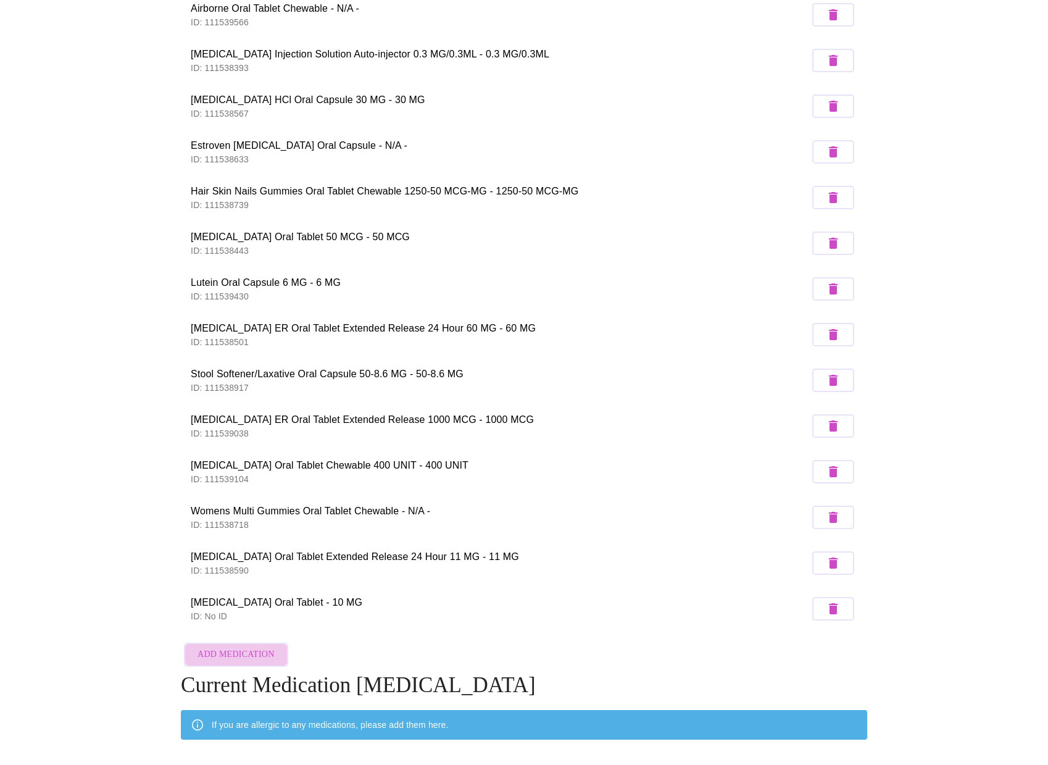
click at [255, 650] on span "Add Medication" at bounding box center [235, 654] width 77 height 15
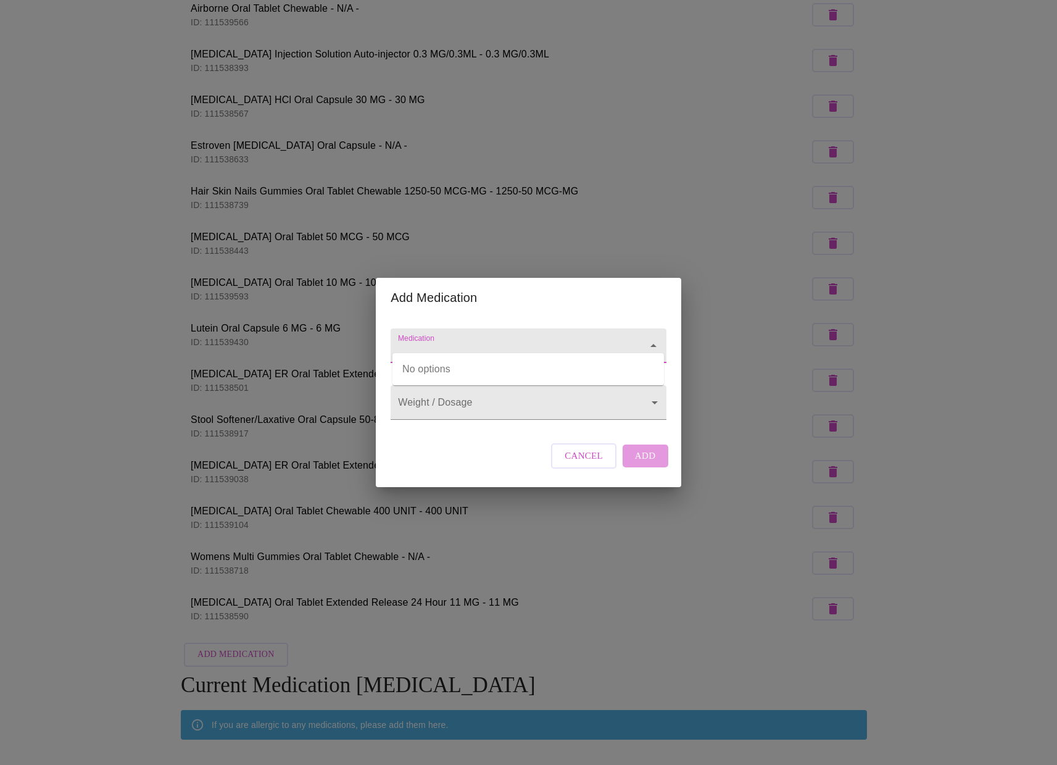
click at [446, 340] on input "Medication" at bounding box center [511, 351] width 230 height 23
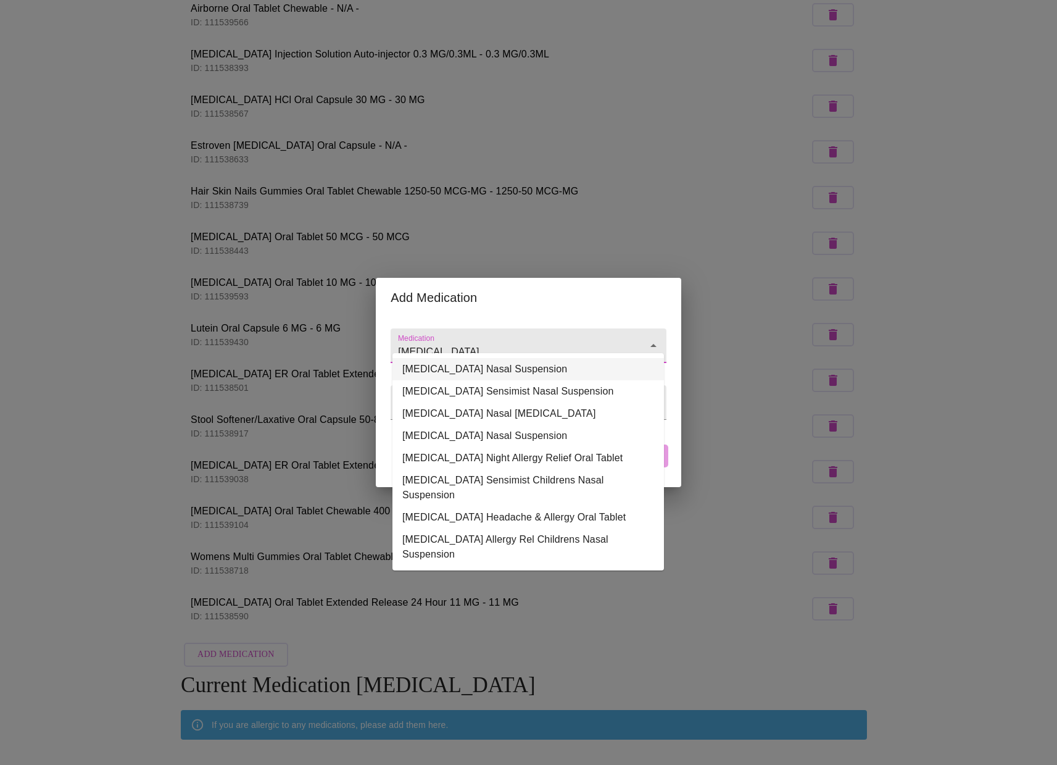
click at [436, 368] on li "Flonase Allergy Relief Nasal Suspension" at bounding box center [527, 369] width 271 height 22
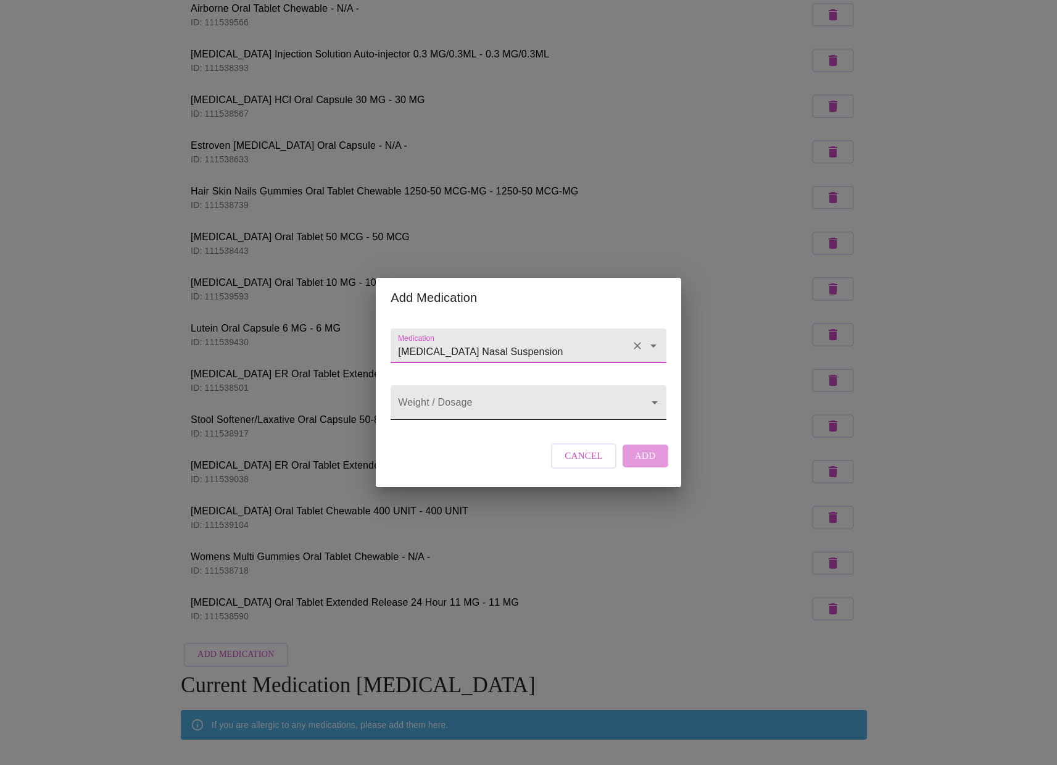
type input "Flonase Allergy Relief Nasal Suspension"
click at [600, 405] on body "MyMenopauseRx Appointments Messaging Labs Uploads Medications Community Refer a…" at bounding box center [528, 379] width 1047 height 976
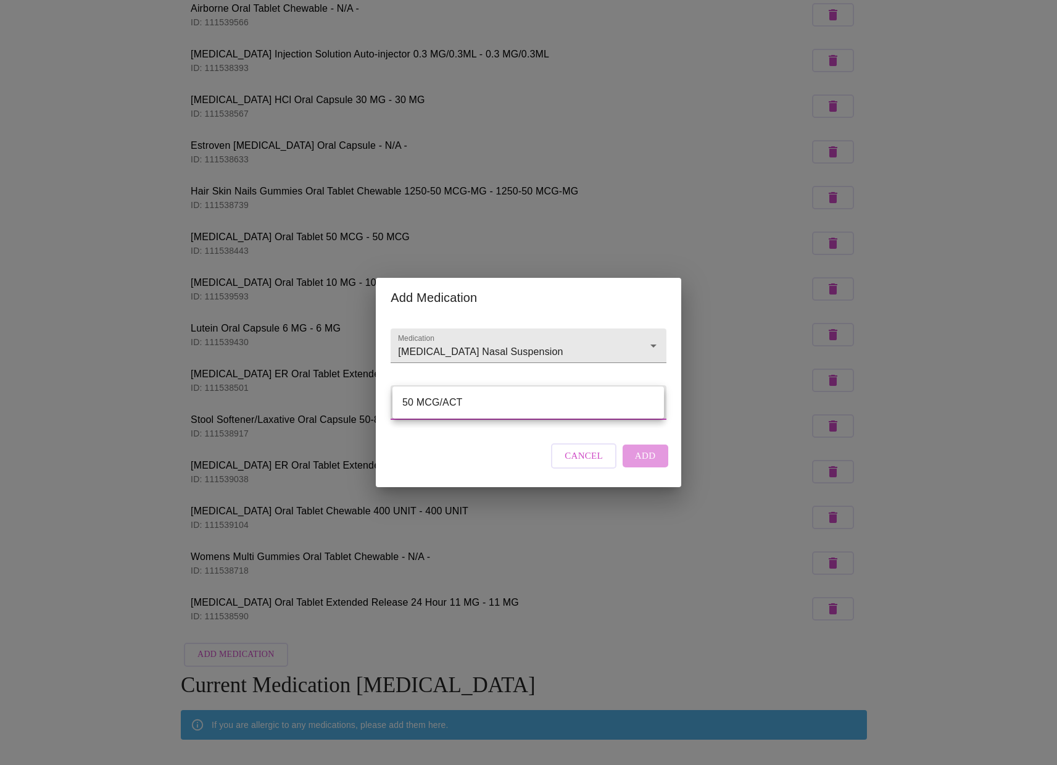
click at [601, 405] on li "50 MCG/ACT" at bounding box center [527, 402] width 271 height 22
type input "50 MCG/ACT"
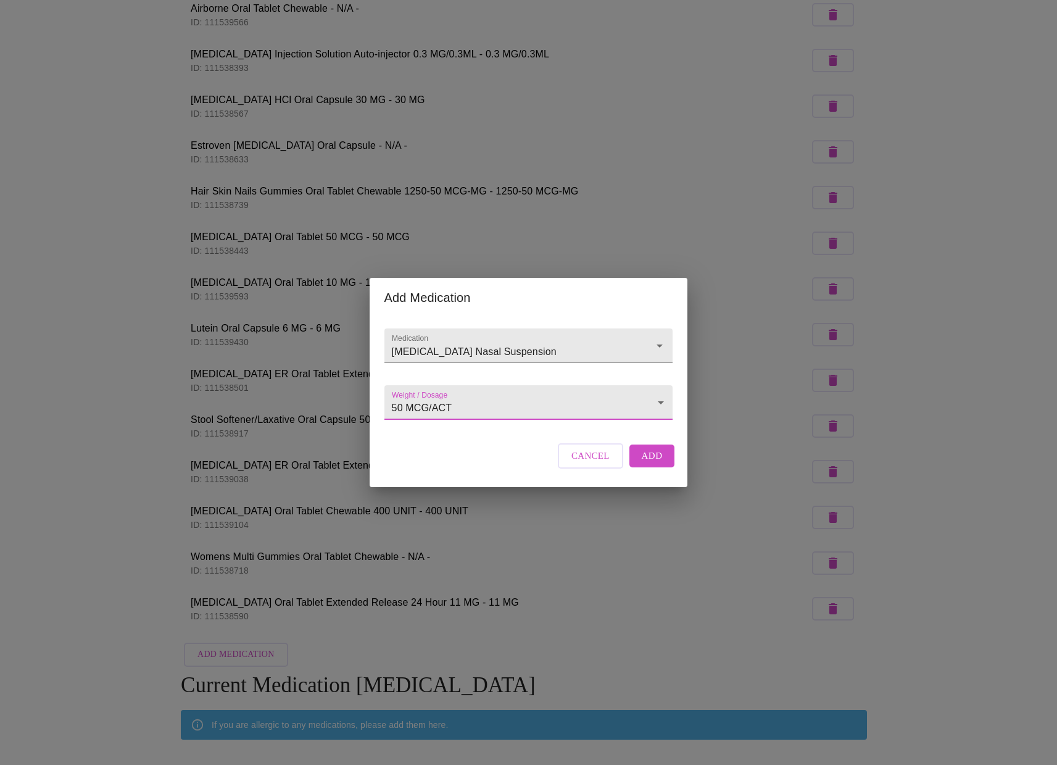
click at [649, 463] on span "Add" at bounding box center [652, 455] width 21 height 16
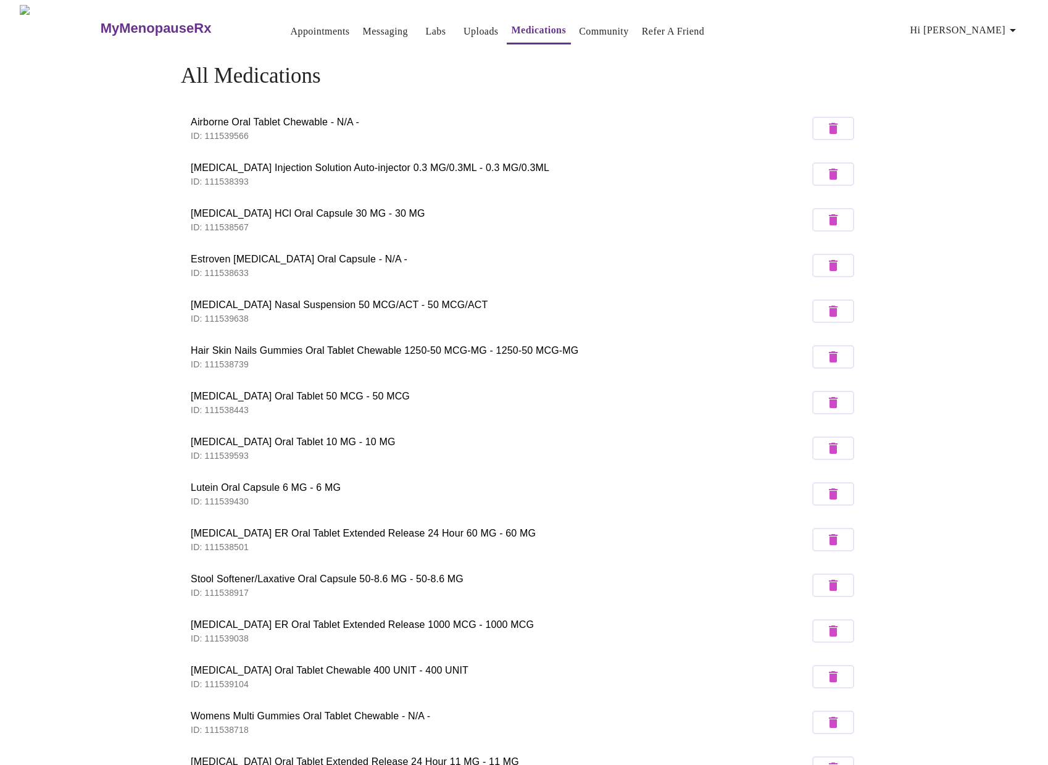
click at [295, 23] on link "Appointments" at bounding box center [319, 31] width 59 height 17
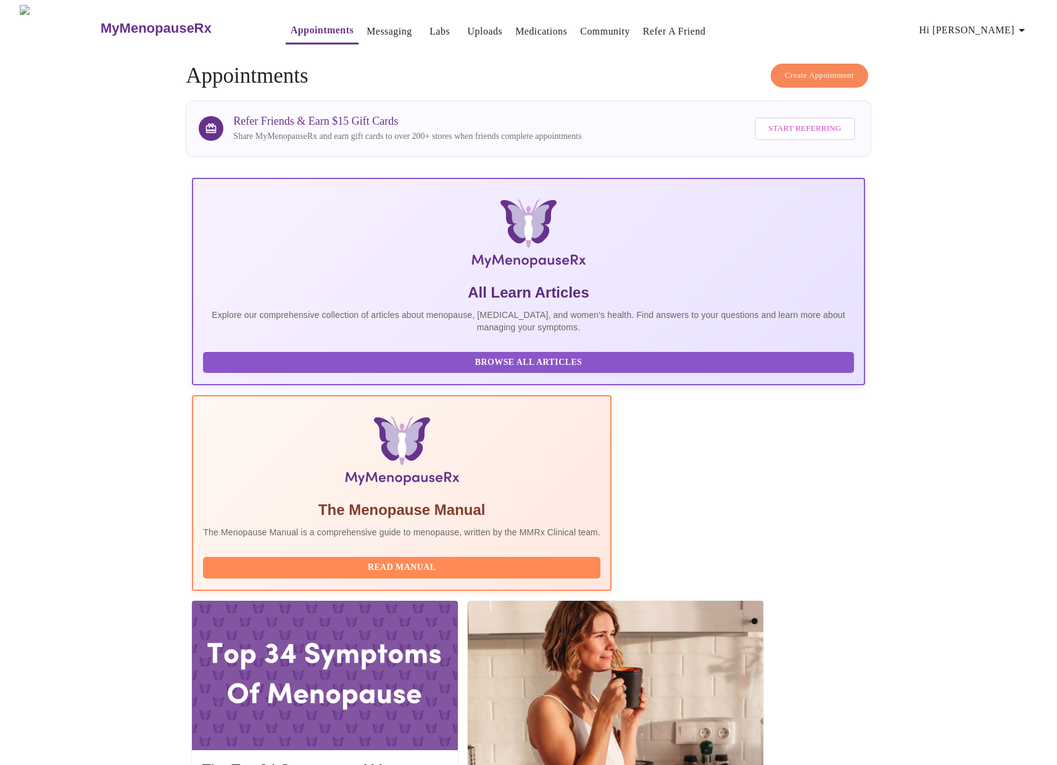
click at [525, 23] on link "Medications" at bounding box center [541, 31] width 52 height 17
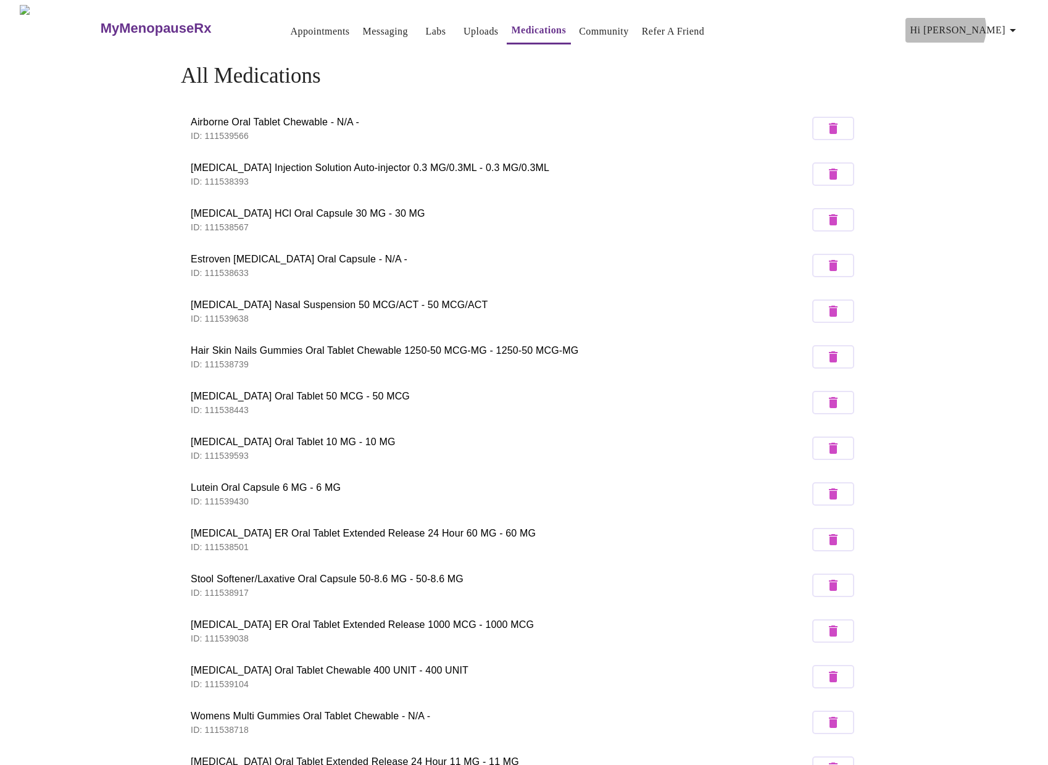
click at [995, 23] on span "Hi Melanie" at bounding box center [965, 30] width 110 height 17
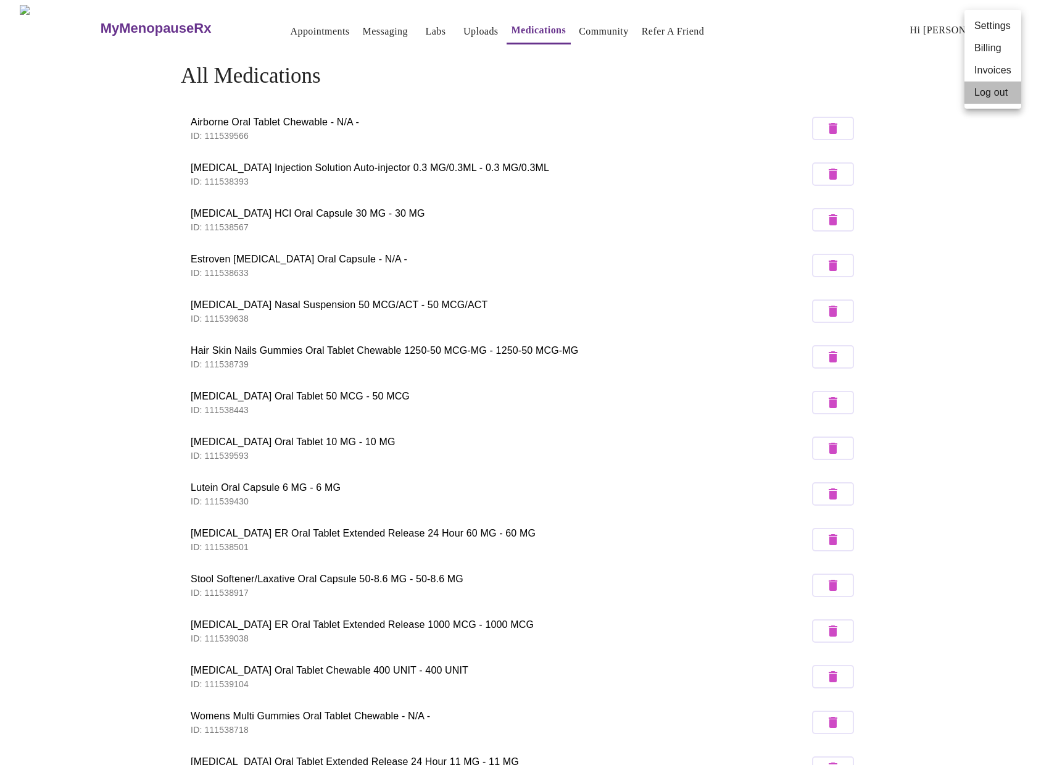
click at [1005, 90] on li "Log out" at bounding box center [992, 92] width 57 height 22
